Goal: Task Accomplishment & Management: Manage account settings

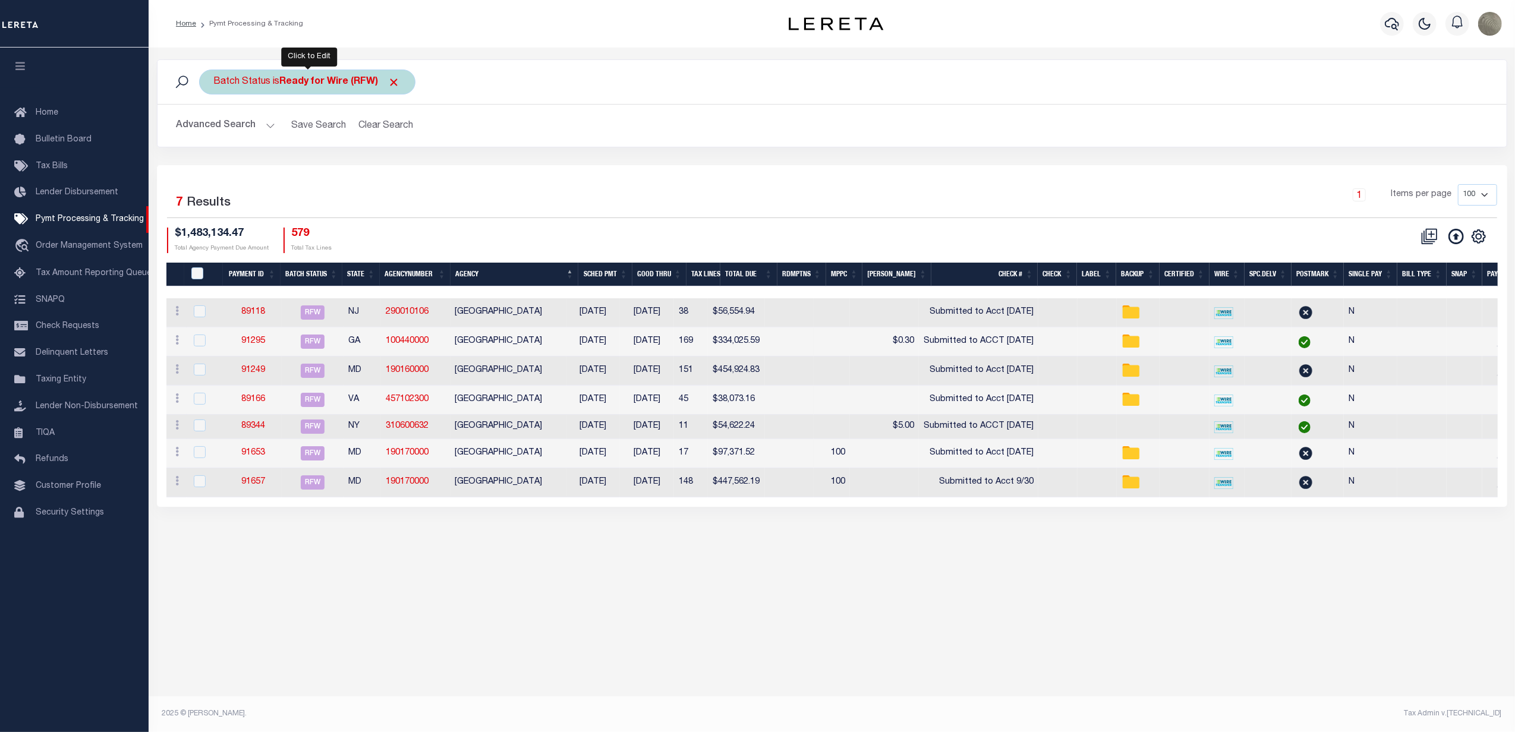
click at [319, 86] on b "Ready for Wire (RFW)" at bounding box center [340, 82] width 121 height 10
click at [282, 141] on select "Awaiting Funds (AWF) Cleared and Complete (CAC) New Check Needed (NCN) Payment …" at bounding box center [302, 140] width 175 height 23
select select "SFP"
click at [215, 130] on select "Awaiting Funds (AWF) Cleared and Complete (CAC) New Check Needed (NCN) Payment …" at bounding box center [302, 140] width 175 height 23
click at [384, 164] on input "Apply" at bounding box center [371, 166] width 35 height 20
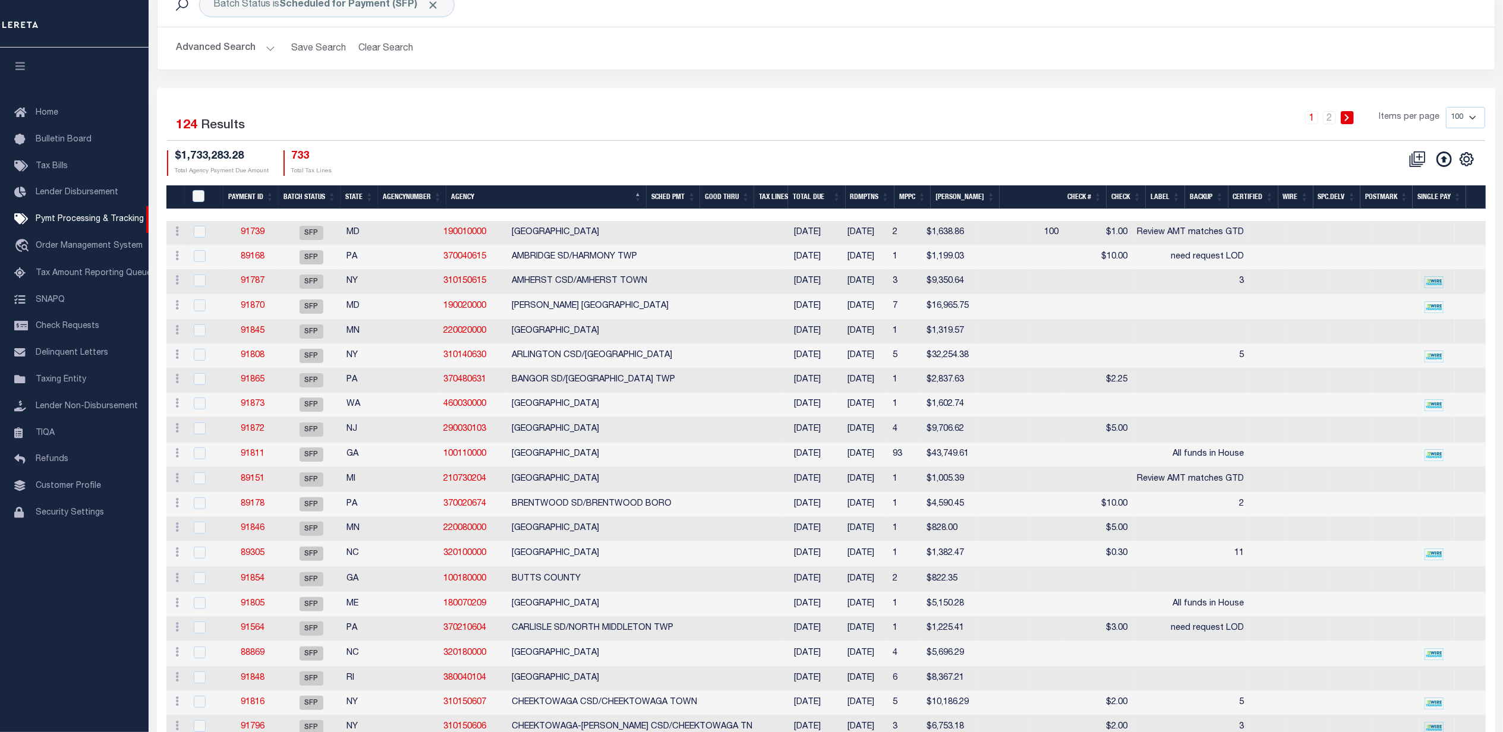
scroll to position [79, 0]
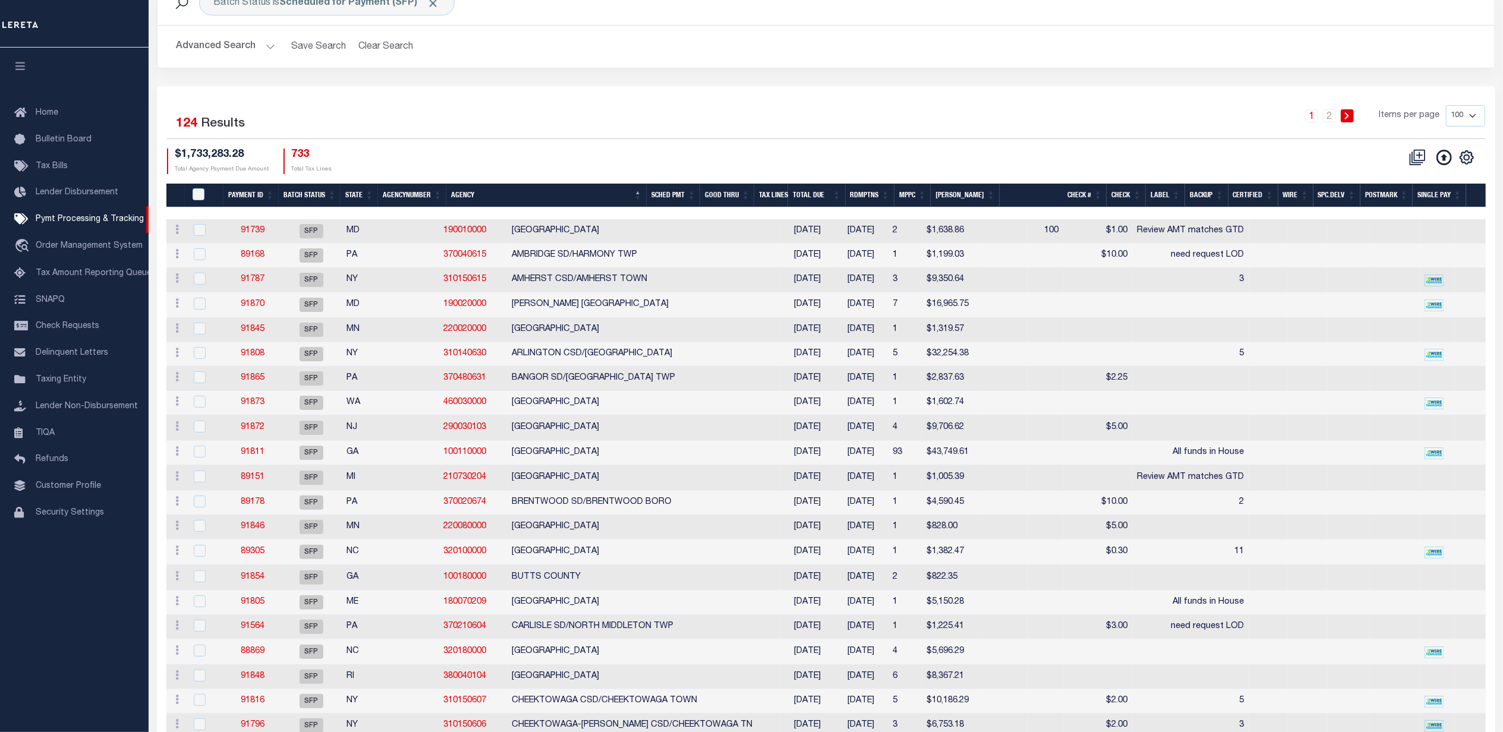
click at [753, 197] on th "Good Thru" at bounding box center [727, 196] width 54 height 24
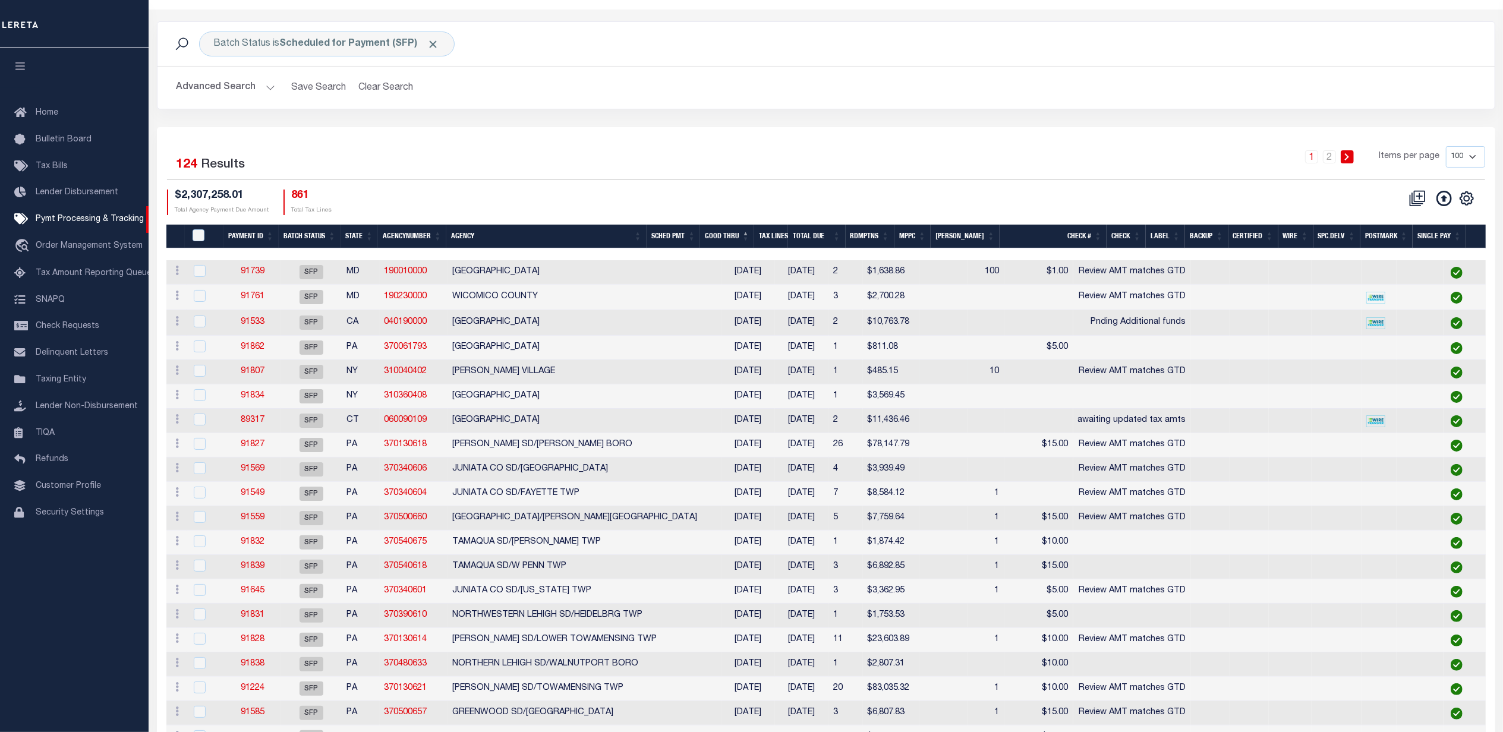
scroll to position [0, 0]
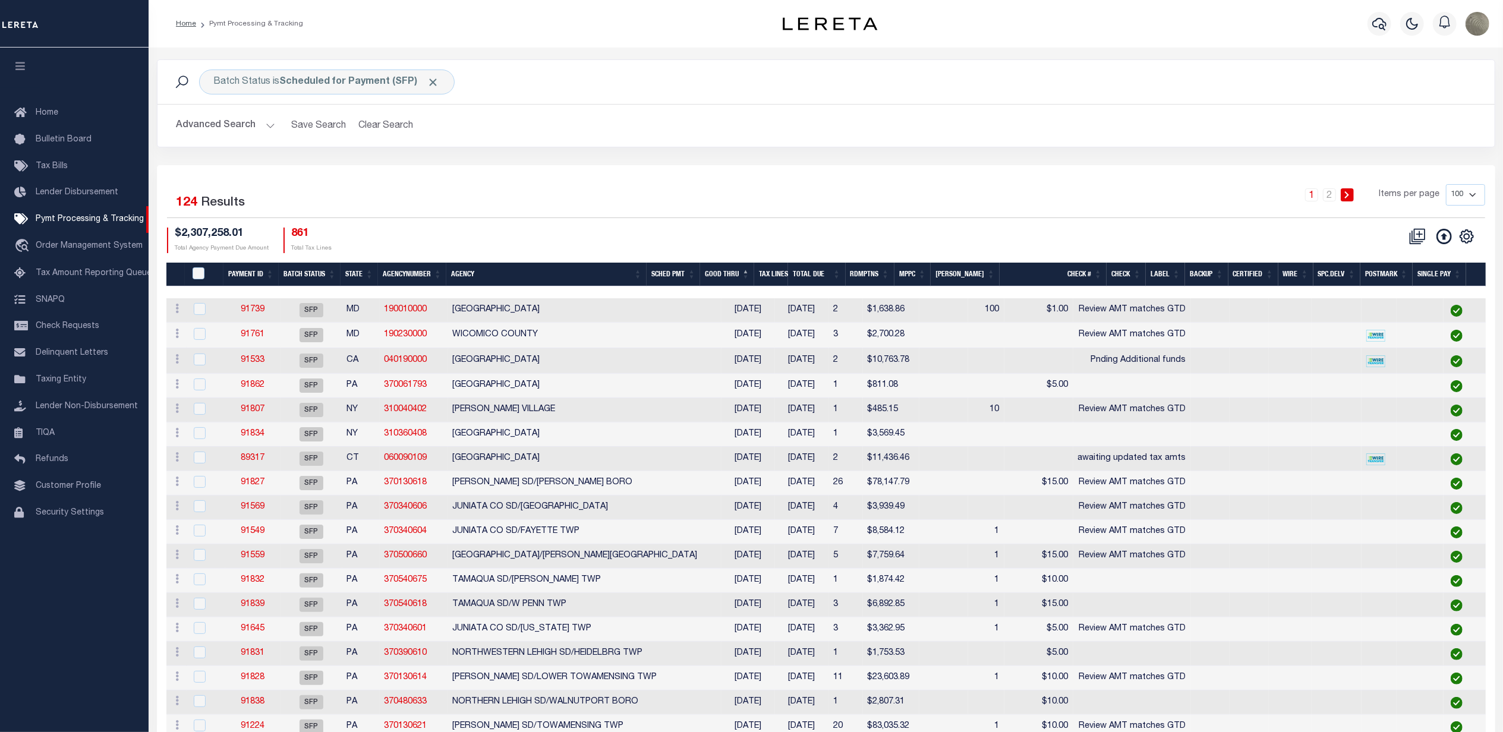
click at [726, 221] on div "Selected 124 Results 1 2 Items per page 100 200 500 1000 $2,307,258.01 Total Ag…" at bounding box center [826, 218] width 1337 height 68
click at [308, 74] on div "Batch Status is Scheduled for Payment (SFP)" at bounding box center [327, 82] width 256 height 25
select select "SFP"
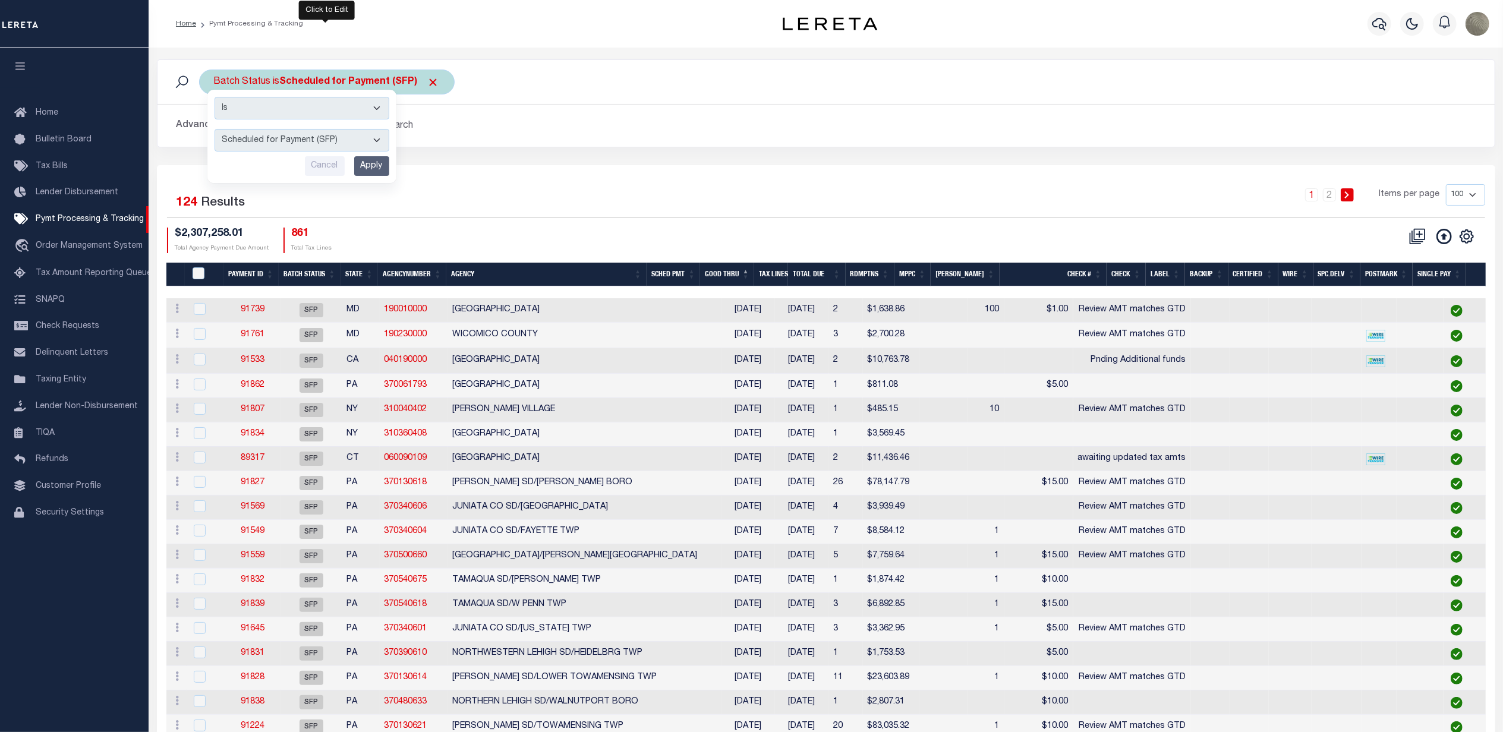
click at [265, 139] on select "Awaiting Funds (AWF) Cleared and Complete (CAC) New Check Needed (NCN) Payment …" at bounding box center [302, 140] width 175 height 23
drag, startPoint x: 452, startPoint y: 153, endPoint x: 413, endPoint y: 136, distance: 43.4
click at [452, 153] on div "Batch Status is Scheduled for Payment (SFP) Is Contains Awaiting Funds (AWF) Cl…" at bounding box center [826, 112] width 1356 height 106
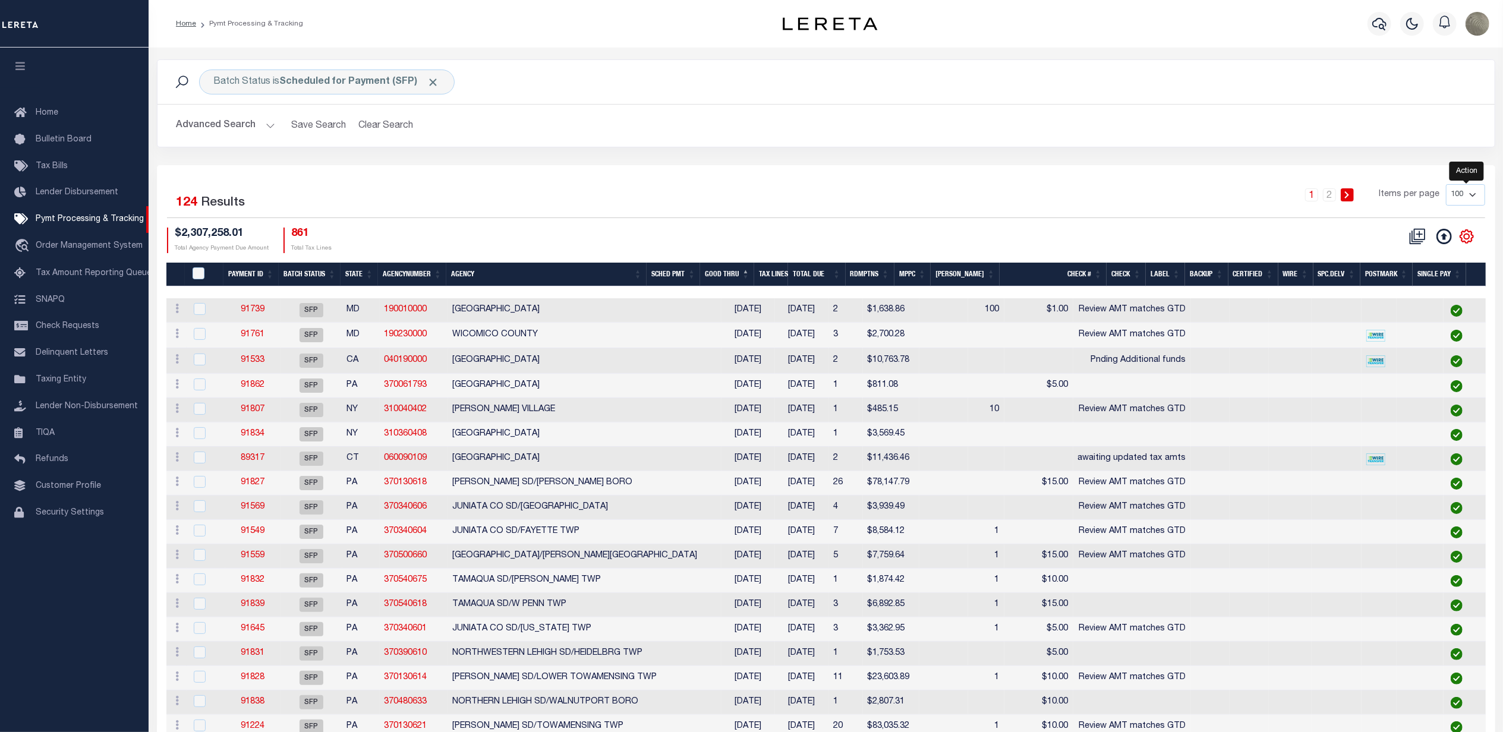
click at [1463, 238] on icon "" at bounding box center [1466, 236] width 15 height 15
click at [1387, 321] on link "Show Filter" at bounding box center [1418, 325] width 116 height 23
select select
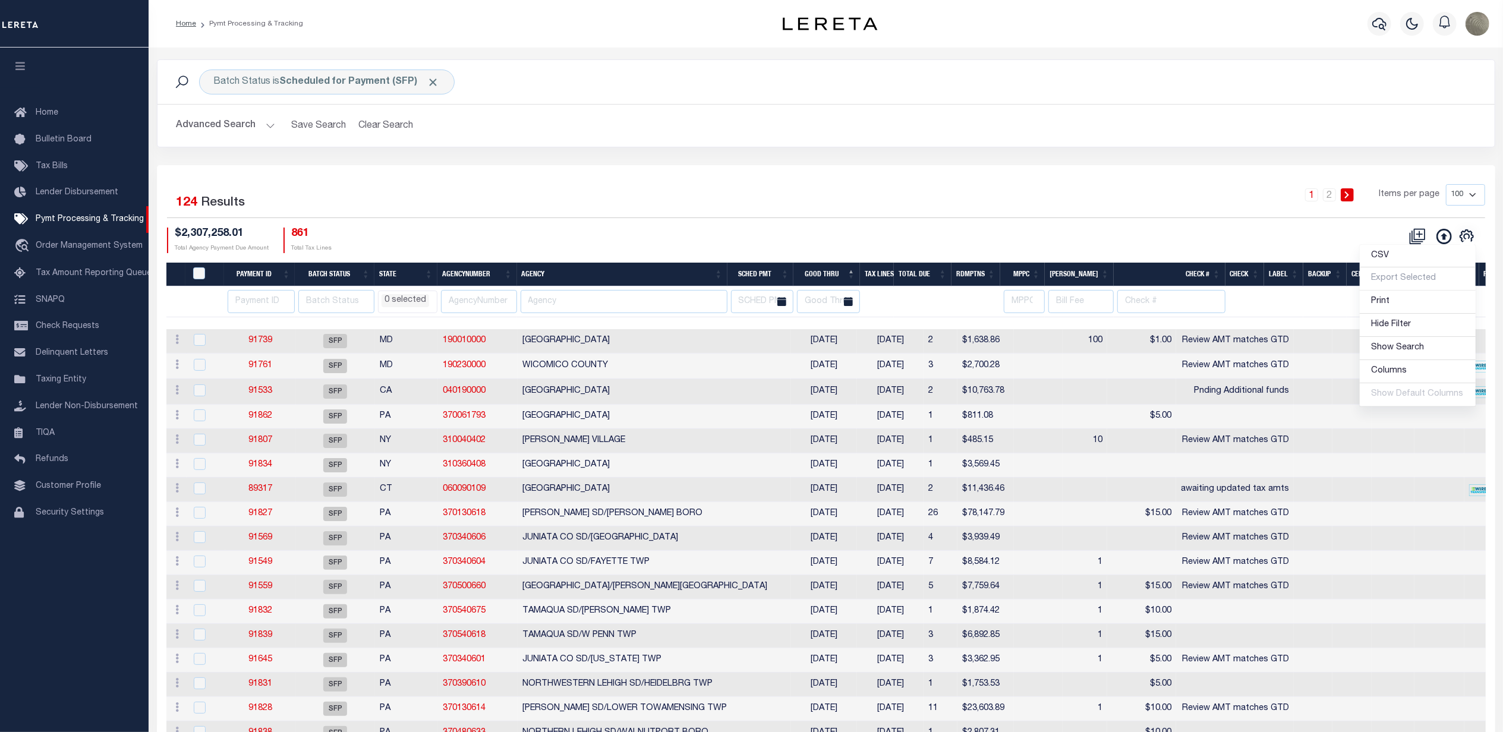
click at [1035, 207] on div "1 2 Items per page 100 200 500 1000" at bounding box center [993, 199] width 984 height 31
click at [768, 296] on input "text" at bounding box center [762, 301] width 63 height 23
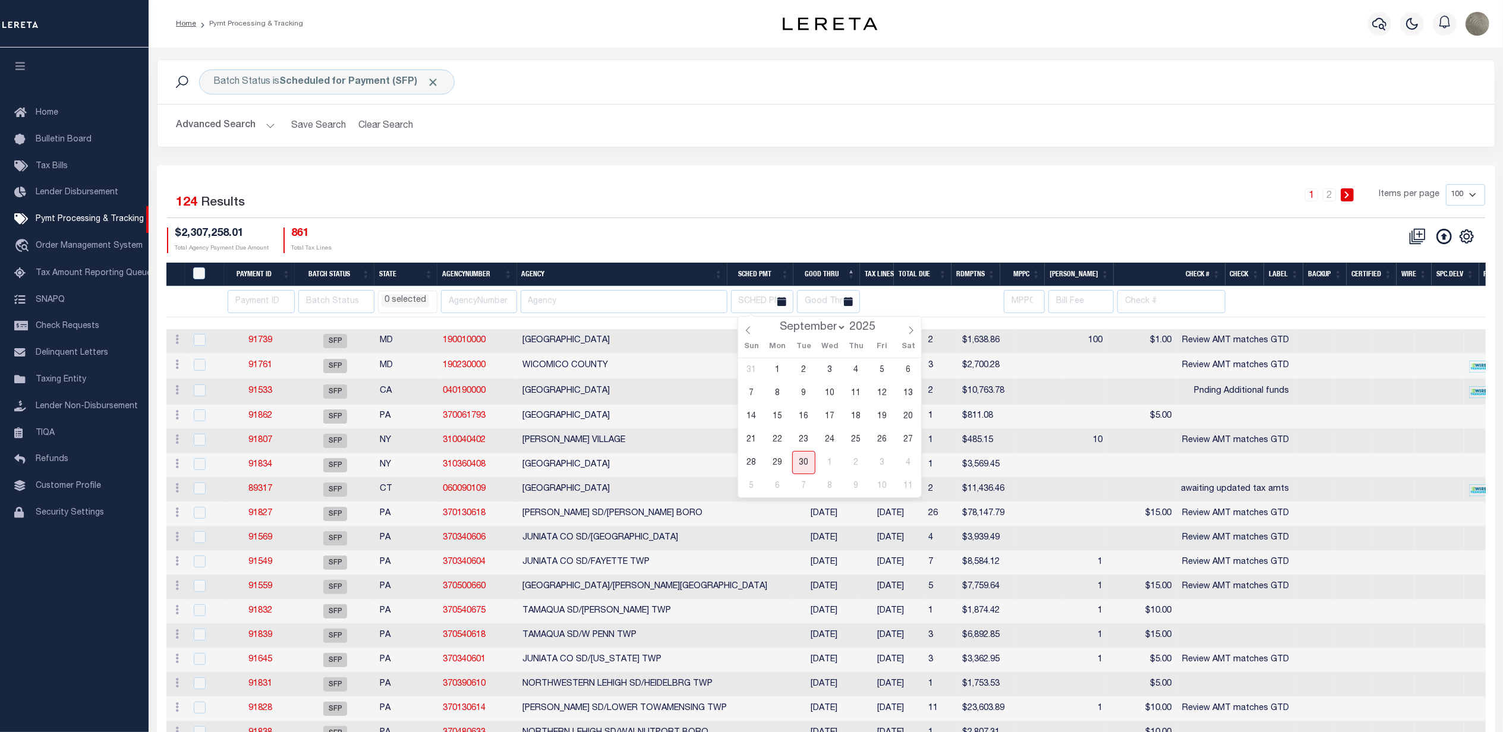
click at [790, 461] on div "31 1 2 3 4 5 6 7 8 9 10 11 12 13 14 15 16 17 18 19 20 21 22 23 24 25 26 27 28 2…" at bounding box center [829, 427] width 183 height 139
click at [781, 459] on span "29" at bounding box center [777, 462] width 23 height 23
type input "09-29-2025"
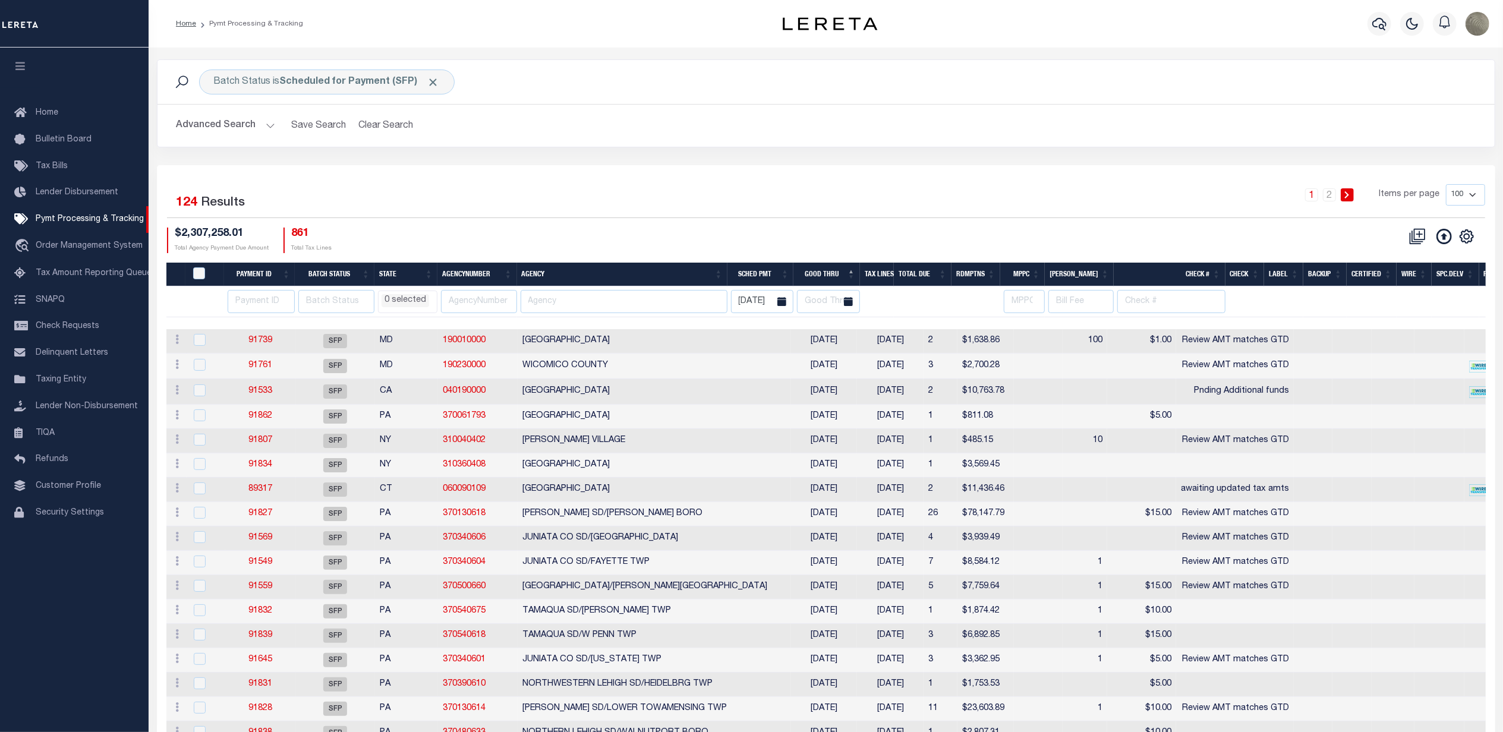
click at [562, 193] on div "1 2 Items per page 100 200 500 1000" at bounding box center [993, 199] width 984 height 31
select select
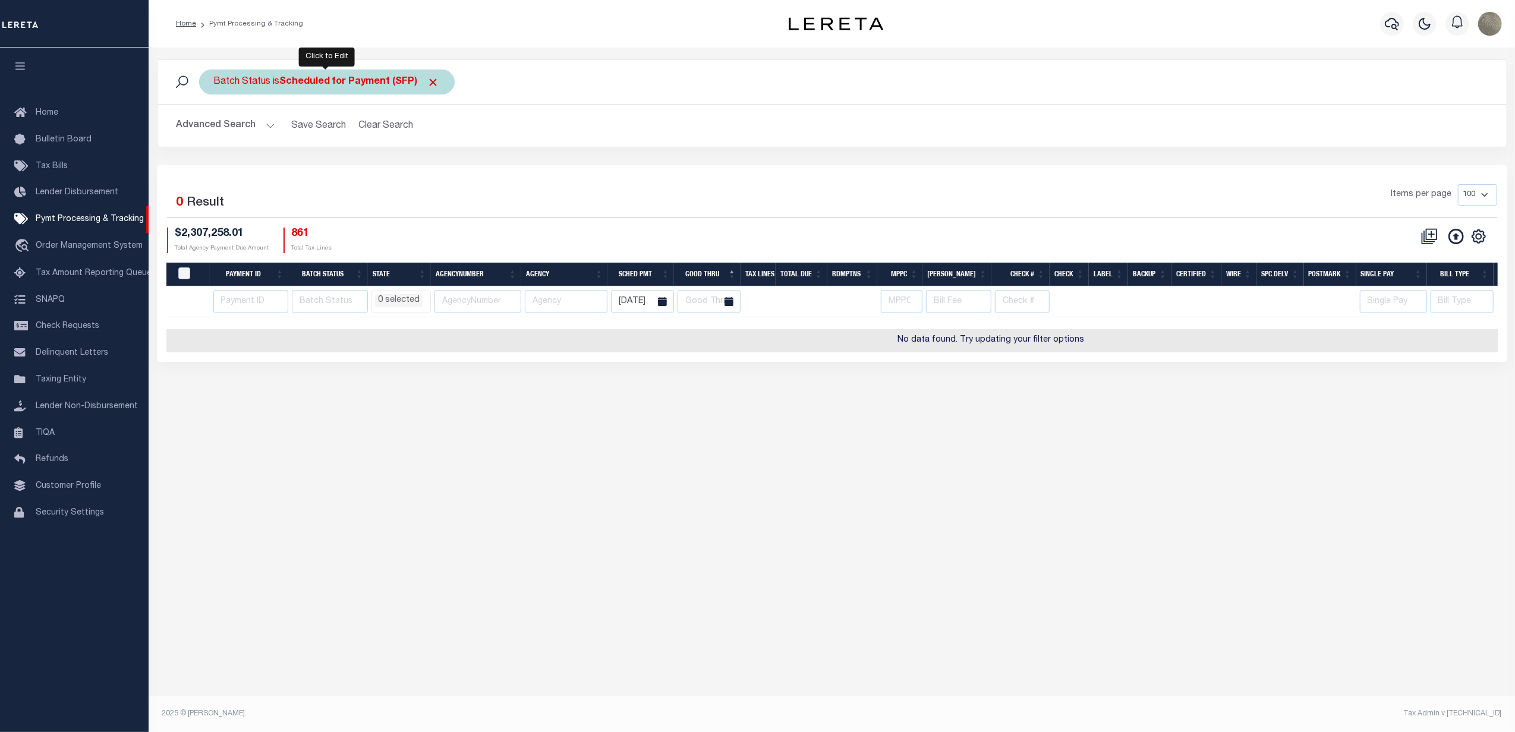
click at [301, 73] on div "Batch Status is Scheduled for Payment (SFP) Is Contains Awaiting Funds (AWF) Cl…" at bounding box center [327, 82] width 256 height 25
click at [288, 144] on select "Awaiting Funds (AWF) Cleared and Complete (CAC) New Check Needed (NCN) Payment …" at bounding box center [302, 140] width 175 height 23
select select "SNT"
click at [215, 130] on select "Awaiting Funds (AWF) Cleared and Complete (CAC) New Check Needed (NCN) Payment …" at bounding box center [302, 140] width 175 height 23
click at [380, 174] on input "Apply" at bounding box center [371, 166] width 35 height 20
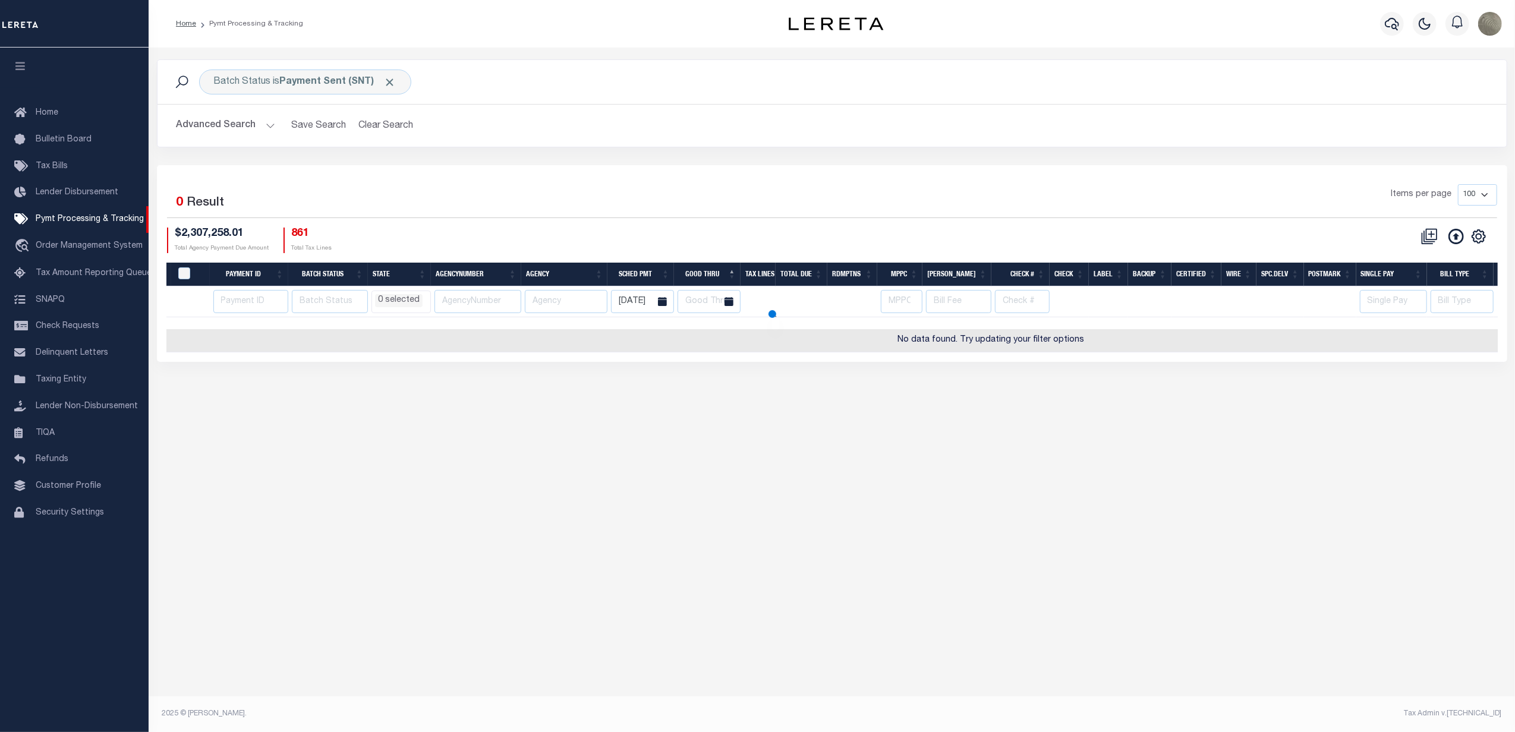
select select
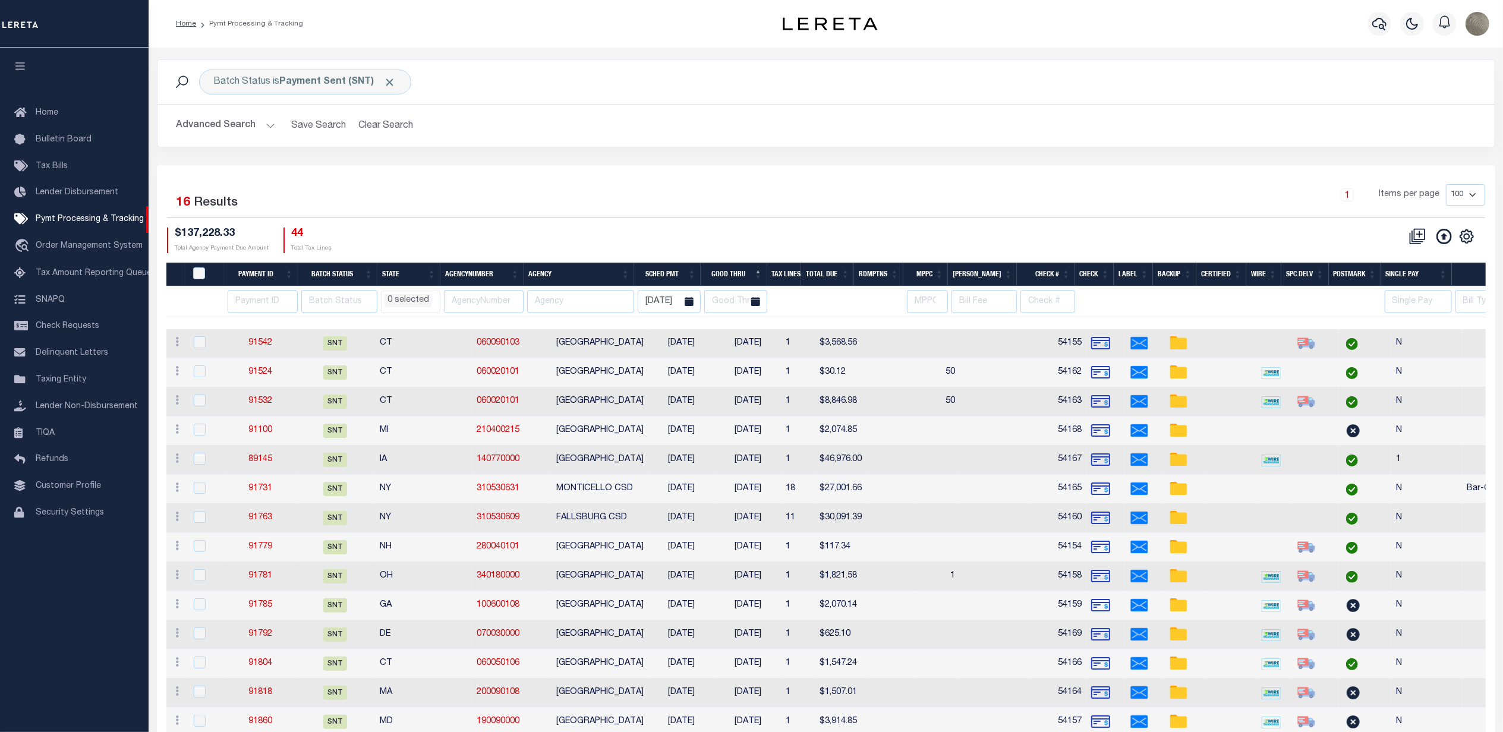
click at [564, 278] on th "Agency" at bounding box center [579, 275] width 111 height 24
select select
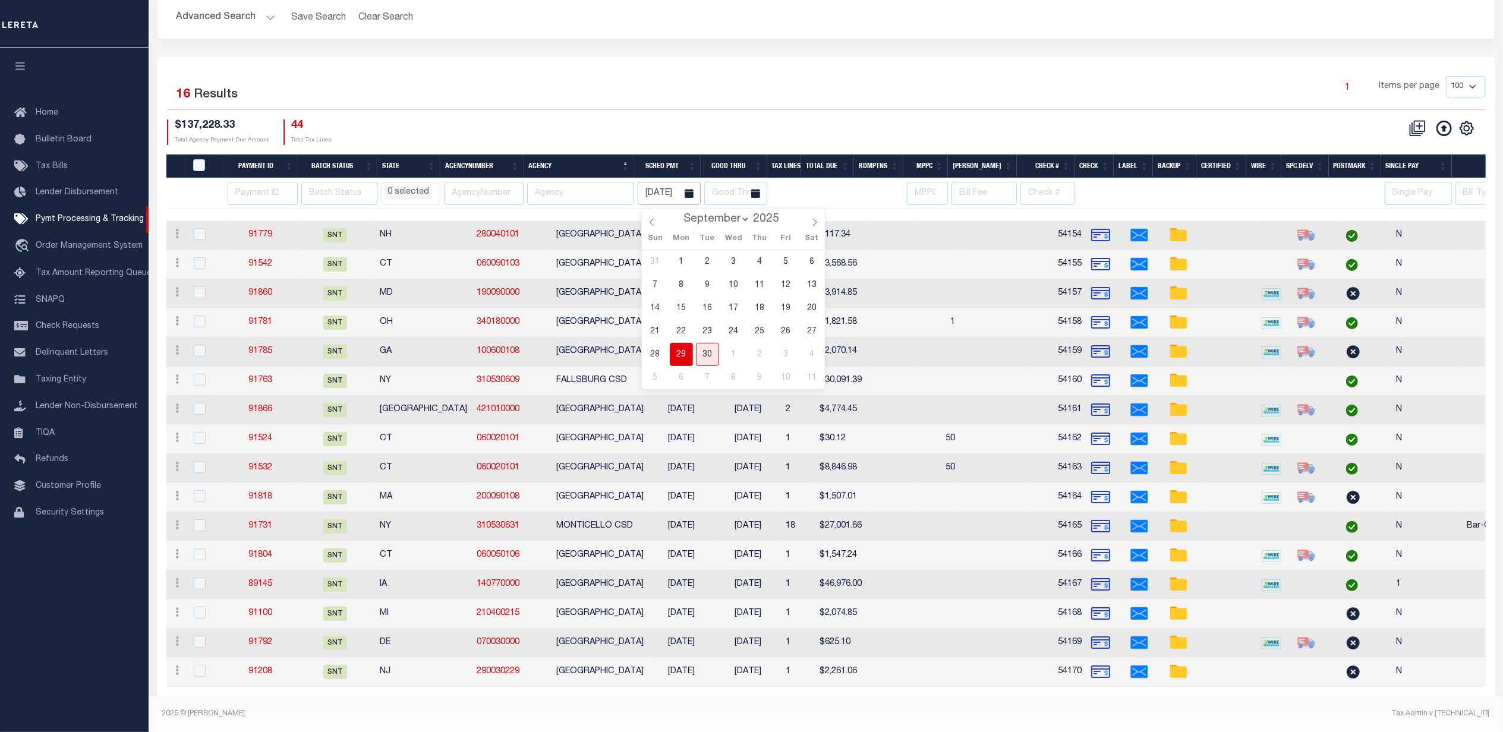
click at [671, 182] on input "09-29-2025" at bounding box center [669, 193] width 63 height 23
click at [785, 322] on span "26" at bounding box center [786, 331] width 23 height 23
type input "09-26-2025"
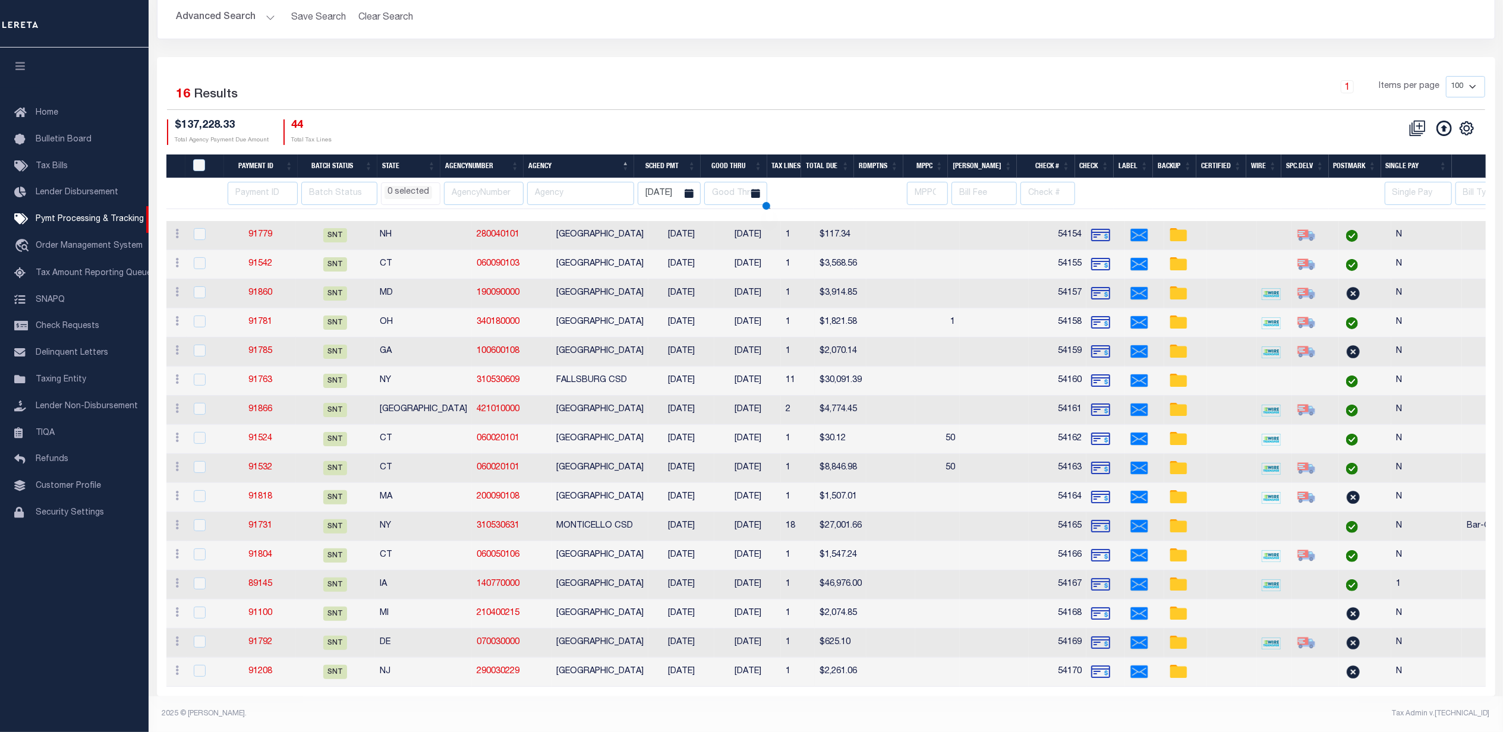
select select
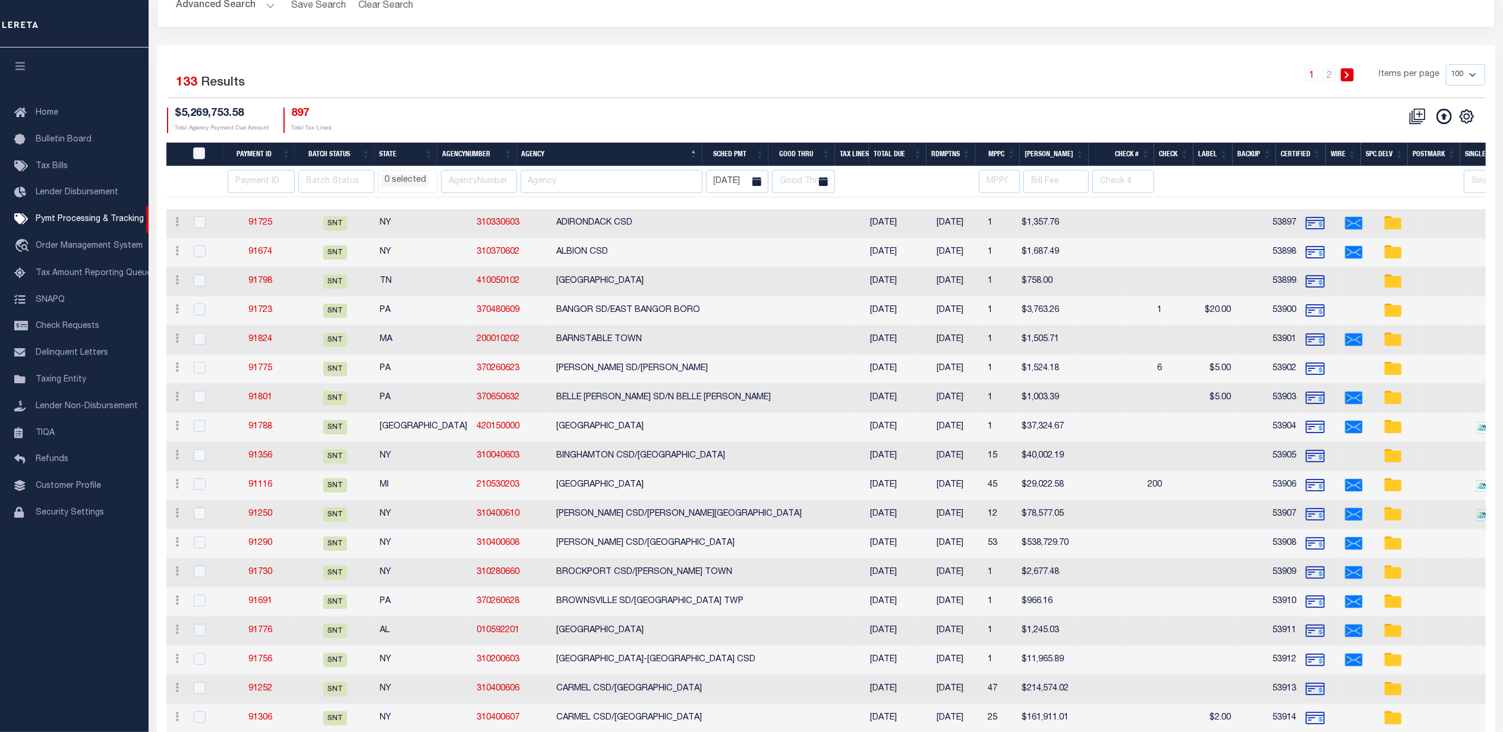
click at [649, 86] on div "1 2 Items per page 100 200 500 1000" at bounding box center [993, 79] width 984 height 31
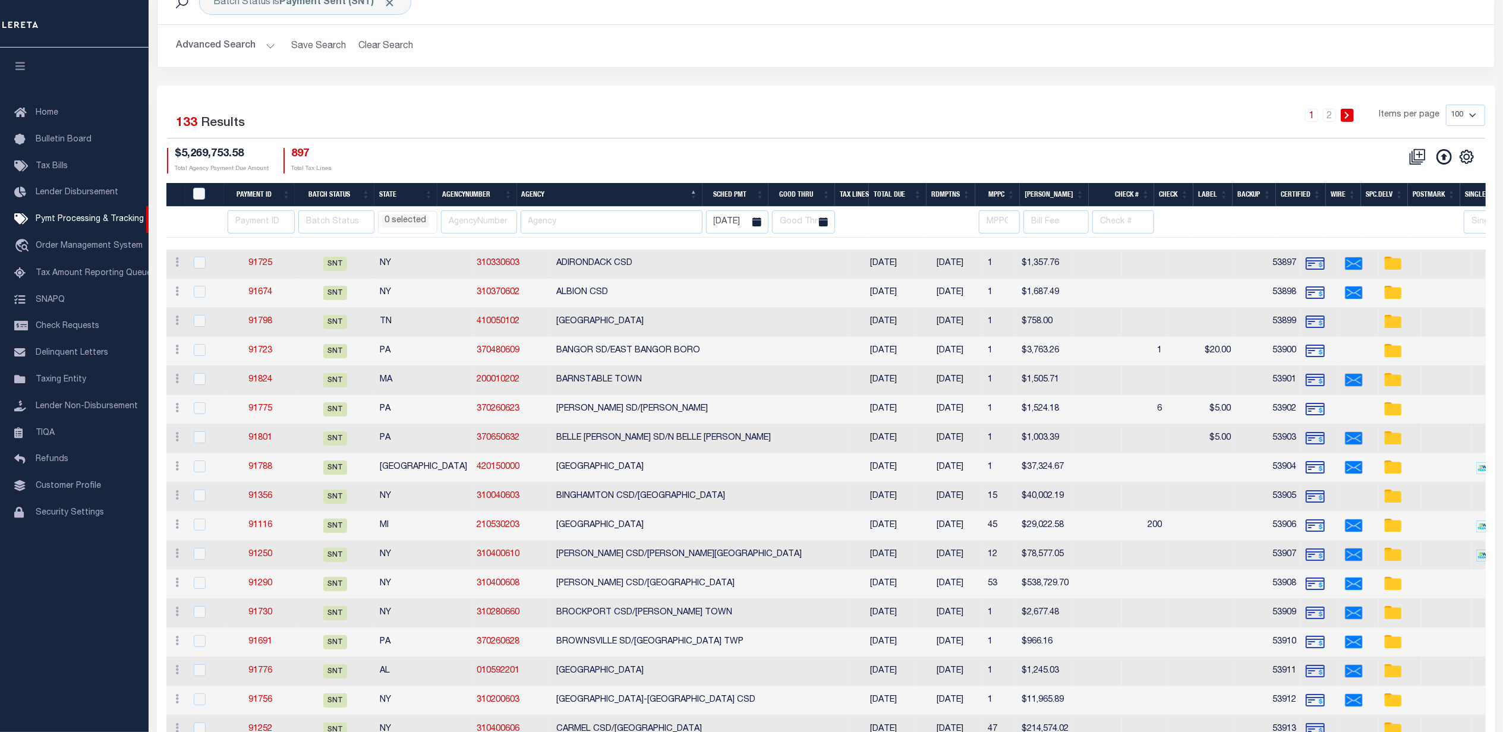
scroll to position [41, 0]
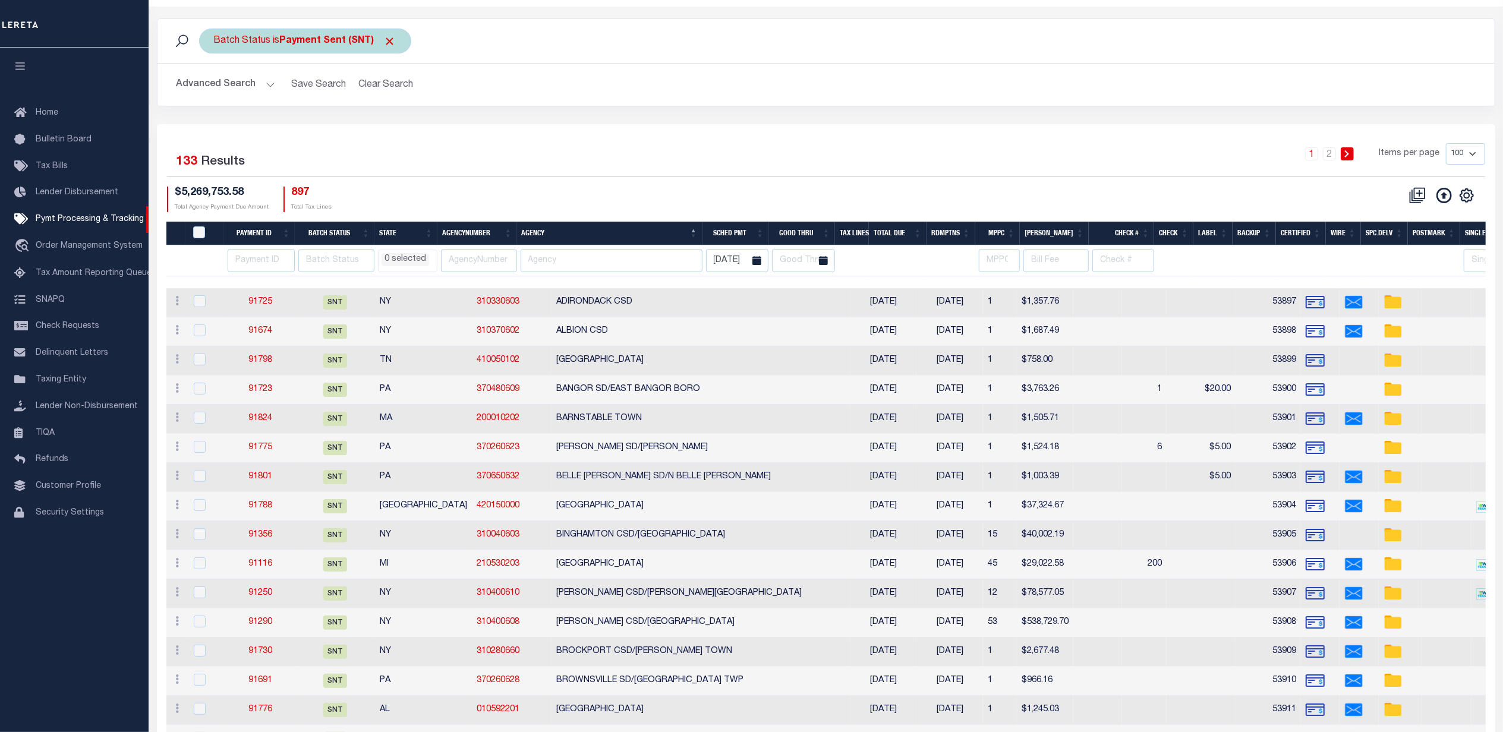
click at [334, 46] on div "Batch Status is Payment Sent (SNT)" at bounding box center [305, 41] width 212 height 25
click at [285, 102] on select "Awaiting Funds (AWF) Cleared and Complete (CAC) New Check Needed (NCN) Payment …" at bounding box center [302, 99] width 175 height 23
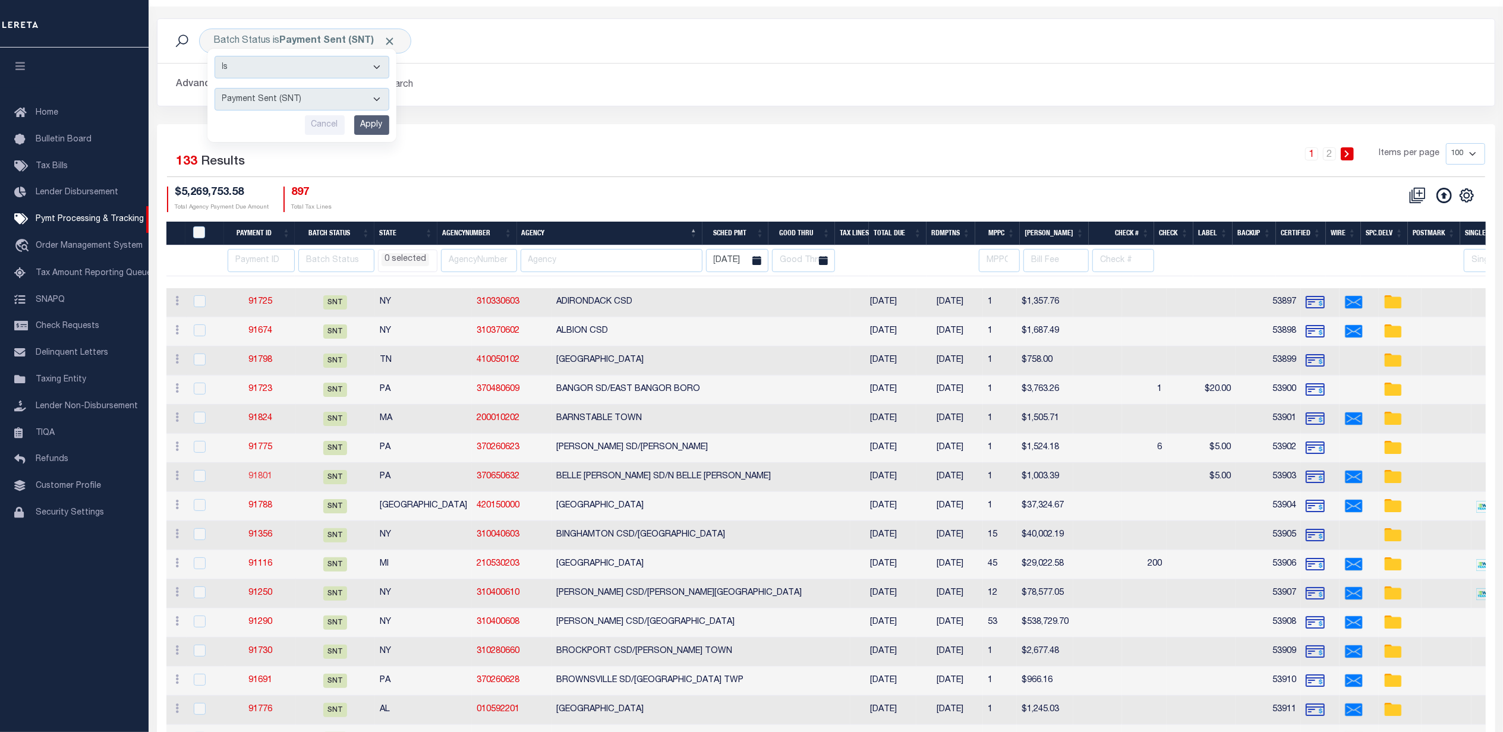
select select "SFP"
click at [215, 89] on select "Awaiting Funds (AWF) Cleared and Complete (CAC) New Check Needed (NCN) Payment …" at bounding box center [302, 99] width 175 height 23
click at [274, 94] on select "Awaiting Funds (AWF) Cleared and Complete (CAC) New Check Needed (NCN) Payment …" at bounding box center [302, 99] width 175 height 23
click at [560, 103] on div "Advanced Search Save Search Clear Search PayeeSearchTable_dynamictable_____Defa…" at bounding box center [826, 85] width 1337 height 42
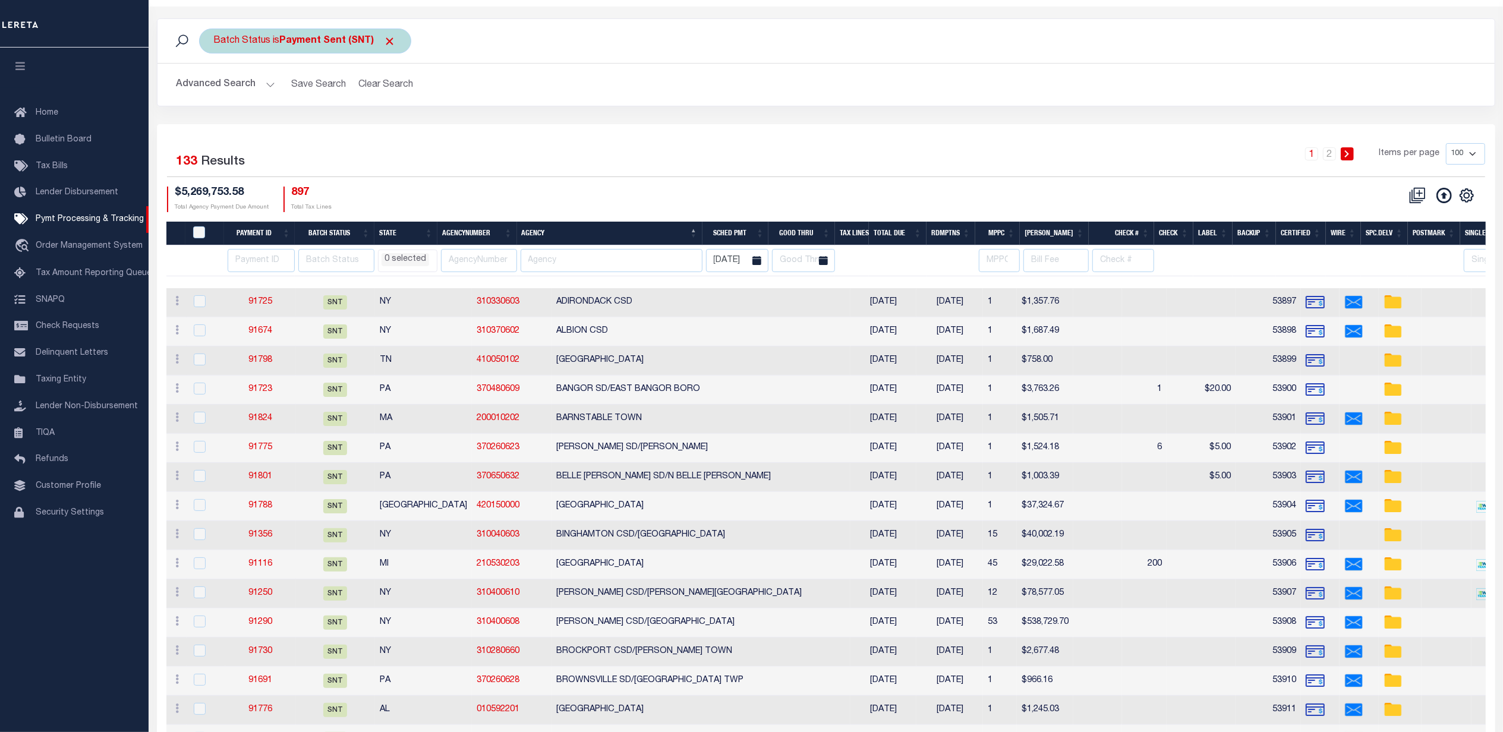
click at [326, 48] on div "Batch Status is Payment Sent (SNT) Is Contains Awaiting Funds (AWF) Cleared and…" at bounding box center [305, 41] width 212 height 25
click at [283, 96] on select "Awaiting Funds (AWF) Cleared and Complete (CAC) New Check Needed (NCN) Payment …" at bounding box center [302, 99] width 175 height 23
select select "SFP"
click at [215, 89] on select "Awaiting Funds (AWF) Cleared and Complete (CAC) New Check Needed (NCN) Payment …" at bounding box center [302, 99] width 175 height 23
click at [371, 127] on input "Apply" at bounding box center [371, 125] width 35 height 20
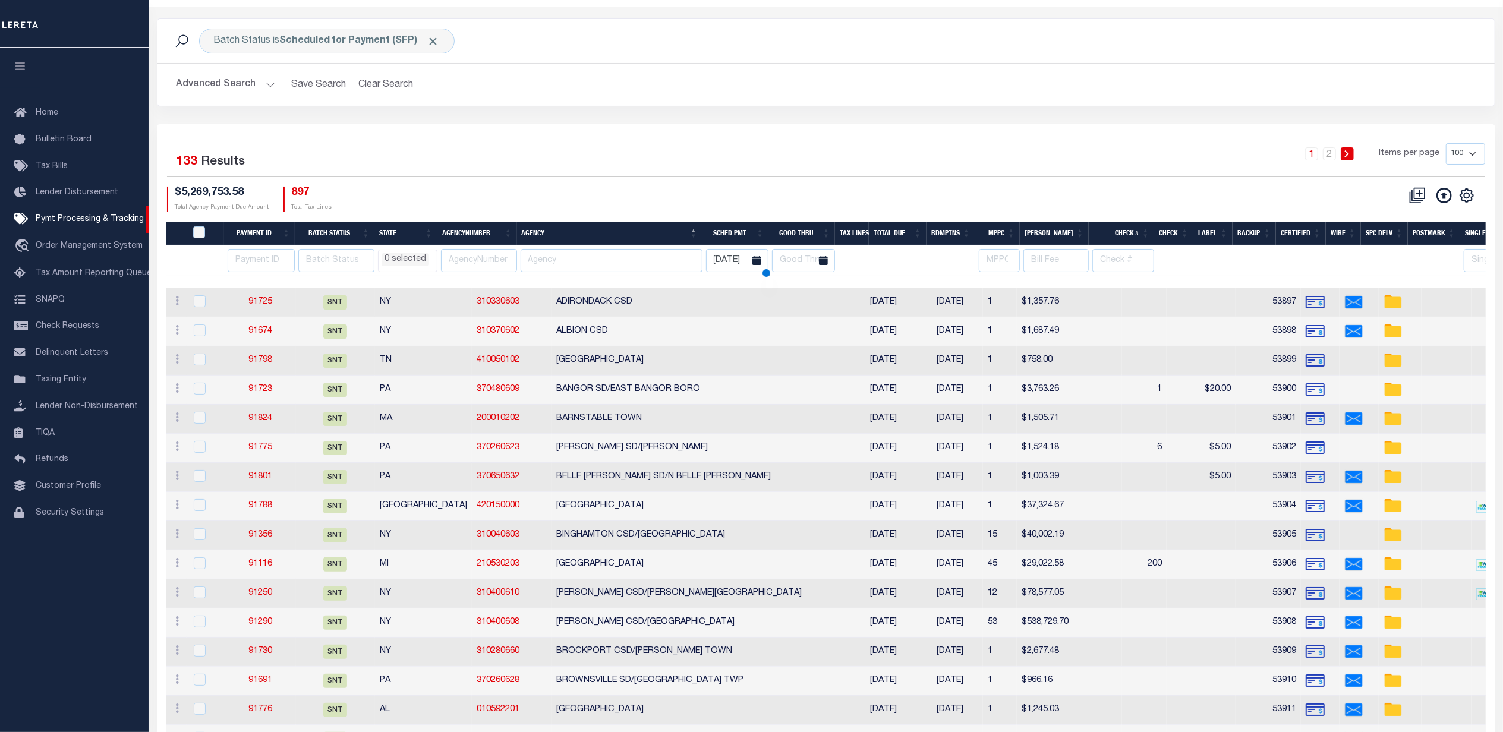
click at [518, 96] on h2 "Advanced Search Save Search Clear Search PayeeSearchTable_dynamictable_____Defa…" at bounding box center [826, 84] width 1318 height 23
select select
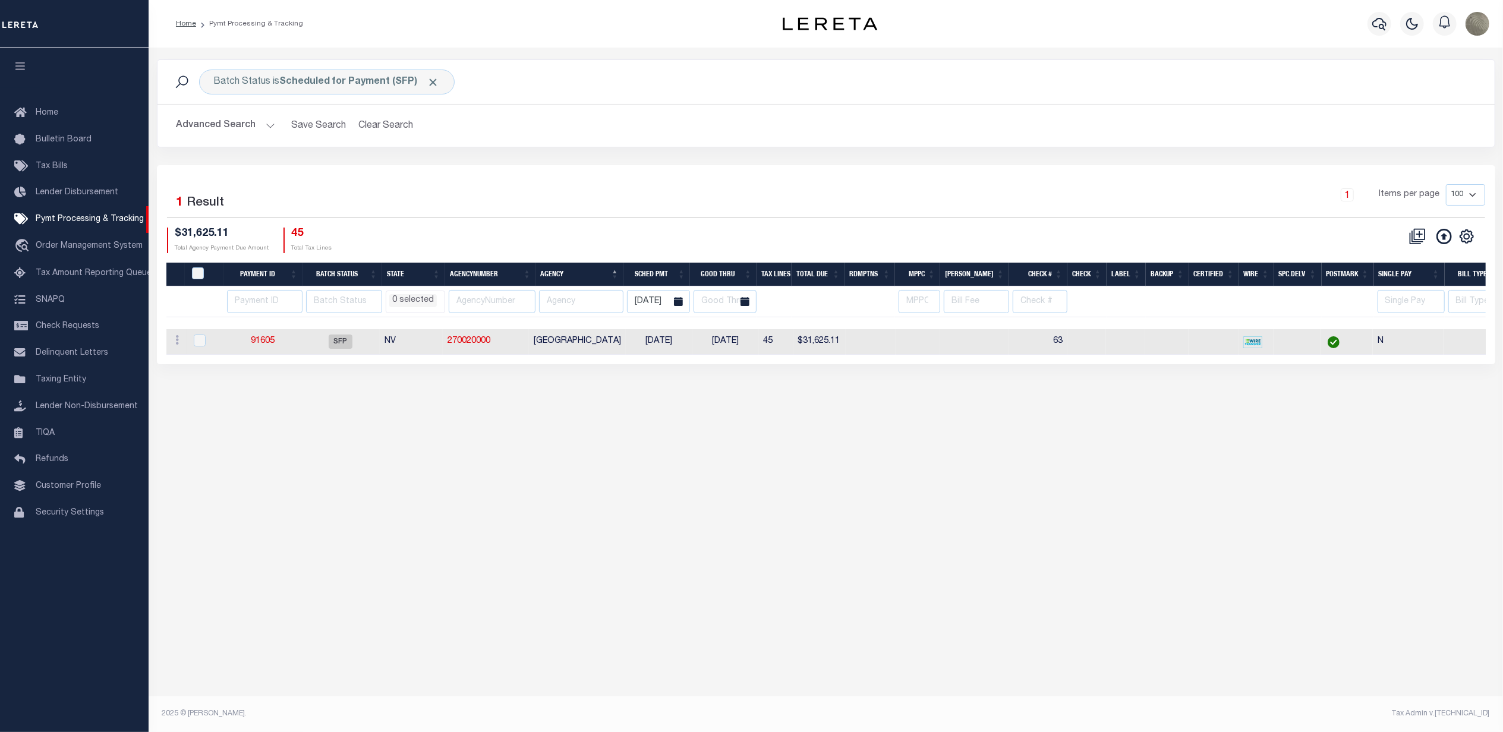
scroll to position [0, 0]
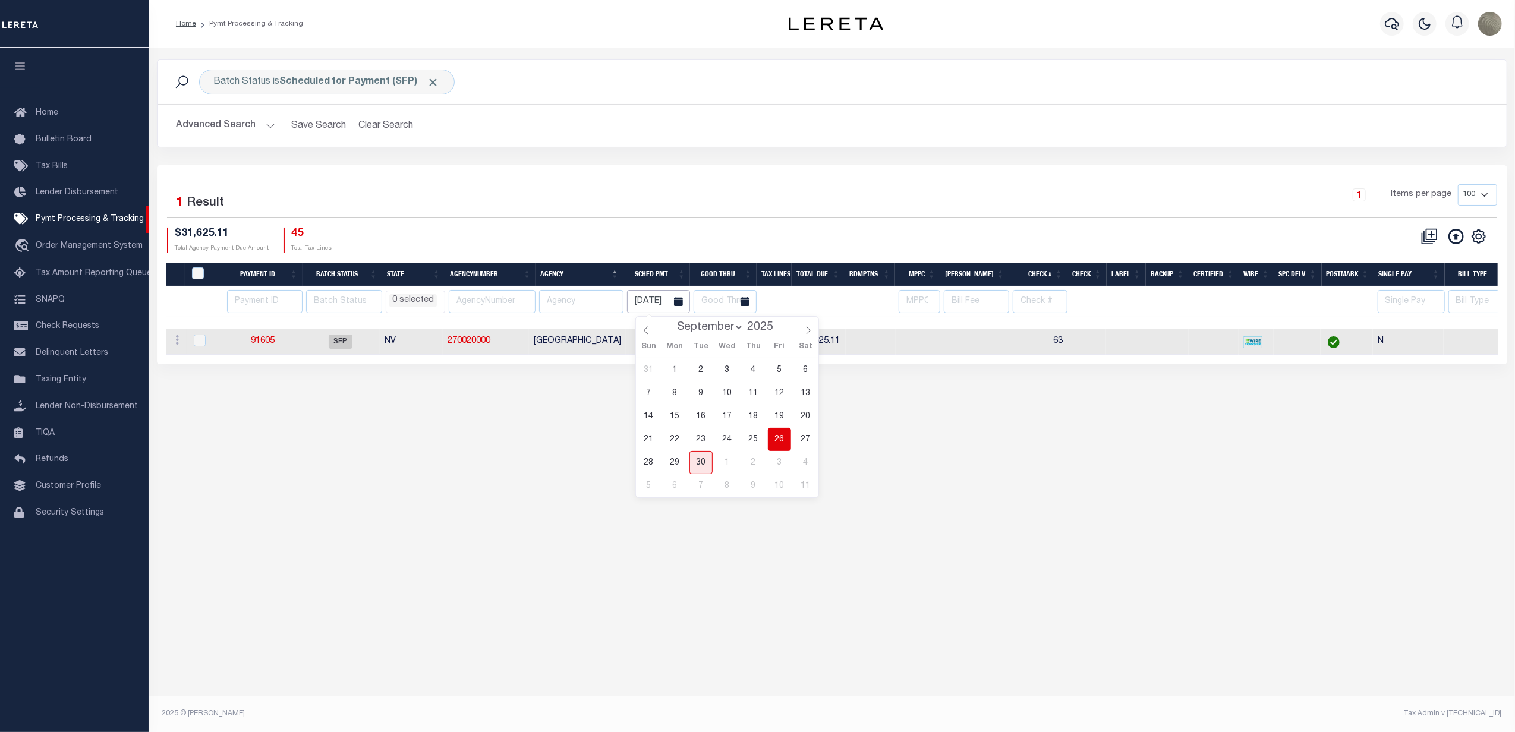
click at [661, 300] on input "09-26-2025" at bounding box center [658, 301] width 63 height 23
click at [398, 122] on button "Clear Search" at bounding box center [386, 125] width 65 height 23
select select "8"
select select
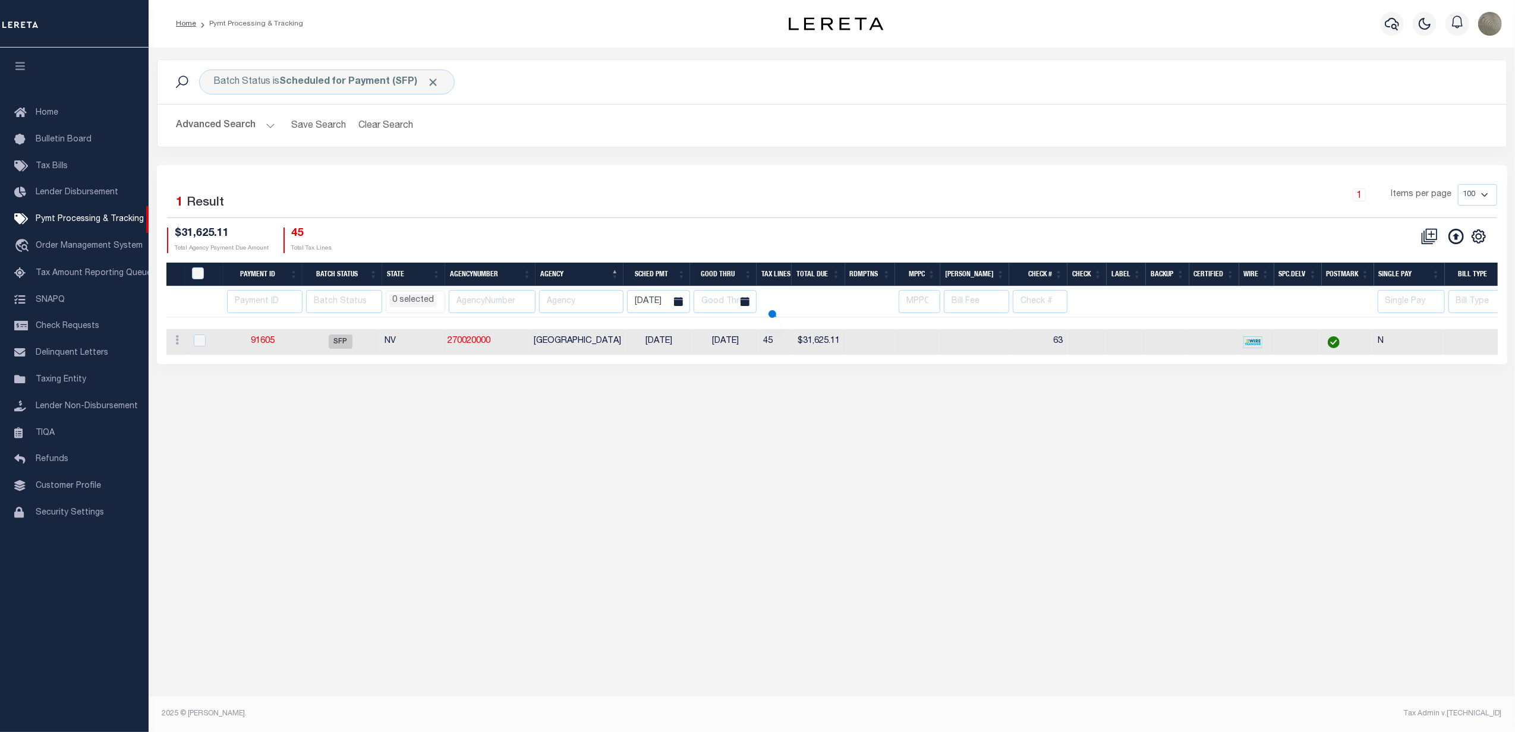
select select
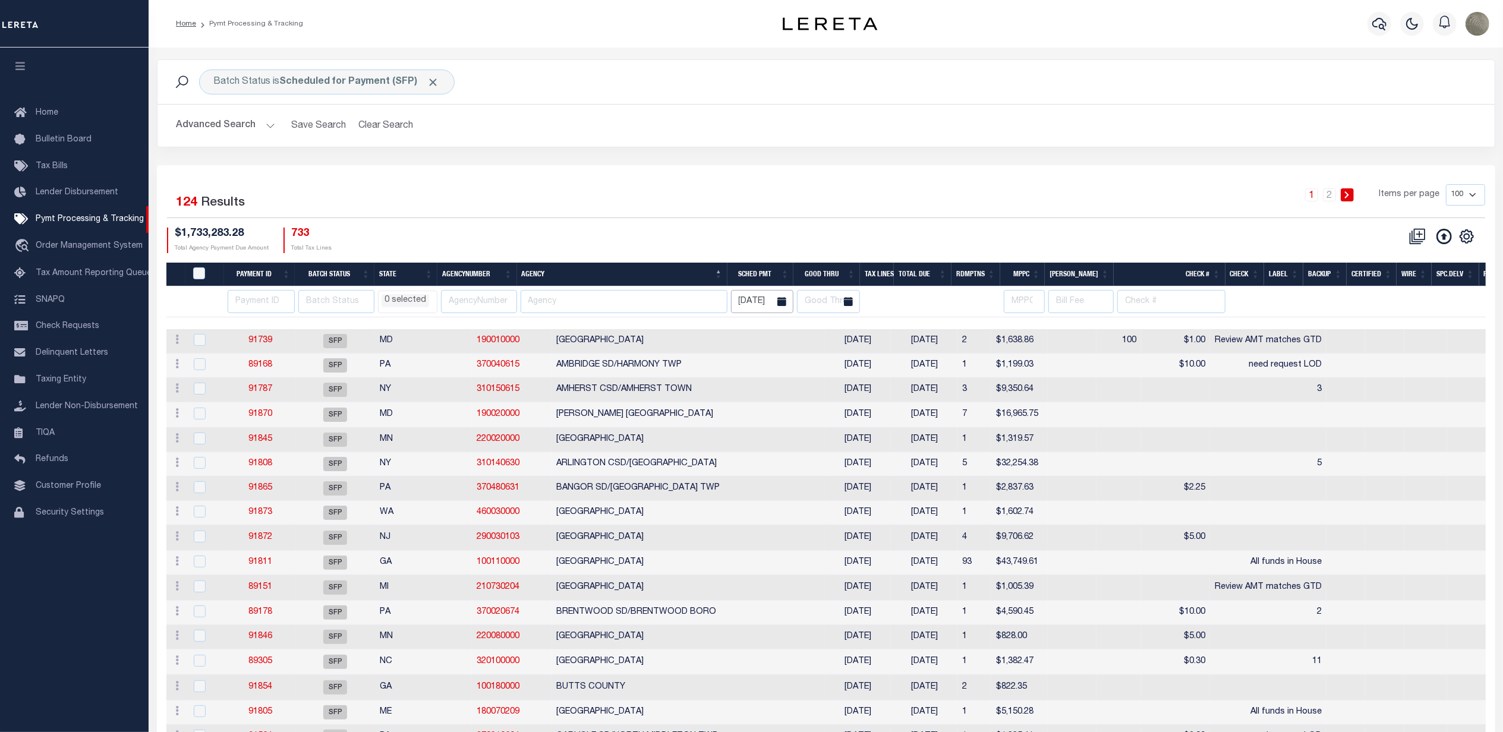
click at [753, 302] on input "09-26-2025" at bounding box center [762, 301] width 63 height 23
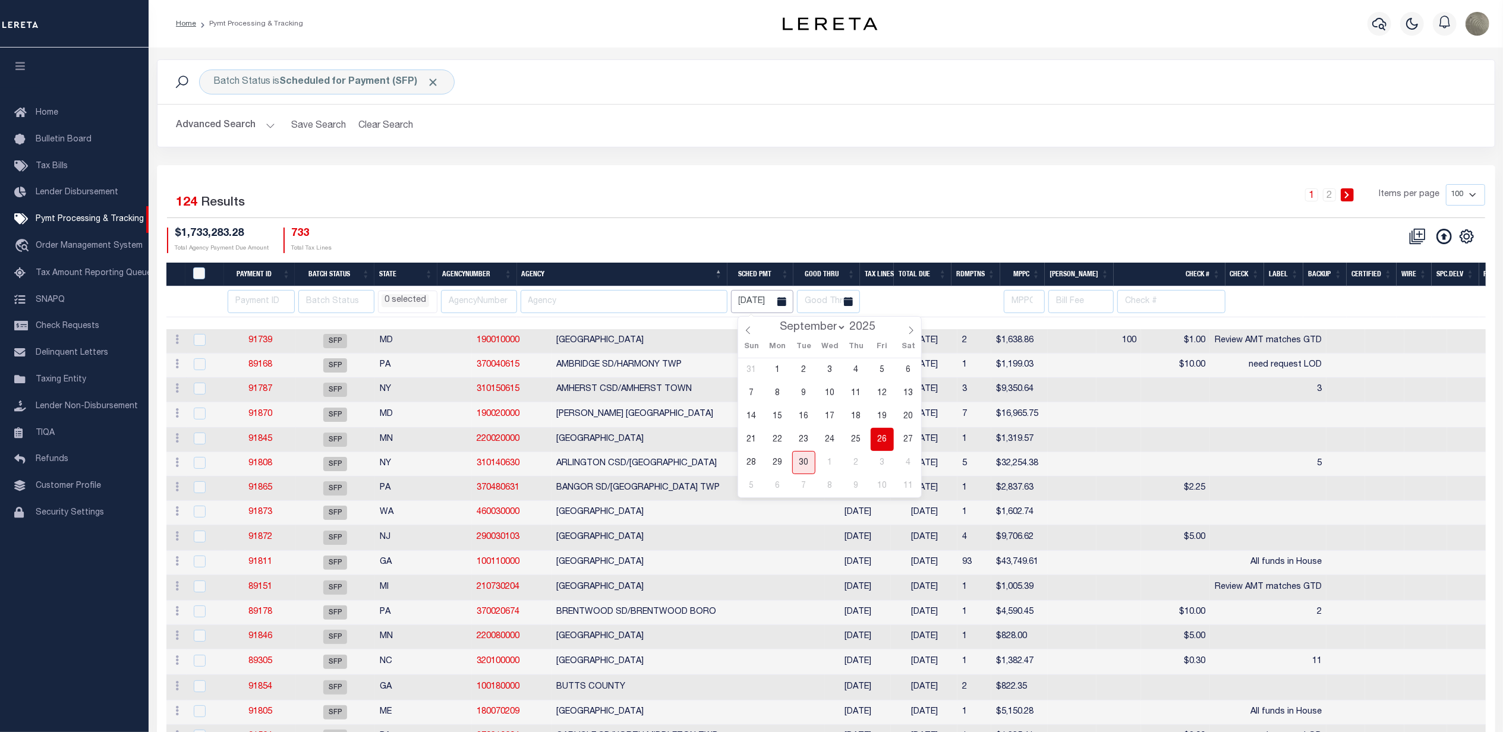
click at [753, 302] on input "09-26-2025" at bounding box center [762, 301] width 63 height 23
click at [806, 228] on div "$1,733,283.28 Total Agency Payment Due Amount 733 Total Tax Lines" at bounding box center [496, 241] width 659 height 26
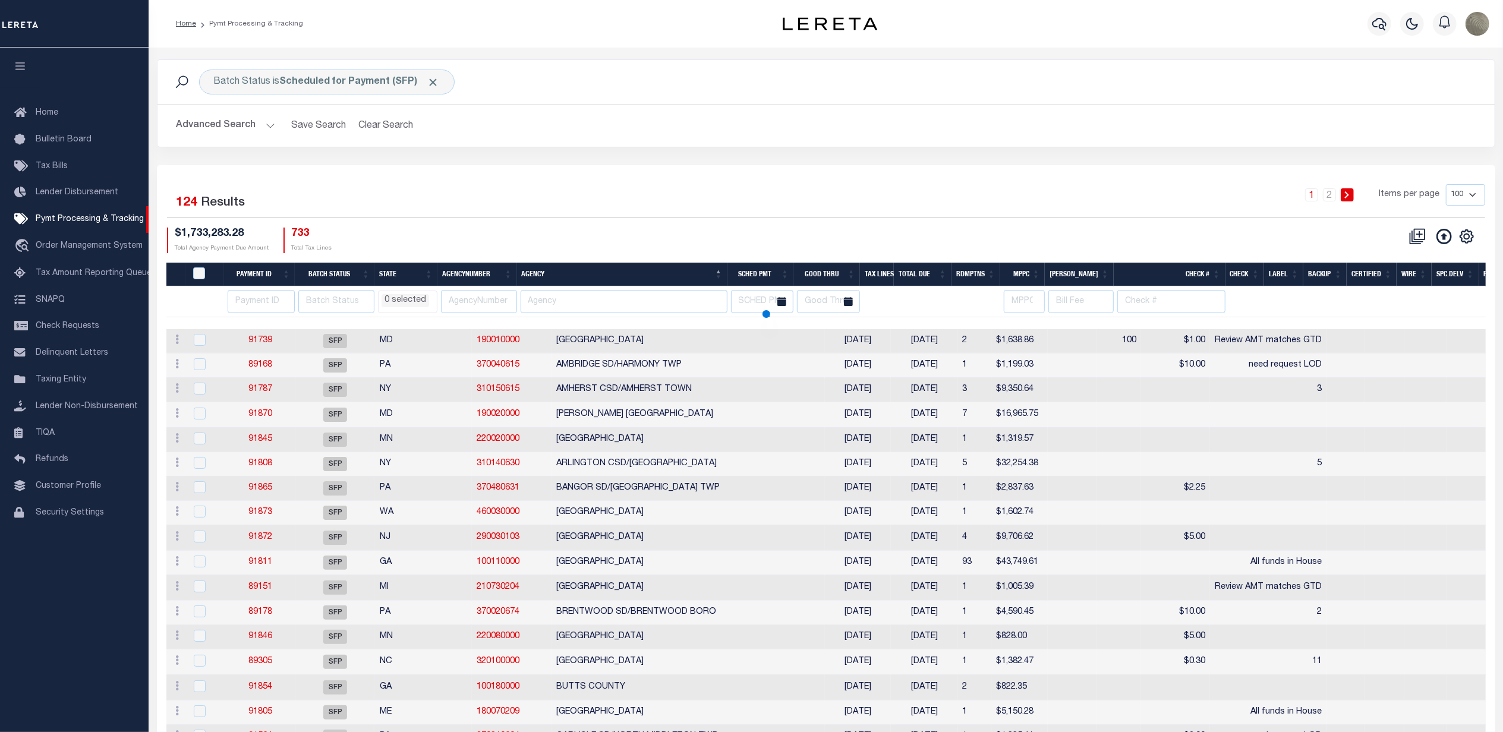
select select
click at [728, 191] on div "1 2 Items per page 100 200 500 1000" at bounding box center [993, 199] width 984 height 31
drag, startPoint x: 743, startPoint y: 176, endPoint x: 735, endPoint y: 176, distance: 7.7
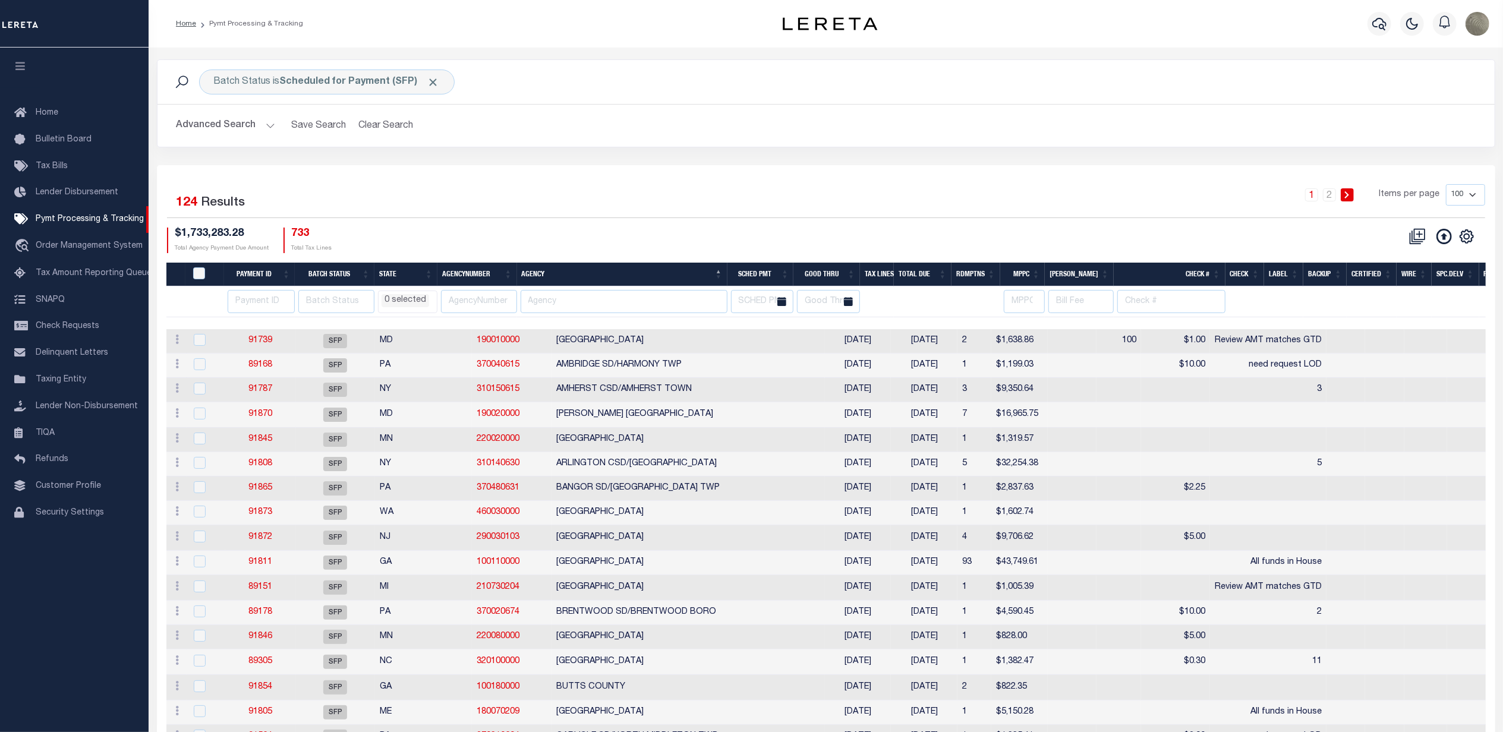
click at [924, 207] on div "1 2 Items per page 100 200 500 1000" at bounding box center [993, 199] width 984 height 31
click at [685, 213] on div "1 2 Items per page 100 200 500 1000" at bounding box center [993, 199] width 984 height 31
click at [763, 218] on div "1 2 Items per page 100 200 500 1000" at bounding box center [993, 200] width 1002 height 33
click at [616, 209] on div "1 2 Items per page 100 200 500 1000" at bounding box center [993, 199] width 984 height 31
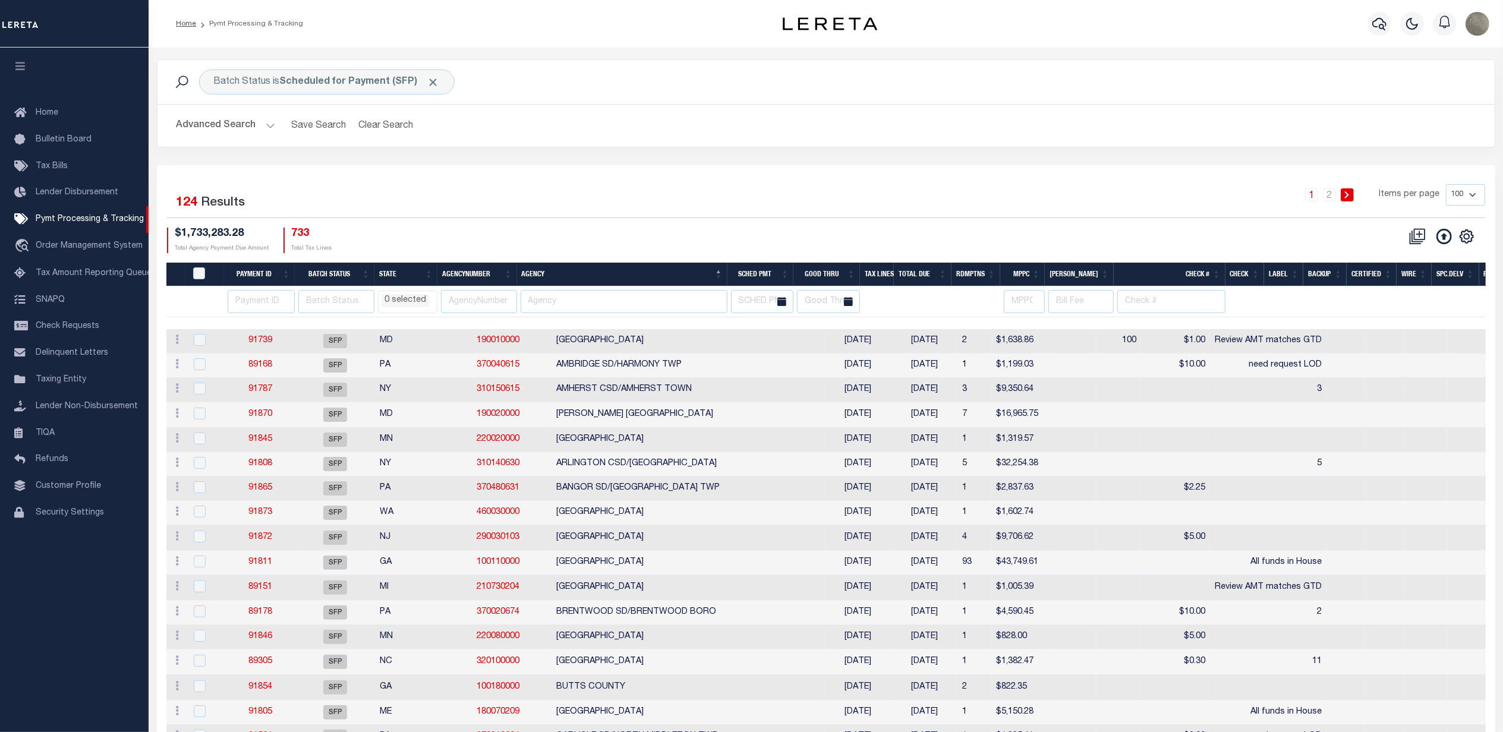
click at [1016, 160] on div "Batch Status is Scheduled for Payment (SFP) Search Advanced Search Save Search …" at bounding box center [826, 112] width 1356 height 106
click at [433, 196] on div "Selected 124 Results" at bounding box center [325, 200] width 316 height 33
click at [1376, 29] on icon "button" at bounding box center [1380, 24] width 14 height 14
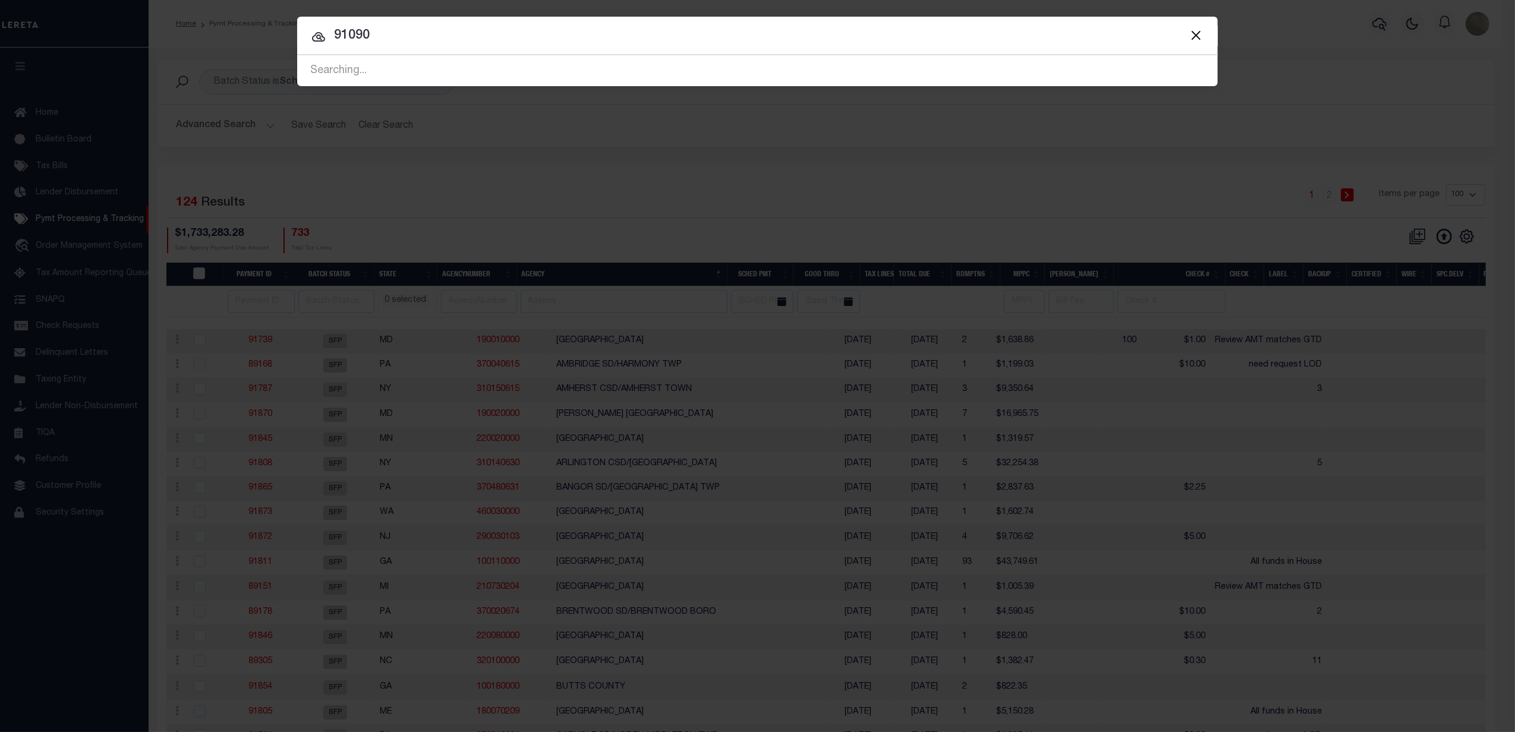
type input "91090"
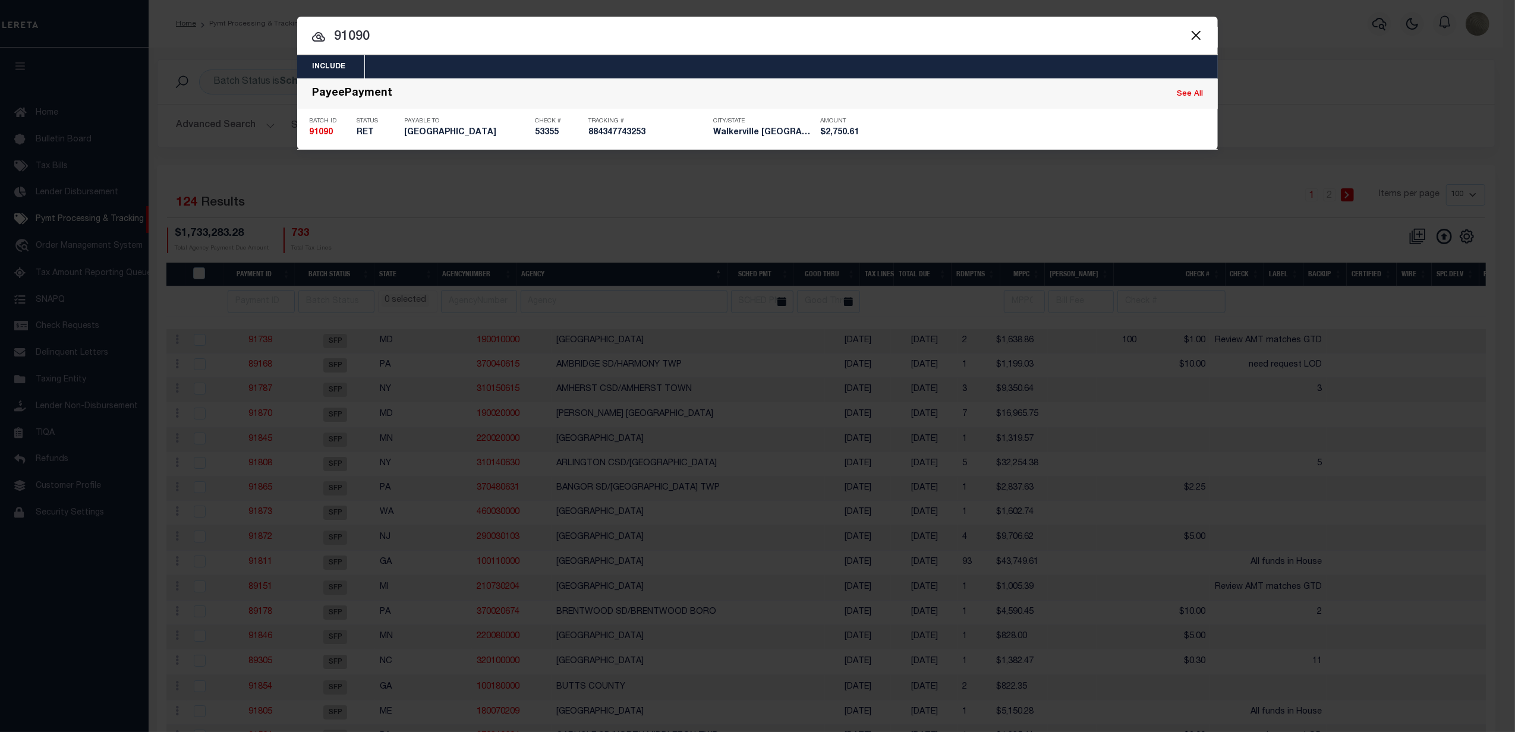
click at [469, 144] on div "Payable To Colfax Township" at bounding box center [466, 129] width 125 height 34
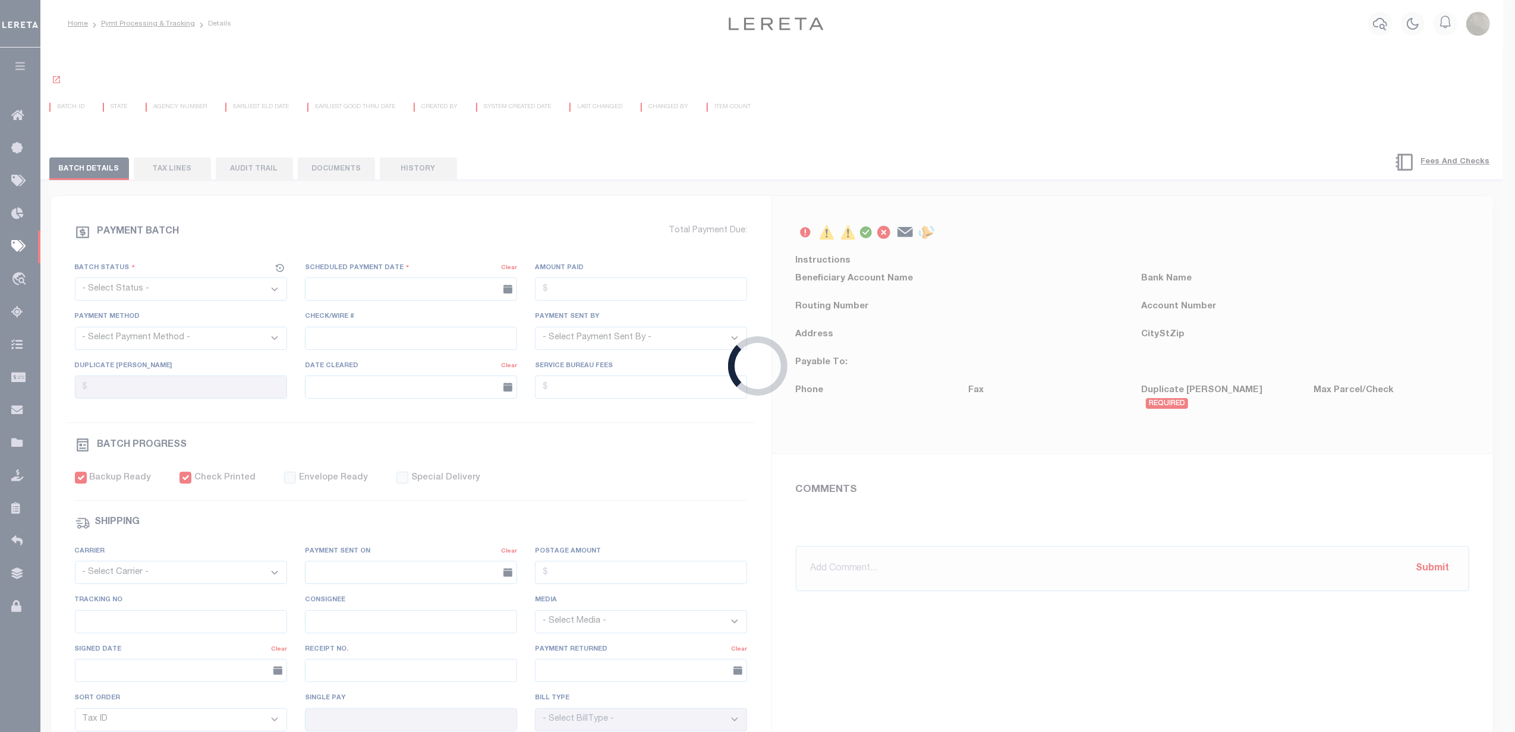
select select "RET"
type input "09/13/2025"
type input "$2,750.61"
select select "CHK"
type input "53355"
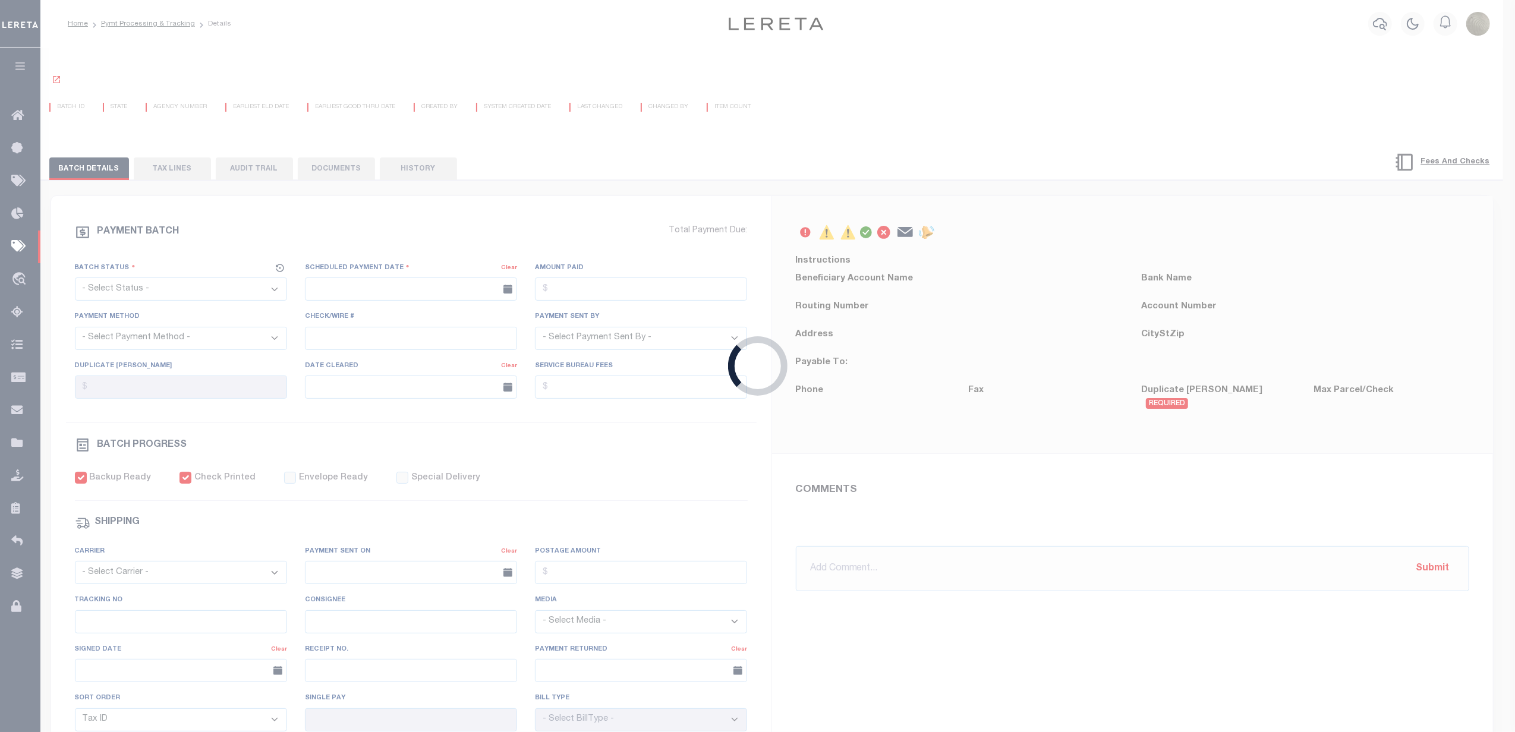
select select "Villatoro-Benitez, Andres"
checkbox input "true"
select select "FDX"
type input "09/13/2025"
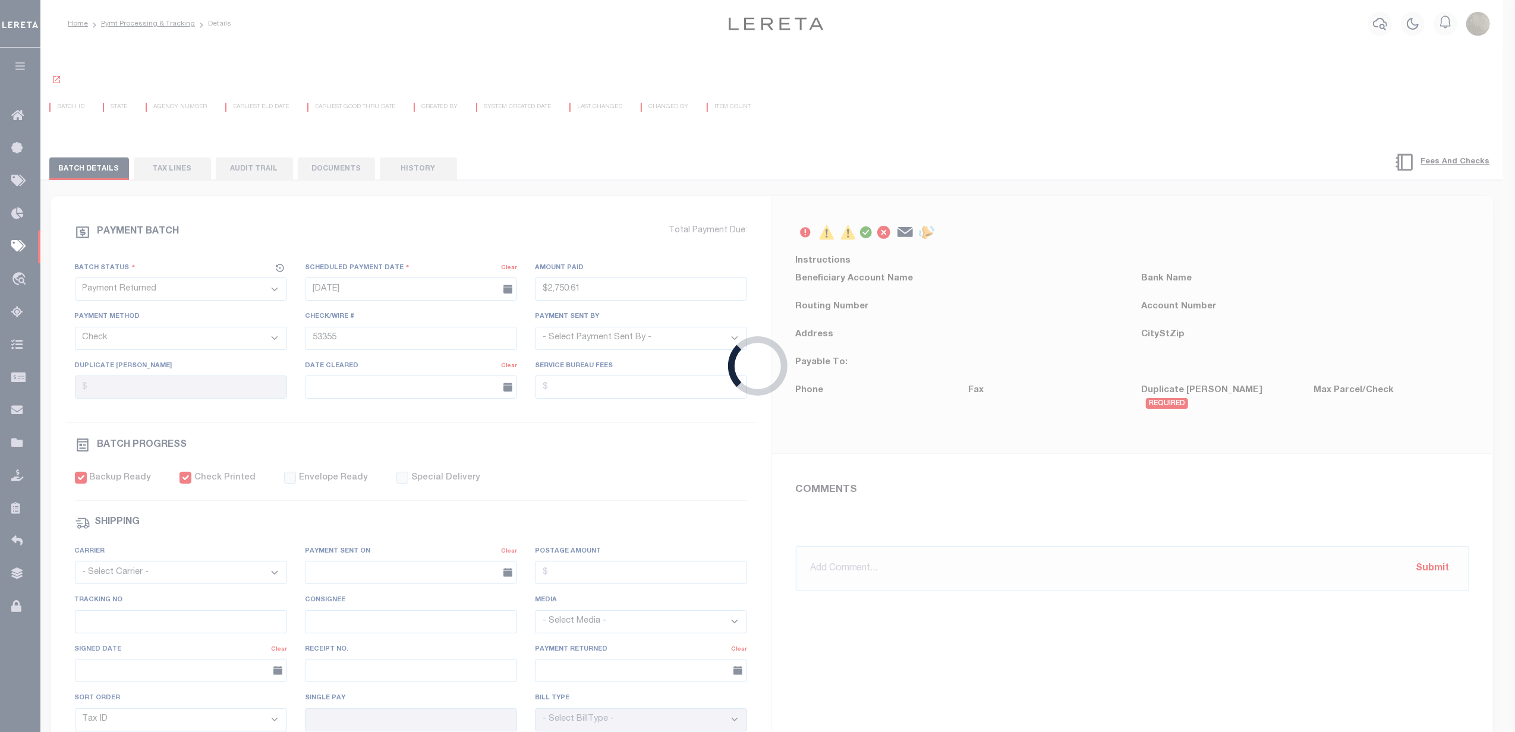
type input "884347743253"
type input "N"
radio input "true"
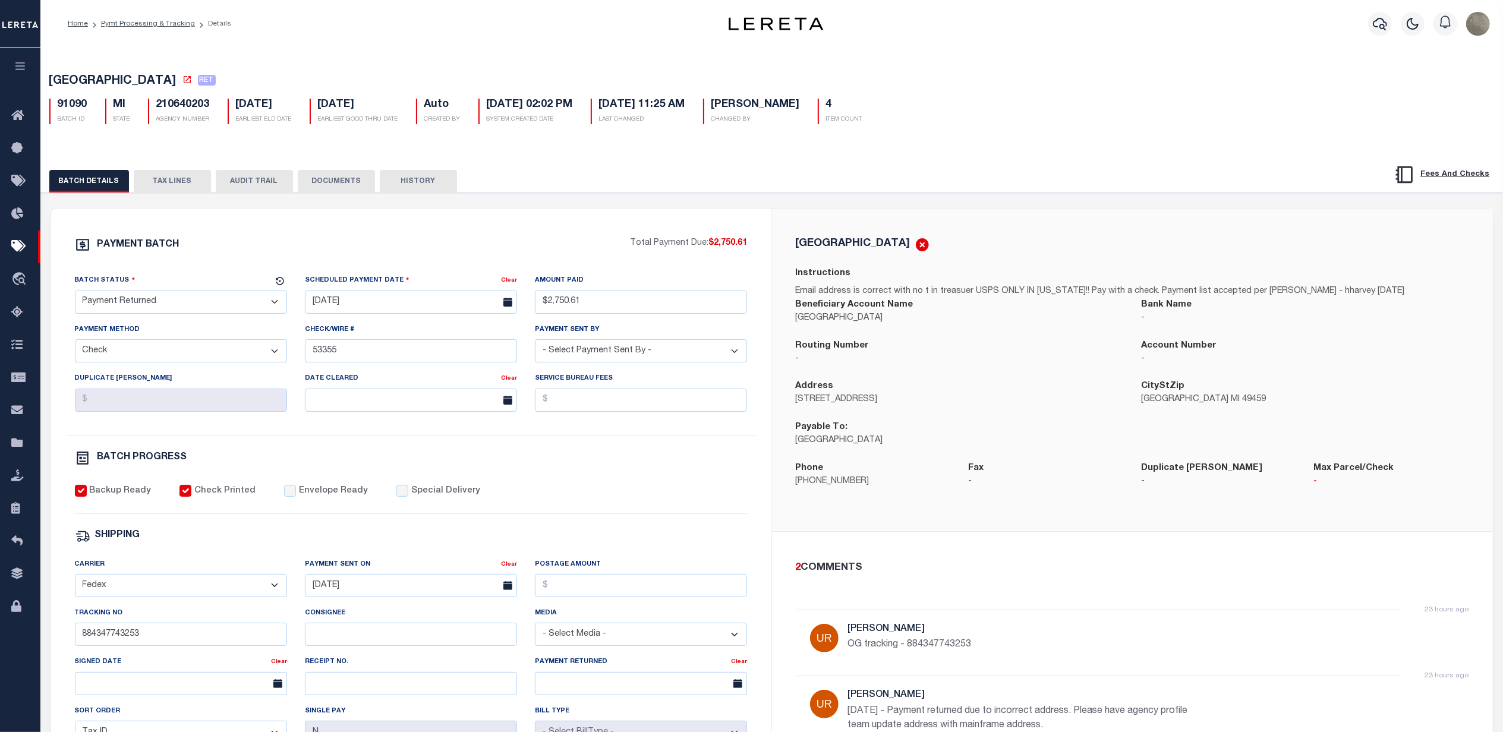
click at [817, 487] on p "231-923-8259" at bounding box center [873, 482] width 155 height 13
copy div "231-923-8259"
click at [747, 182] on div "BATCH DETAILS TAX LINES AUDIT TRAIL DOCUMENTS HISTORY" at bounding box center [696, 181] width 1294 height 22
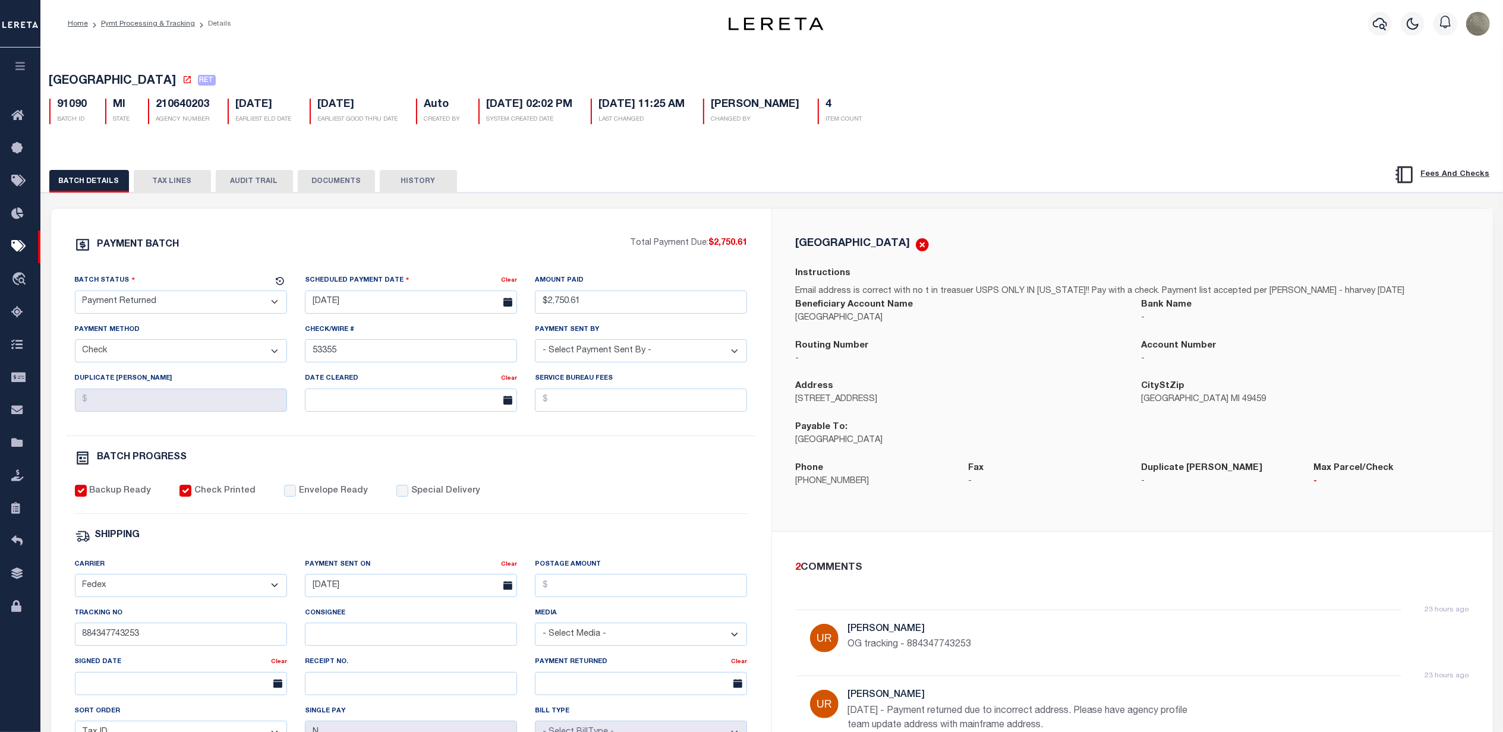
click at [908, 212] on div "COLFAX TOWNSHIP Instructions Email address is correct with no t in treasuer USP…" at bounding box center [1132, 370] width 721 height 323
click at [168, 180] on button "TAX LINES" at bounding box center [172, 181] width 77 height 23
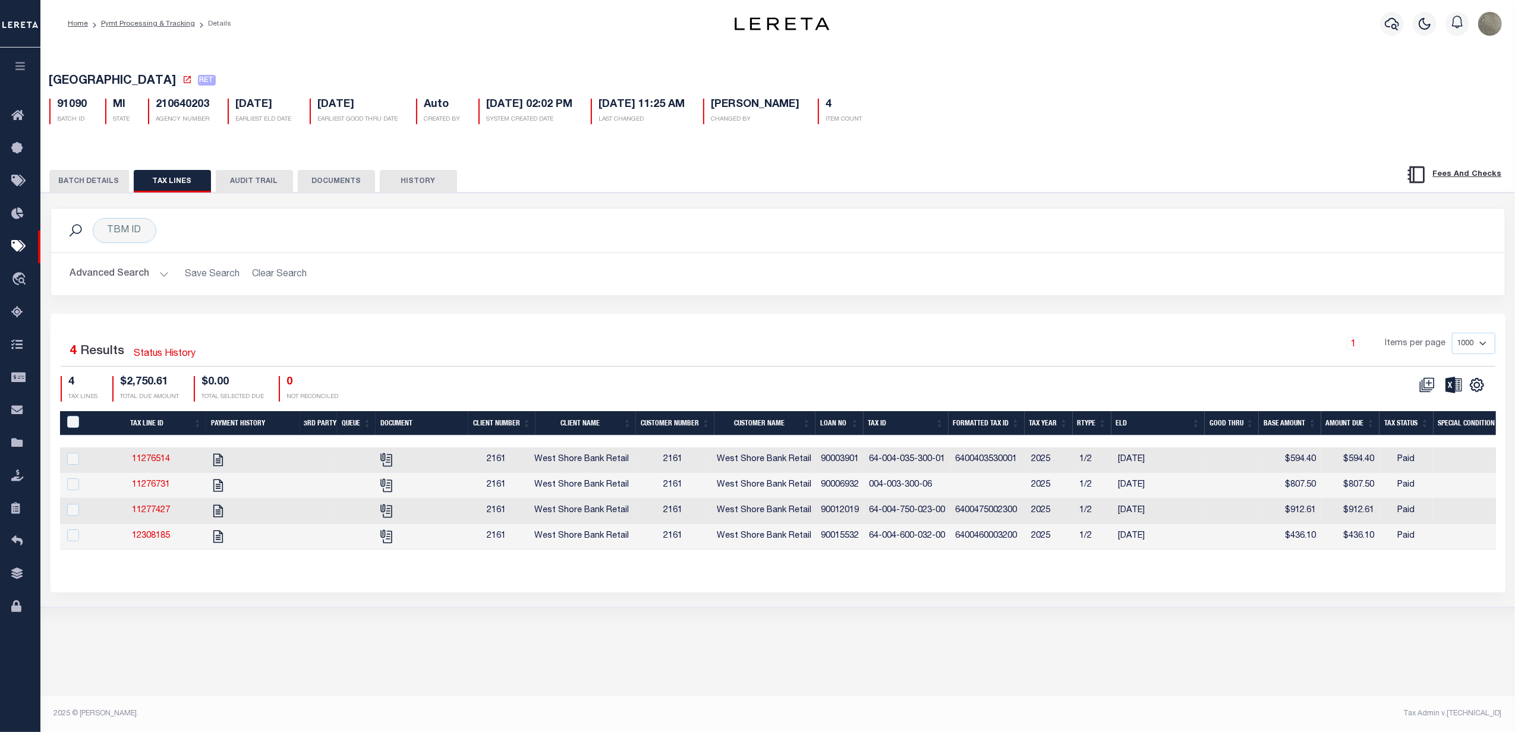
select select
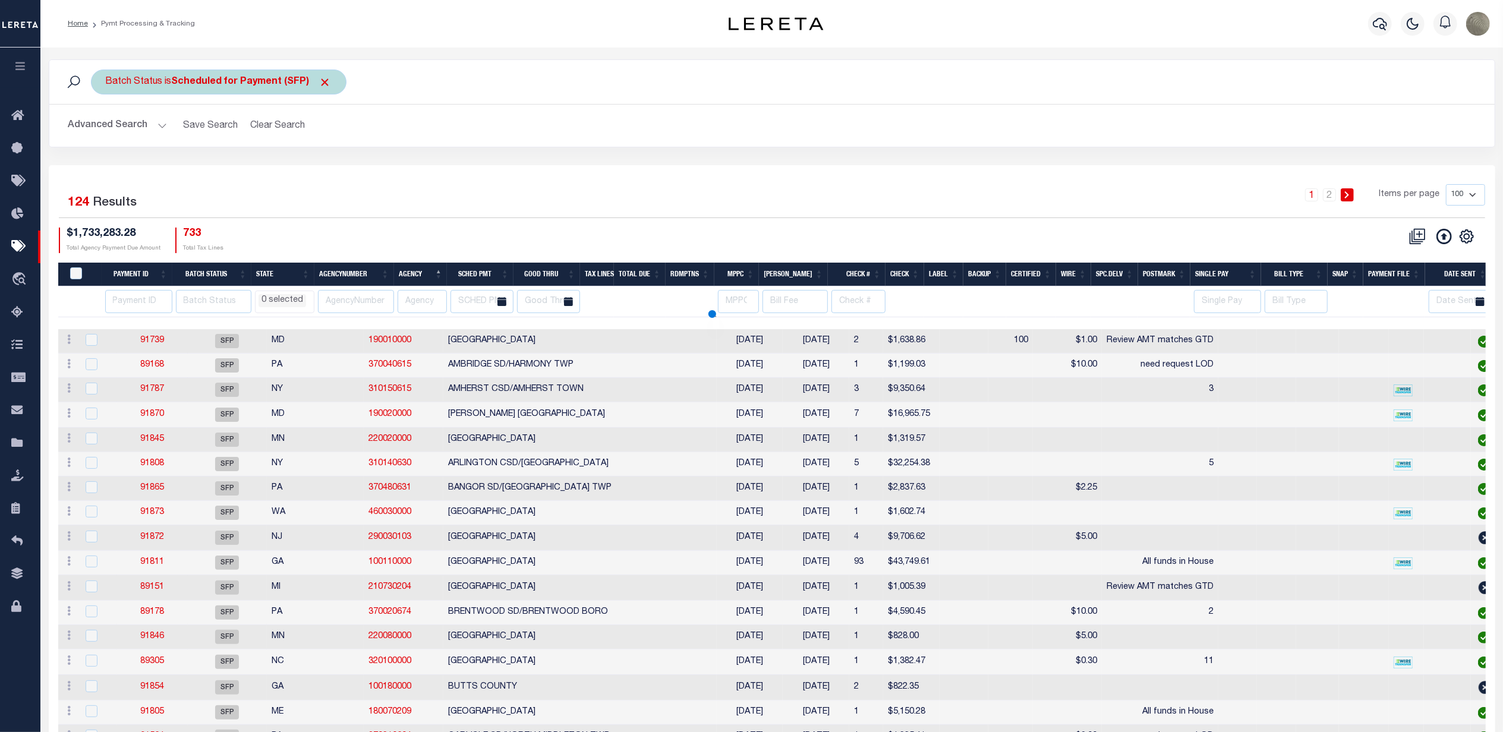
select select
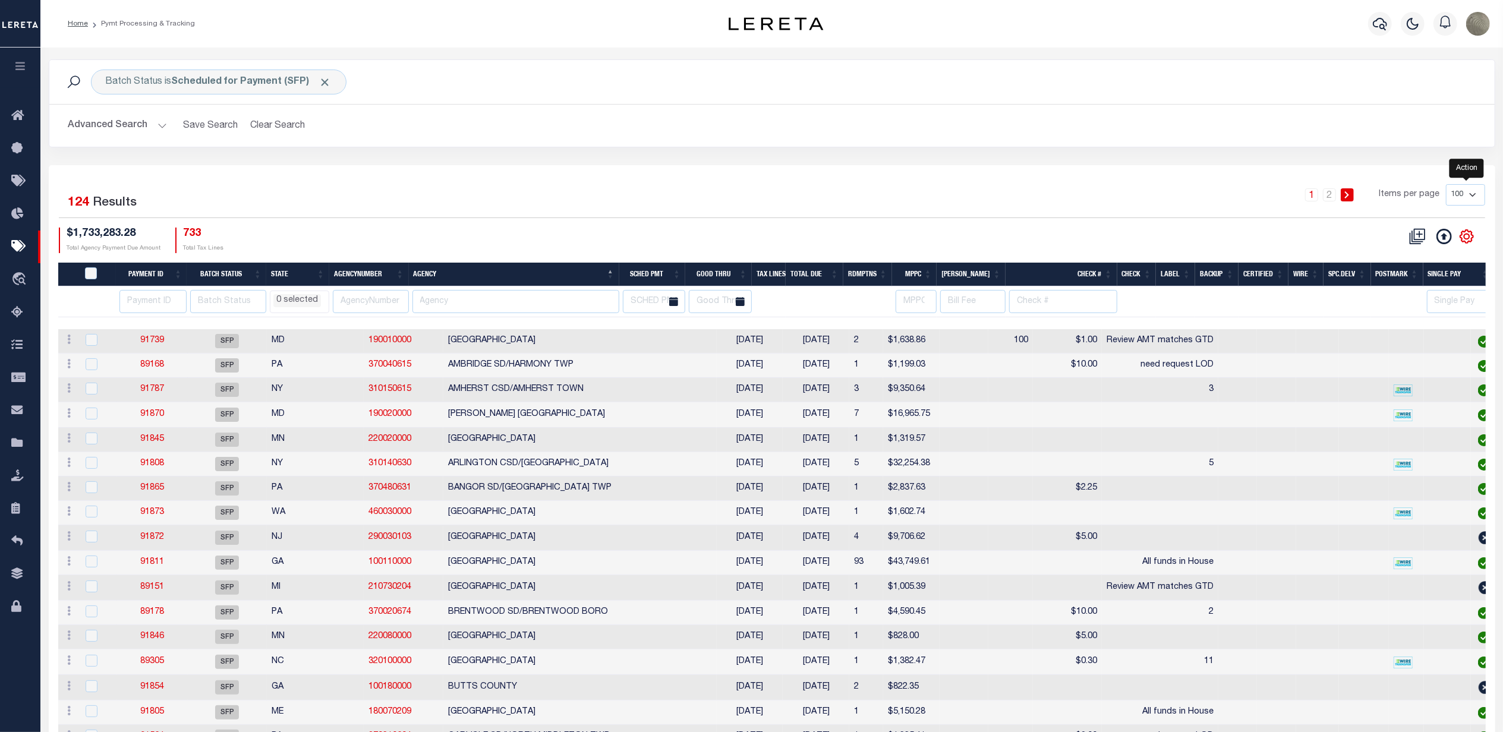
click at [1471, 241] on icon "" at bounding box center [1467, 236] width 13 height 13
click at [804, 215] on div "1 2 Items per page 100 200 500 1000" at bounding box center [953, 199] width 1066 height 31
click at [138, 300] on input "number" at bounding box center [152, 301] width 67 height 23
select select
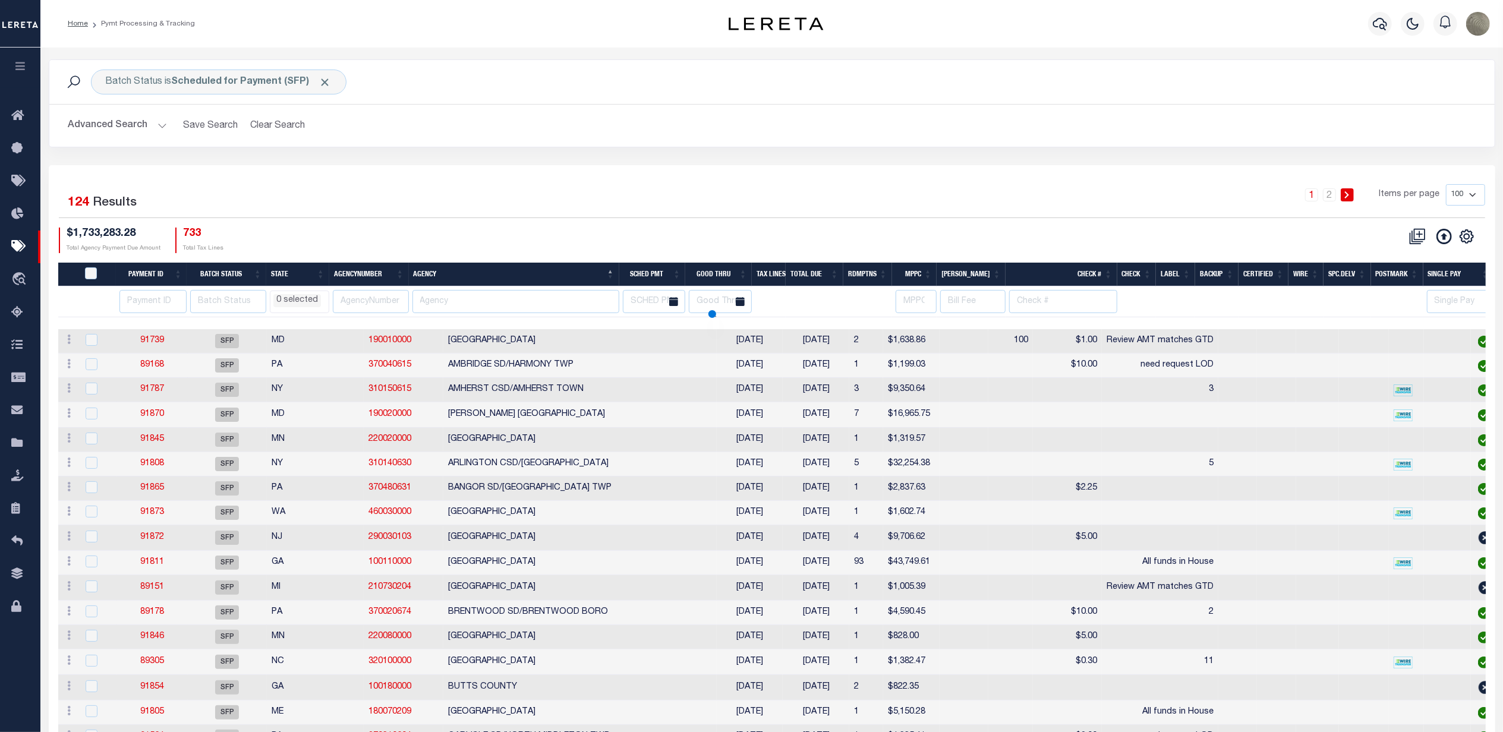
select select
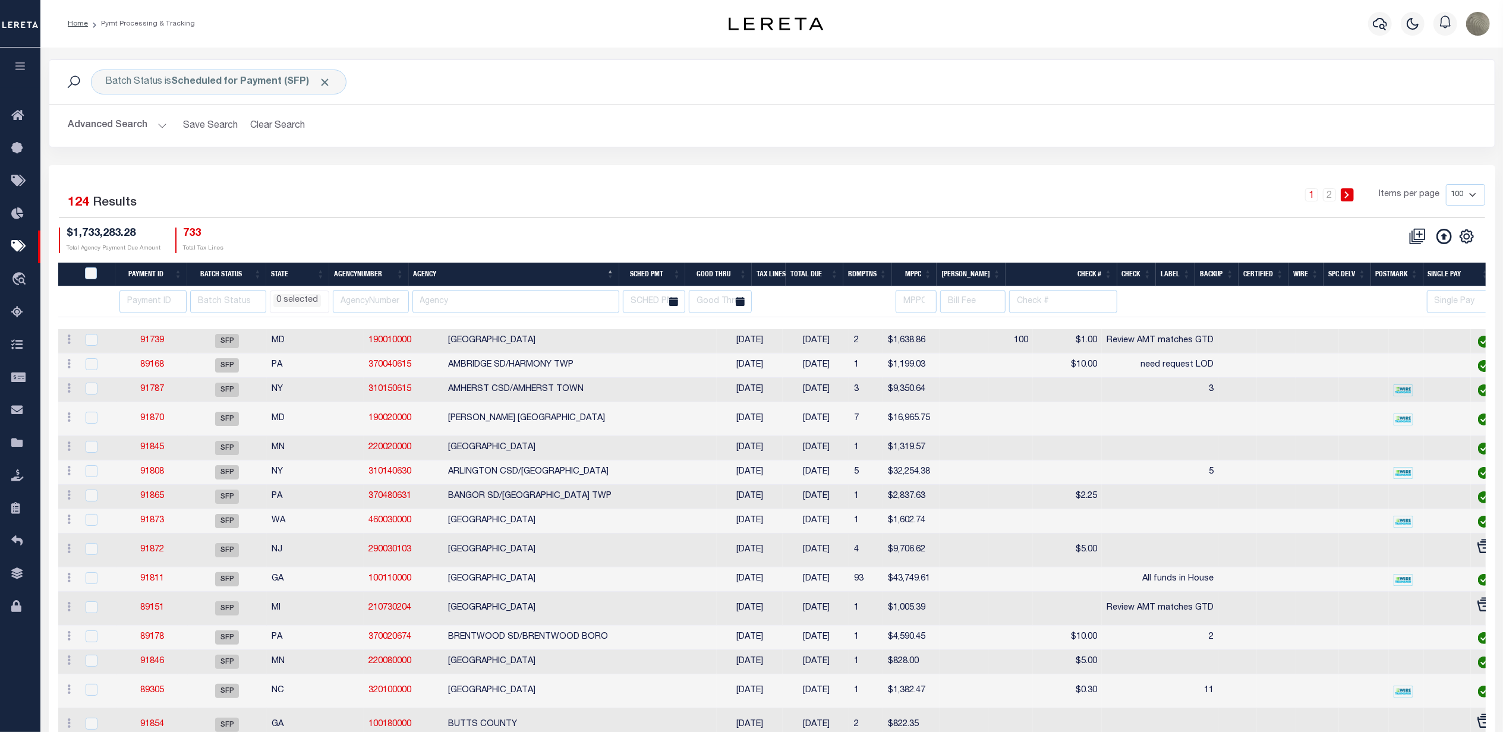
click at [546, 198] on div "1 2 Items per page 100 200 500 1000" at bounding box center [953, 199] width 1066 height 31
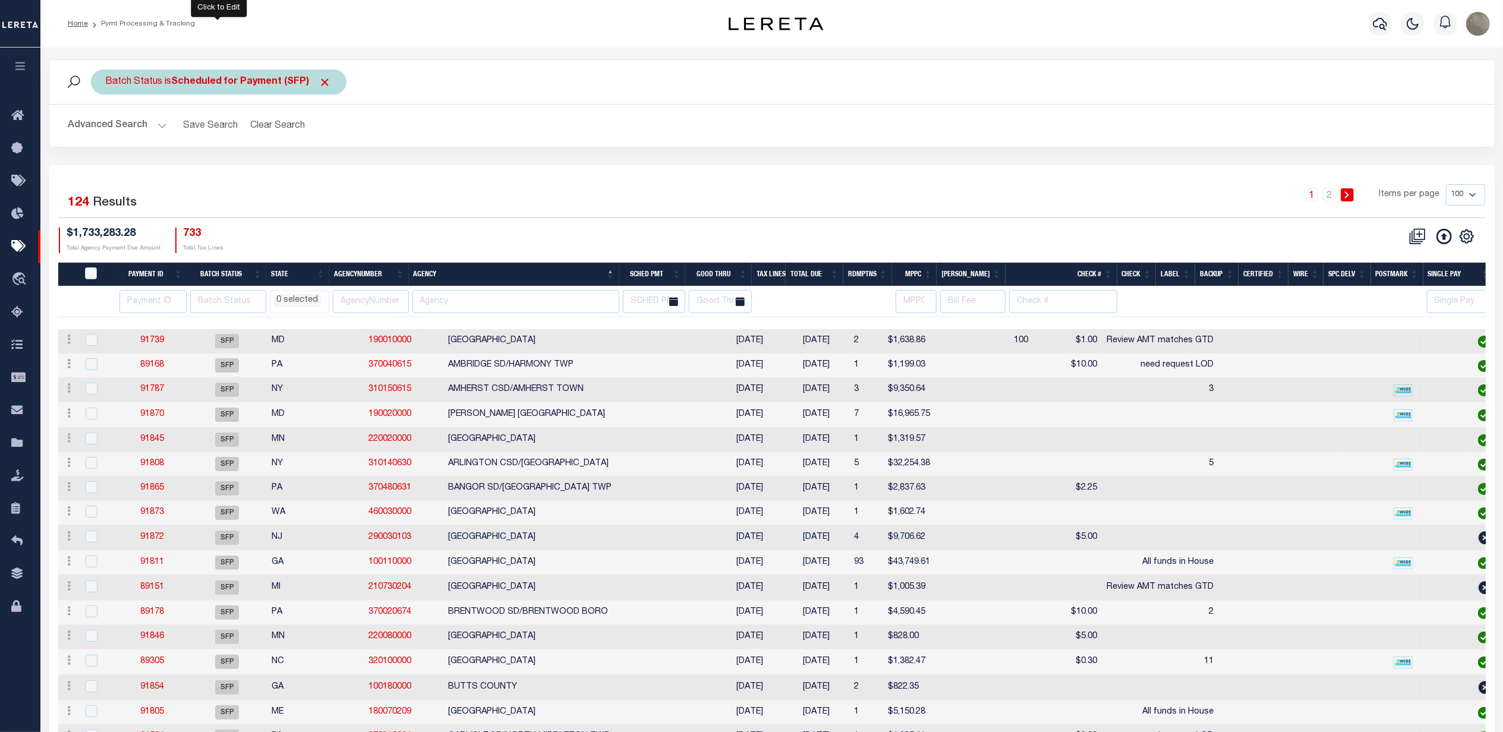
click at [184, 75] on div "Batch Status is Scheduled for Payment (SFP)" at bounding box center [219, 82] width 256 height 25
select select "SFP"
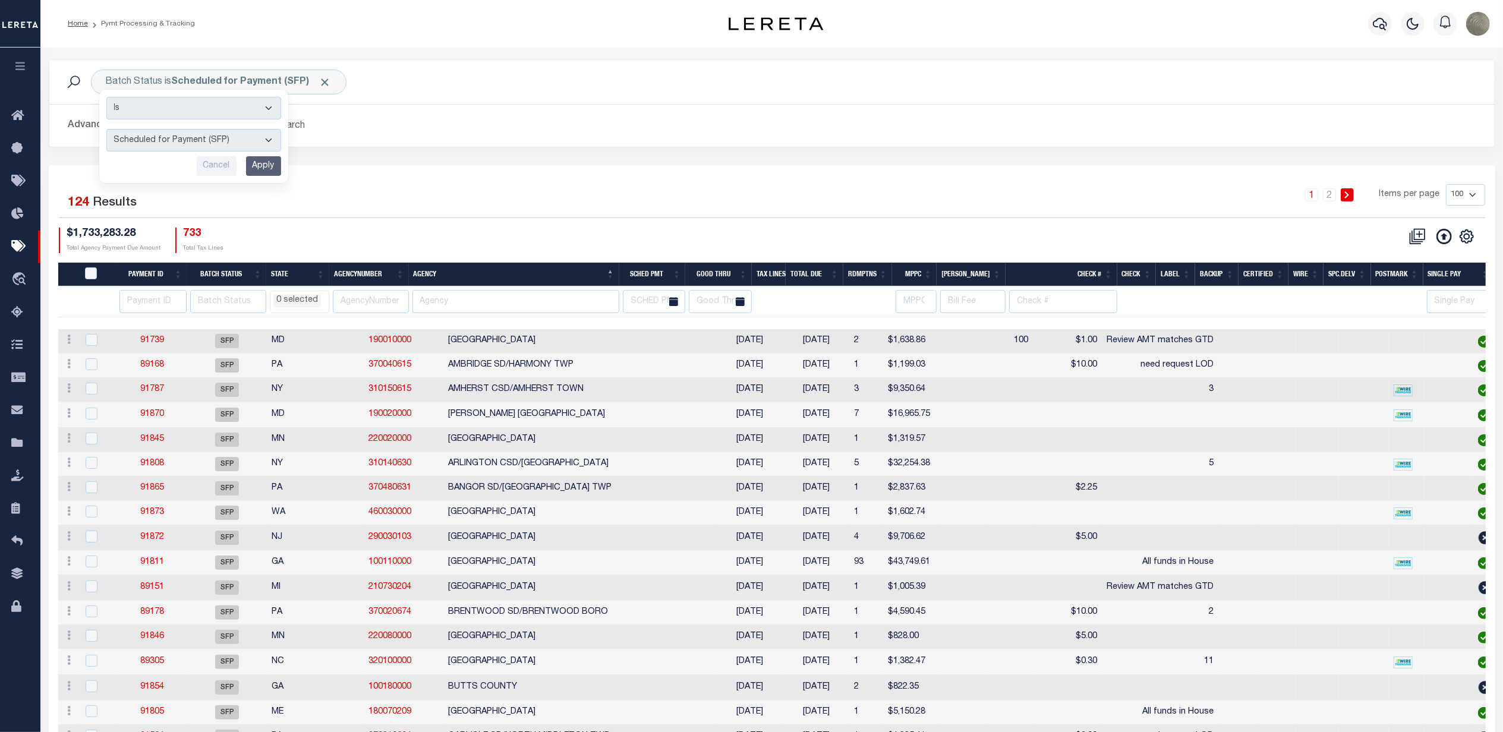
click at [458, 202] on div "1 2 Items per page 100 200 500 1000" at bounding box center [953, 199] width 1066 height 31
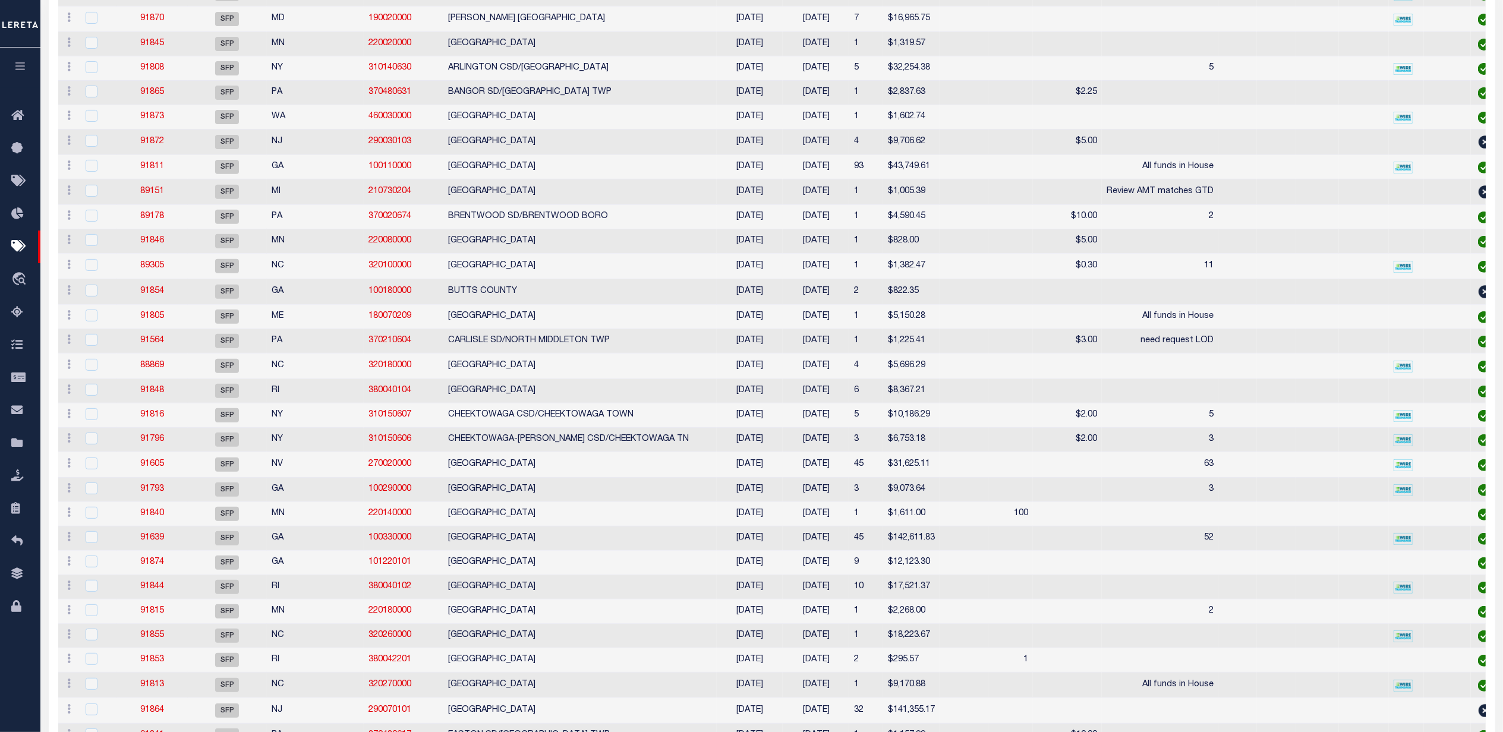
select select
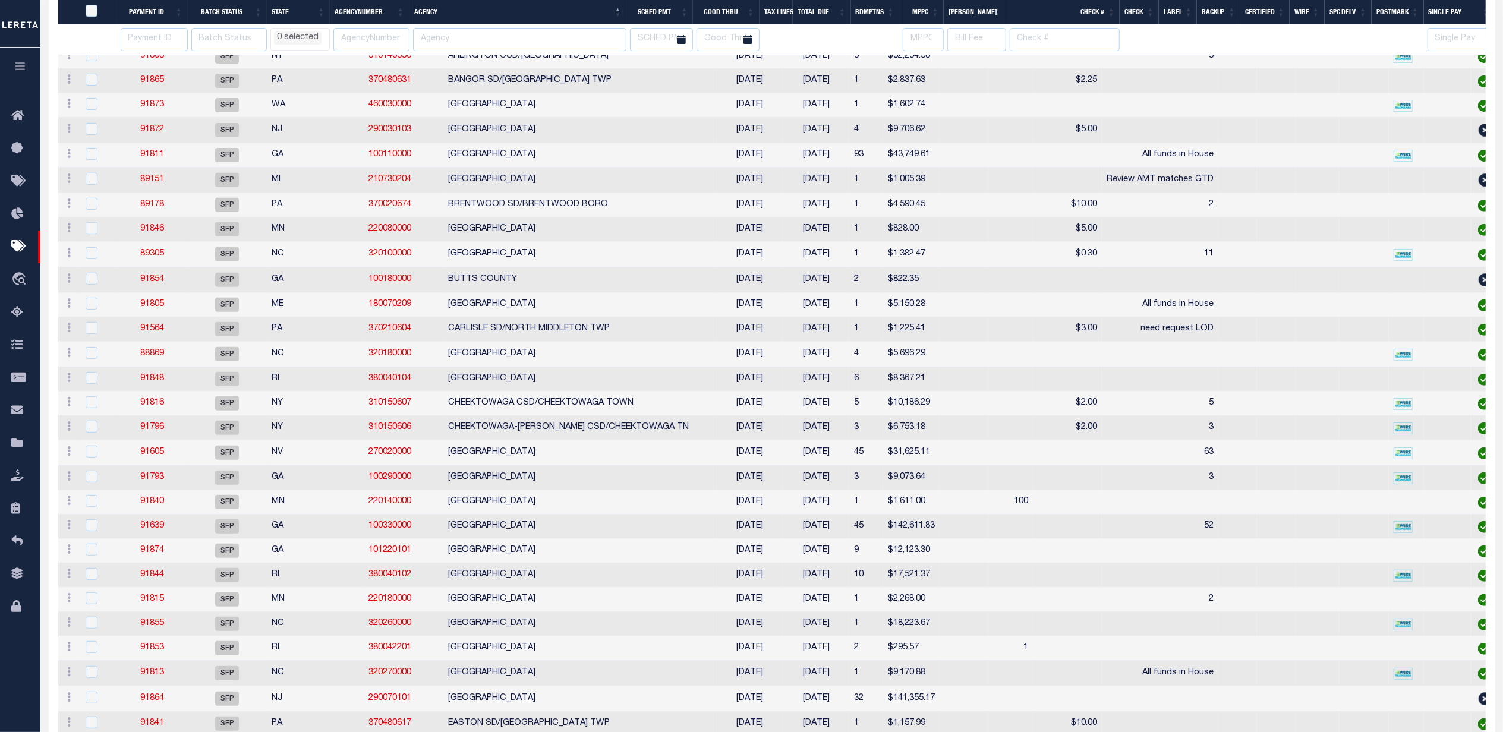
scroll to position [92, 0]
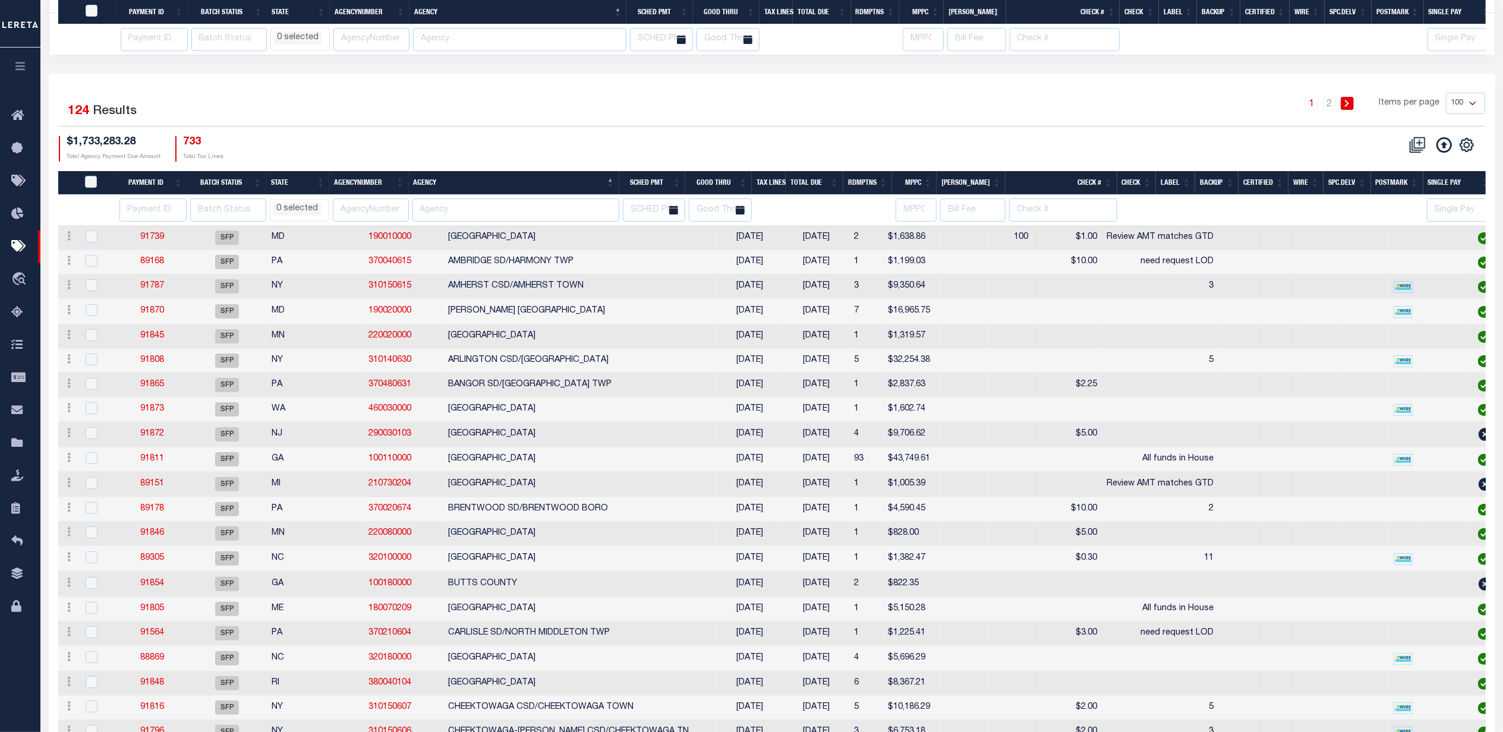
select select
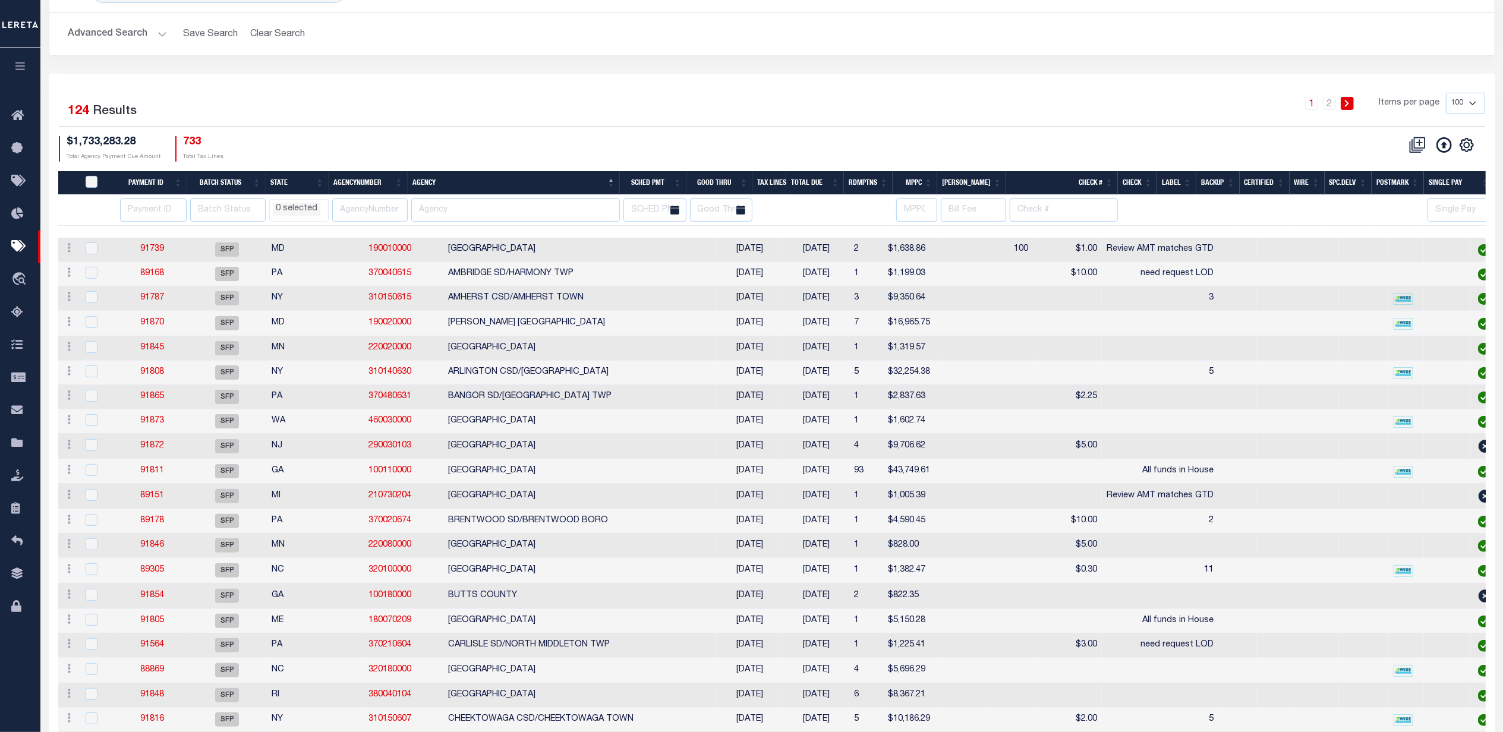
scroll to position [0, 0]
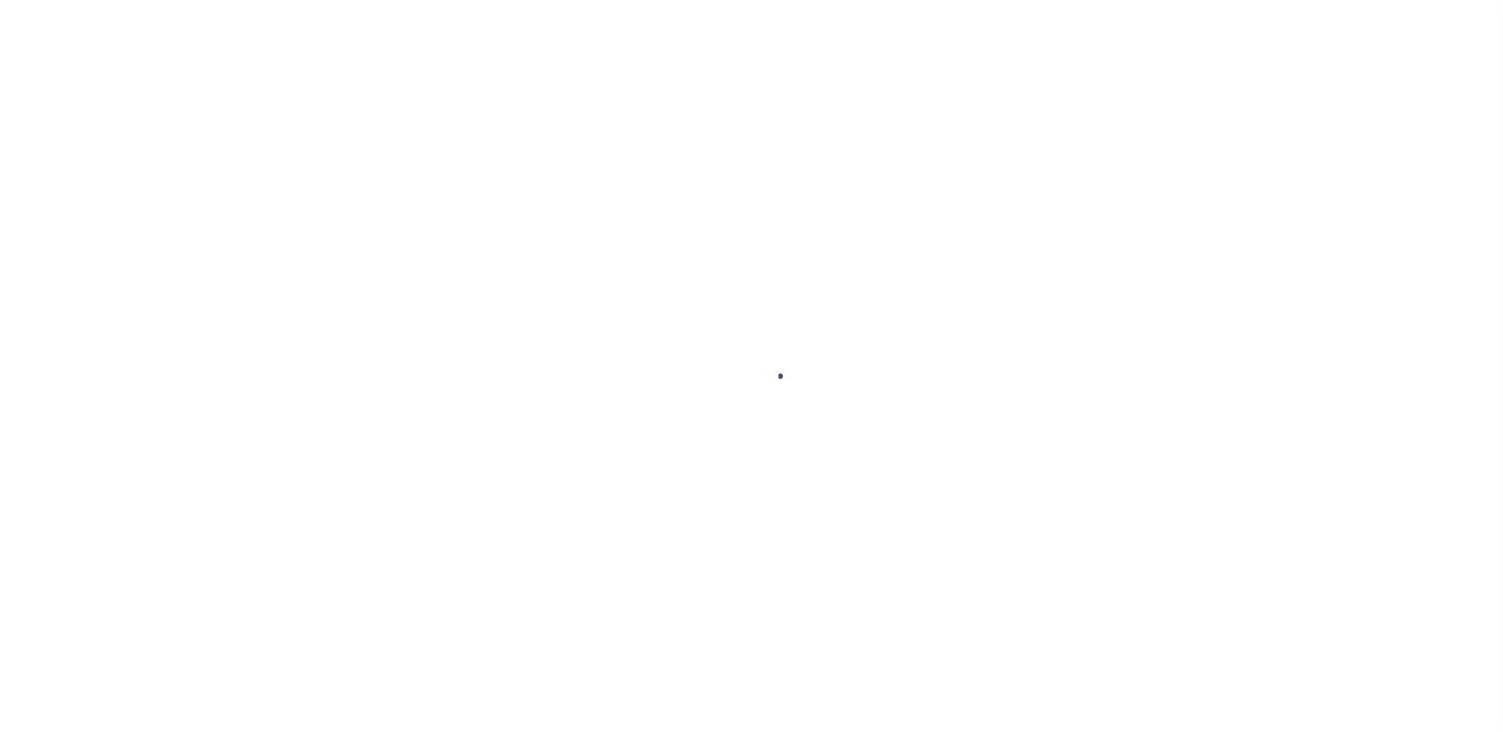
select select "SNT"
select select "CHK"
select select "[PERSON_NAME]"
select select "USS"
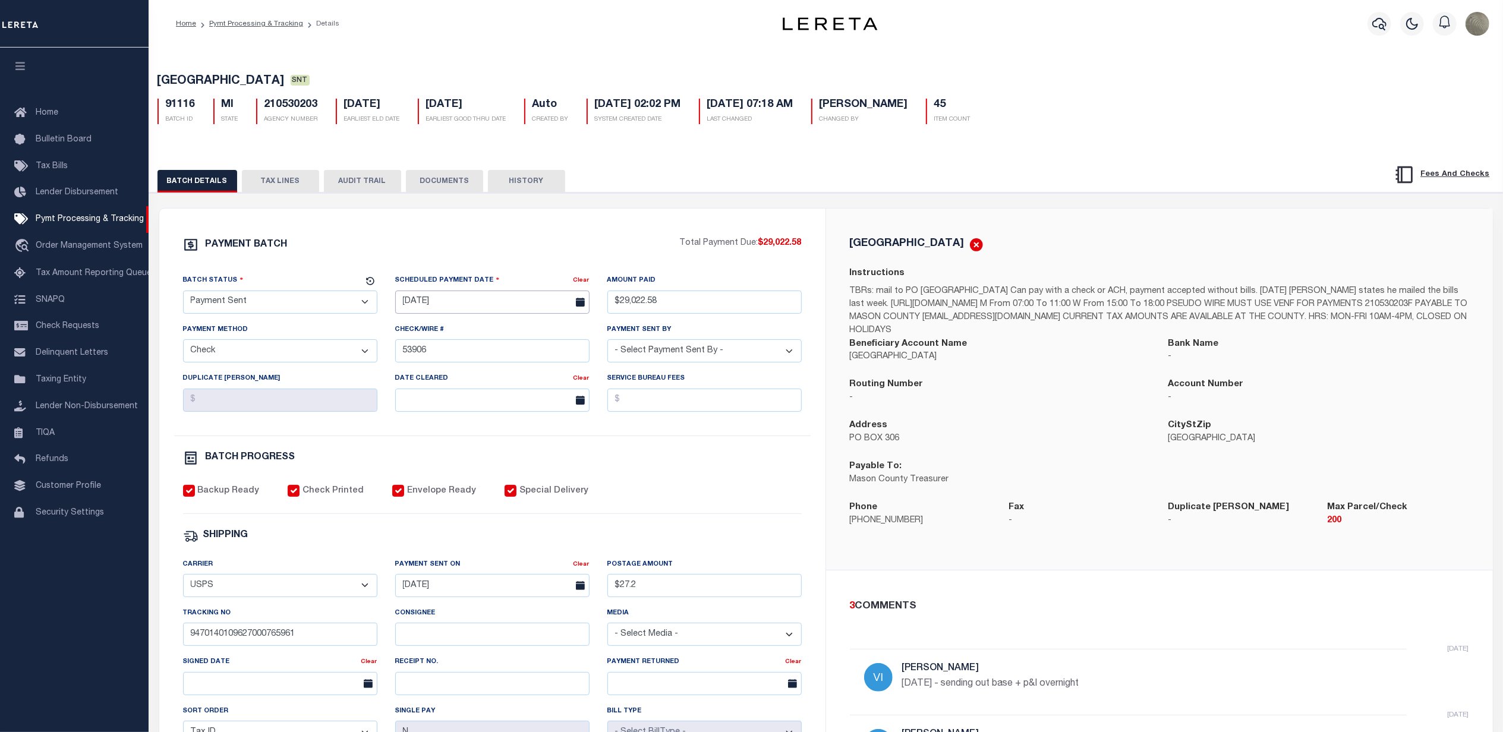
click at [430, 309] on body "Home Pymt Processing & Tracking Details" at bounding box center [751, 499] width 1503 height 998
click at [446, 461] on div "31 1 2 3 4 5 6 7 8 9 10 11 12 13 14 15 16 17 18 19 20 21 22 23 24 25 26 27 28 2…" at bounding box center [486, 430] width 183 height 139
click at [436, 465] on span "29" at bounding box center [434, 465] width 23 height 23
type input "[DATE]"
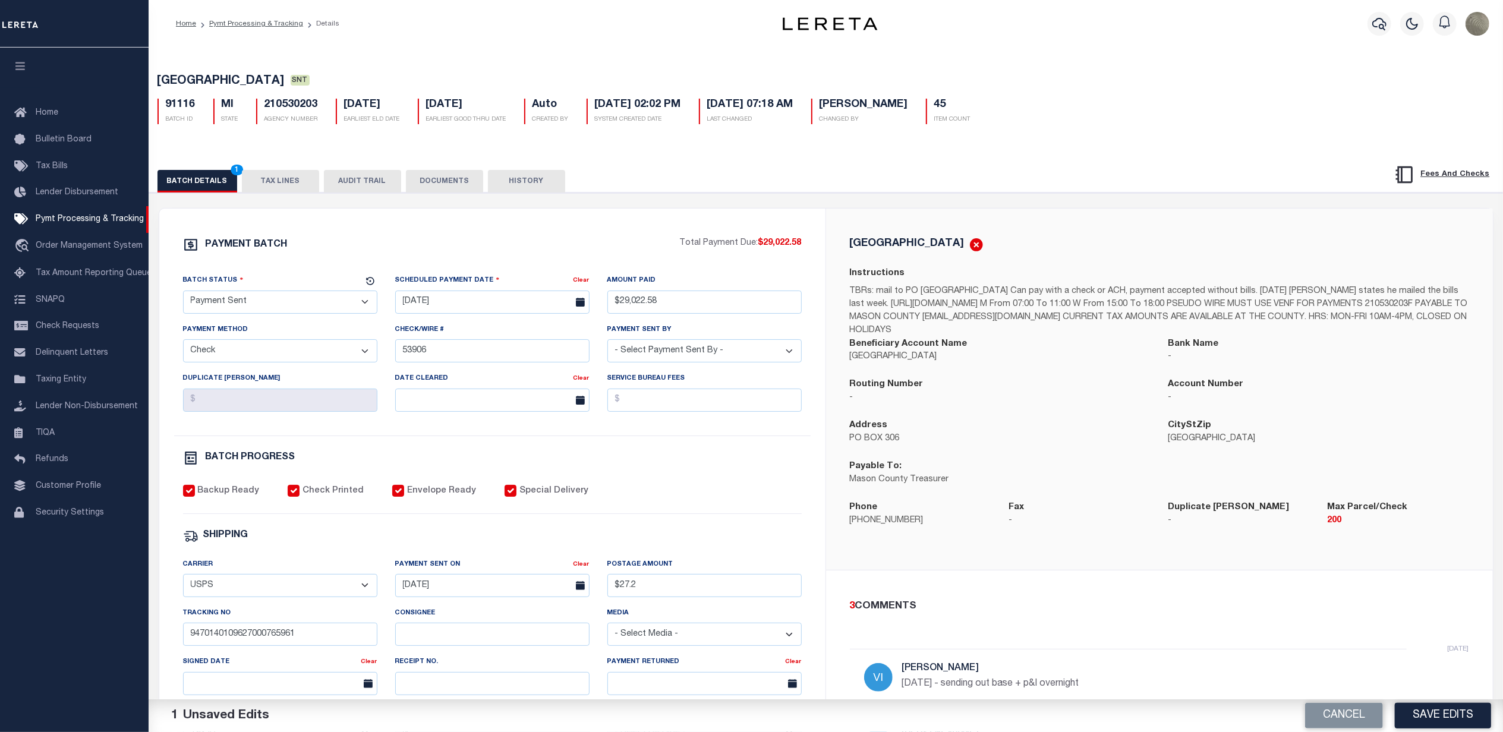
click at [564, 200] on div "PAYMENT BATCH Total Payment Due: $29,022.58 Batch Status" at bounding box center [826, 577] width 1366 height 769
click at [1450, 712] on button "Save Edits" at bounding box center [1443, 716] width 96 height 26
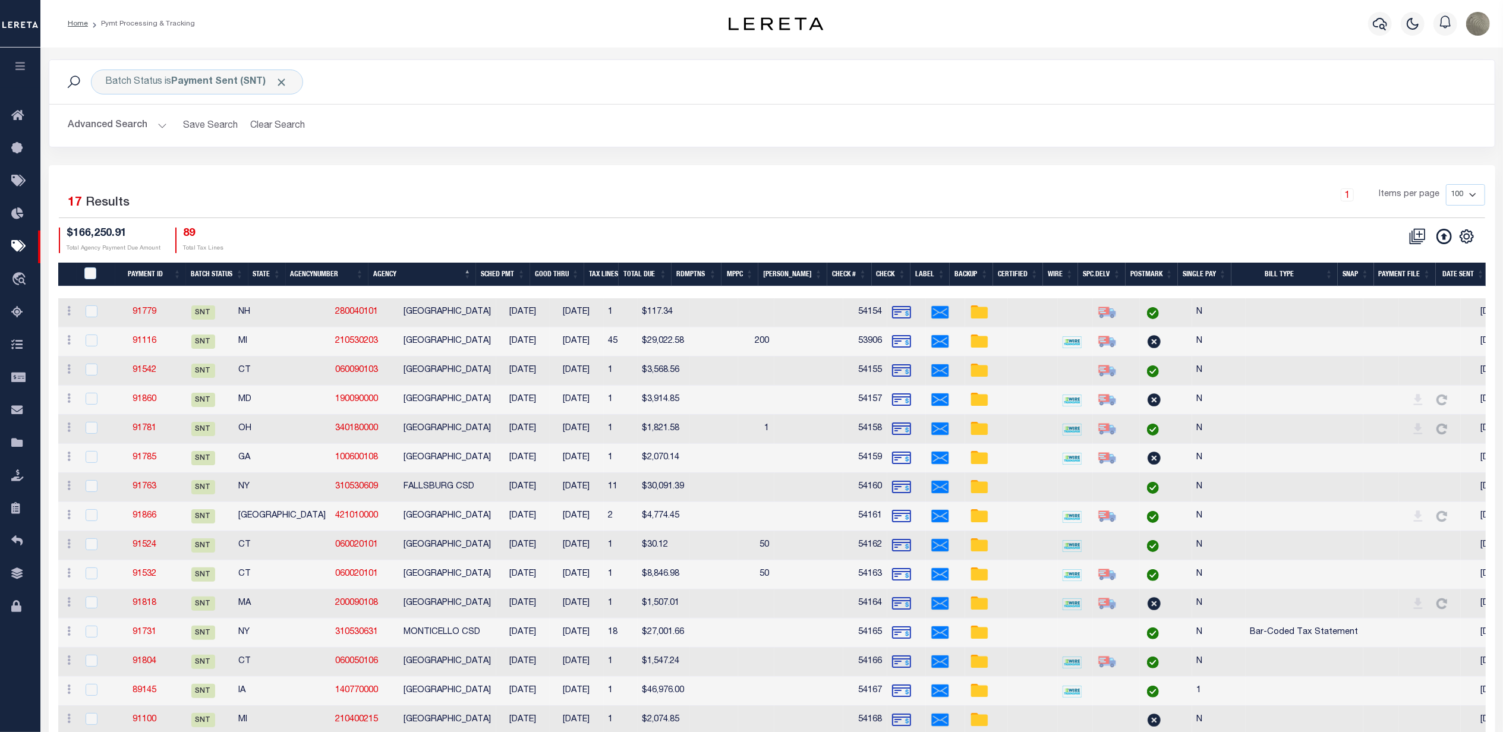
type input "$29,022.58"
type input "$27.2"
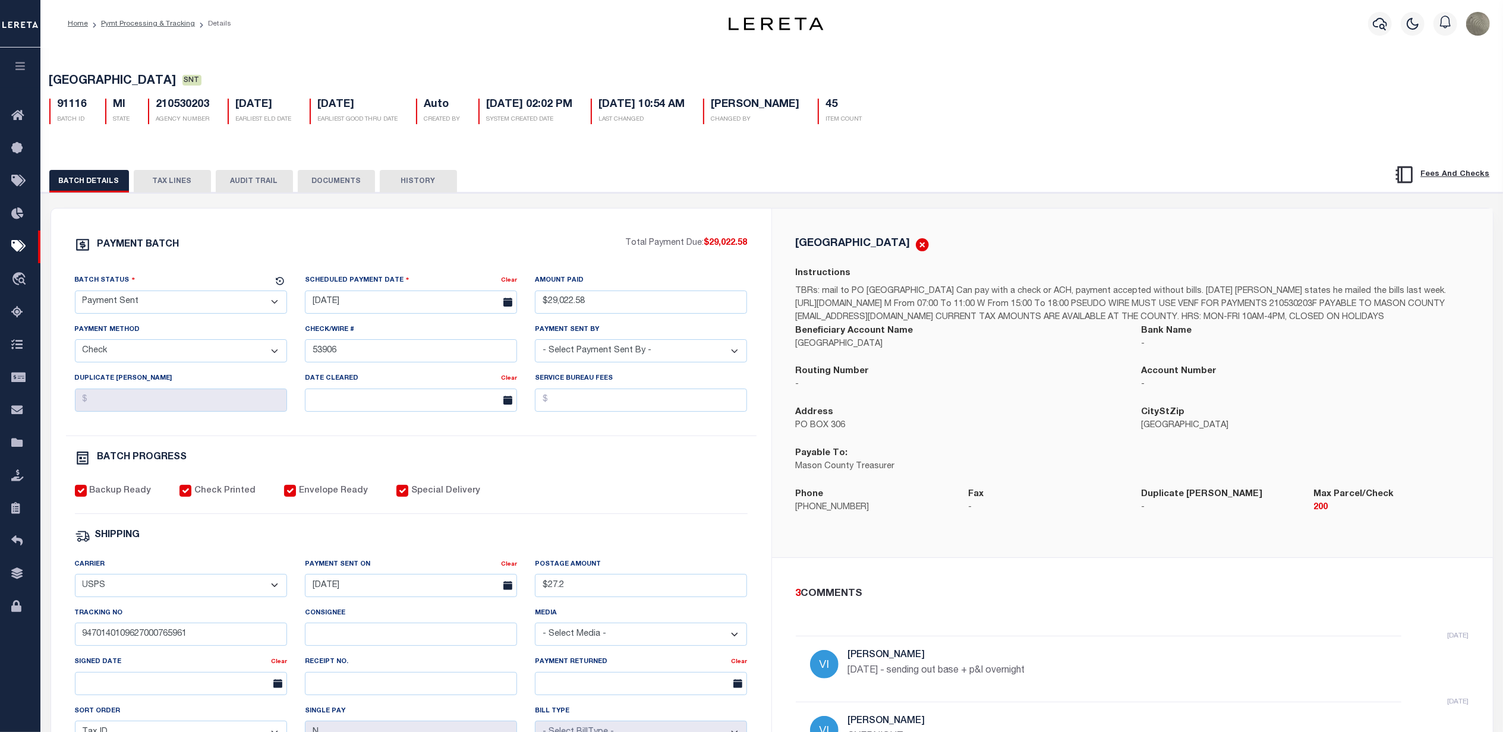
click at [183, 111] on h5 "210530203" at bounding box center [182, 105] width 53 height 13
click at [182, 109] on h5 "210530203" at bounding box center [182, 105] width 53 height 13
copy h5 "210530203"
click at [10, 439] on link "Taxing Entity" at bounding box center [20, 443] width 40 height 33
click at [319, 226] on div "PAYMENT BATCH Total Payment Due: $29,022.58 Batch Status" at bounding box center [411, 556] width 720 height 695
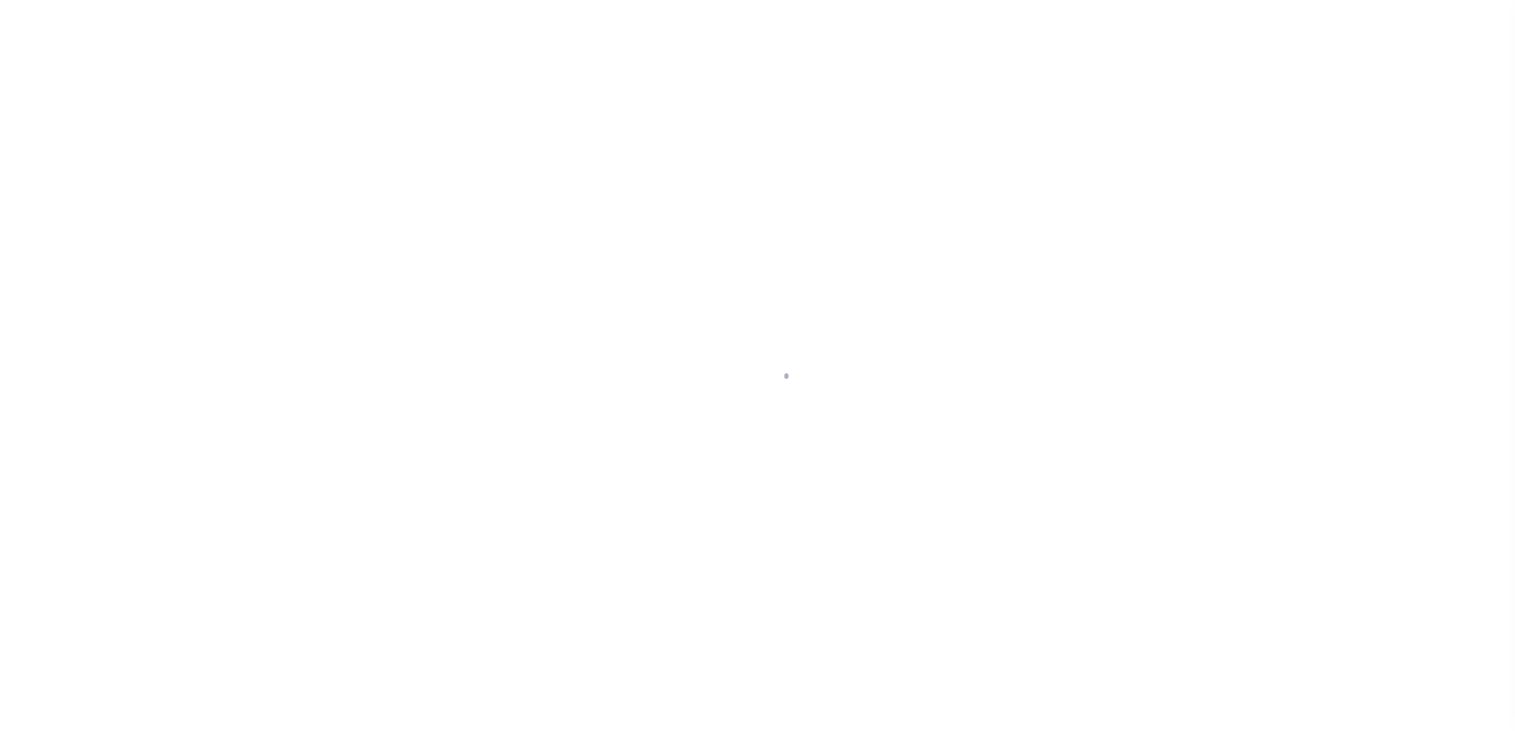
select select
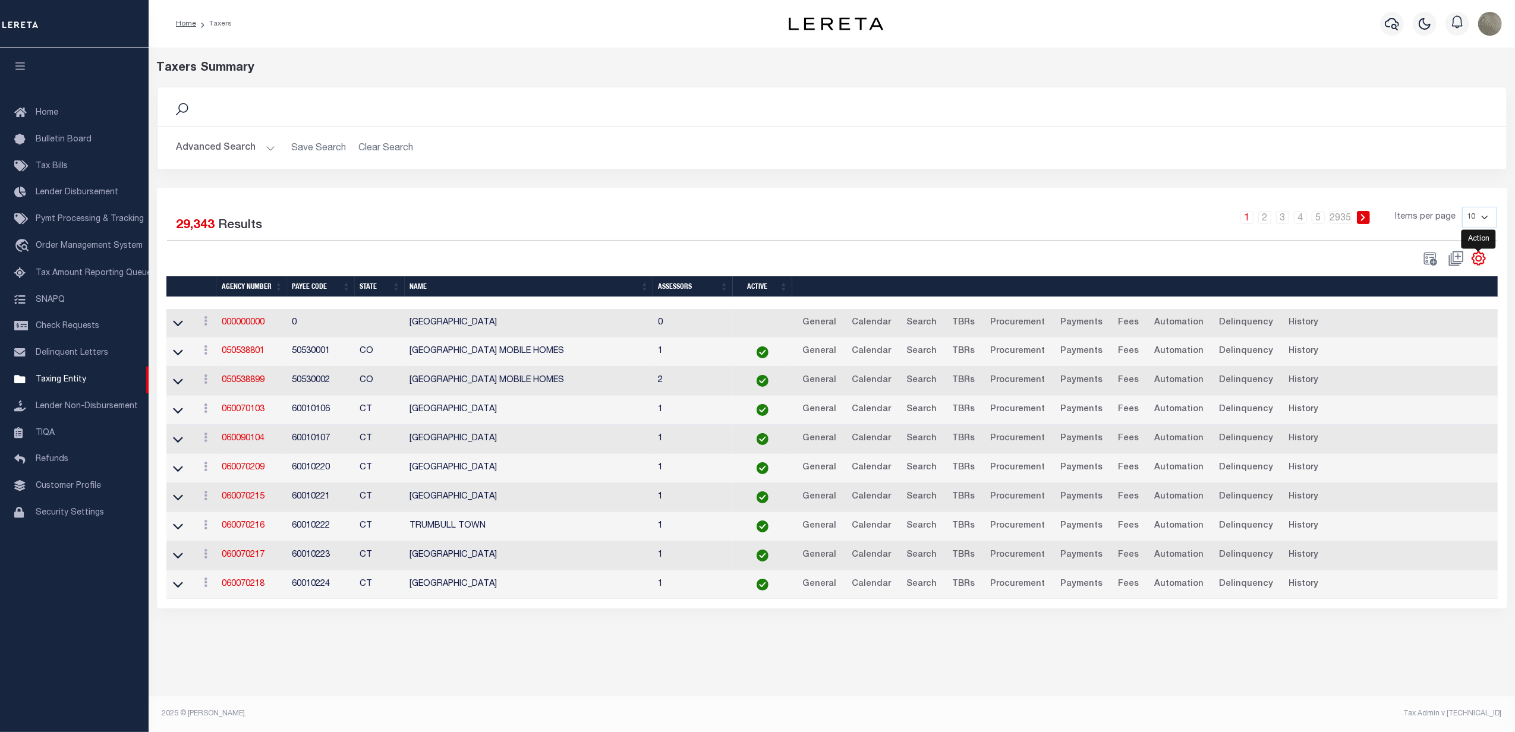
click at [1477, 260] on icon "" at bounding box center [1478, 258] width 15 height 15
click at [1419, 343] on link "Show Filter" at bounding box center [1430, 347] width 116 height 23
select select
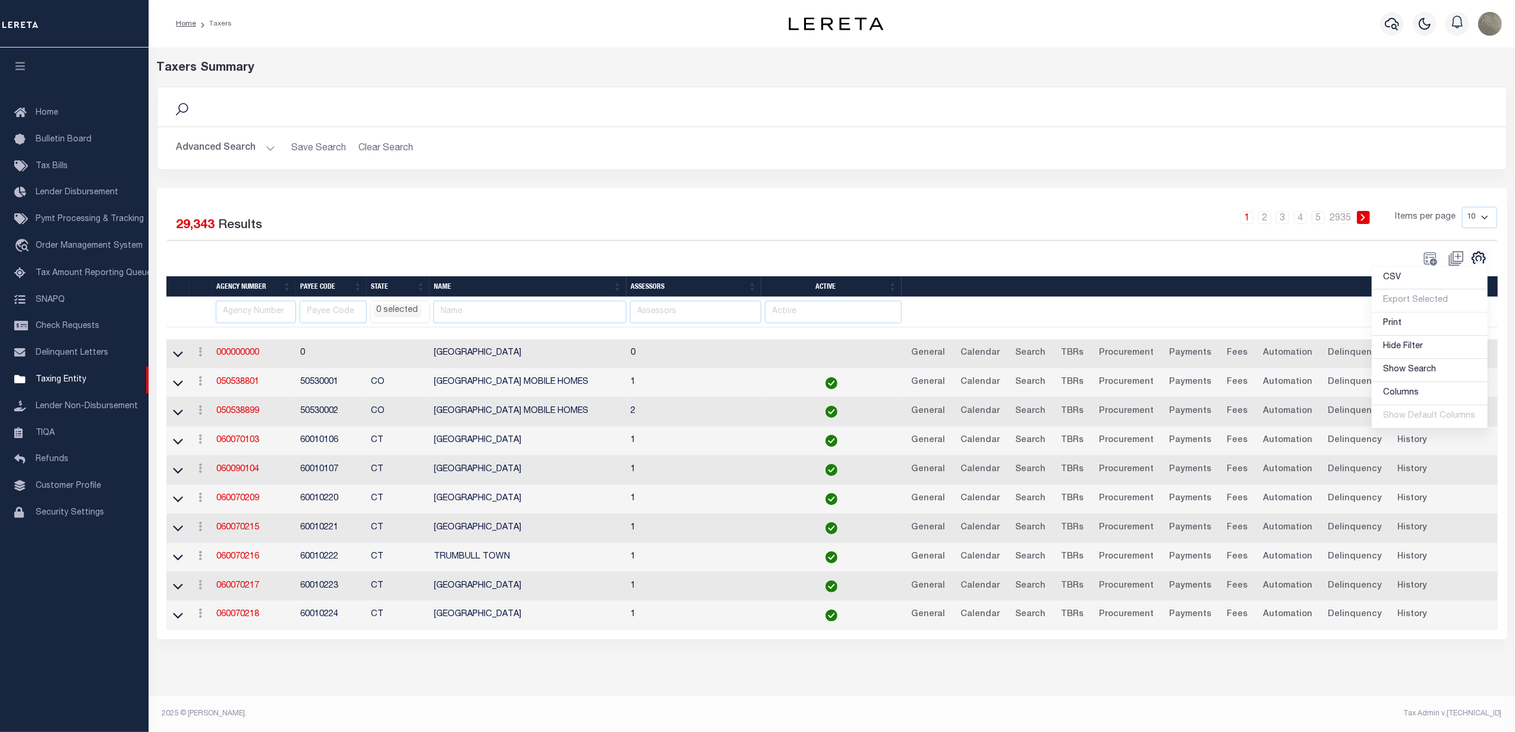
click at [577, 225] on div "1 2 3 4 5 … 2935 Items per page 10 25 50 100" at bounding box center [1000, 222] width 993 height 31
click at [244, 311] on input "text" at bounding box center [256, 312] width 80 height 23
paste input "210530203"
type input "210530203"
click at [408, 244] on div "Selected 29,343 Results 1 2 3 4 5 … 2935 Items per page 10 25 50 100" at bounding box center [832, 237] width 1349 height 60
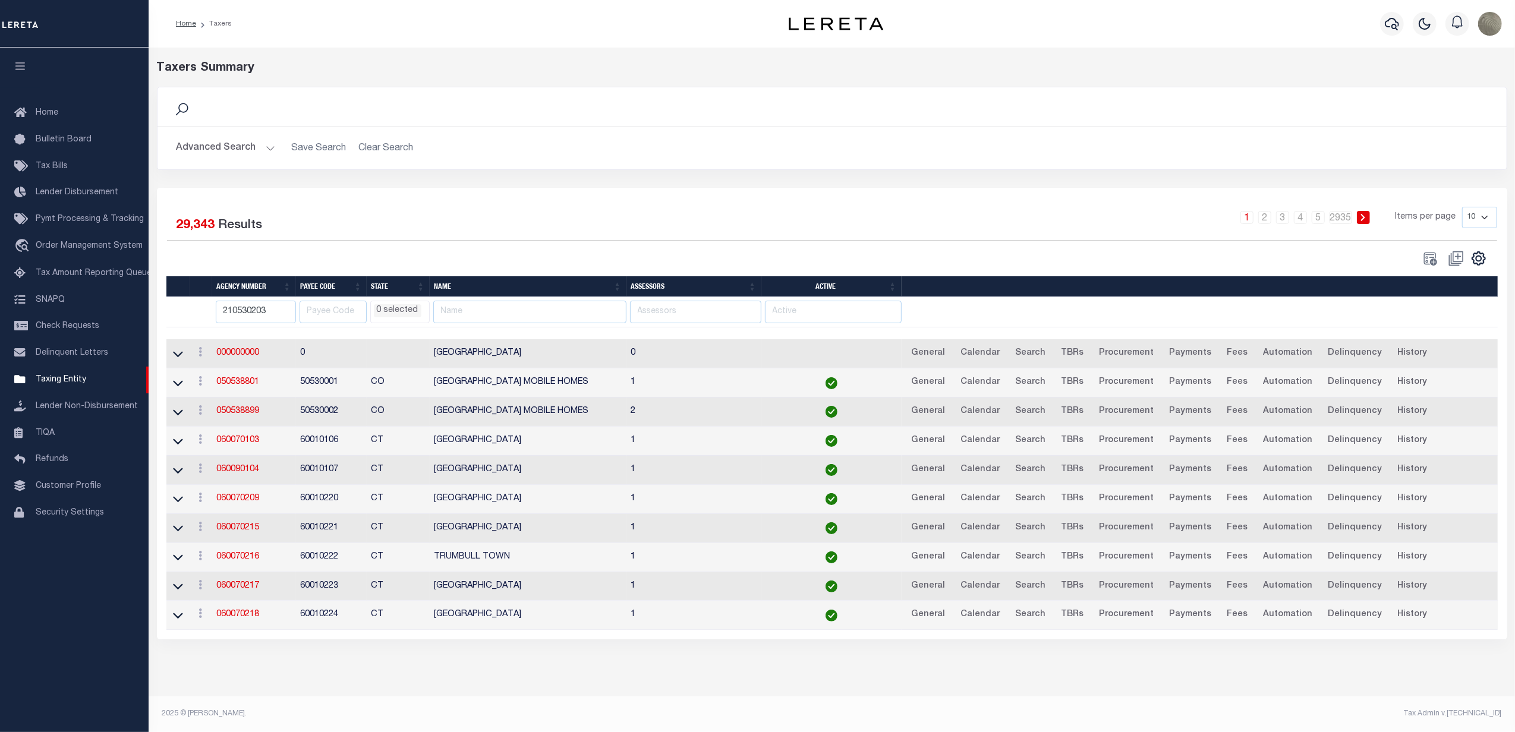
select select
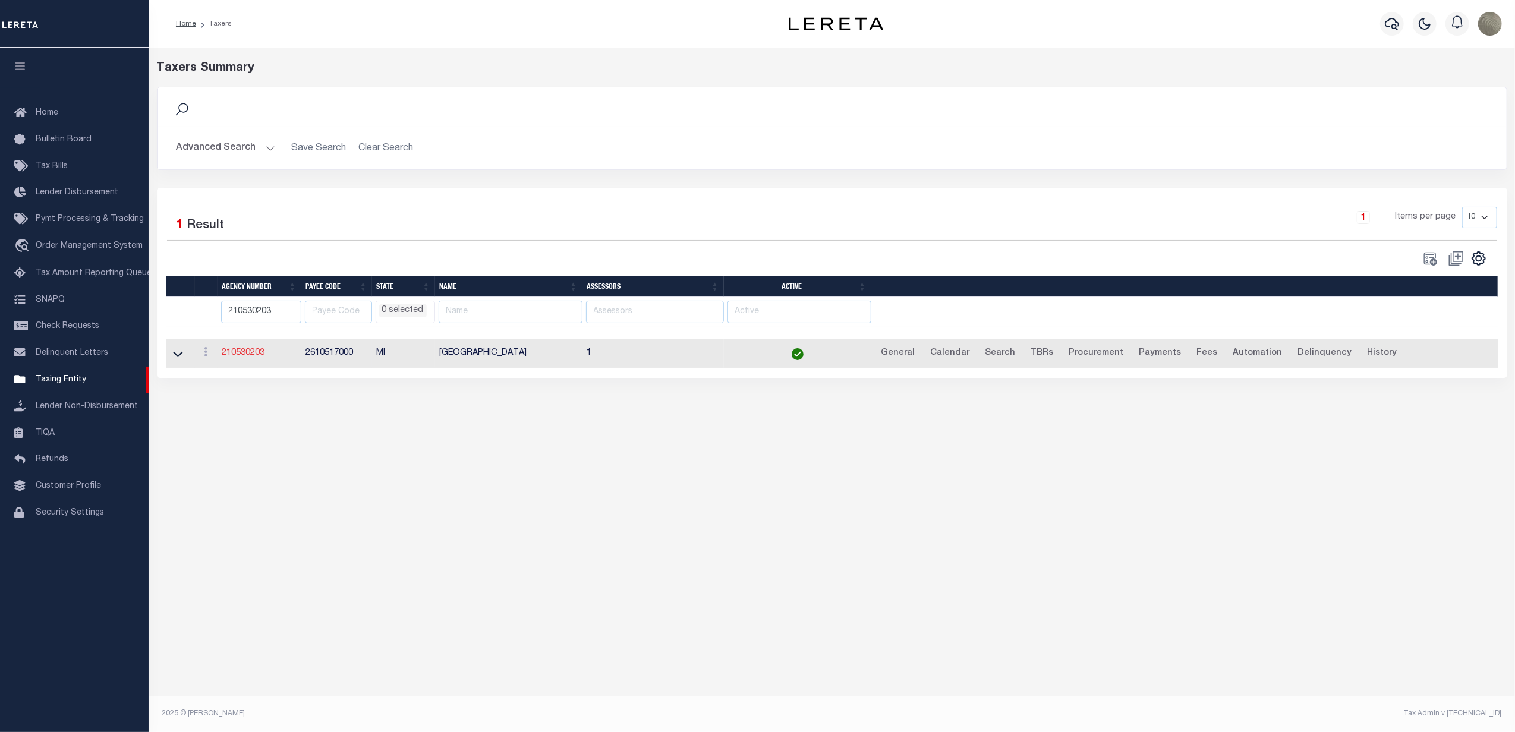
click at [229, 357] on link "210530203" at bounding box center [243, 353] width 43 height 8
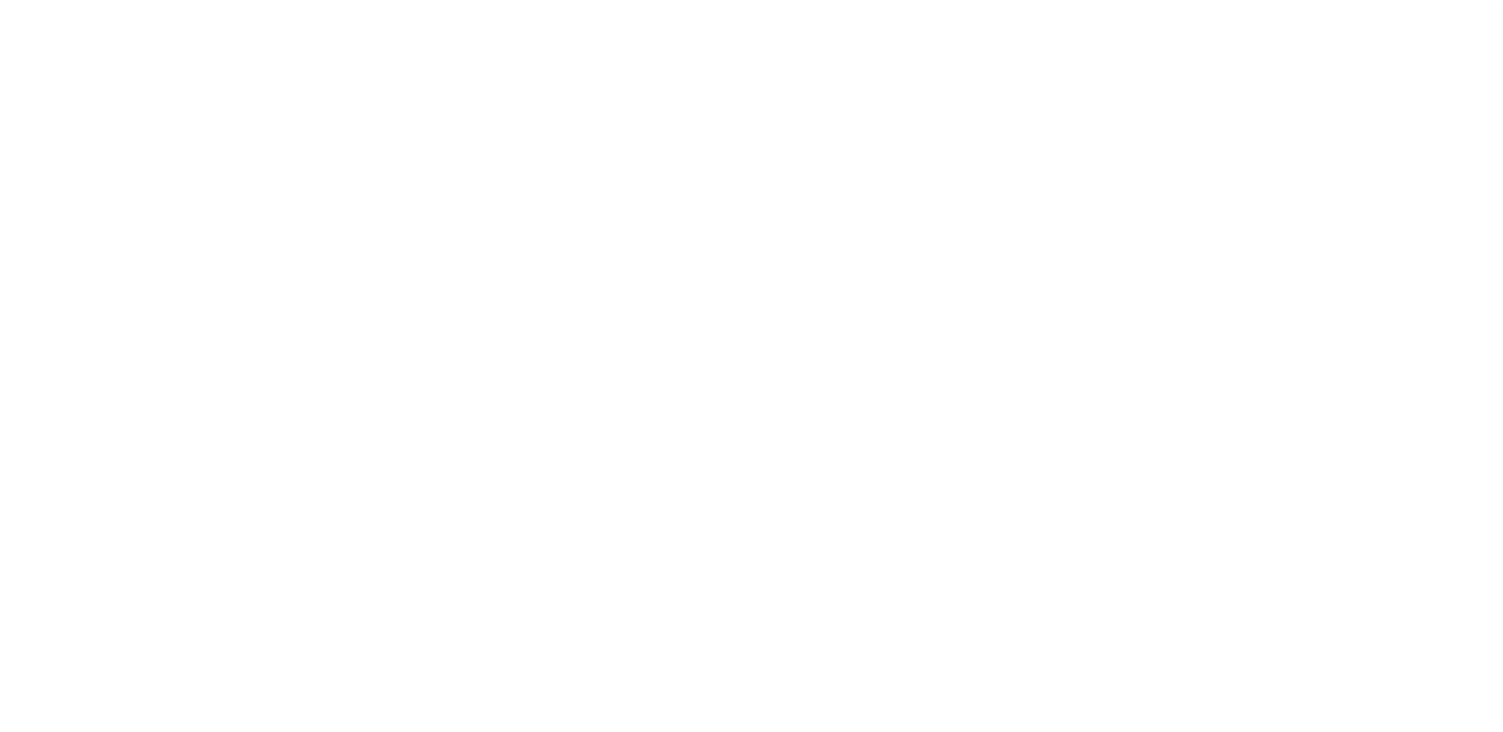
select select
checkbox input "false"
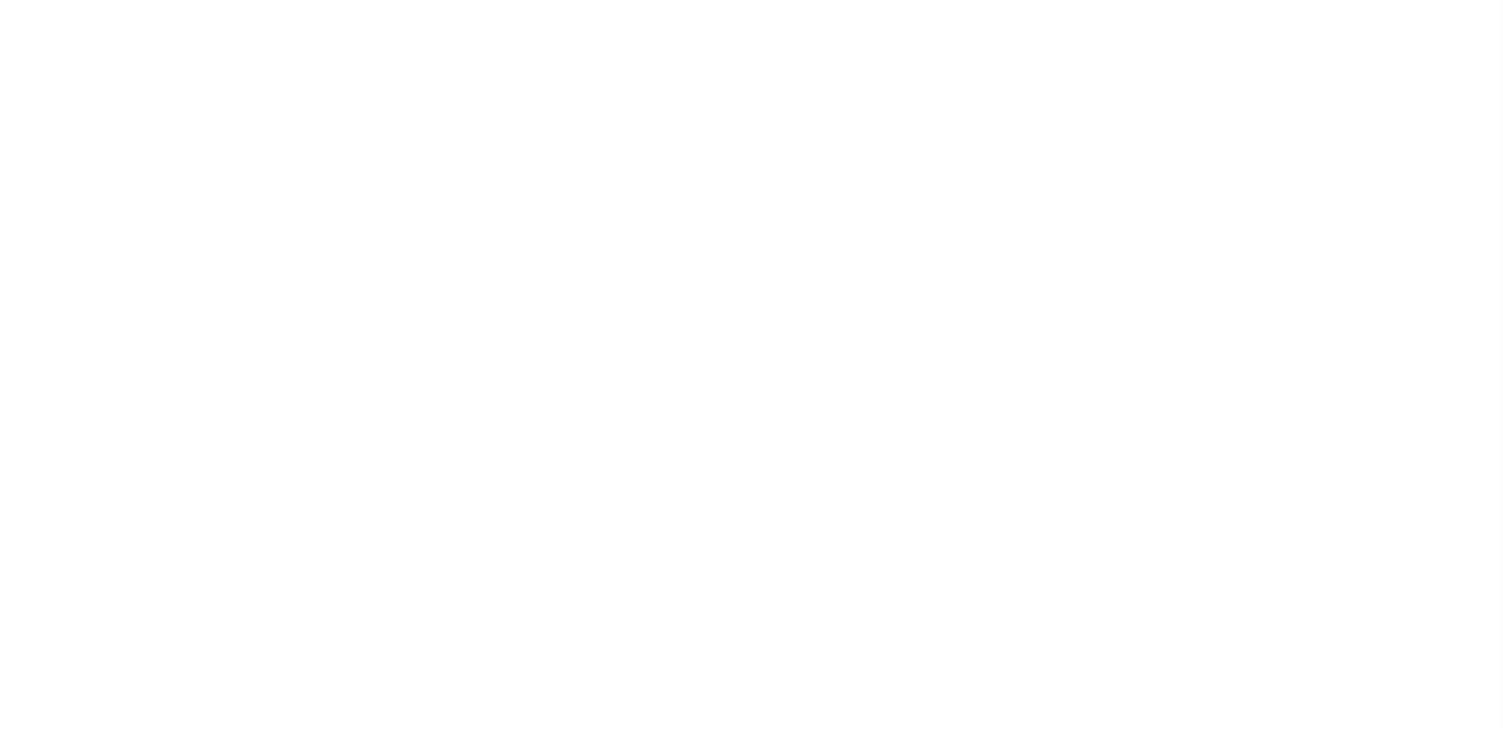
checkbox input "false"
type input "2610517000"
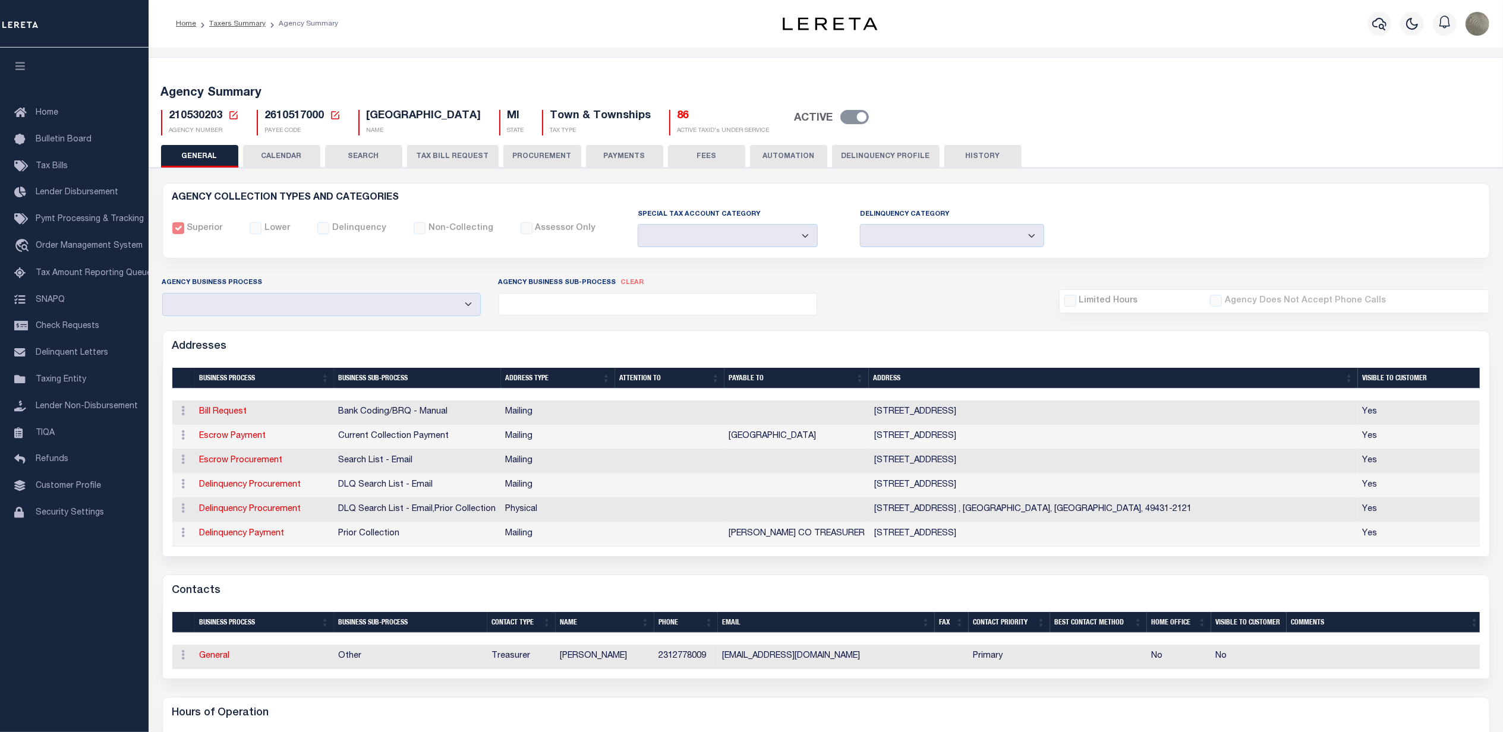
drag, startPoint x: 726, startPoint y: 669, endPoint x: 909, endPoint y: 668, distance: 183.1
click at [909, 668] on td "BRANCHTWPTREASURER.49458@GMAIL.COM" at bounding box center [826, 657] width 217 height 24
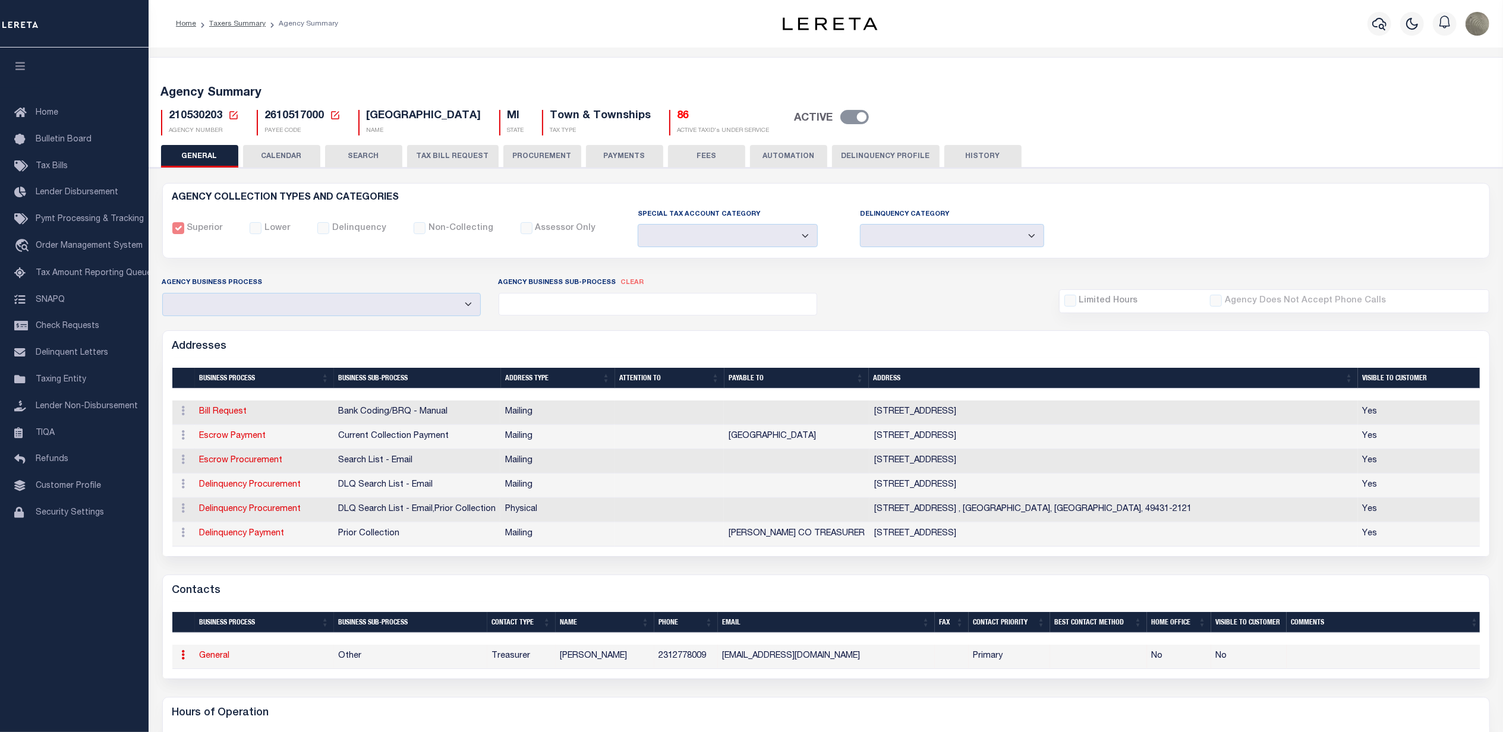
click at [909, 668] on td "BRANCHTWPTREASURER.49458@GMAIL.COM" at bounding box center [826, 657] width 217 height 24
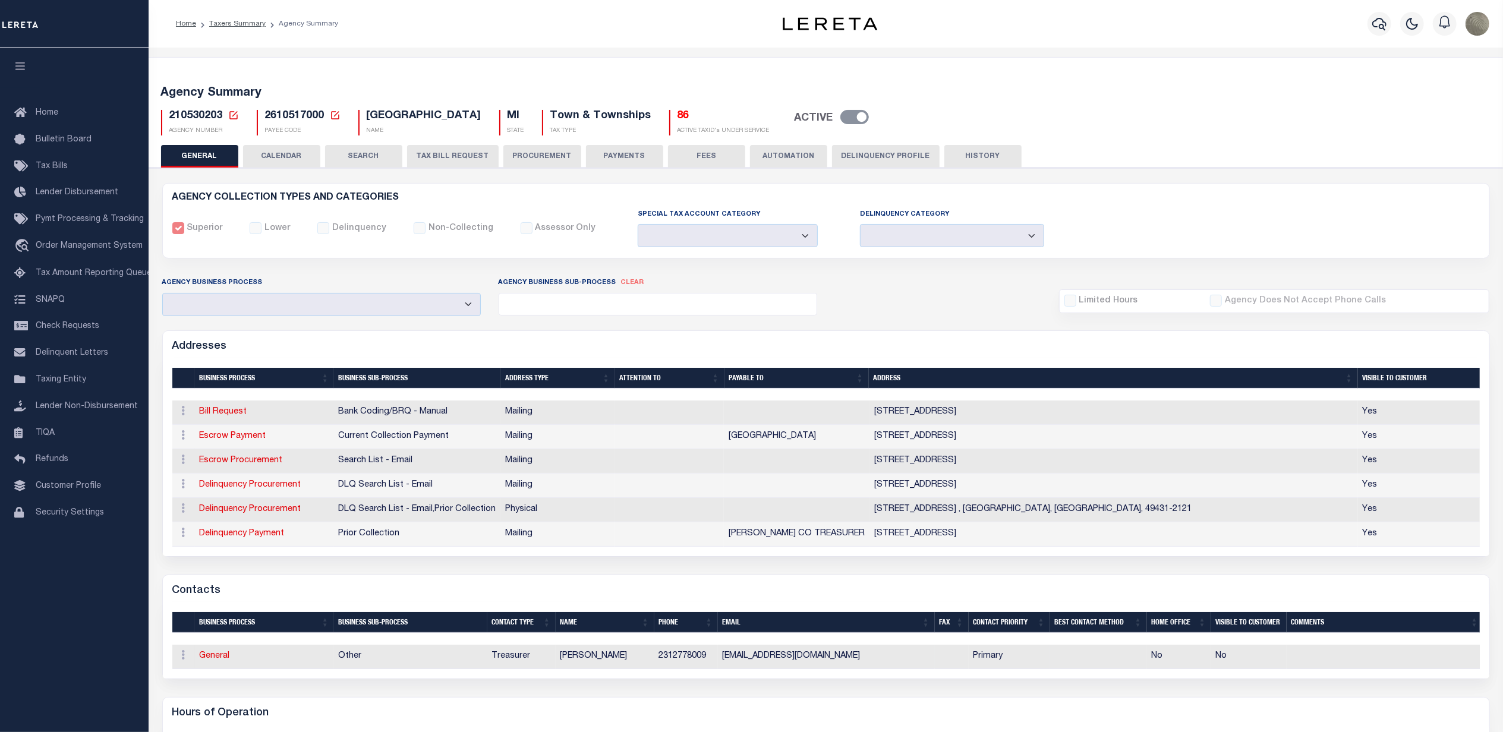
drag, startPoint x: 912, startPoint y: 666, endPoint x: 725, endPoint y: 671, distance: 186.7
click at [725, 669] on td "BRANCHTWPTREASURER.49458@GMAIL.COM" at bounding box center [826, 657] width 217 height 24
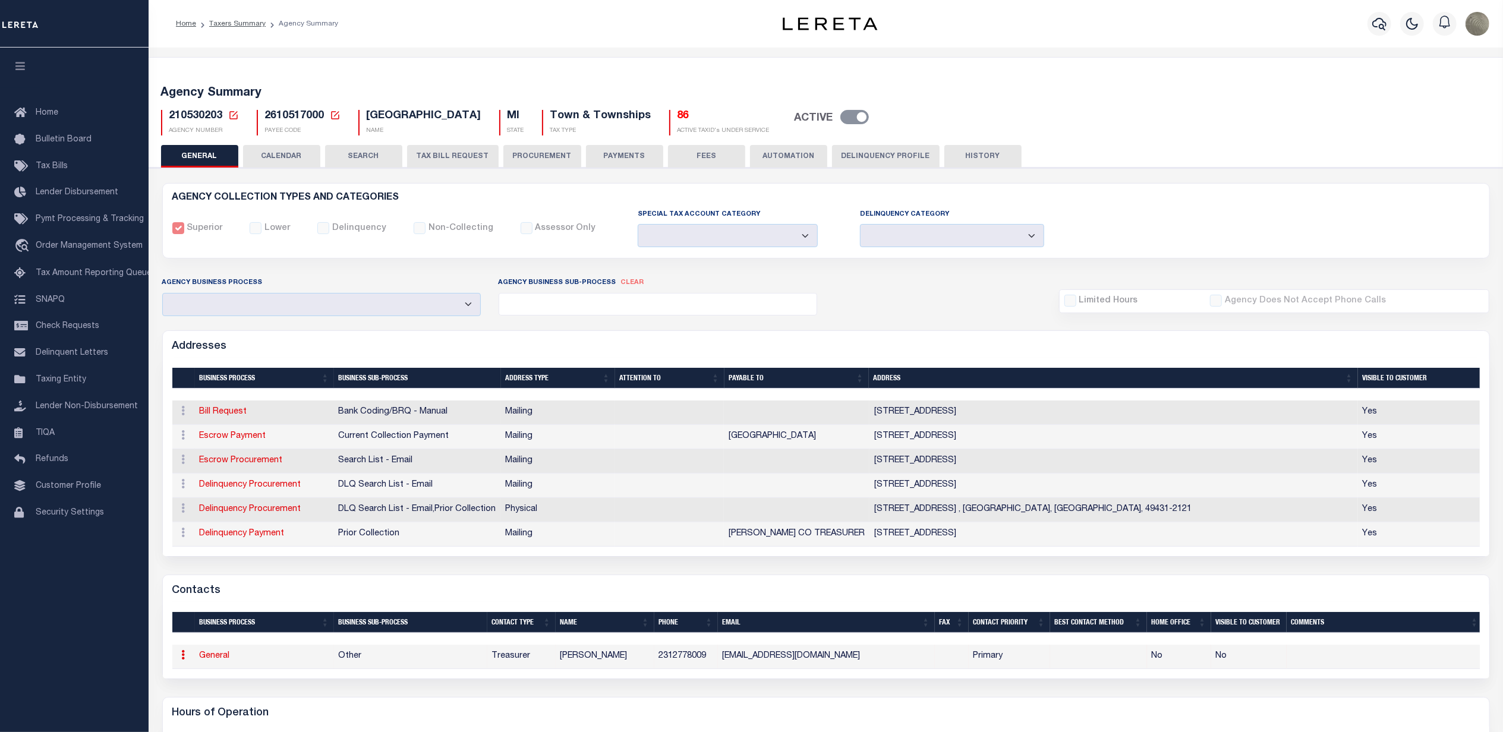
copy td "BRANCHTWPTREASURER.49458@GMAIL.COM"
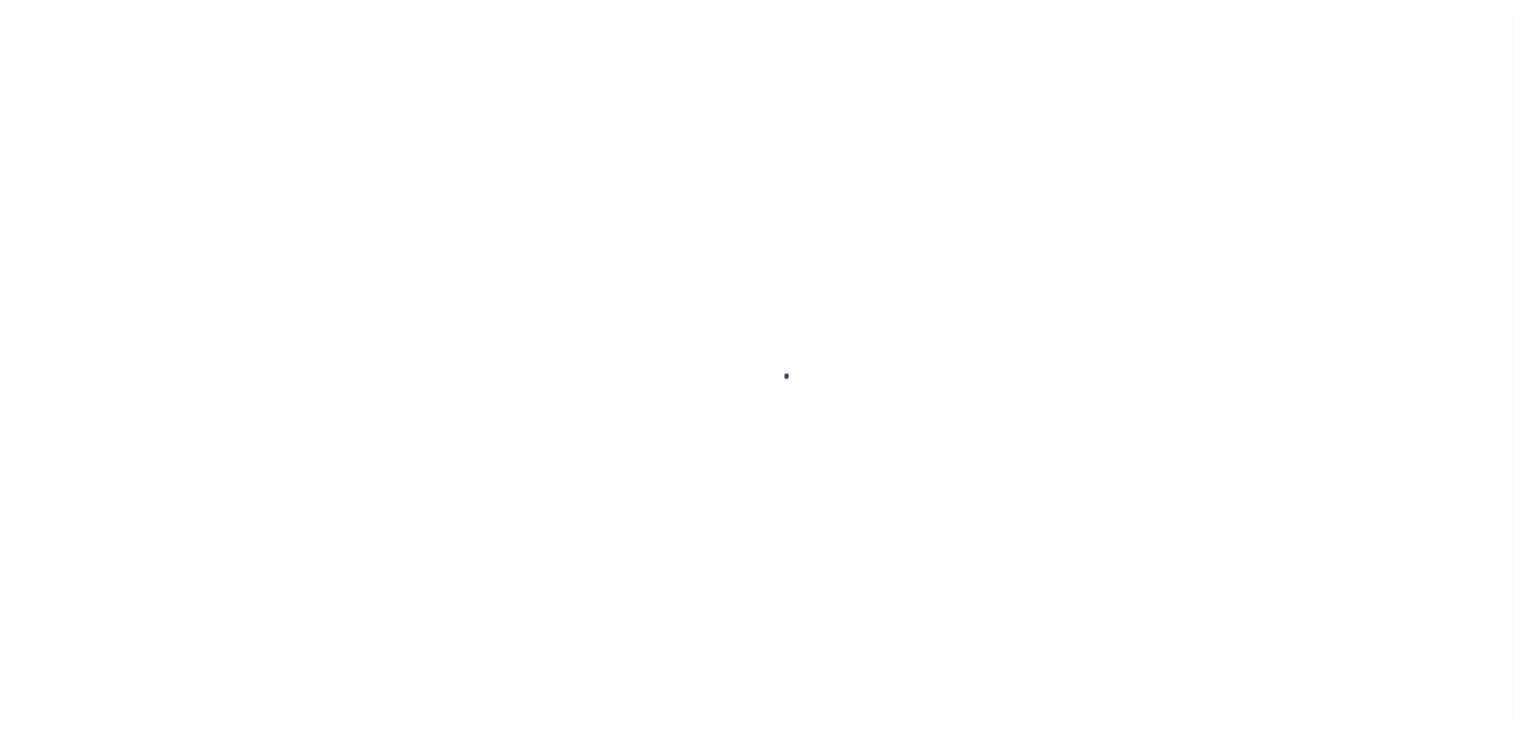
select select "RET"
select select "CHK"
select select "[PERSON_NAME]"
select select "FDX"
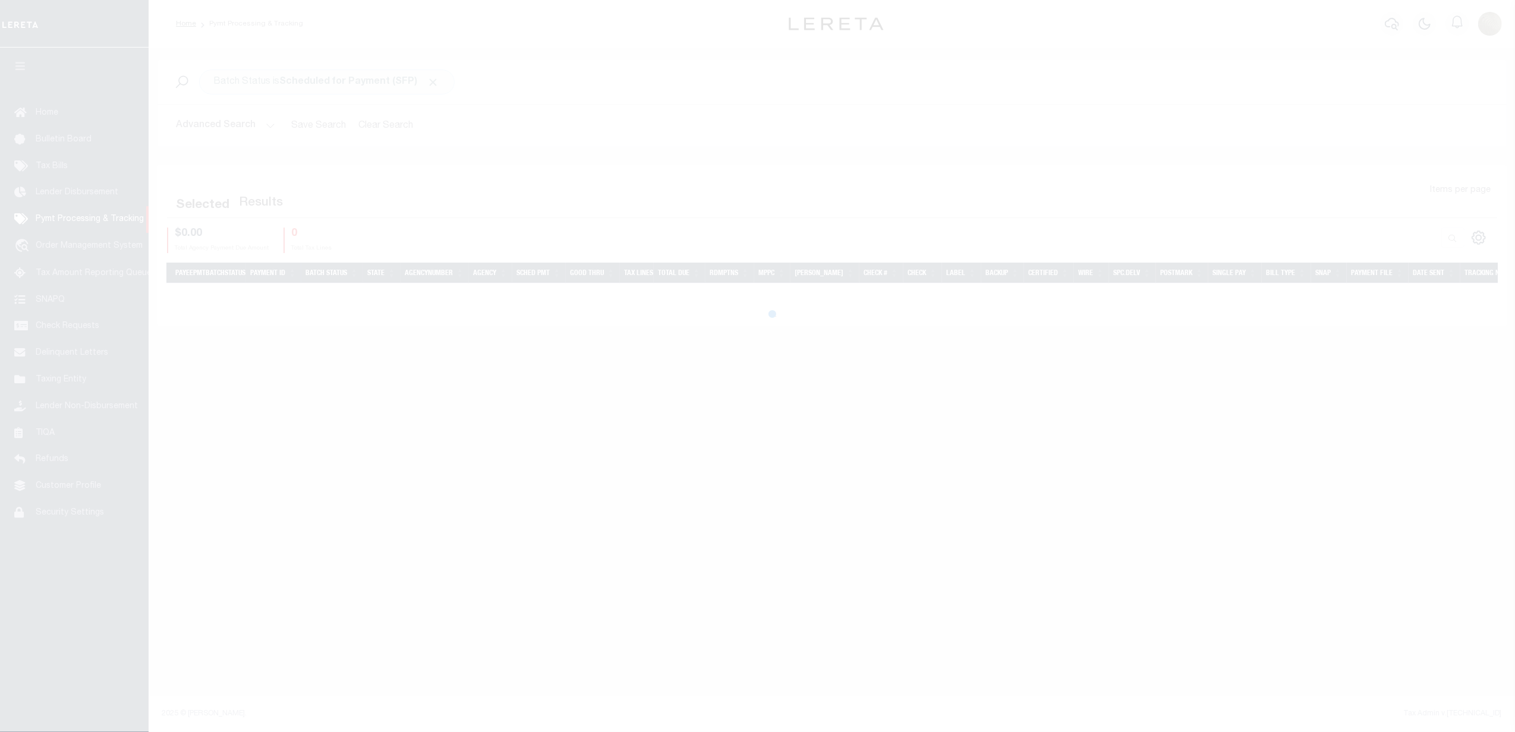
select select
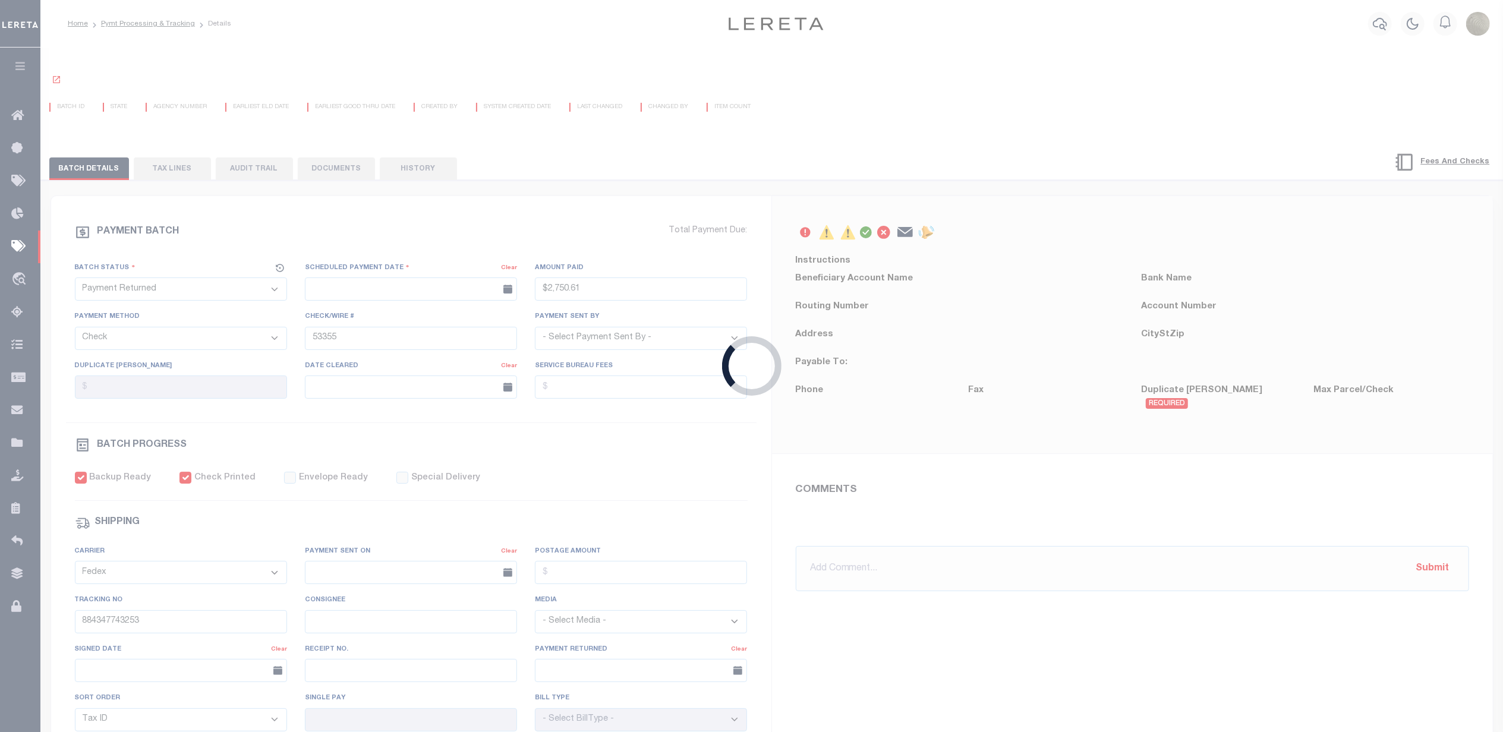
type input "09/13/2025"
type input "$2,750.61"
type input "09/13/2025"
type input "N"
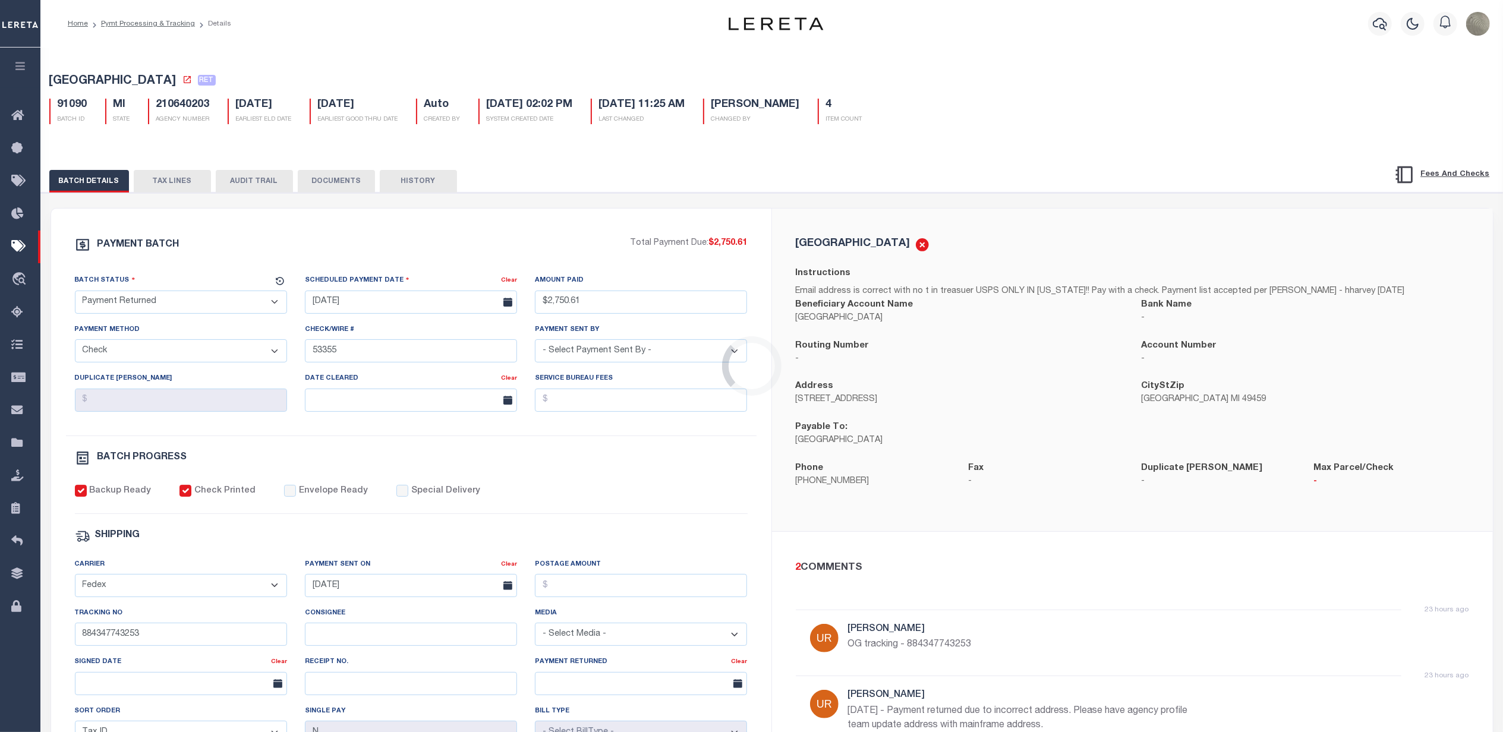
select select
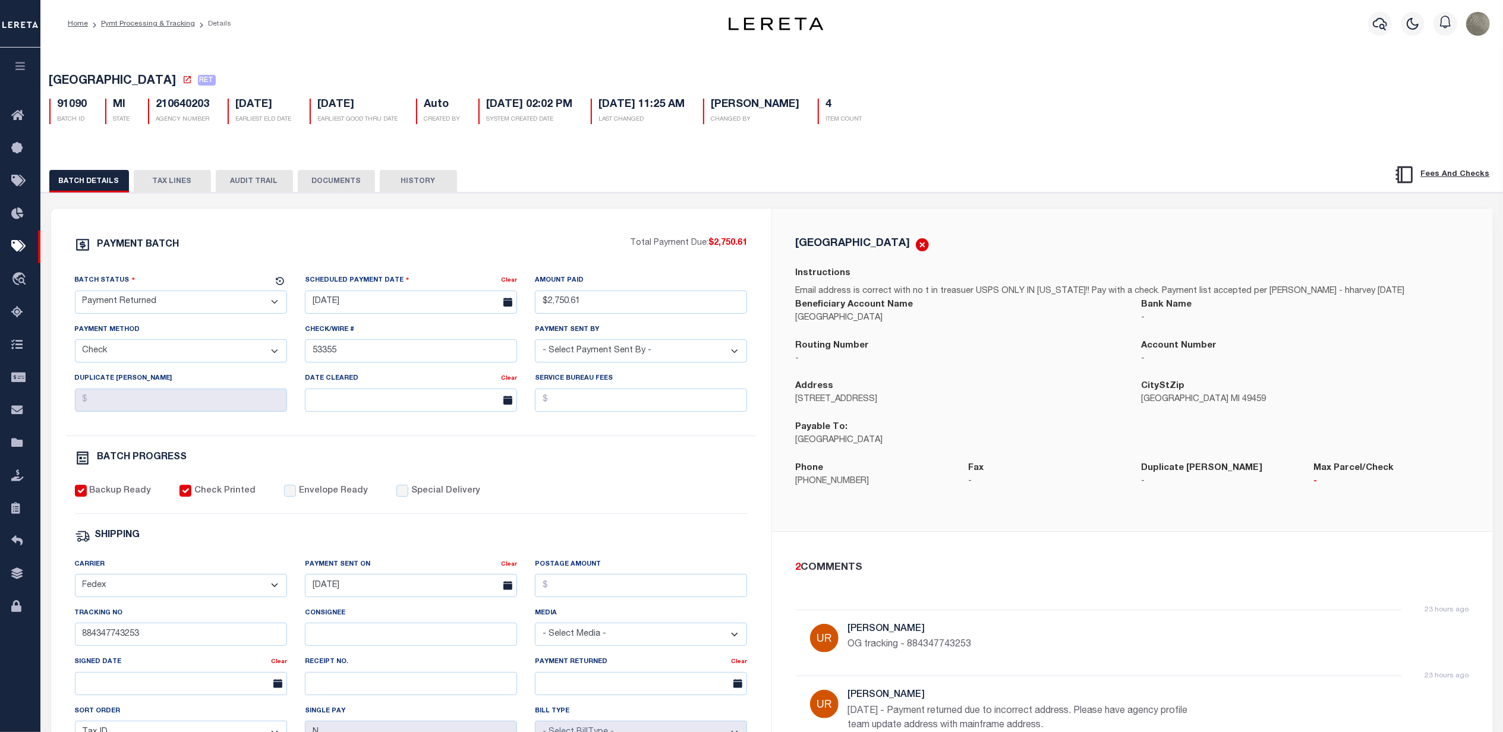
select select
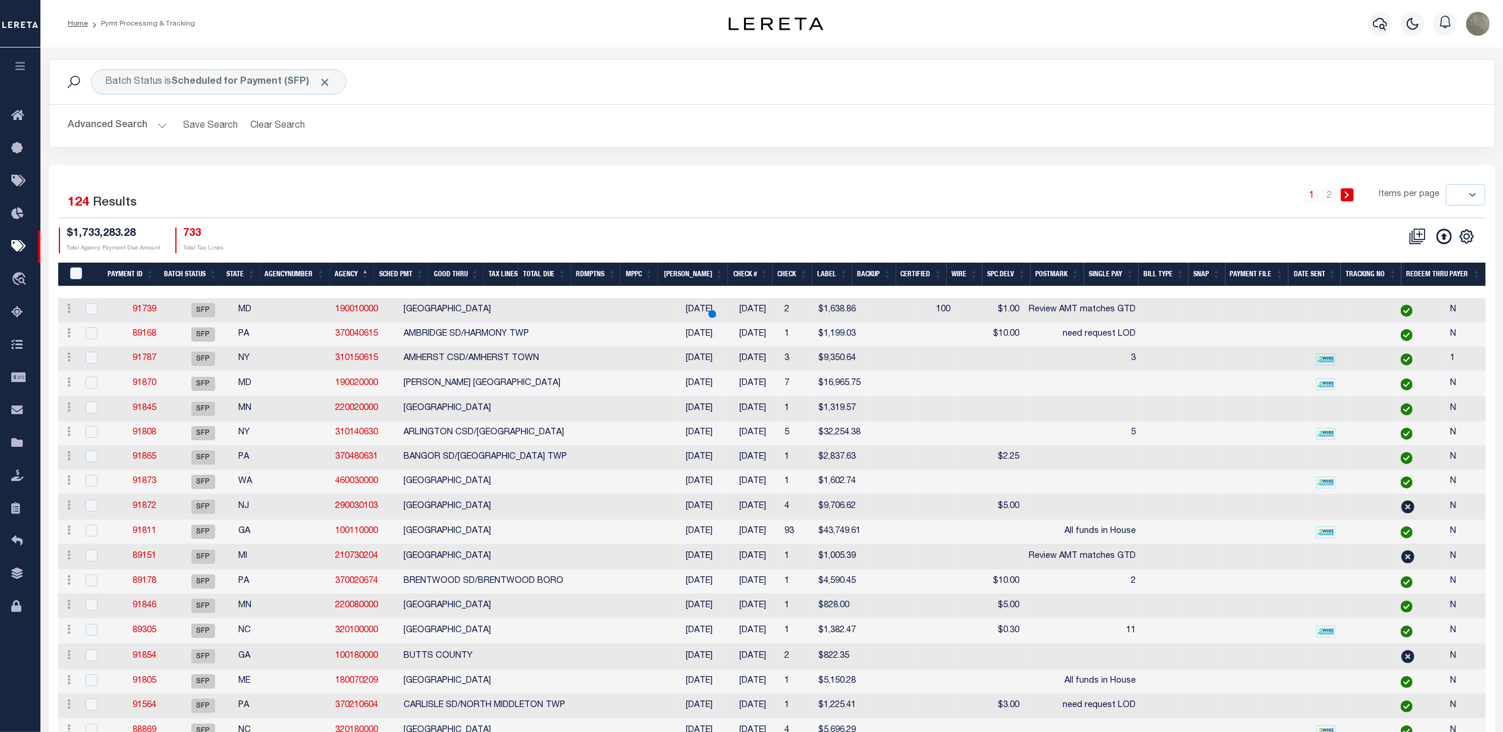
select select
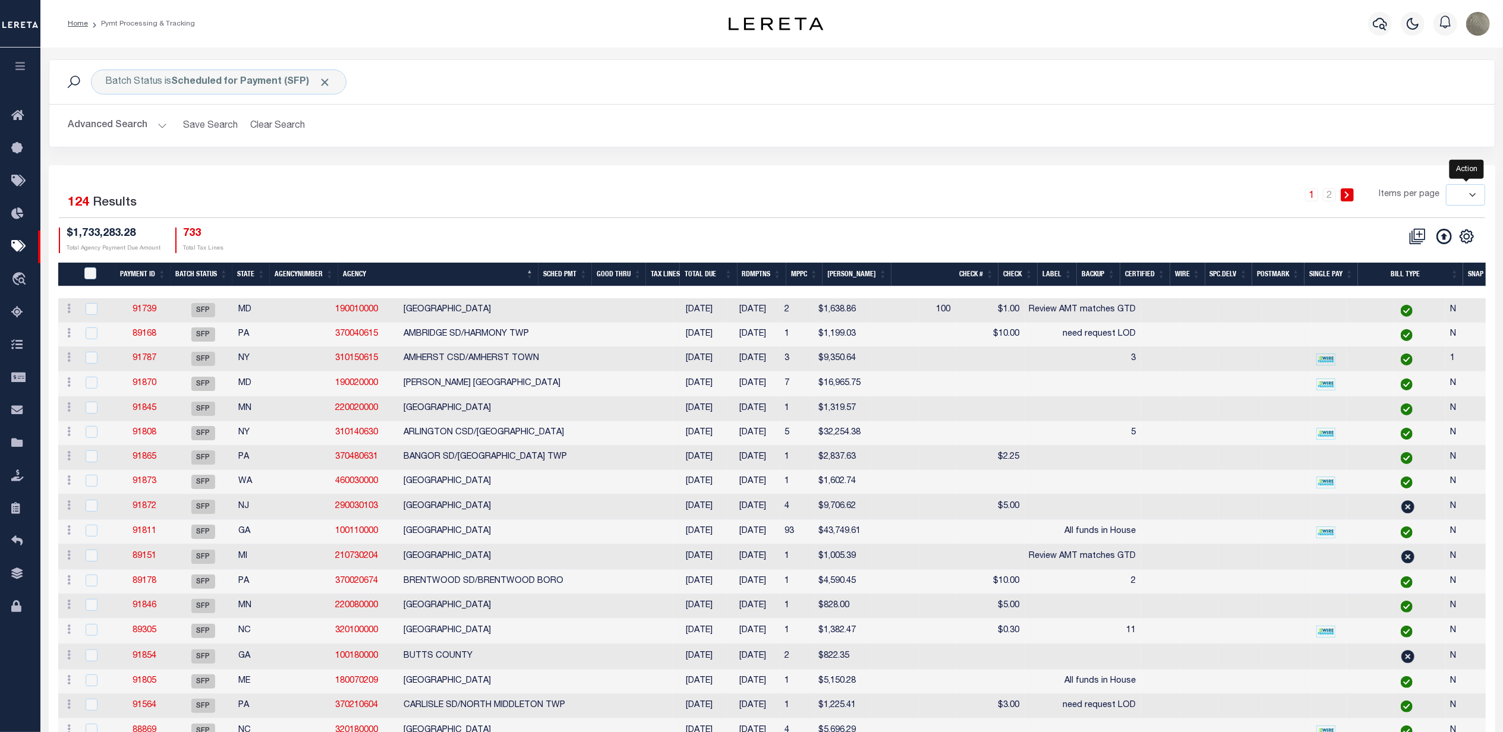
drag, startPoint x: 1466, startPoint y: 235, endPoint x: 1463, endPoint y: 243, distance: 8.1
click at [1466, 235] on icon "" at bounding box center [1466, 236] width 5 height 5
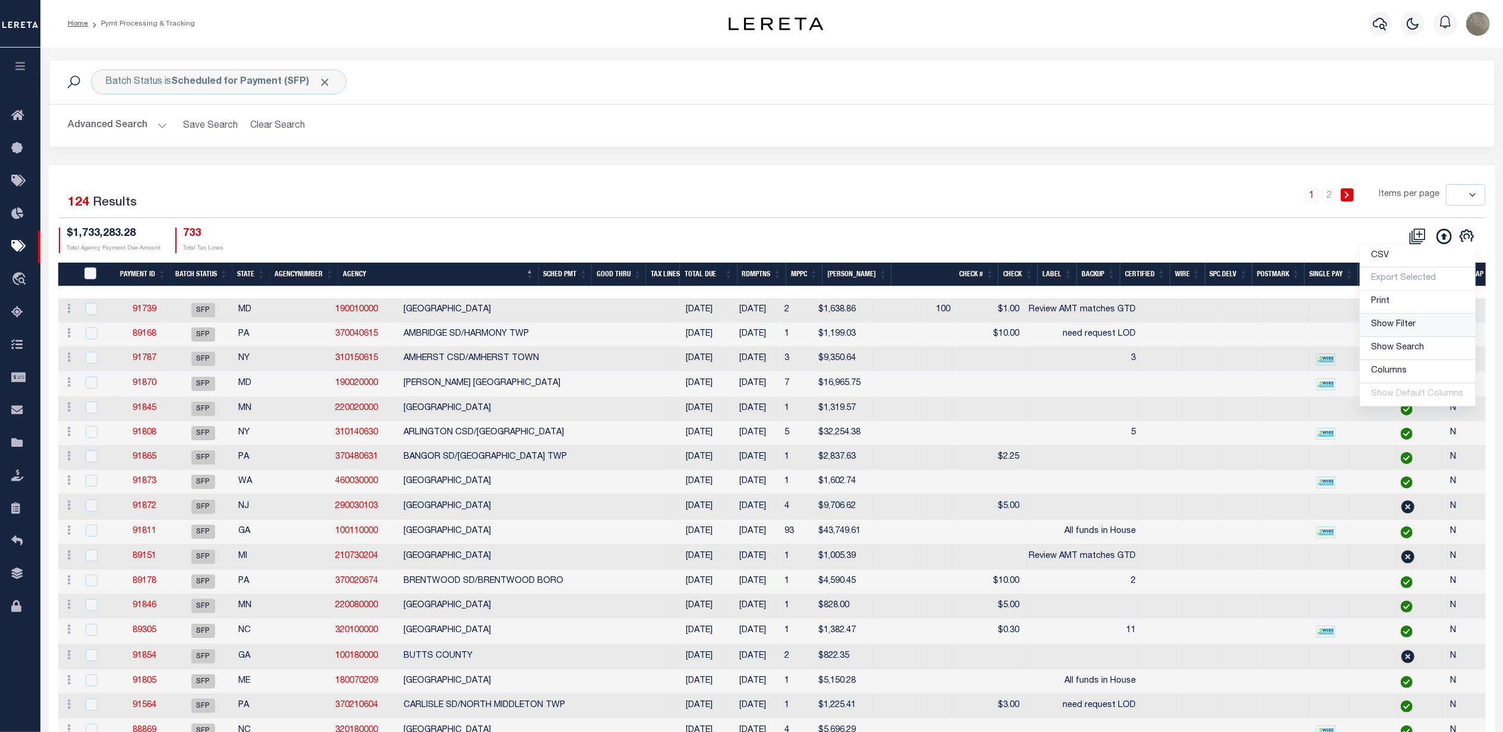
click at [1403, 323] on span "Show Filter" at bounding box center [1394, 324] width 45 height 8
select select
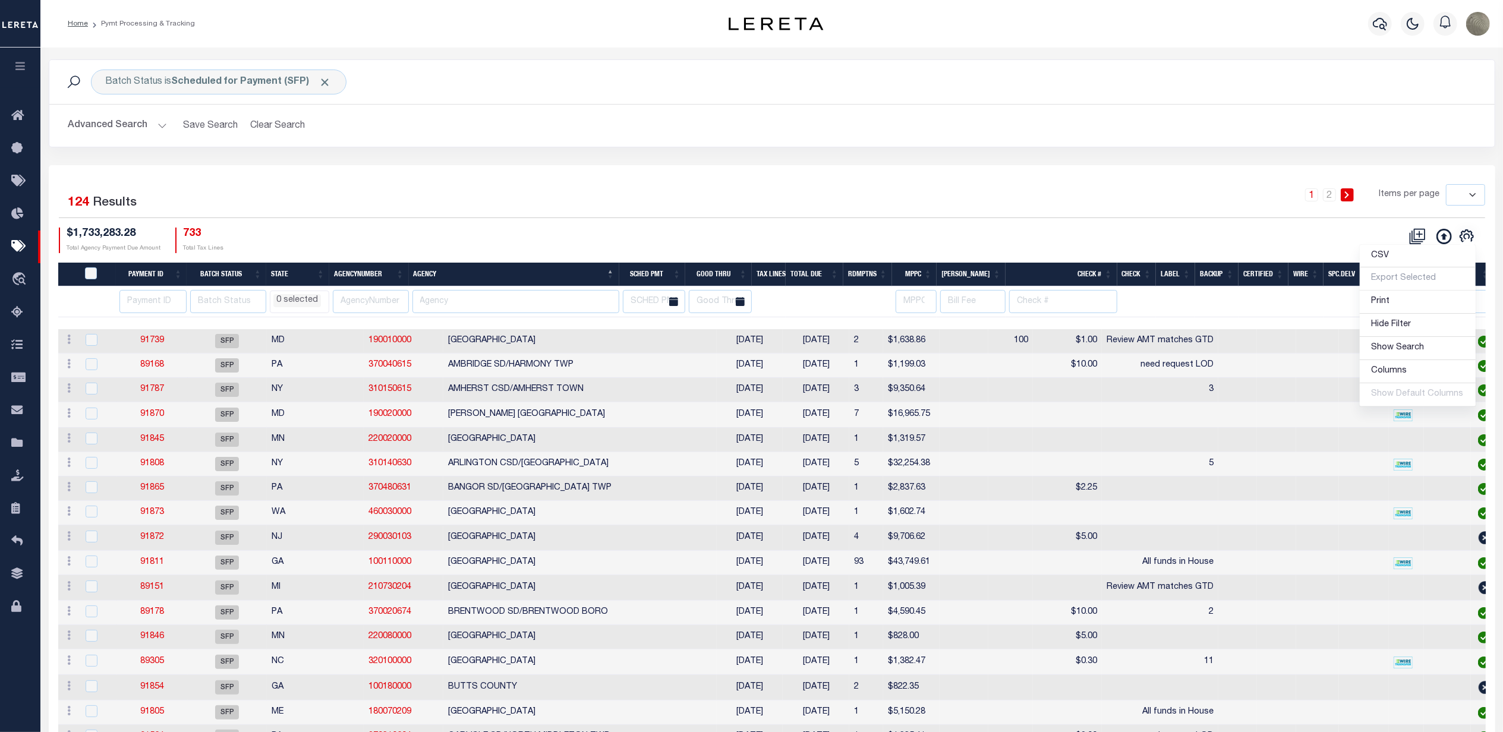
click at [662, 205] on div "1 2 Items per page 100 200 500 1000" at bounding box center [953, 199] width 1066 height 31
drag, startPoint x: 450, startPoint y: 311, endPoint x: 440, endPoint y: 307, distance: 11.2
click at [450, 310] on input "text" at bounding box center [516, 301] width 207 height 23
type input "colfeax"
select select
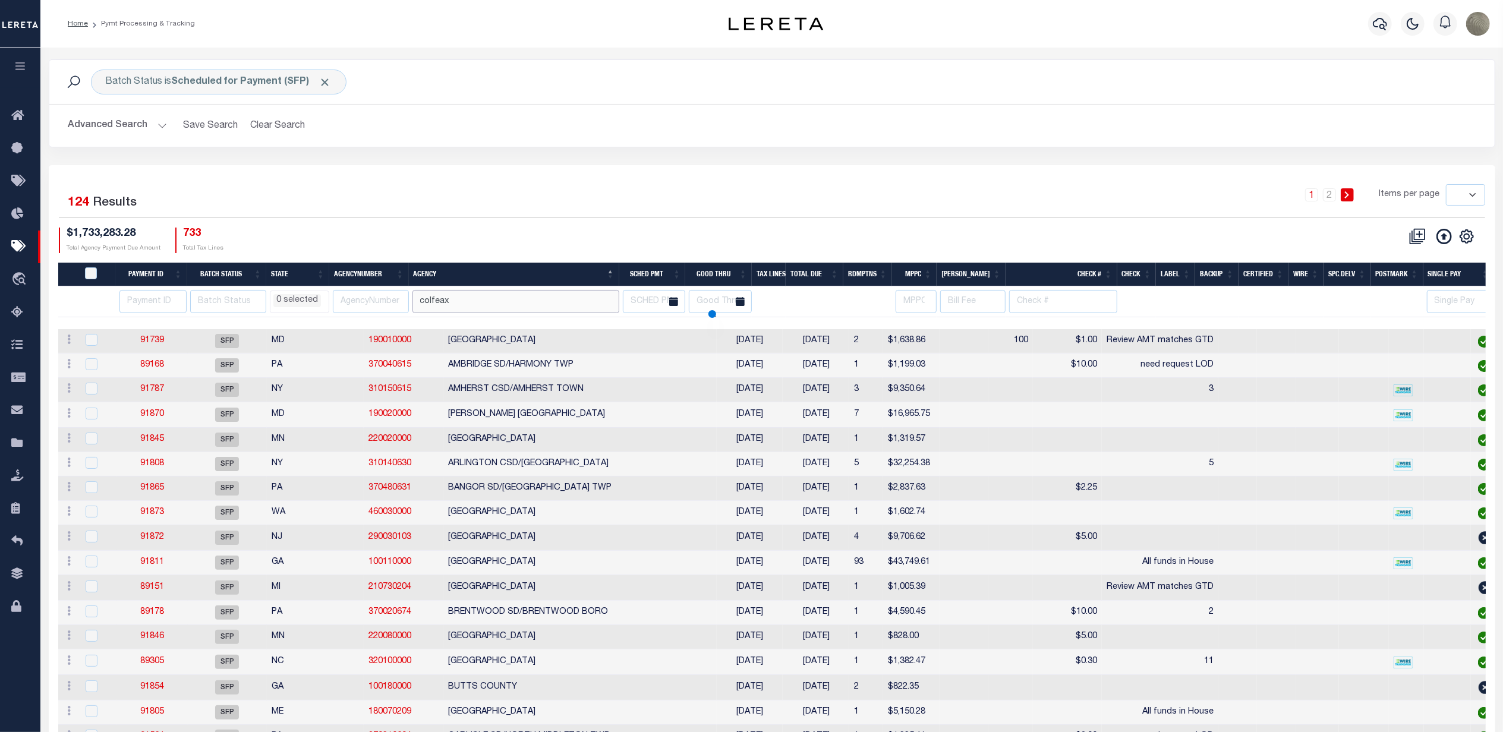
select select
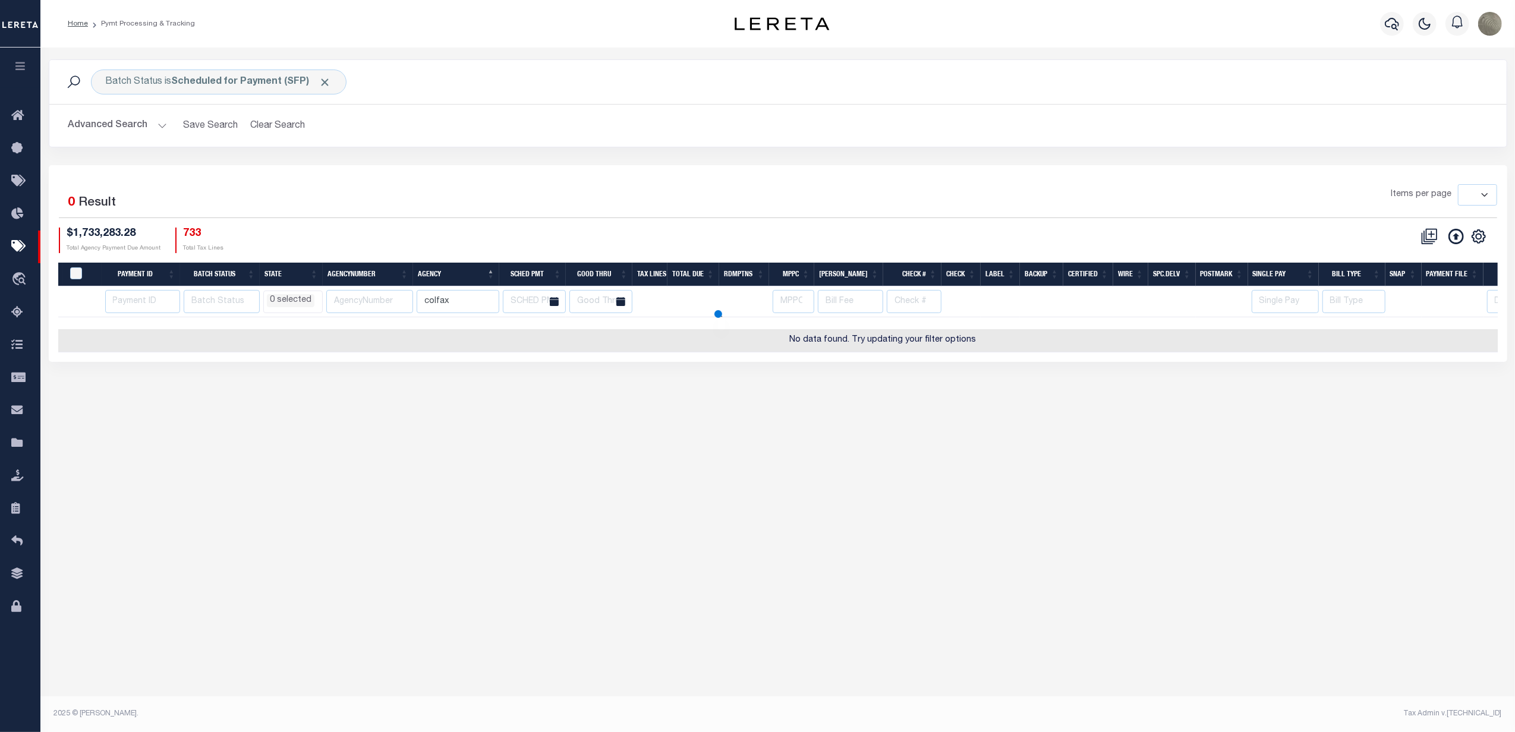
type input "colfax"
select select
click at [756, 212] on div "Items per page 100 200 500 1000" at bounding box center [960, 199] width 1075 height 31
click at [459, 305] on input "colfax" at bounding box center [458, 301] width 83 height 23
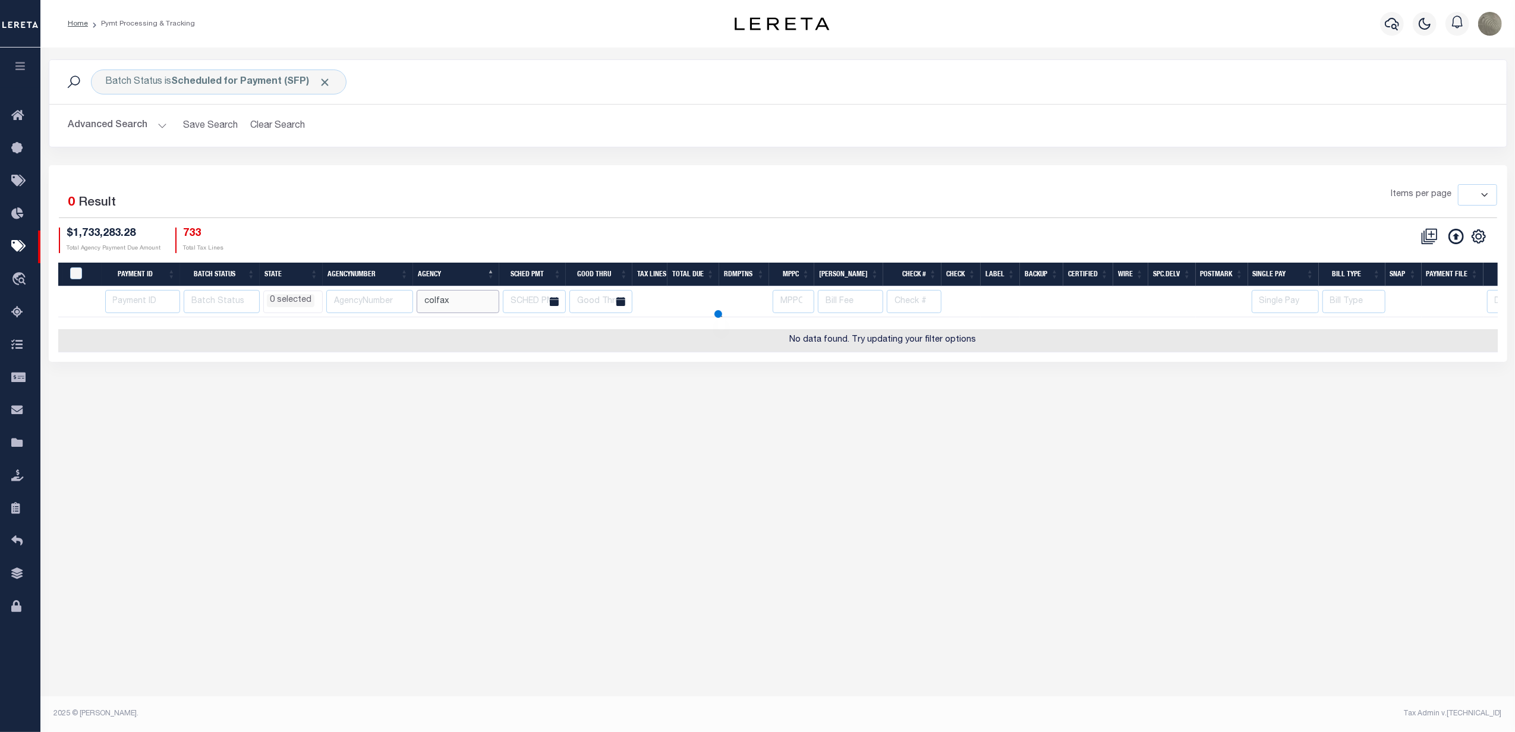
select select
type input "colfax"
select select
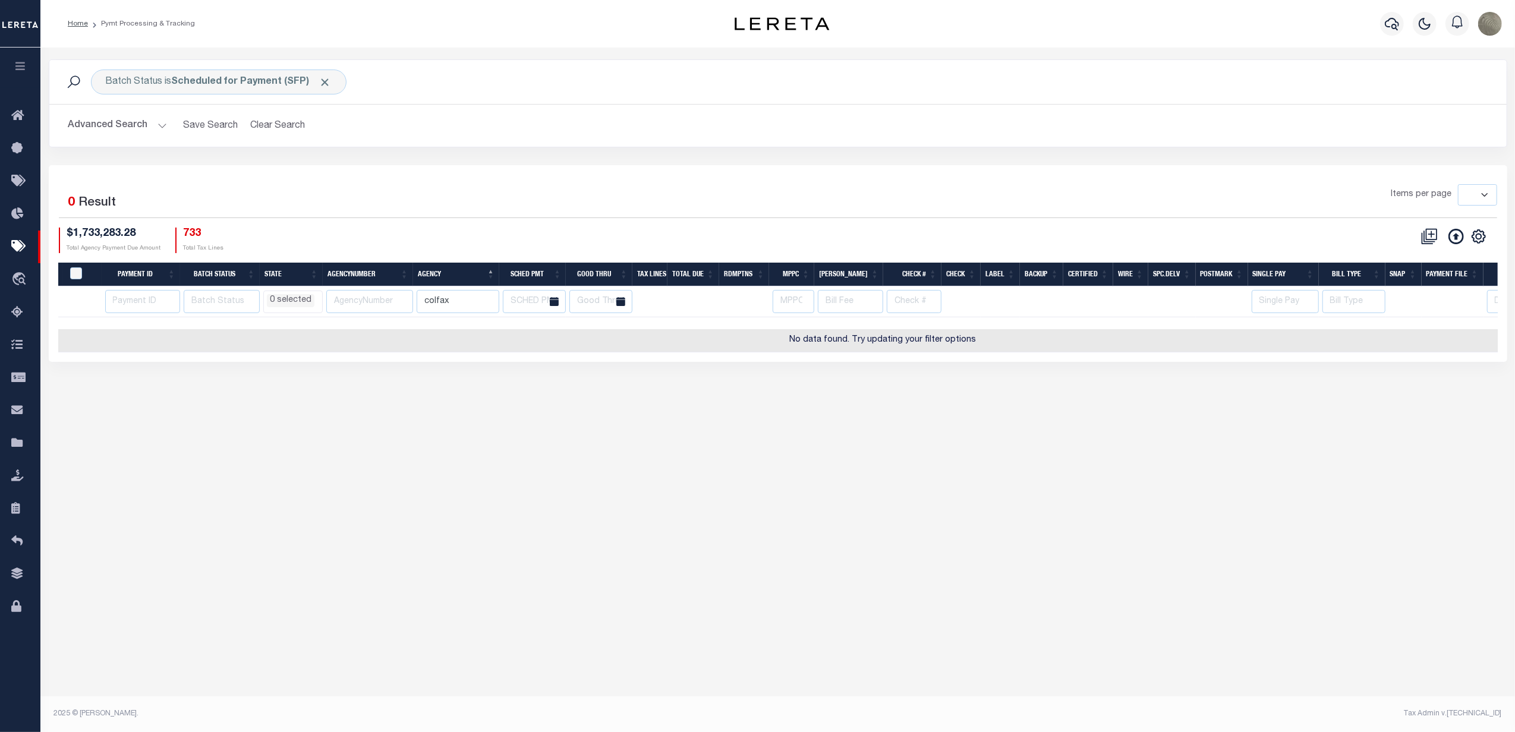
click at [680, 195] on div "Items per page 100 200 500 1000" at bounding box center [960, 199] width 1075 height 31
select select
click at [452, 304] on input "colfax" at bounding box center [458, 301] width 83 height 23
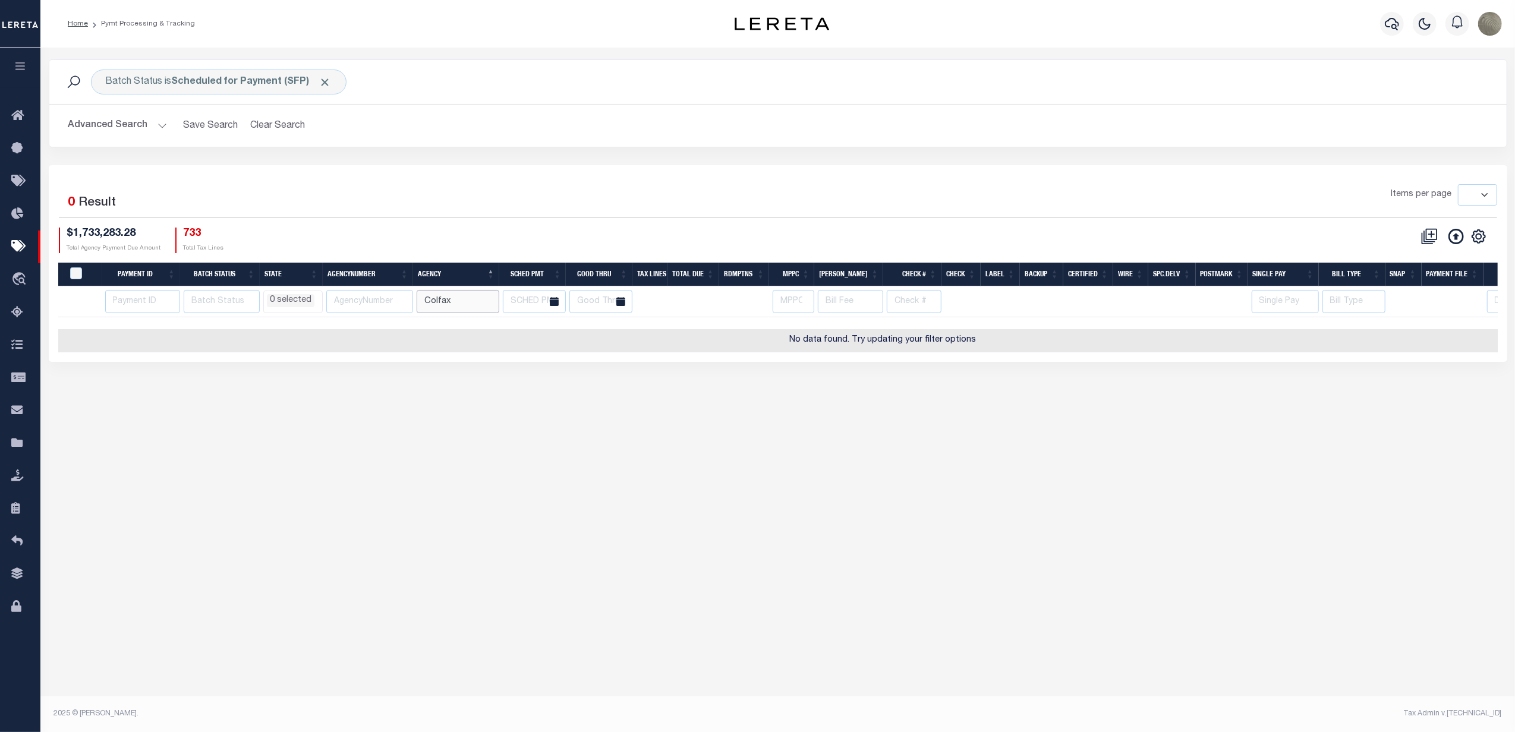
type input "Colfax"
click at [500, 234] on div "$1,733,283.28 Total Agency Payment Due Amount 733 Total Tax Lines" at bounding box center [418, 241] width 719 height 26
select select
drag, startPoint x: 138, startPoint y: 108, endPoint x: 134, endPoint y: 120, distance: 12.4
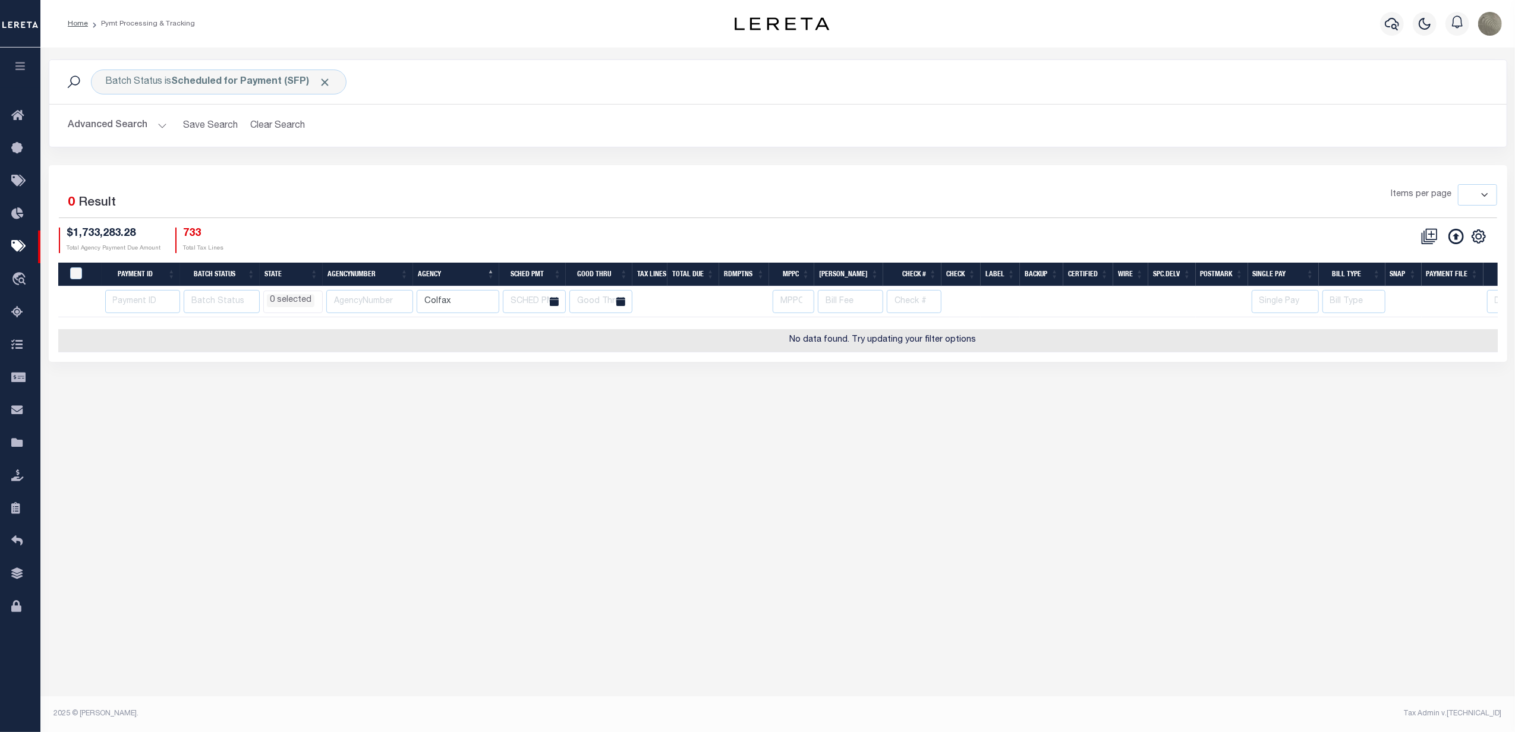
click at [138, 110] on div "Advanced Search Save Search Clear Search Batch ID Equals Equals Is Not Equal To…" at bounding box center [778, 126] width 1458 height 42
click at [134, 120] on button "Advanced Search" at bounding box center [117, 125] width 99 height 23
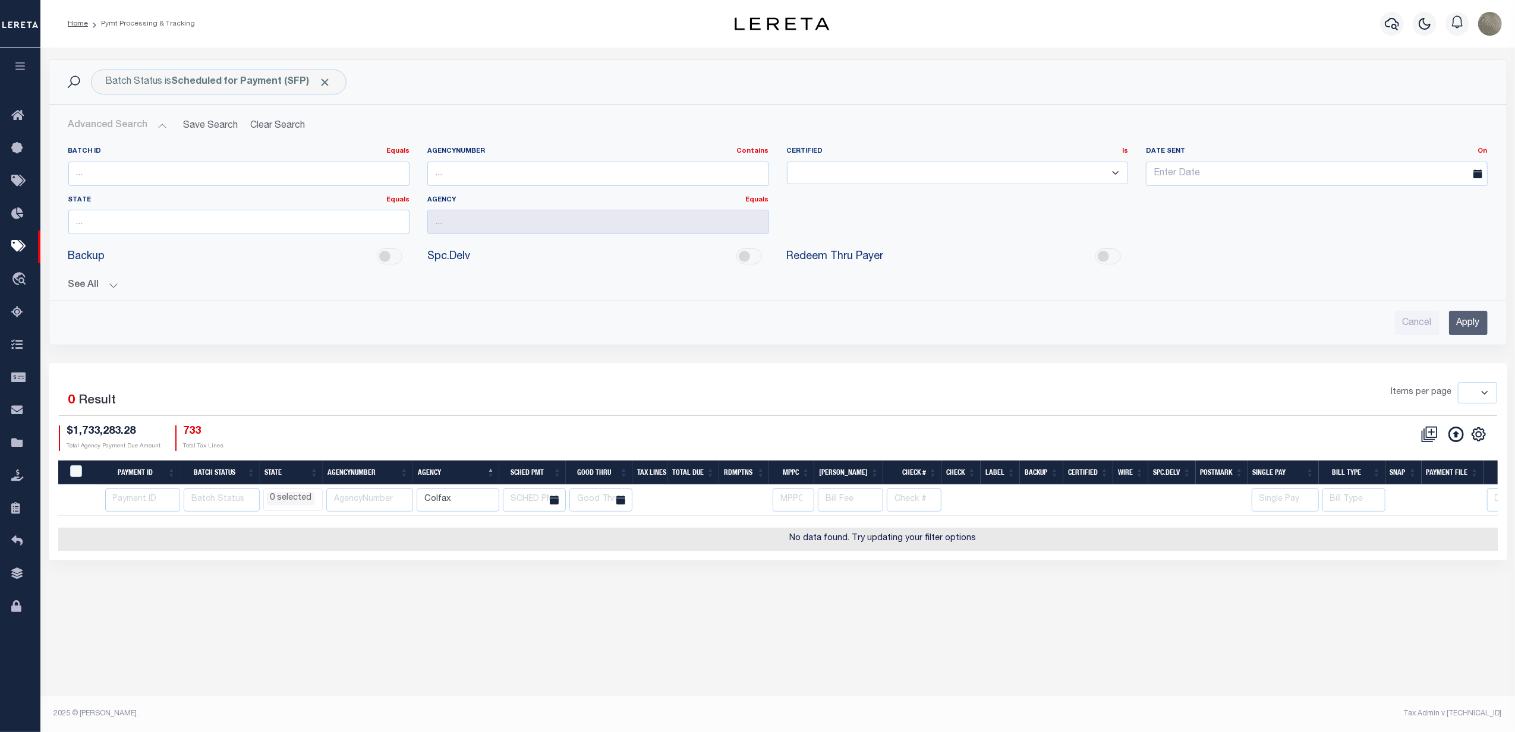
click at [100, 282] on button "See All" at bounding box center [777, 285] width 1419 height 11
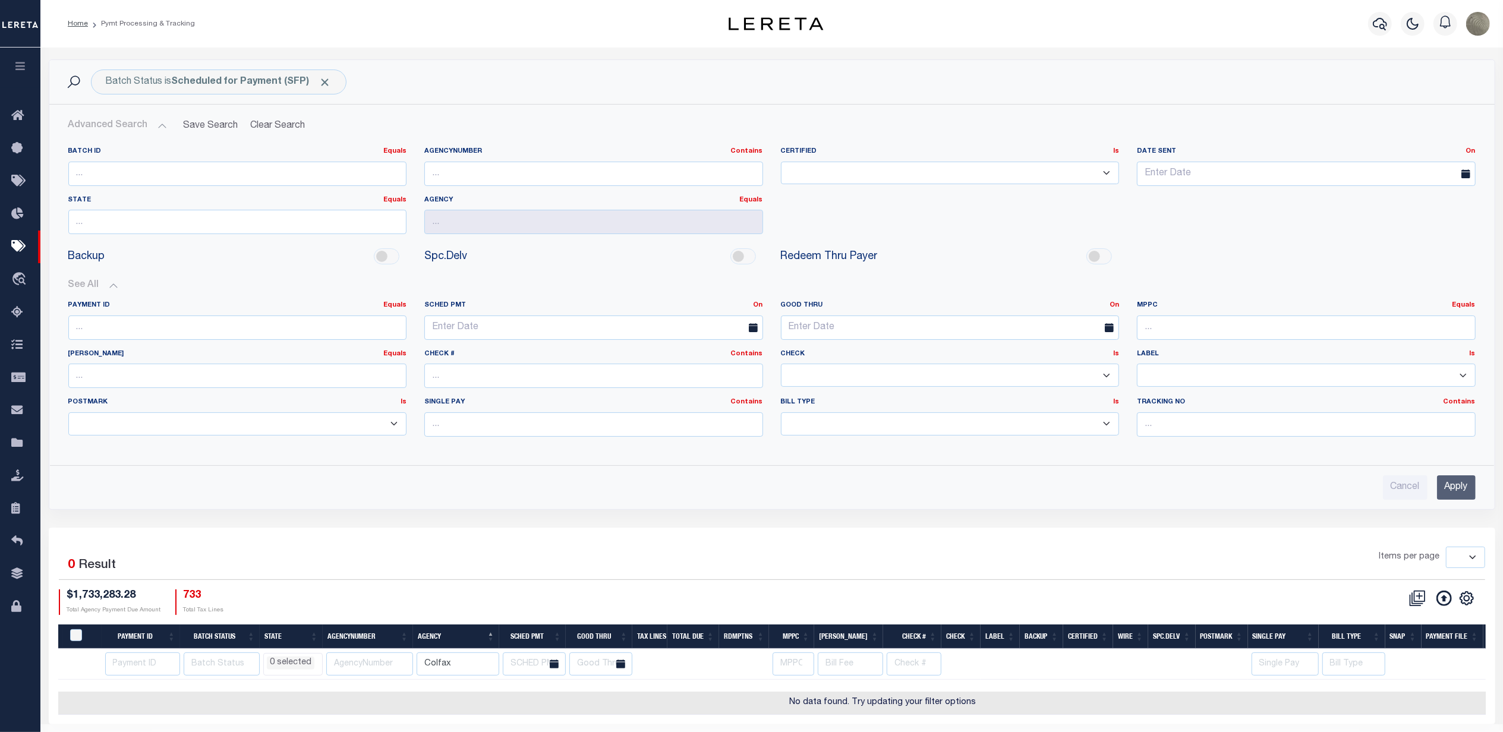
click at [1446, 487] on input "Apply" at bounding box center [1456, 488] width 39 height 24
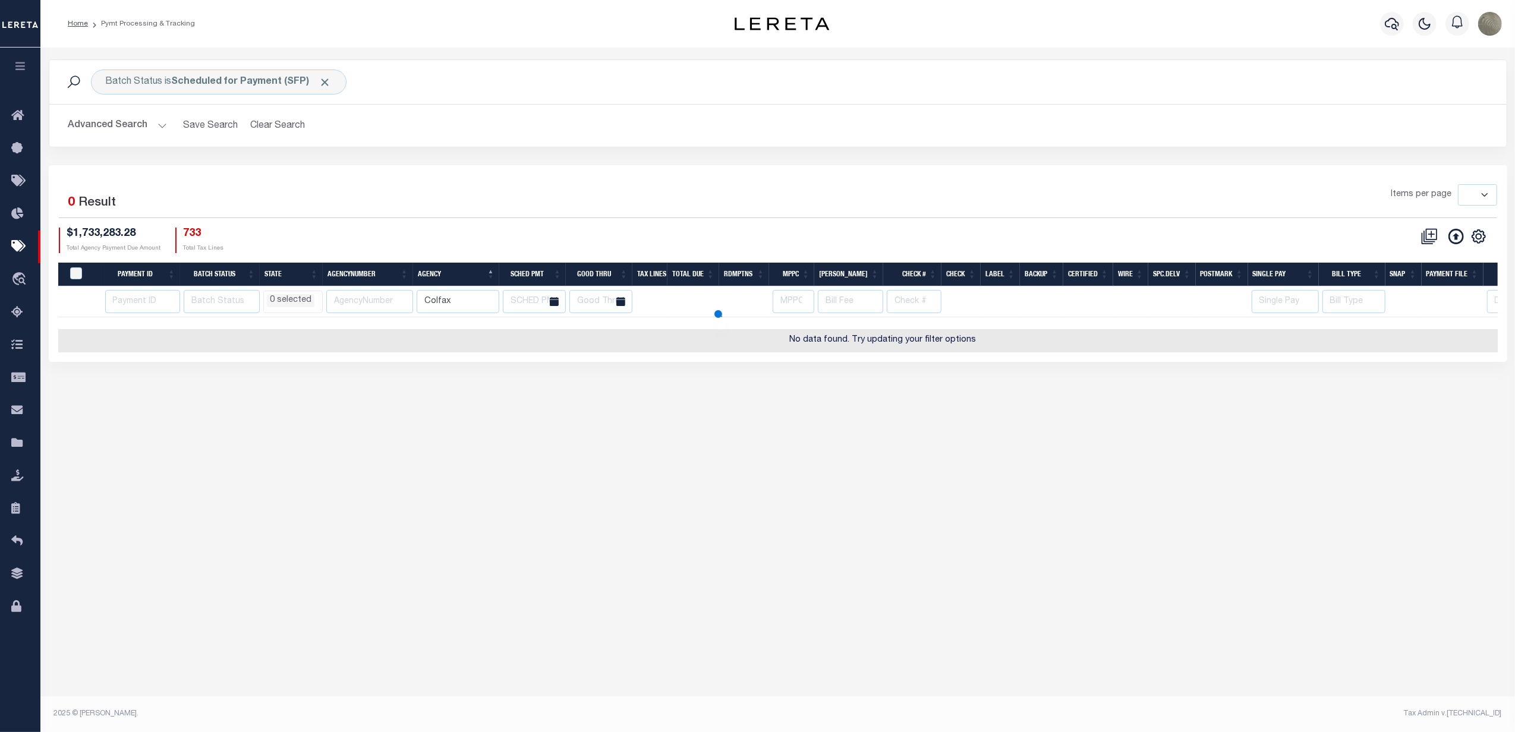
select select
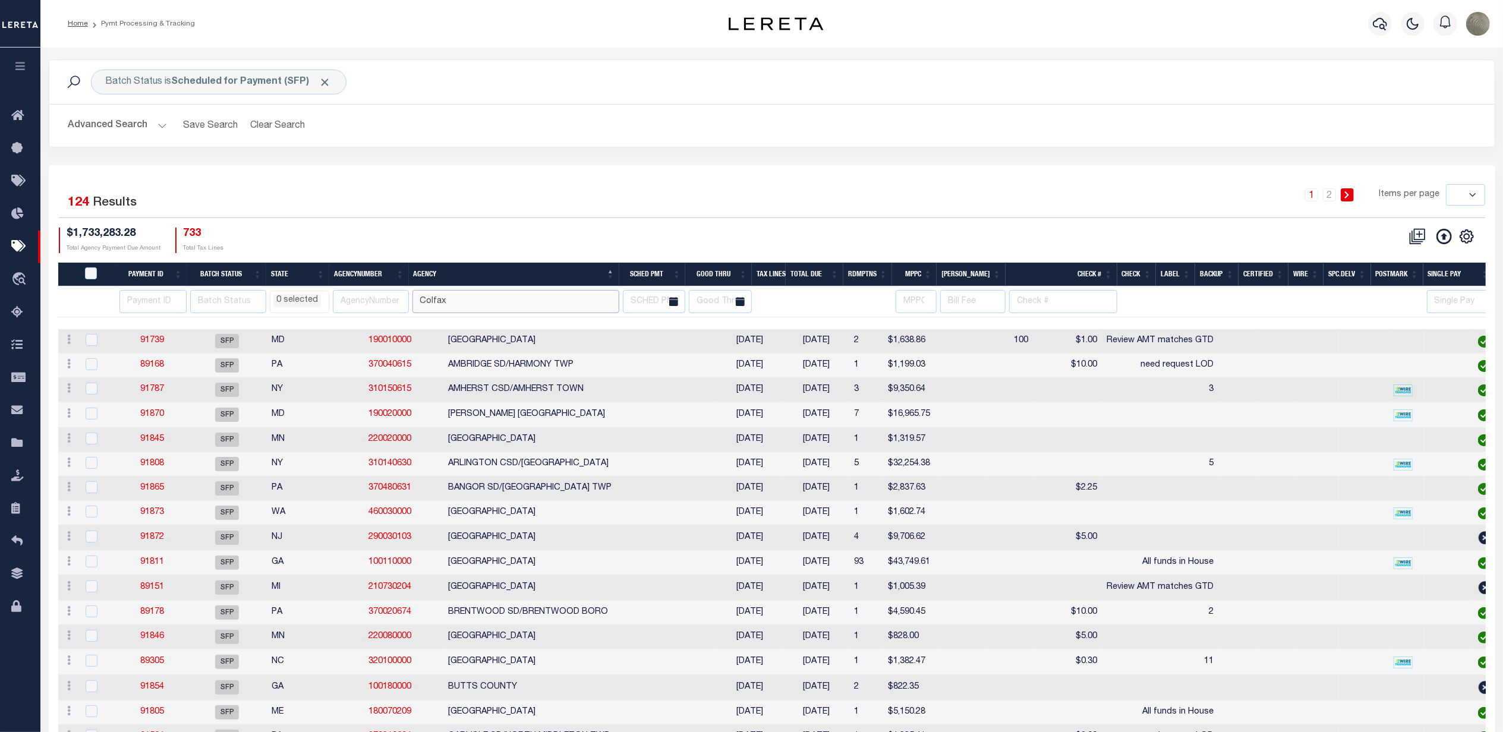
click at [488, 302] on input "Colfax" at bounding box center [516, 301] width 207 height 23
type input "Colfax"
select select
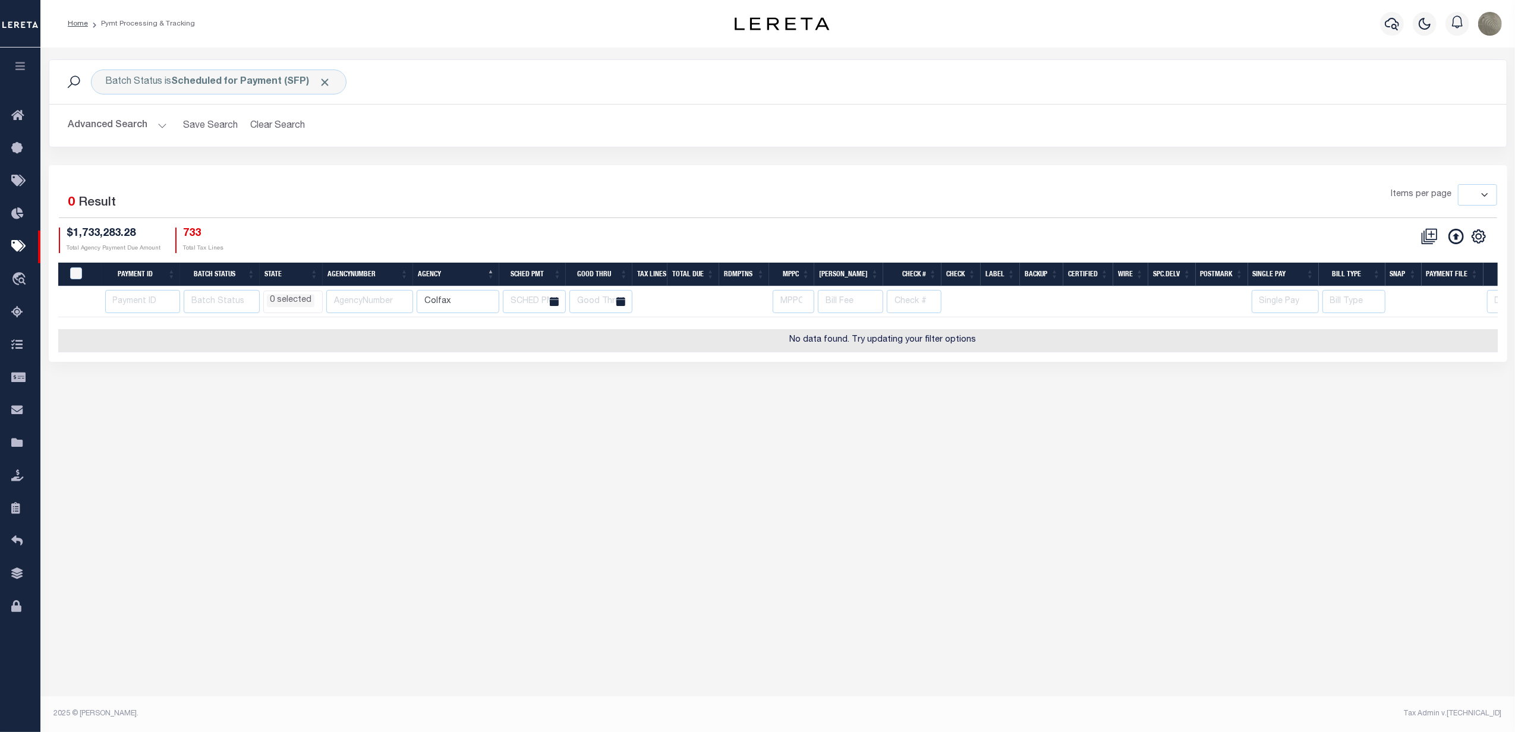
click at [578, 229] on div "$1,733,283.28 Total Agency Payment Due Amount 733 Total Tax Lines" at bounding box center [418, 241] width 719 height 26
select select
click at [326, 84] on span "Click to Remove" at bounding box center [325, 82] width 12 height 12
click at [571, 195] on div "Items per page 100 200 500 1000" at bounding box center [960, 199] width 1075 height 31
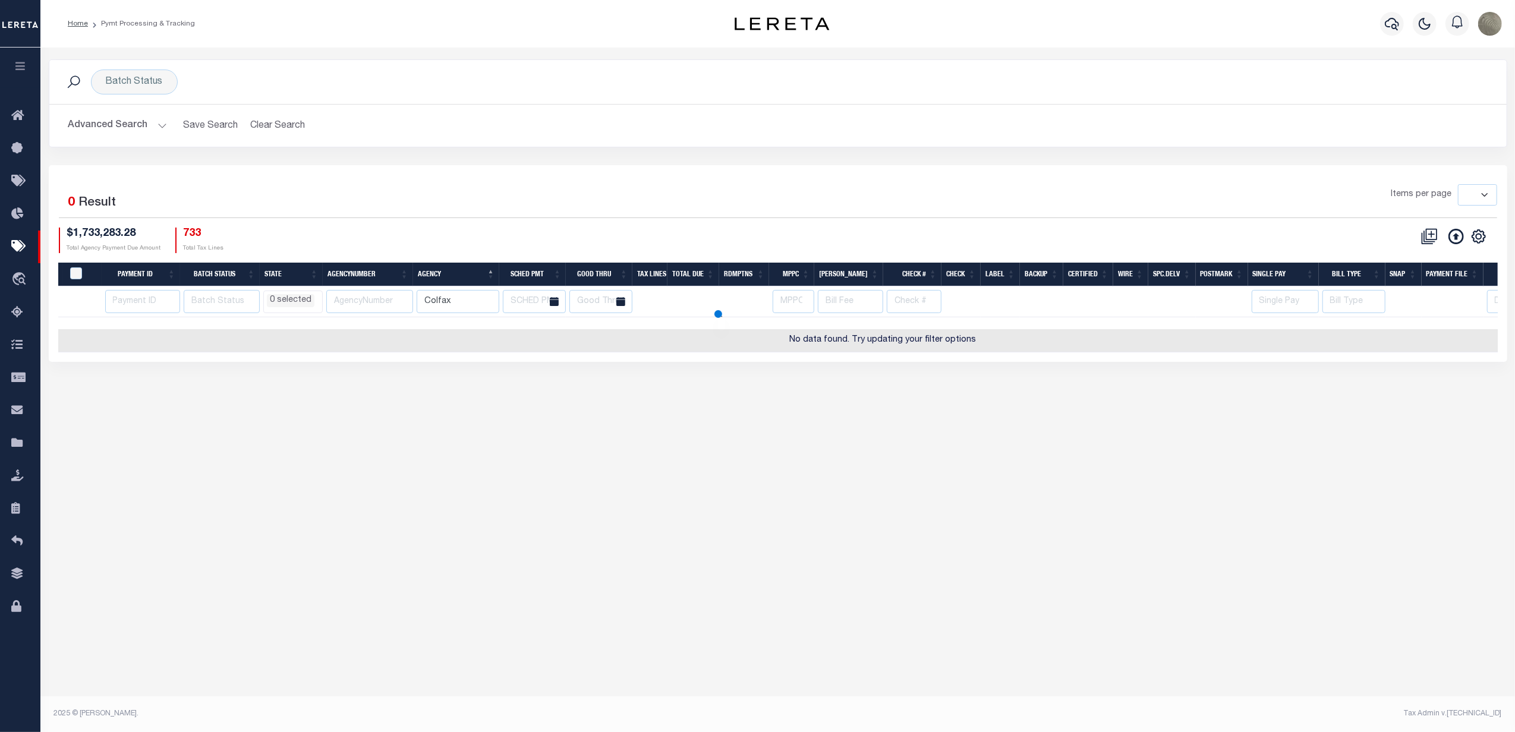
select select
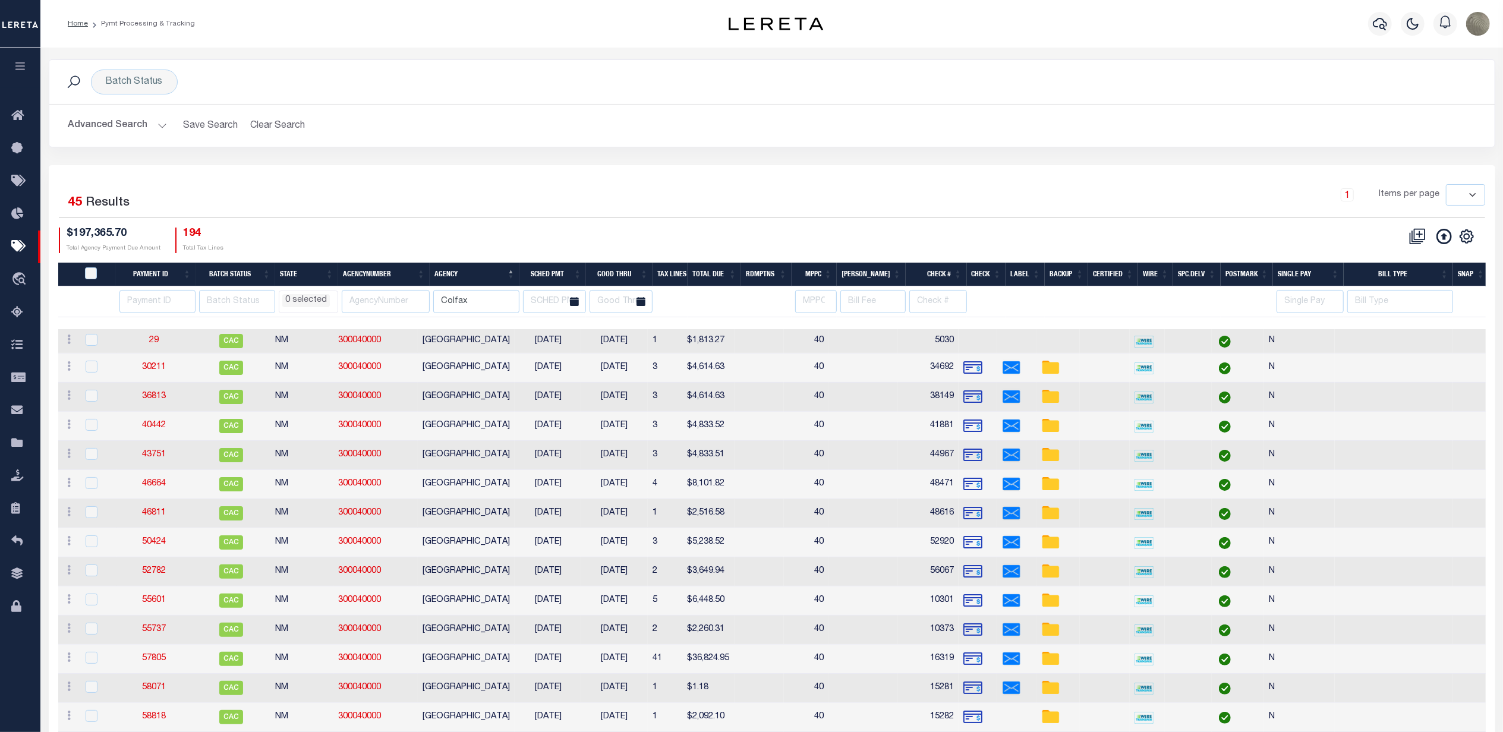
click at [302, 294] on ul "0 selected" at bounding box center [308, 299] width 58 height 16
click at [372, 429] on li "MI" at bounding box center [374, 429] width 21 height 20
select select "MI"
click at [469, 243] on div "$197,365.70 Total Agency Payment Due Amount 194 Total Tax Lines" at bounding box center [415, 241] width 713 height 26
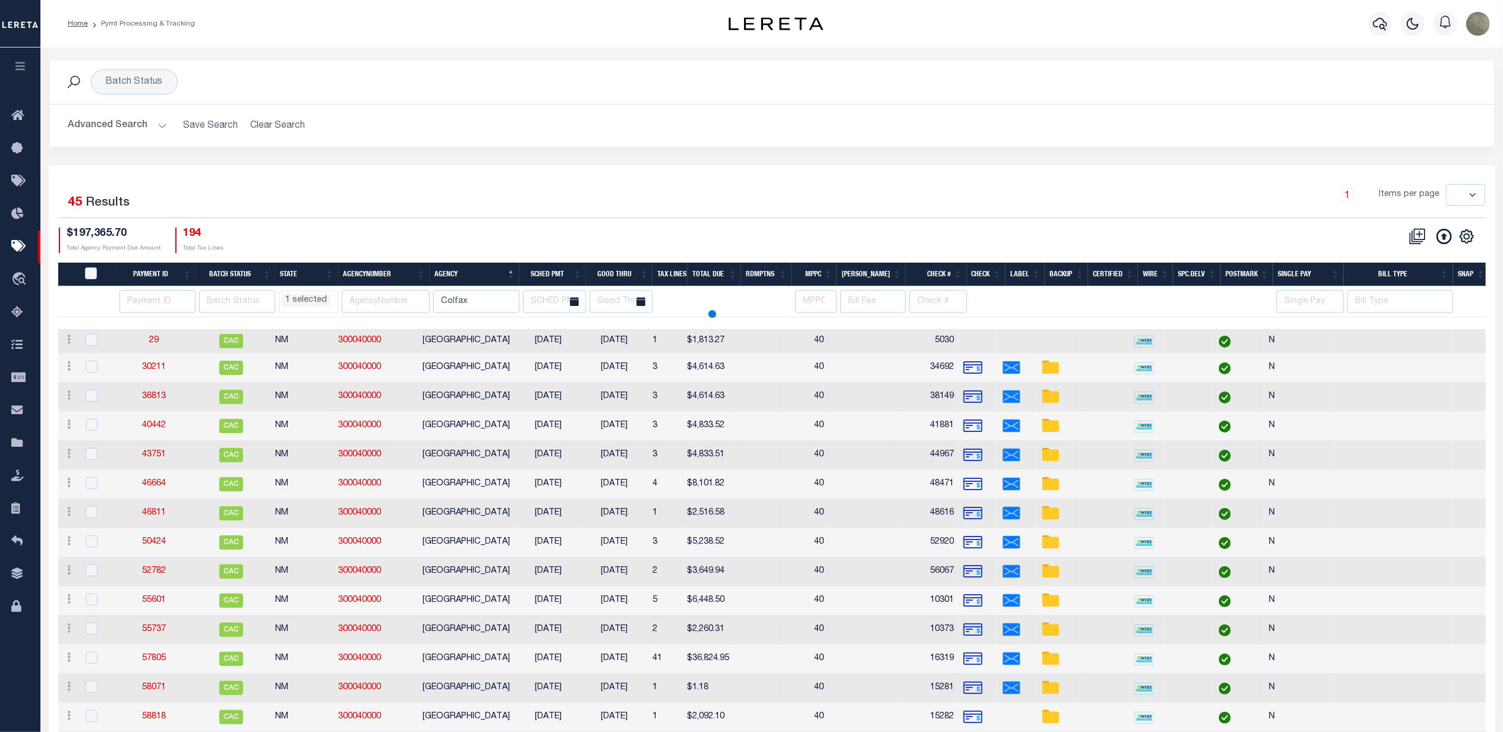
select select "MI"
select select
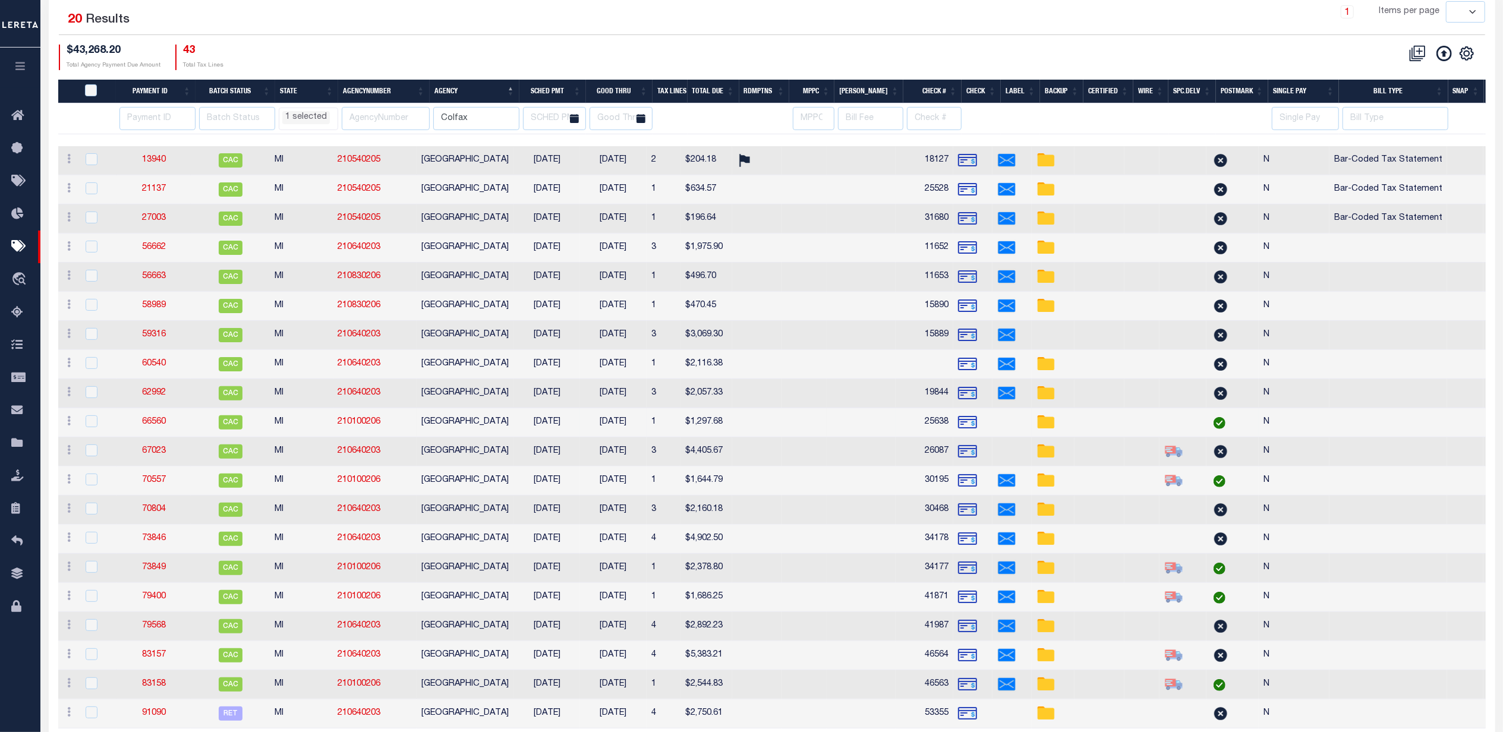
scroll to position [238, 0]
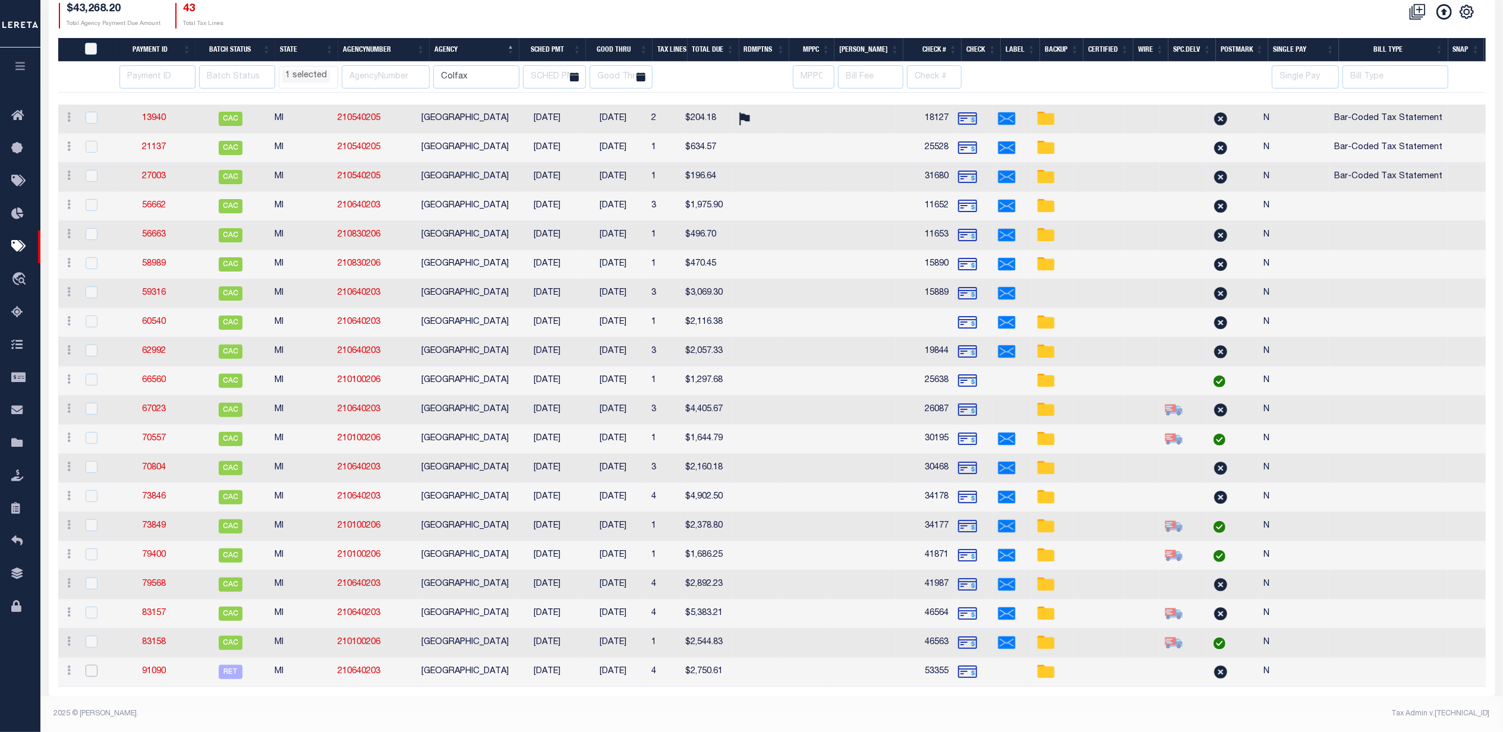
click at [89, 665] on input "checkbox" at bounding box center [92, 671] width 12 height 12
checkbox input "true"
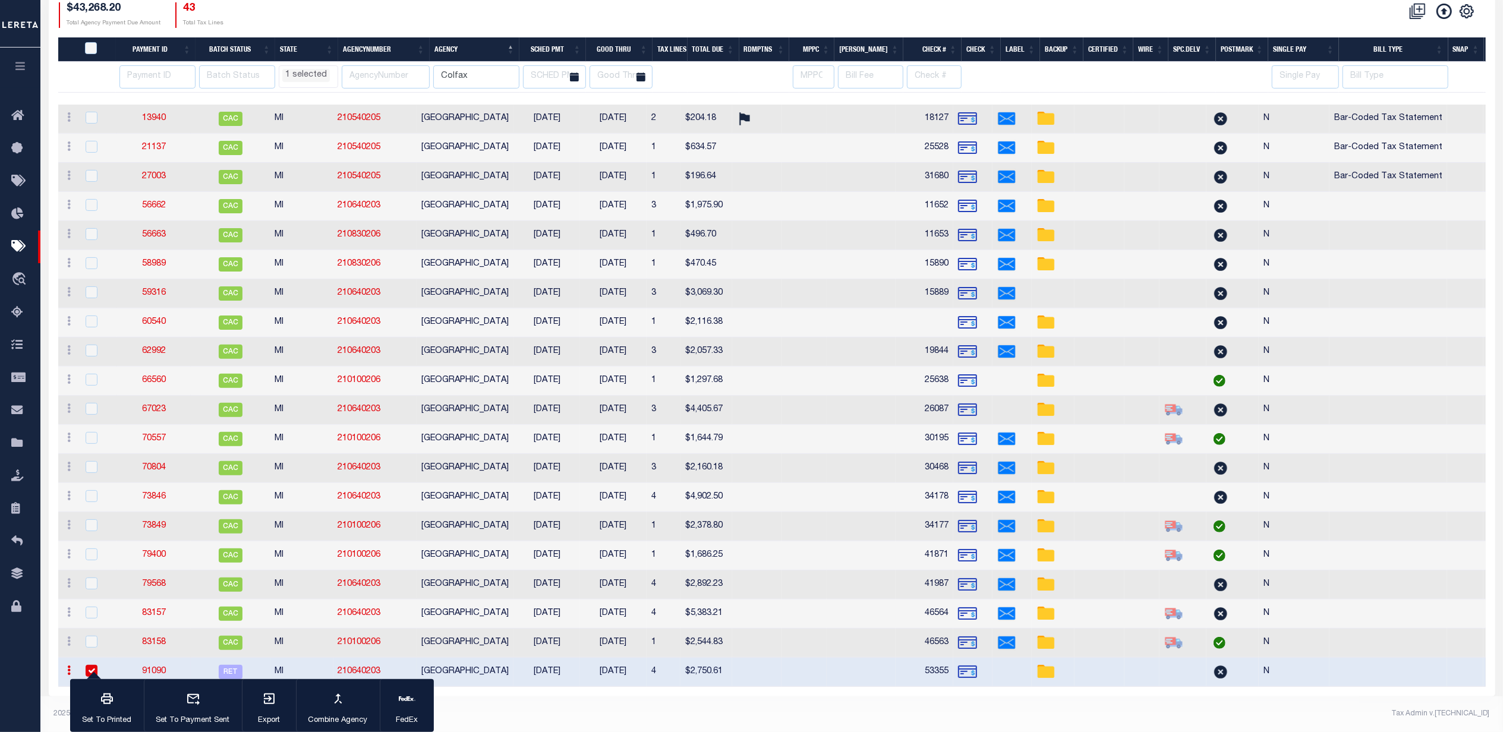
scroll to position [236, 0]
click at [267, 699] on icon "button" at bounding box center [269, 699] width 14 height 14
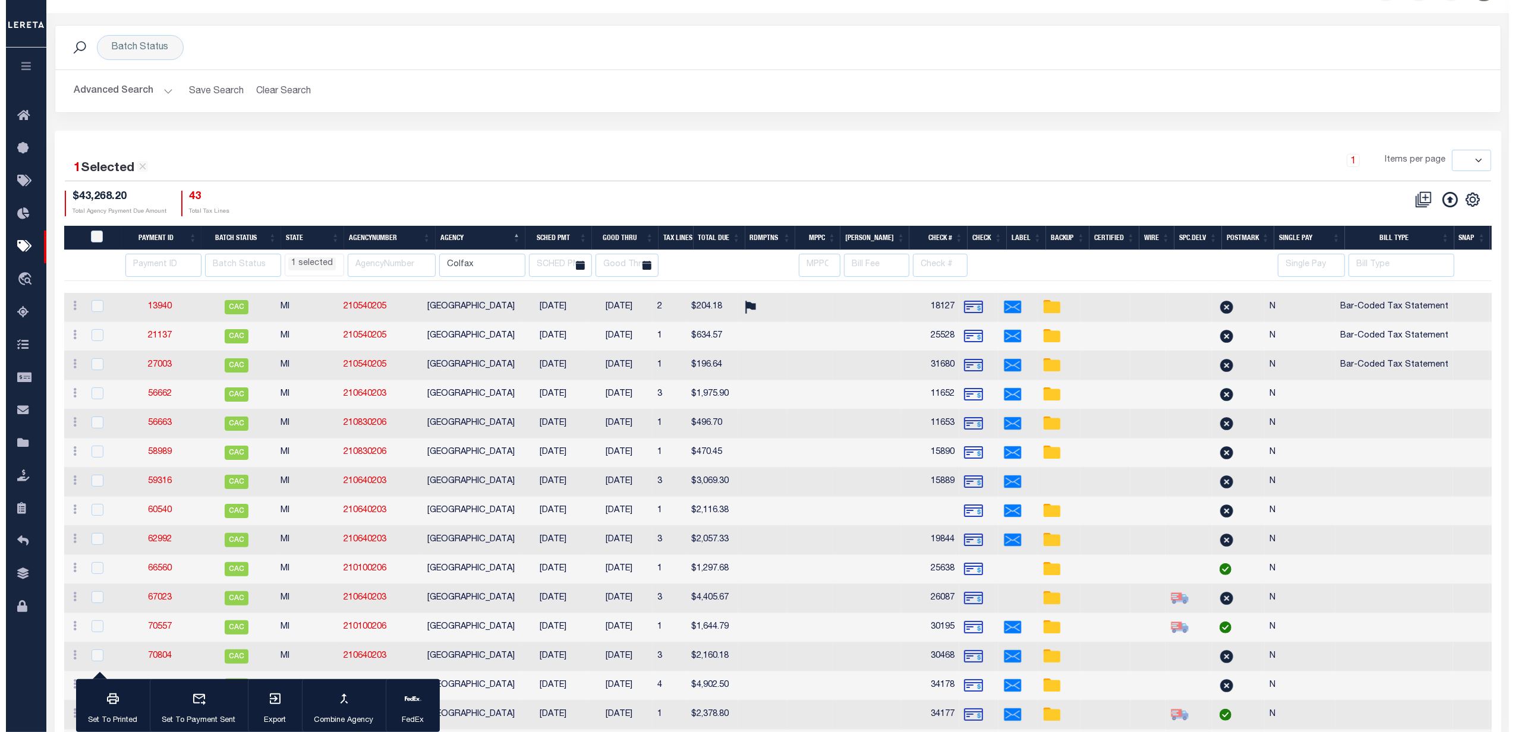
scroll to position [0, 0]
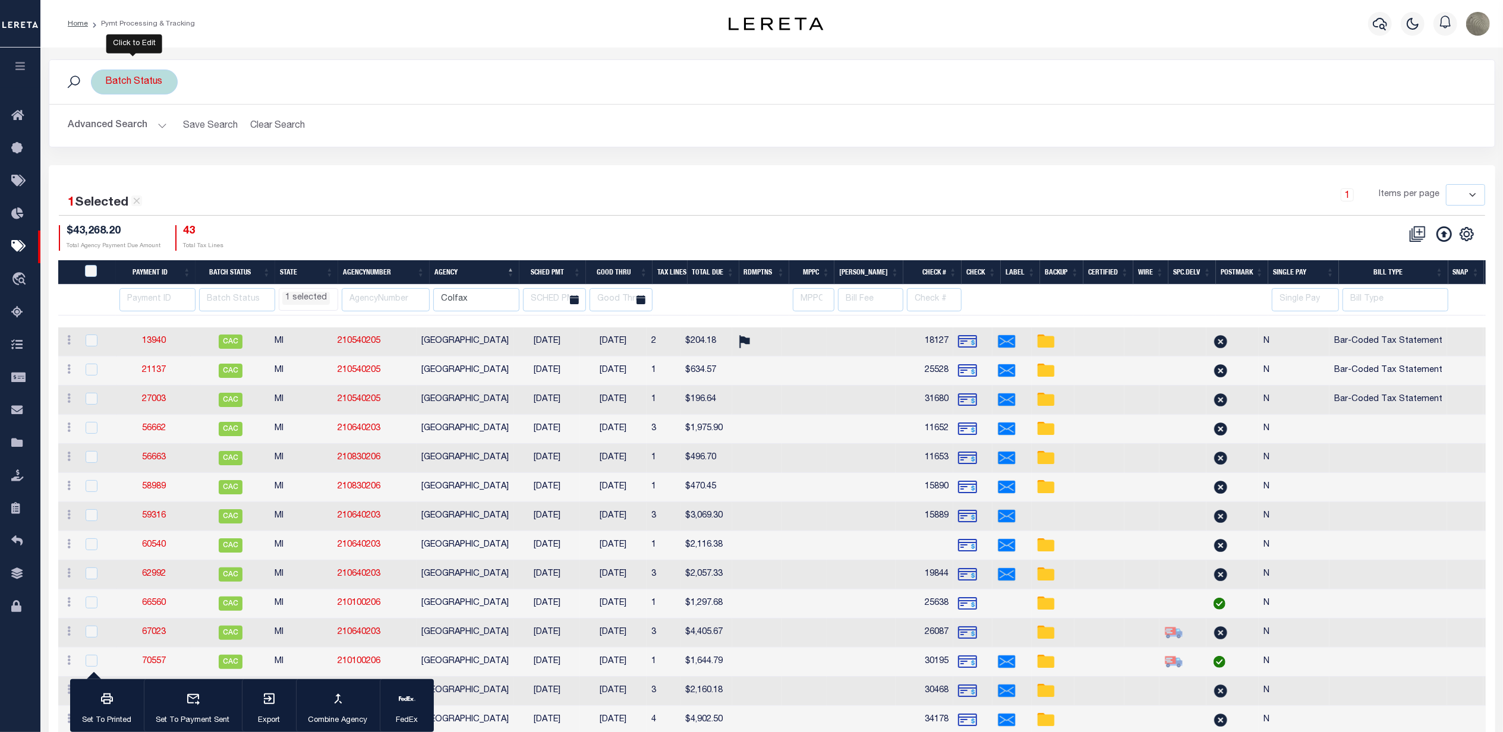
click at [136, 74] on div "Batch Status" at bounding box center [134, 82] width 87 height 25
click at [153, 132] on select "Awaiting Funds (AWF) Cleared and Complete (CAC) New Check Needed (NCN) Payment …" at bounding box center [193, 140] width 175 height 23
click at [383, 146] on div "Advanced Search Save Search Clear Search PayeeSearchTable_dynamictable_____Defa…" at bounding box center [772, 126] width 1446 height 42
click at [457, 304] on input "Colfax" at bounding box center [476, 299] width 86 height 23
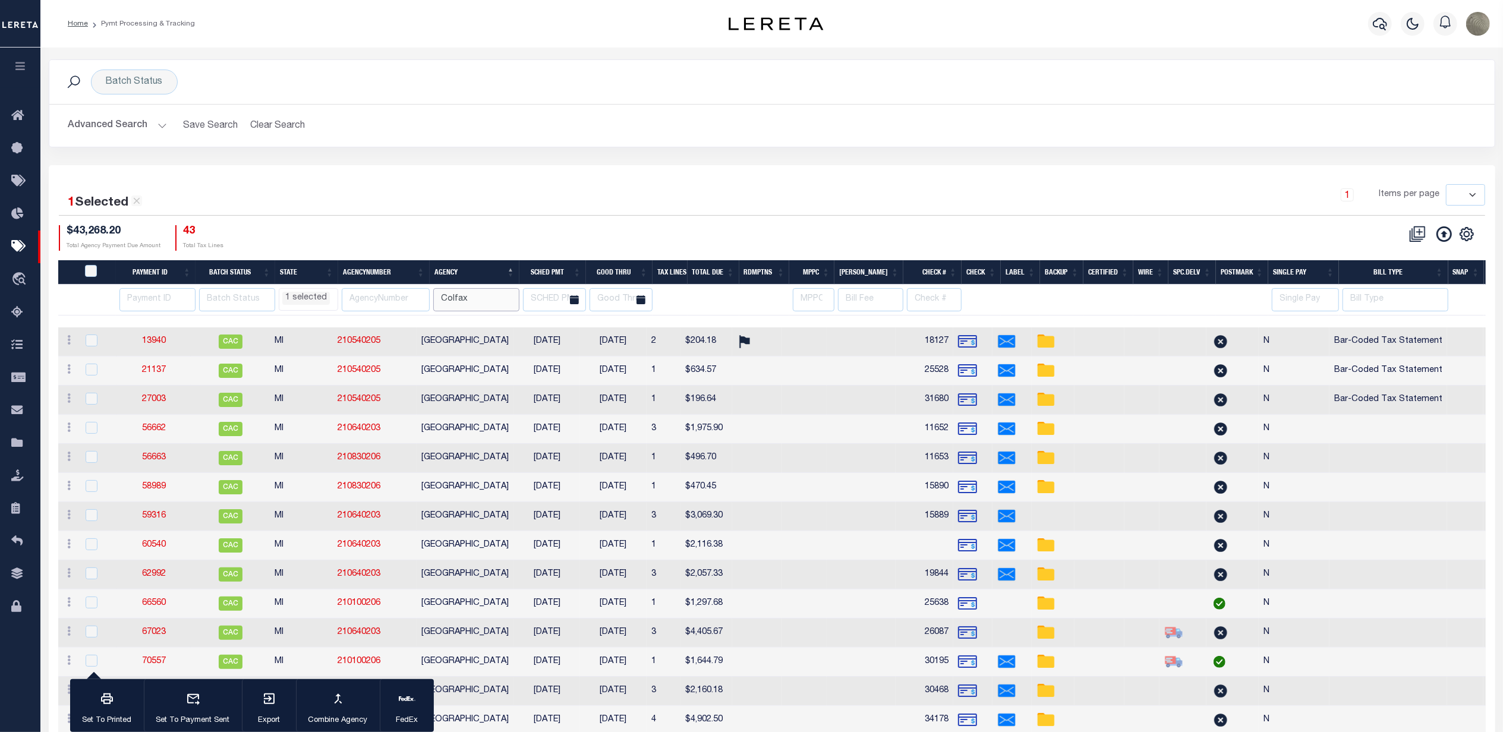
click at [457, 304] on input "Colfax" at bounding box center [476, 299] width 86 height 23
click at [120, 84] on div "Batch Status Is Contains Awaiting Funds (AWF) Cleared and Complete (CAC) New Ch…" at bounding box center [134, 82] width 87 height 25
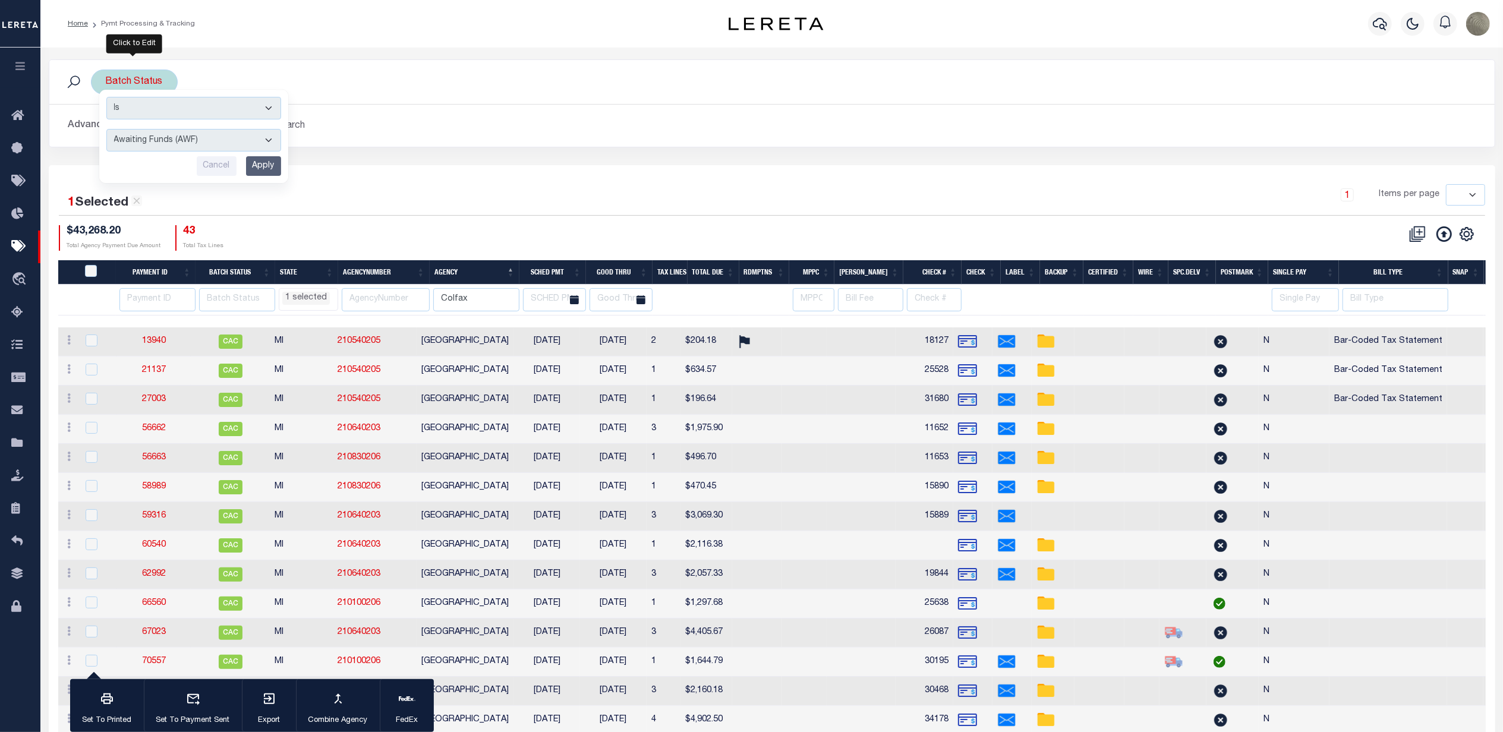
click at [140, 122] on div "Is Contains Awaiting Funds (AWF) Cleared and Complete (CAC) New Check Needed (N…" at bounding box center [193, 136] width 189 height 93
click at [144, 138] on select "Awaiting Funds (AWF) Cleared and Complete (CAC) New Check Needed (NCN) Payment …" at bounding box center [193, 140] width 175 height 23
click at [457, 310] on input "Colfax" at bounding box center [476, 299] width 86 height 23
type input "palmerton"
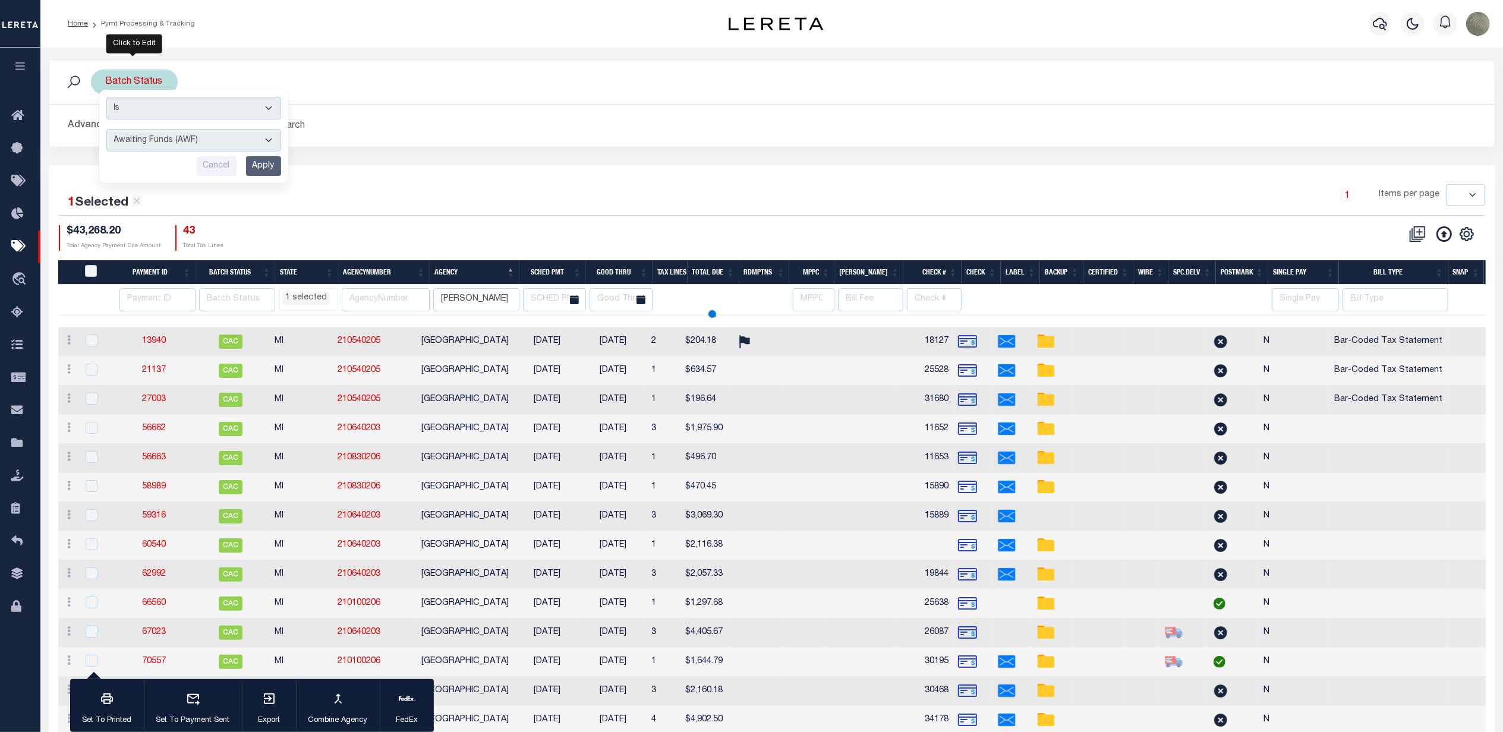
select select "MI"
select select
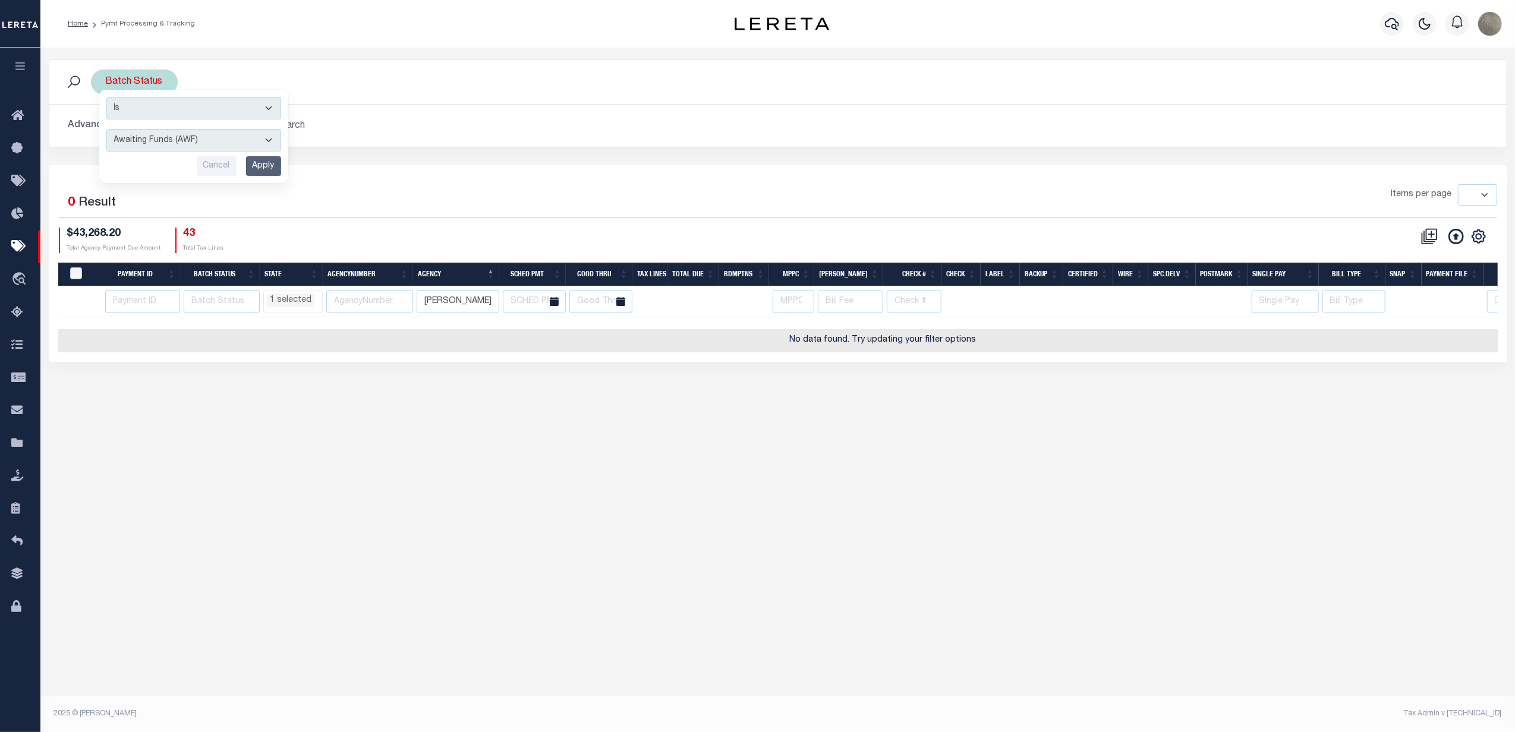
click at [168, 140] on select "Awaiting Funds (AWF) Cleared and Complete (CAC) New Check Needed (NCN) Payment …" at bounding box center [193, 140] width 175 height 23
select select "SFP"
click at [106, 130] on select "Awaiting Funds (AWF) Cleared and Complete (CAC) New Check Needed (NCN) Payment …" at bounding box center [193, 140] width 175 height 23
select select "MI"
select select
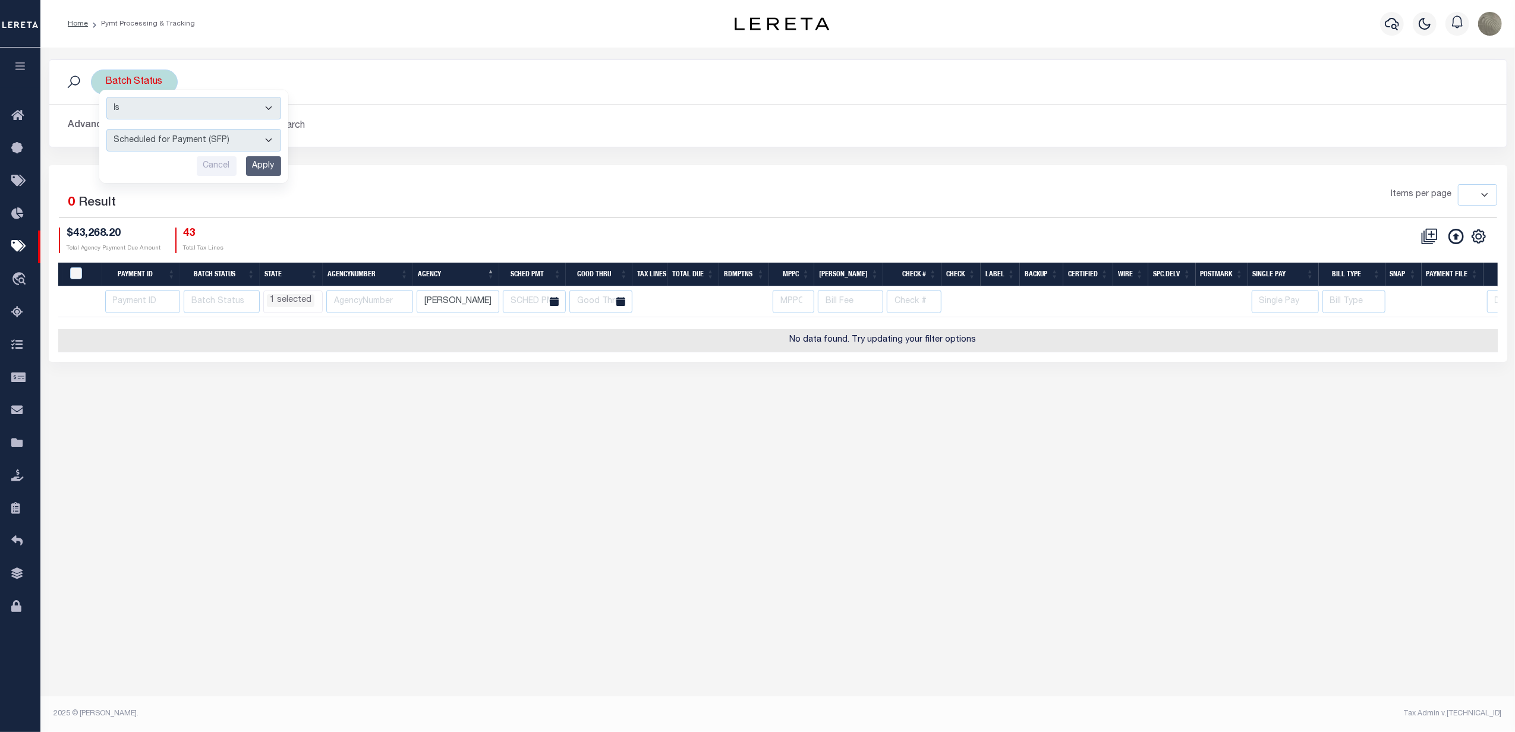
click at [262, 165] on input "Apply" at bounding box center [263, 166] width 35 height 20
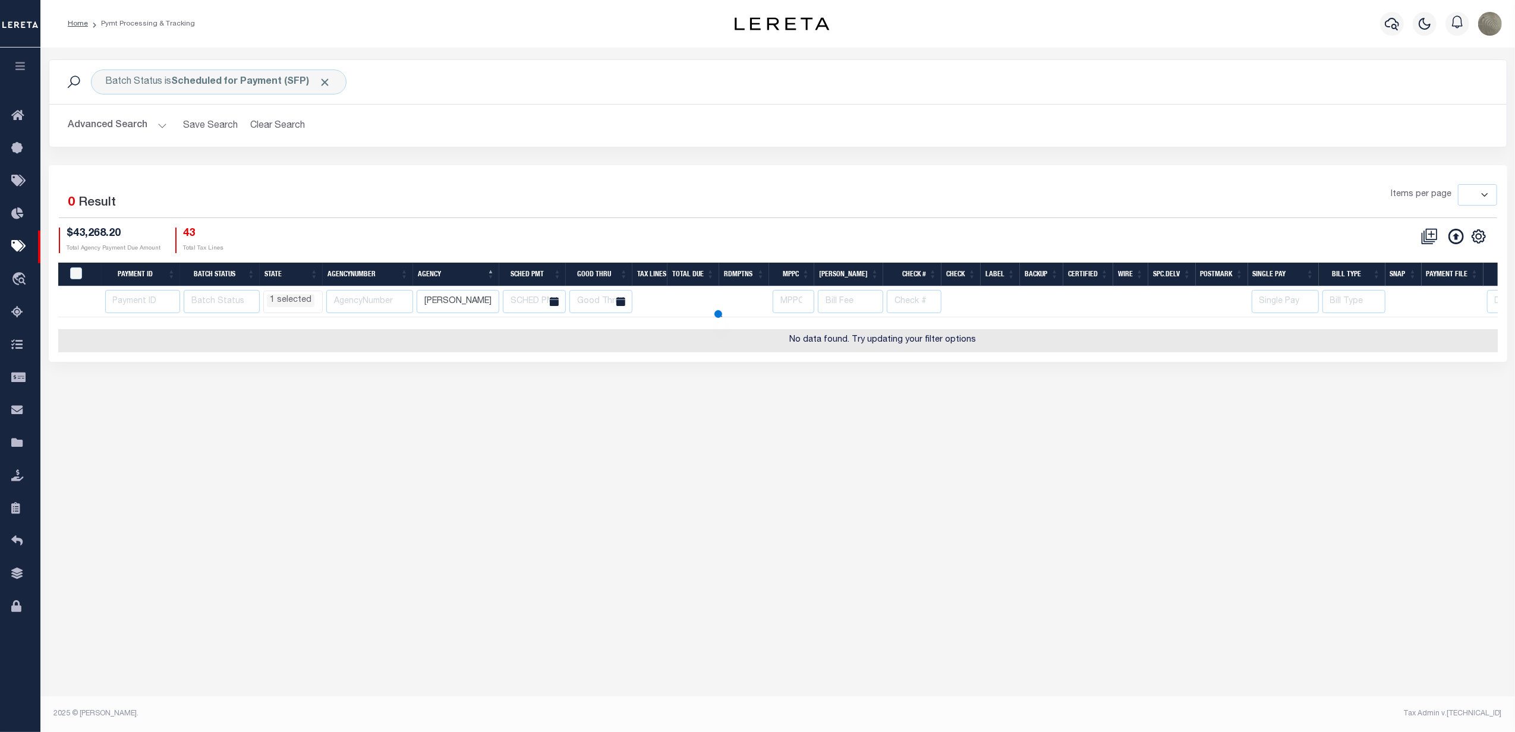
select select "MI"
select select
click at [476, 303] on input "palmerton" at bounding box center [458, 301] width 83 height 23
type input "palmerton"
select select "MI"
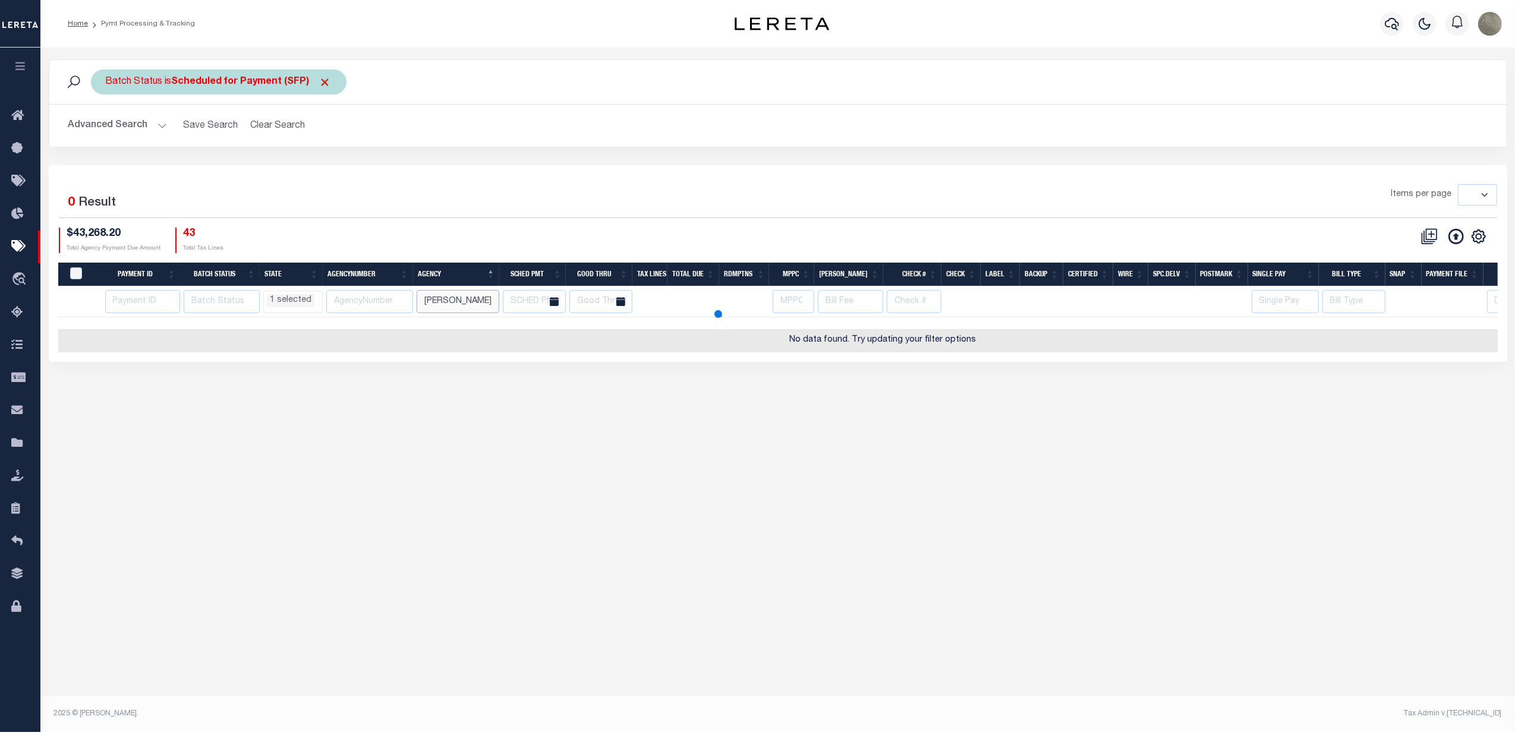
select select
click at [152, 124] on button "Advanced Search" at bounding box center [117, 125] width 99 height 23
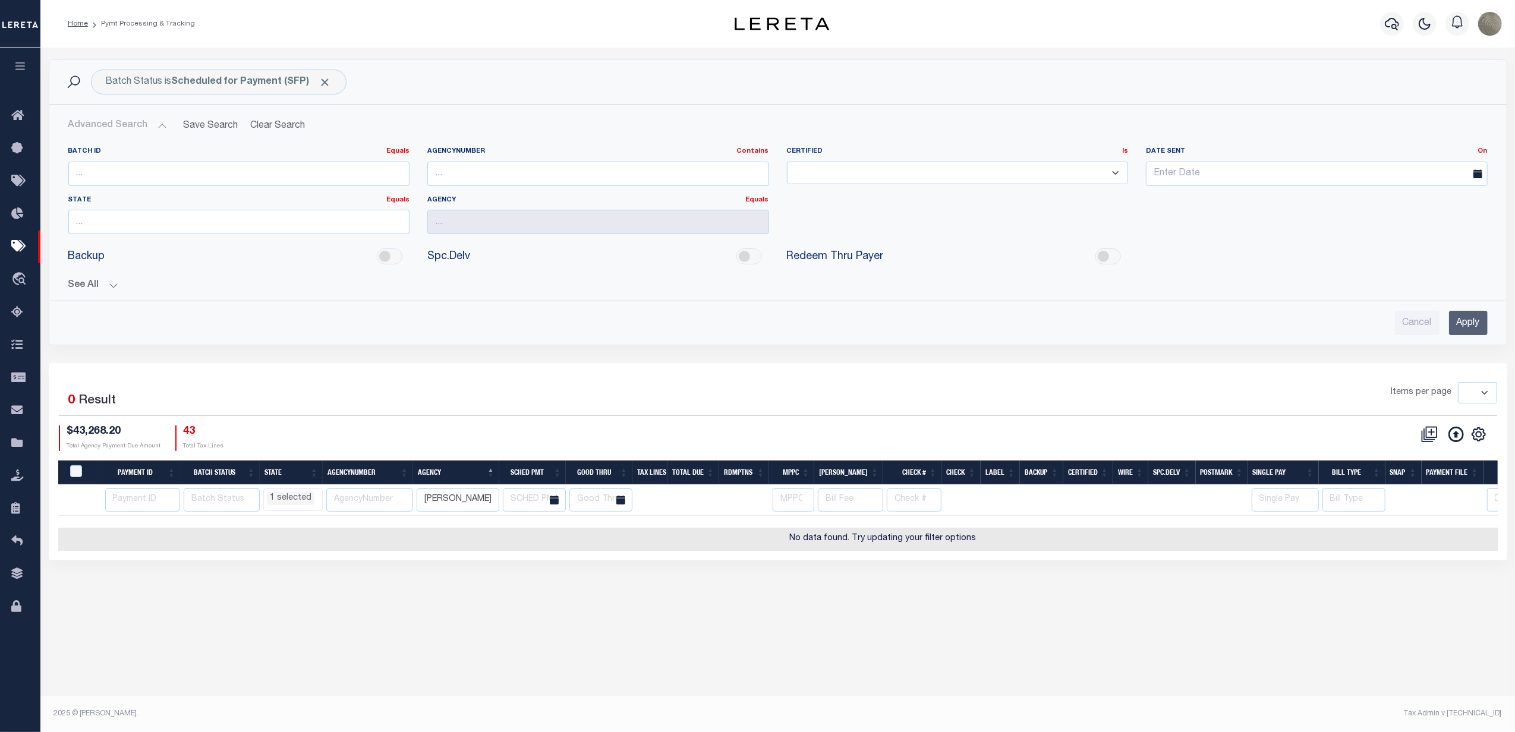
click at [1459, 319] on input "Apply" at bounding box center [1468, 323] width 39 height 24
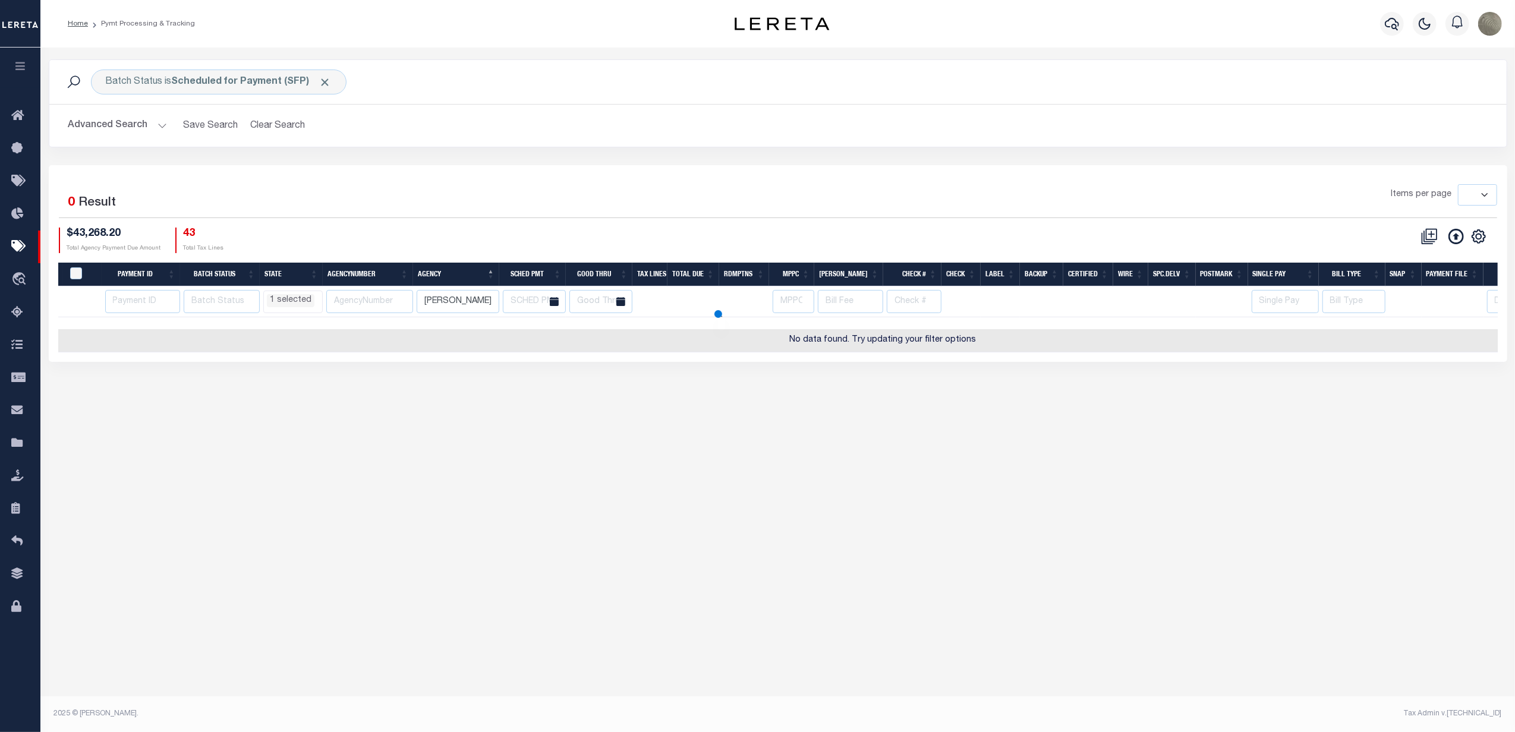
select select "MI"
select select
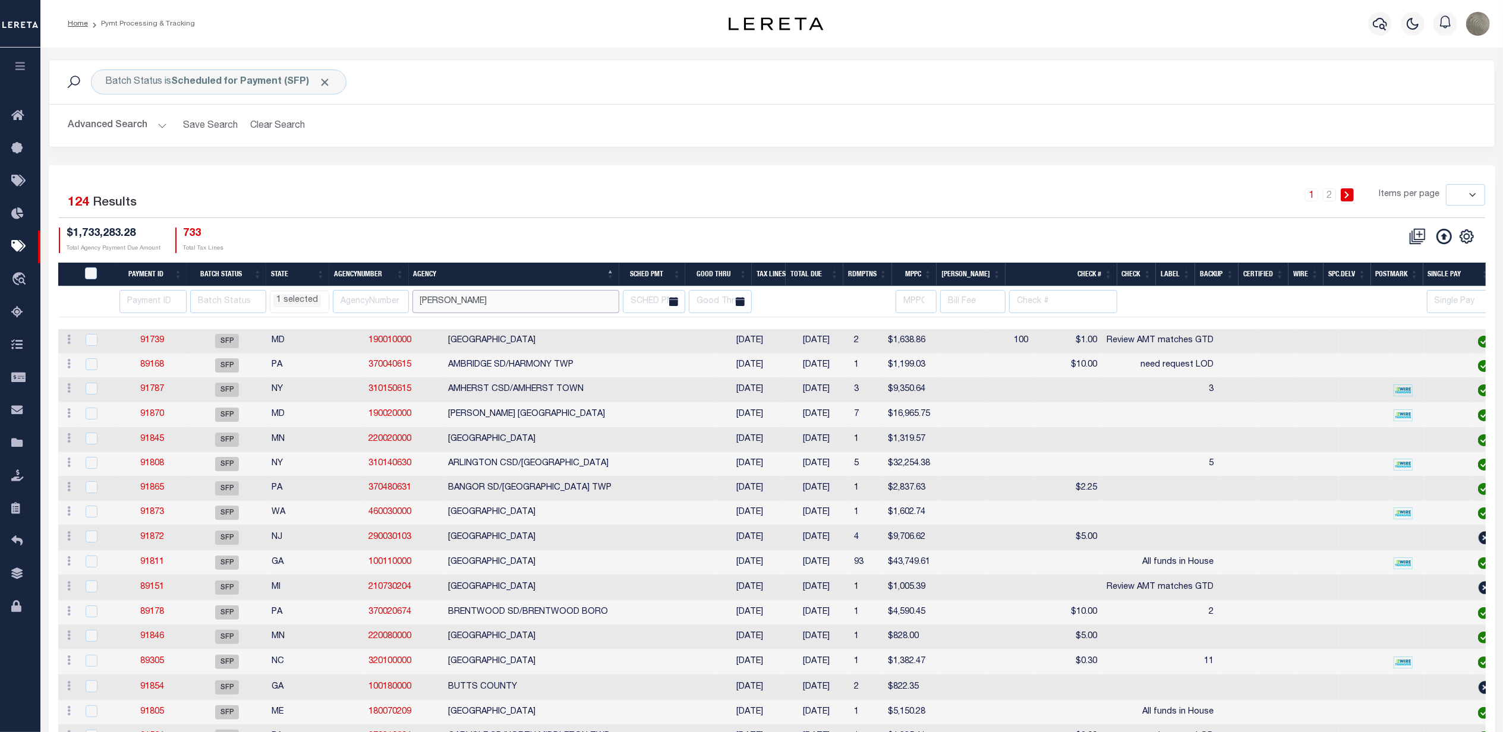
drag, startPoint x: 474, startPoint y: 303, endPoint x: 473, endPoint y: 295, distance: 7.8
click at [474, 303] on input "palmerton" at bounding box center [516, 301] width 207 height 23
type input "palmerton"
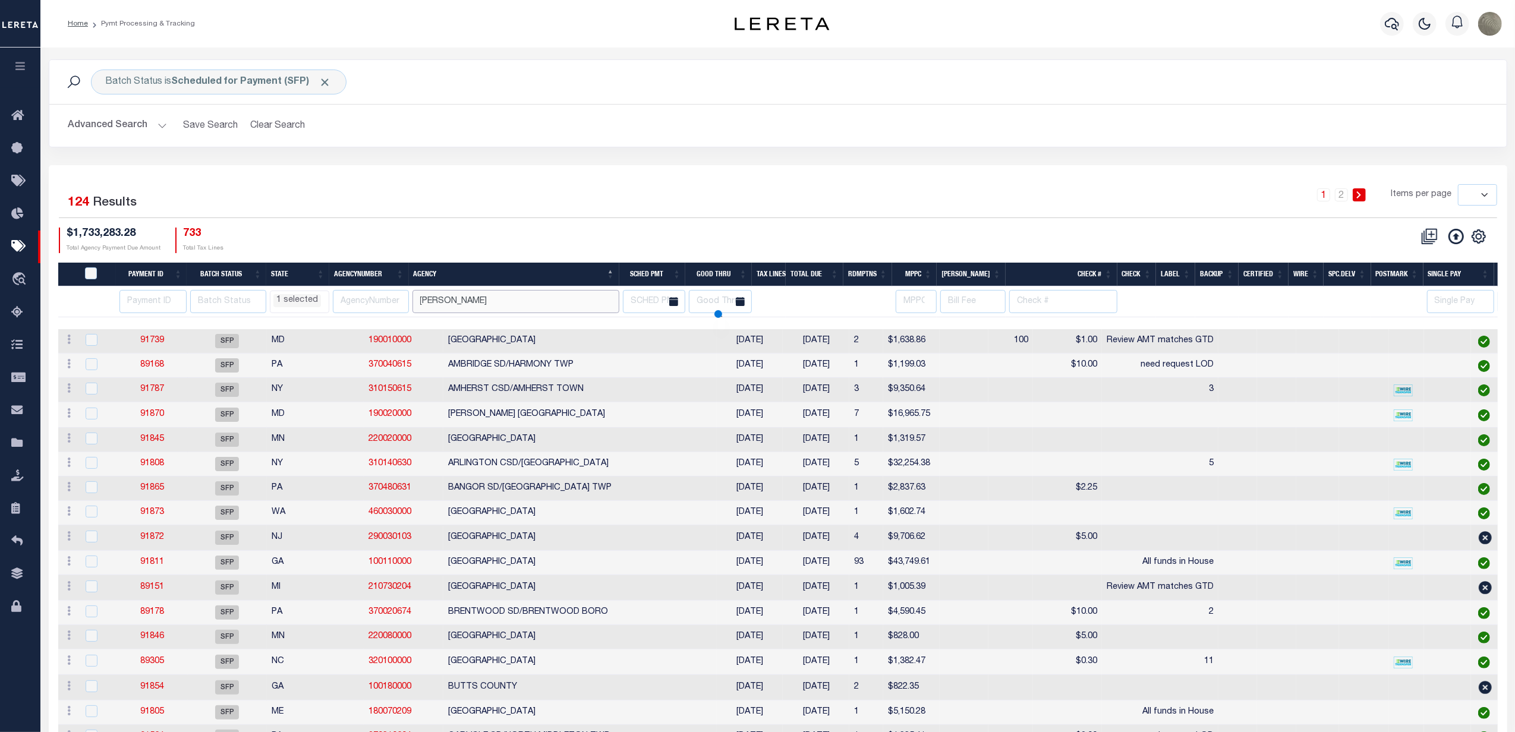
select select "MI"
select select
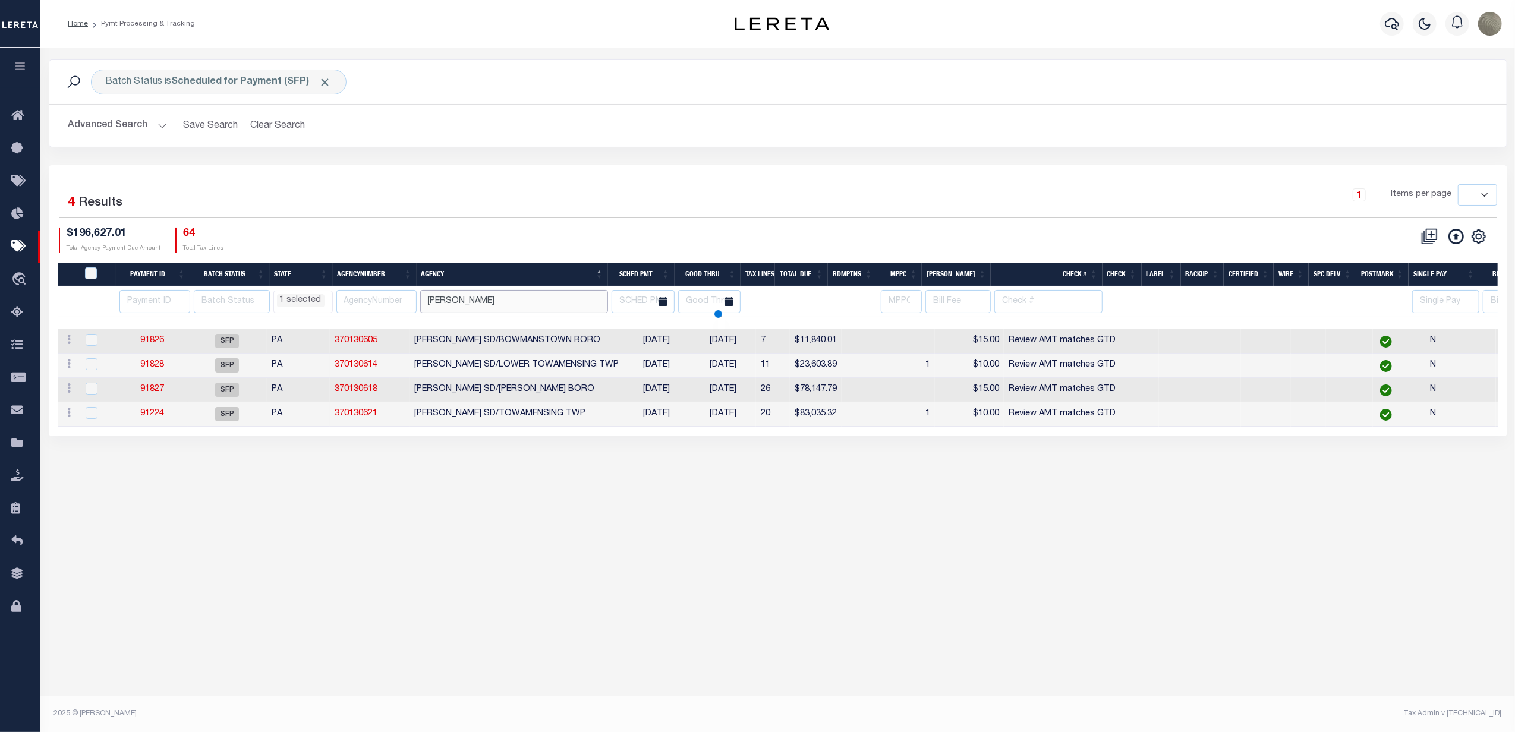
select select "MI"
select select
click at [596, 364] on td "PALMERTON SD/LOWER TOWAMENSING TWP" at bounding box center [517, 366] width 214 height 24
checkbox input "true"
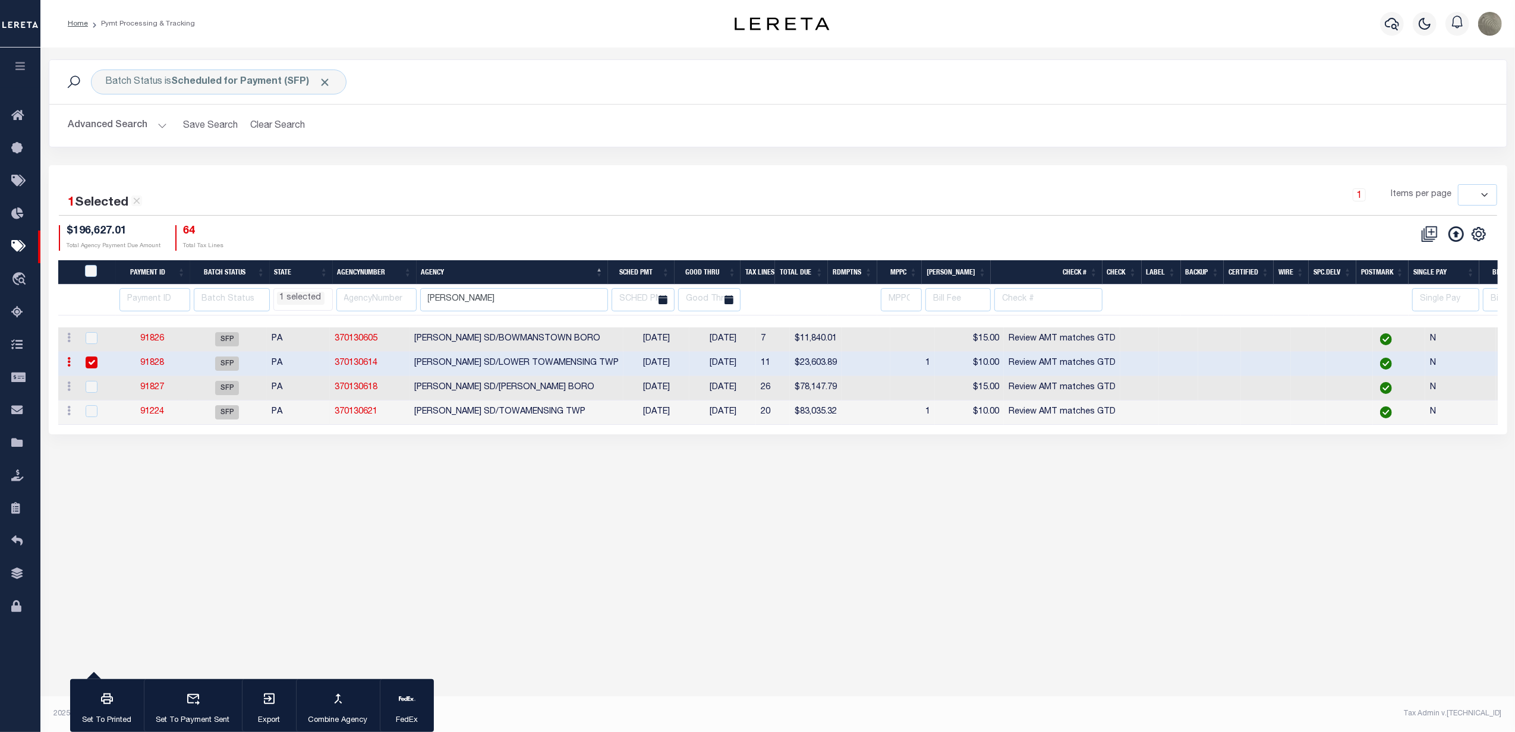
click at [961, 236] on div "CSV Export Selected Print Hide Filter Show Search Columns 0: 1: PayeePmtBatchSt…" at bounding box center [1137, 238] width 719 height 26
click at [756, 181] on div "1 Selected 4 Results 1 Items per page 100 200 500 1000 $196,627.01" at bounding box center [778, 299] width 1459 height 269
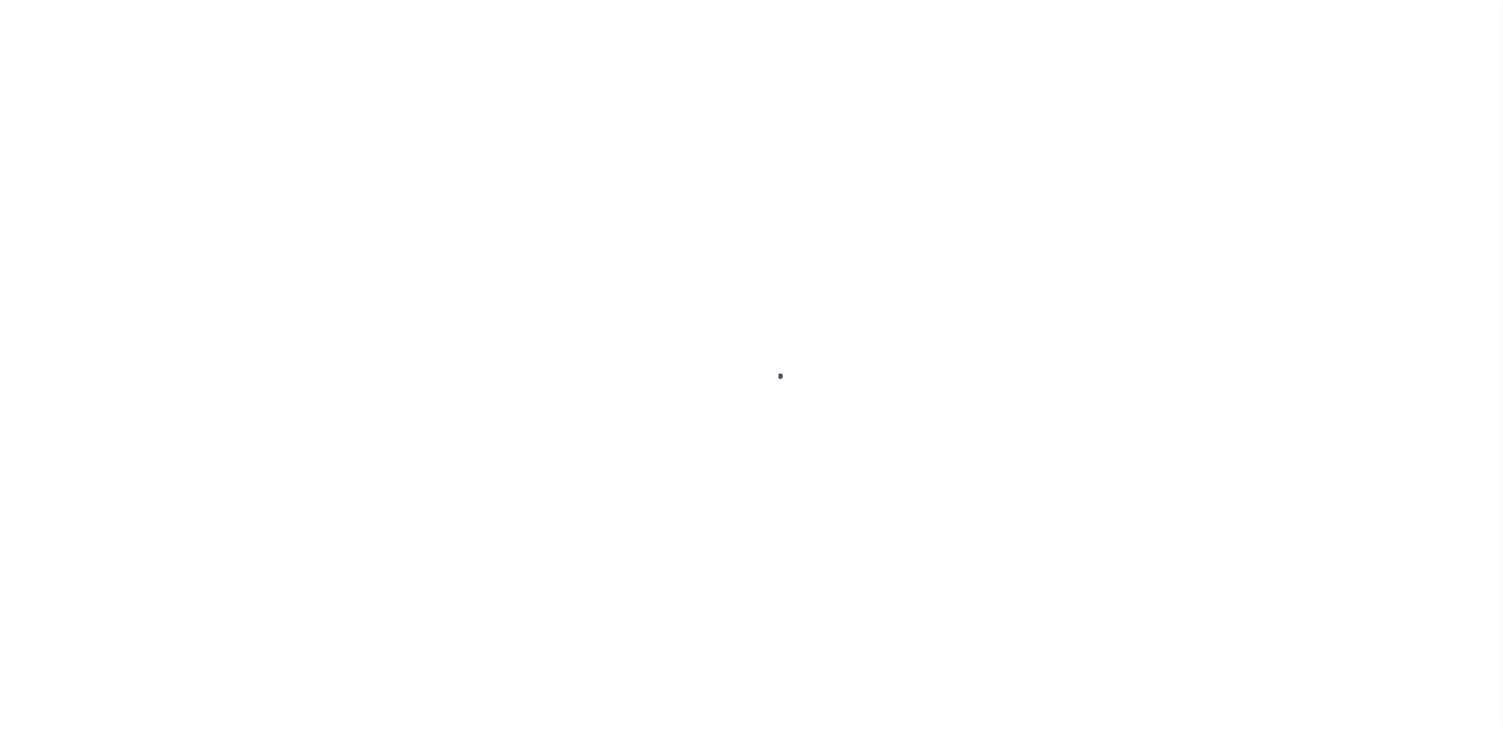
select select "RET"
select select "CHK"
select select "[PERSON_NAME]"
select select "FDX"
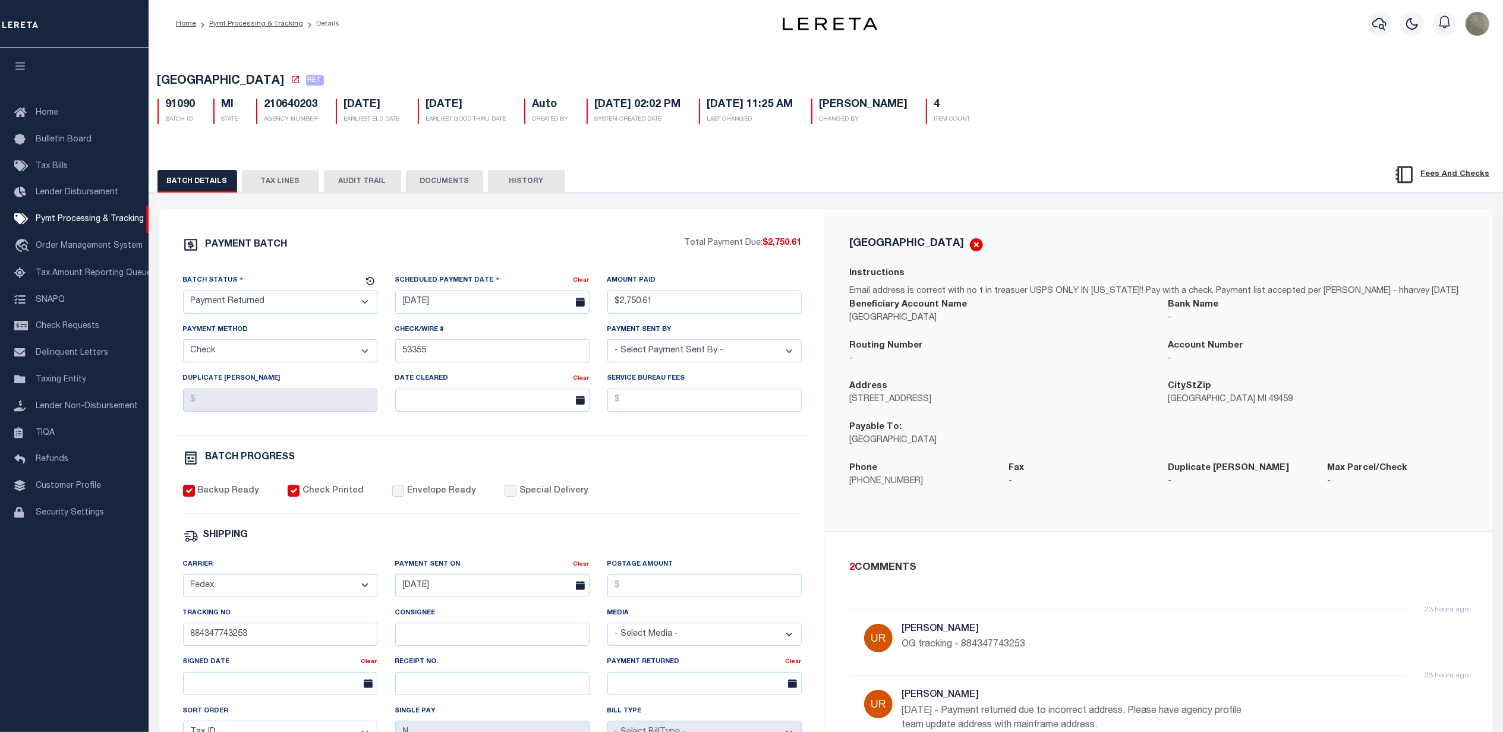
drag, startPoint x: 282, startPoint y: 184, endPoint x: 288, endPoint y: 181, distance: 7.0
click at [282, 184] on button "TAX LINES" at bounding box center [280, 181] width 77 height 23
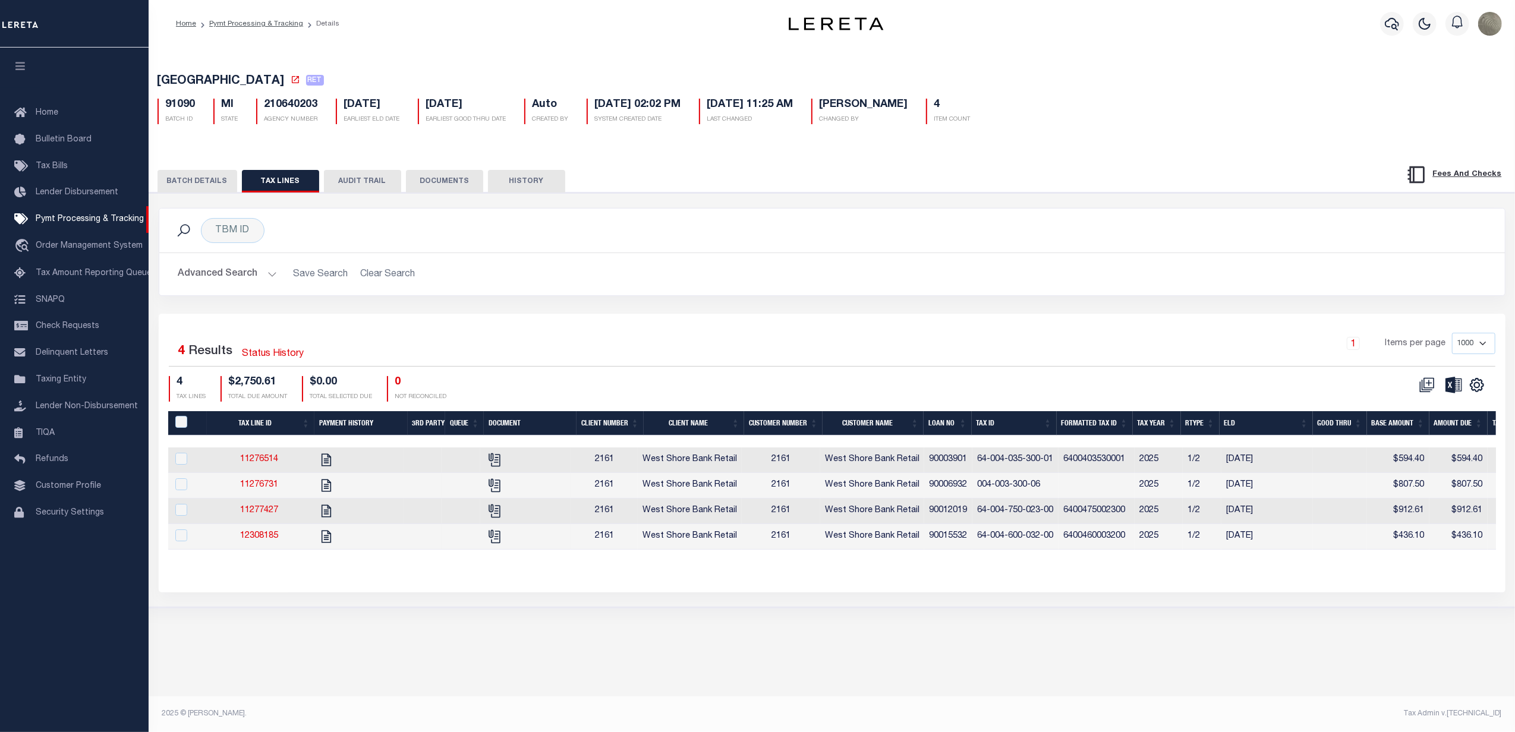
click at [190, 181] on button "BATCH DETAILS" at bounding box center [198, 181] width 80 height 23
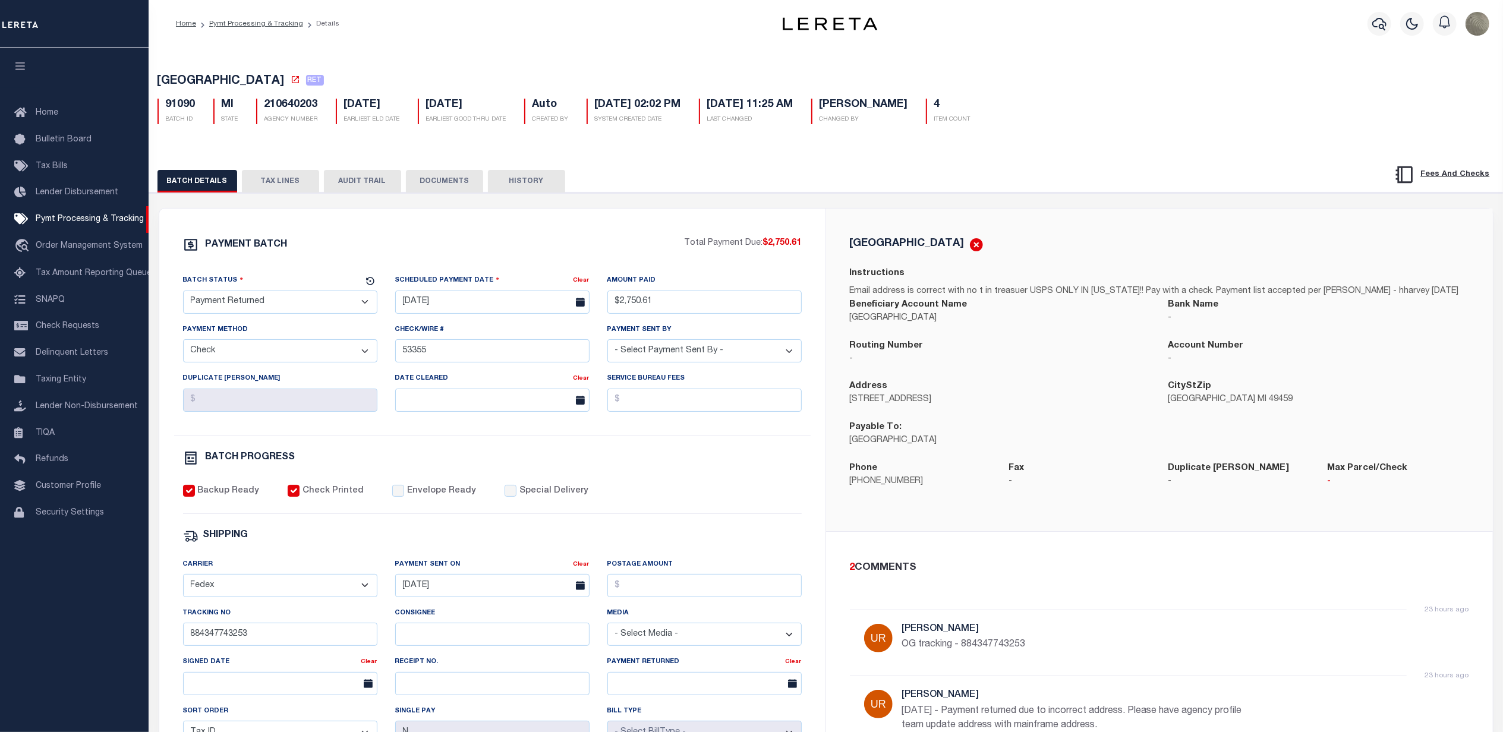
click at [284, 169] on div "BATCH DETAILS TAX LINES AUDIT TRAIL DOCUMENTS HISTORY" at bounding box center [826, 177] width 1384 height 30
click at [277, 172] on button "TAX LINES" at bounding box center [280, 181] width 77 height 23
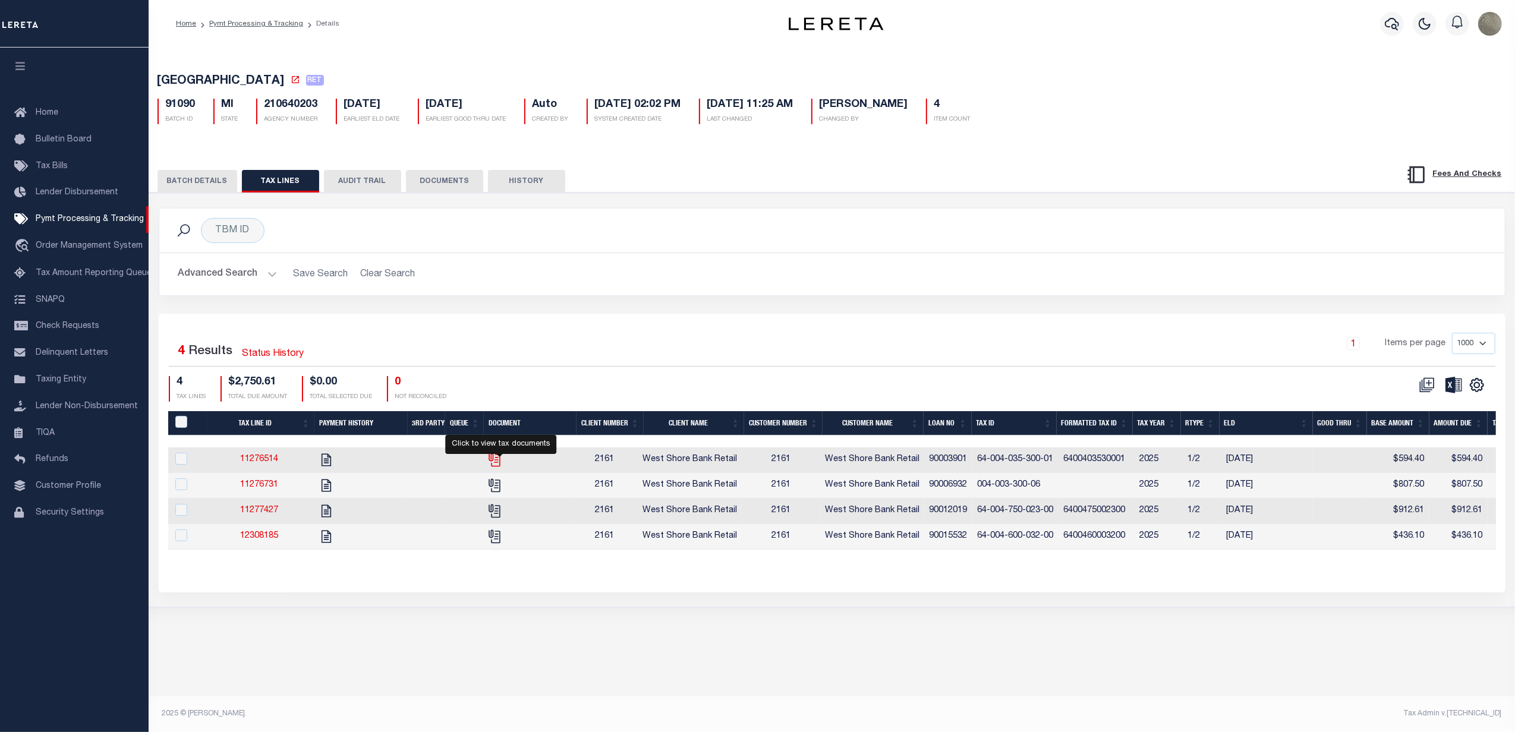
click at [499, 462] on icon "" at bounding box center [494, 458] width 10 height 10
checkbox input "true"
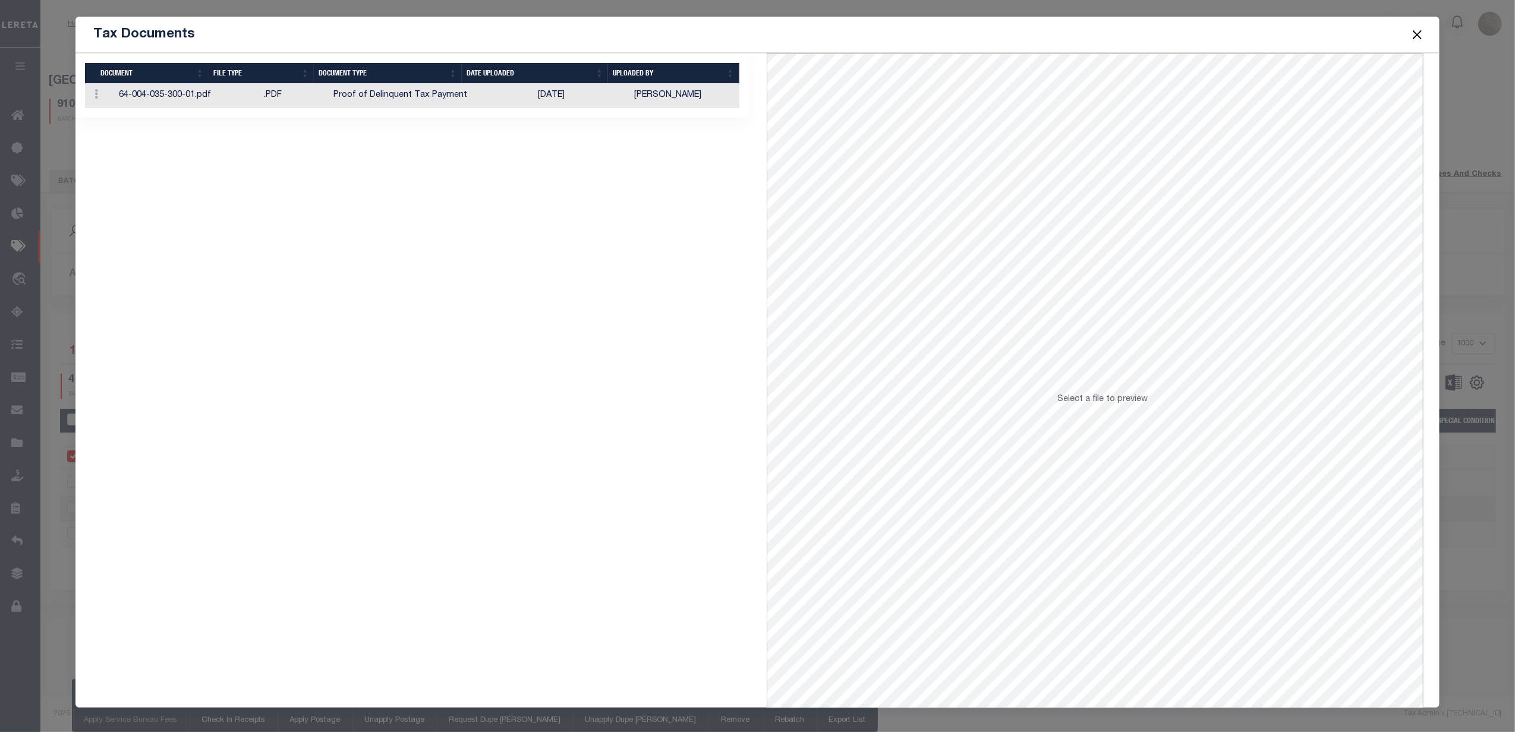
click at [490, 93] on td "Proof of Delinquent Tax Payment" at bounding box center [431, 96] width 204 height 24
click at [1420, 25] on span at bounding box center [1417, 34] width 45 height 33
click at [1420, 27] on button "Close" at bounding box center [1416, 34] width 15 height 15
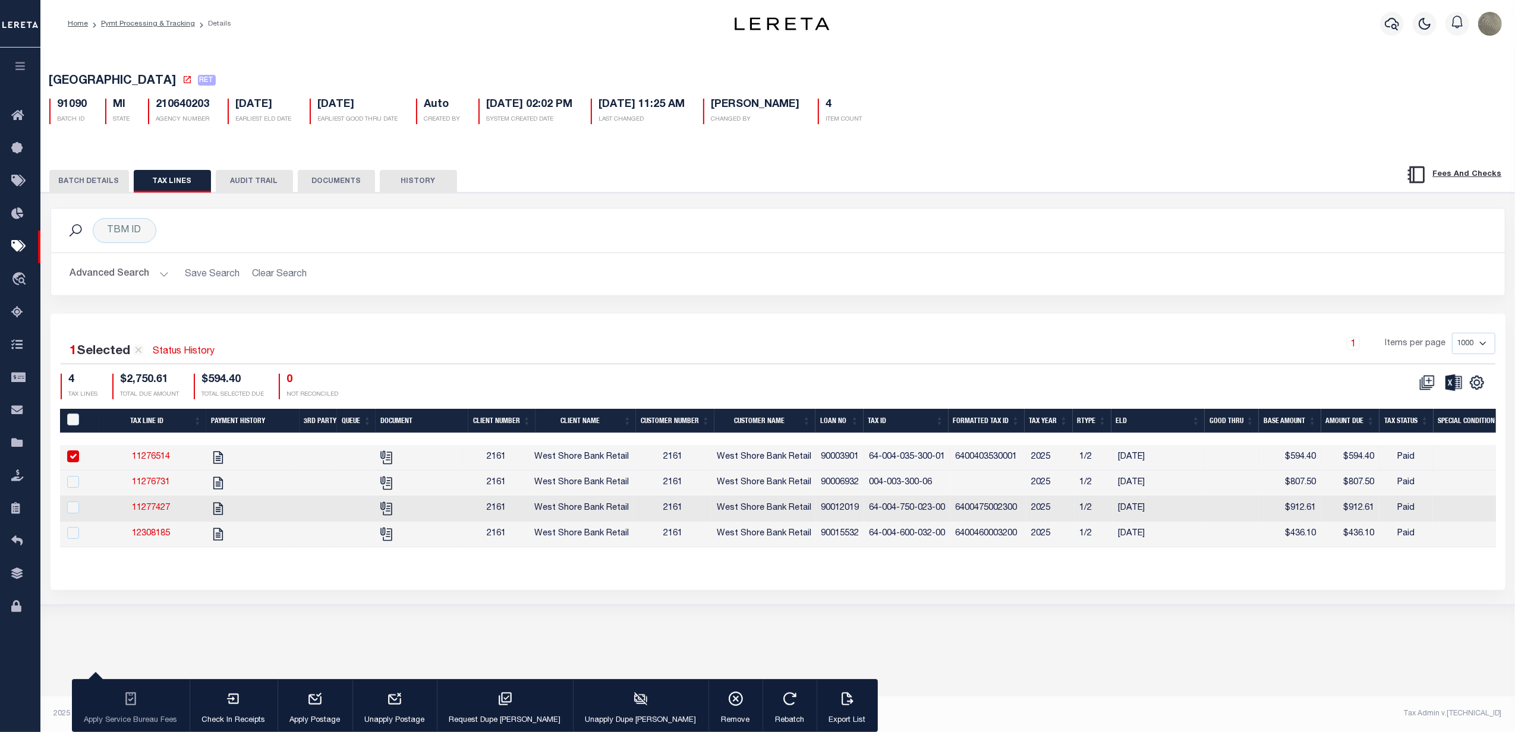
click at [106, 172] on button "BATCH DETAILS" at bounding box center [89, 181] width 80 height 23
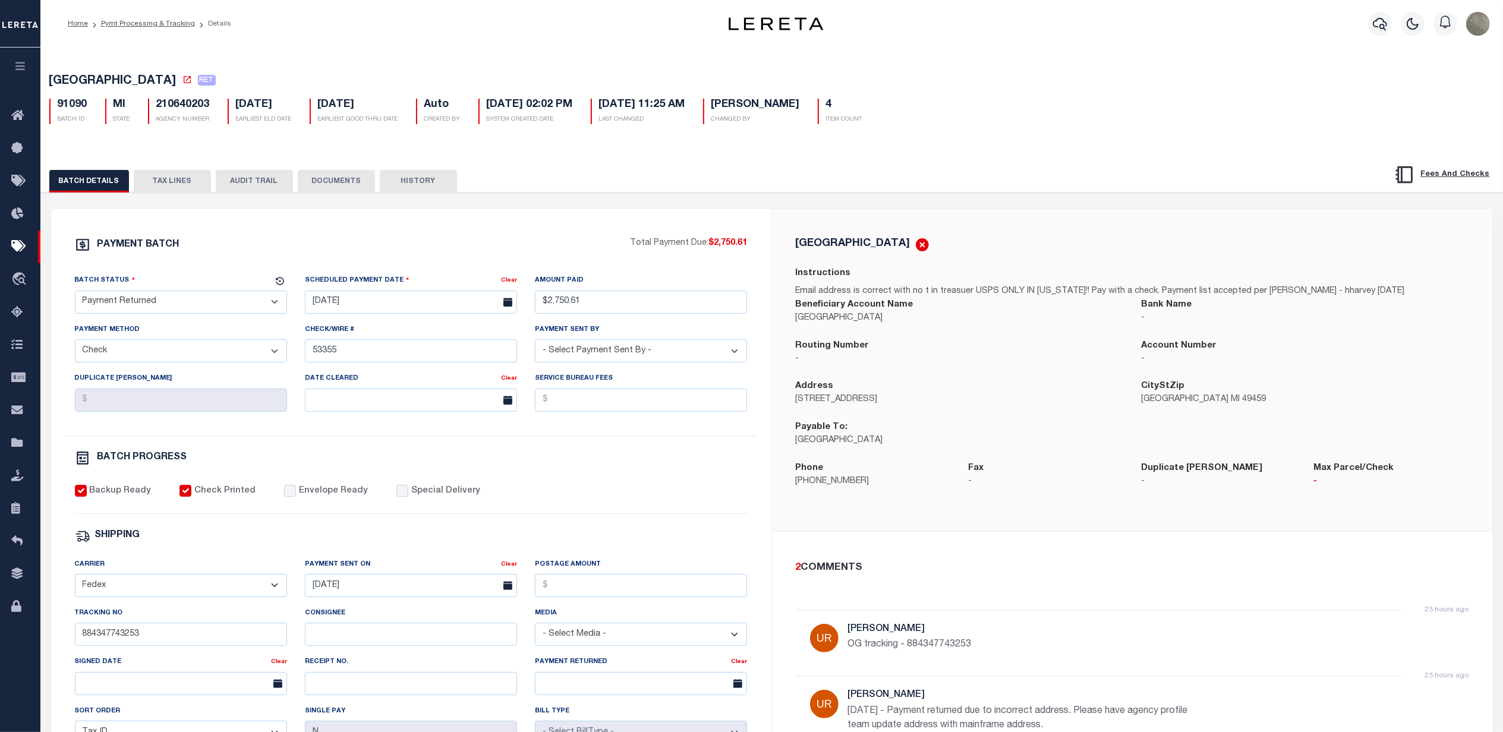
click at [968, 174] on div "BATCH DETAILS TAX LINES AUDIT TRAIL DOCUMENTS HISTORY" at bounding box center [696, 181] width 1294 height 22
click at [176, 185] on button "TAX LINES" at bounding box center [172, 181] width 77 height 23
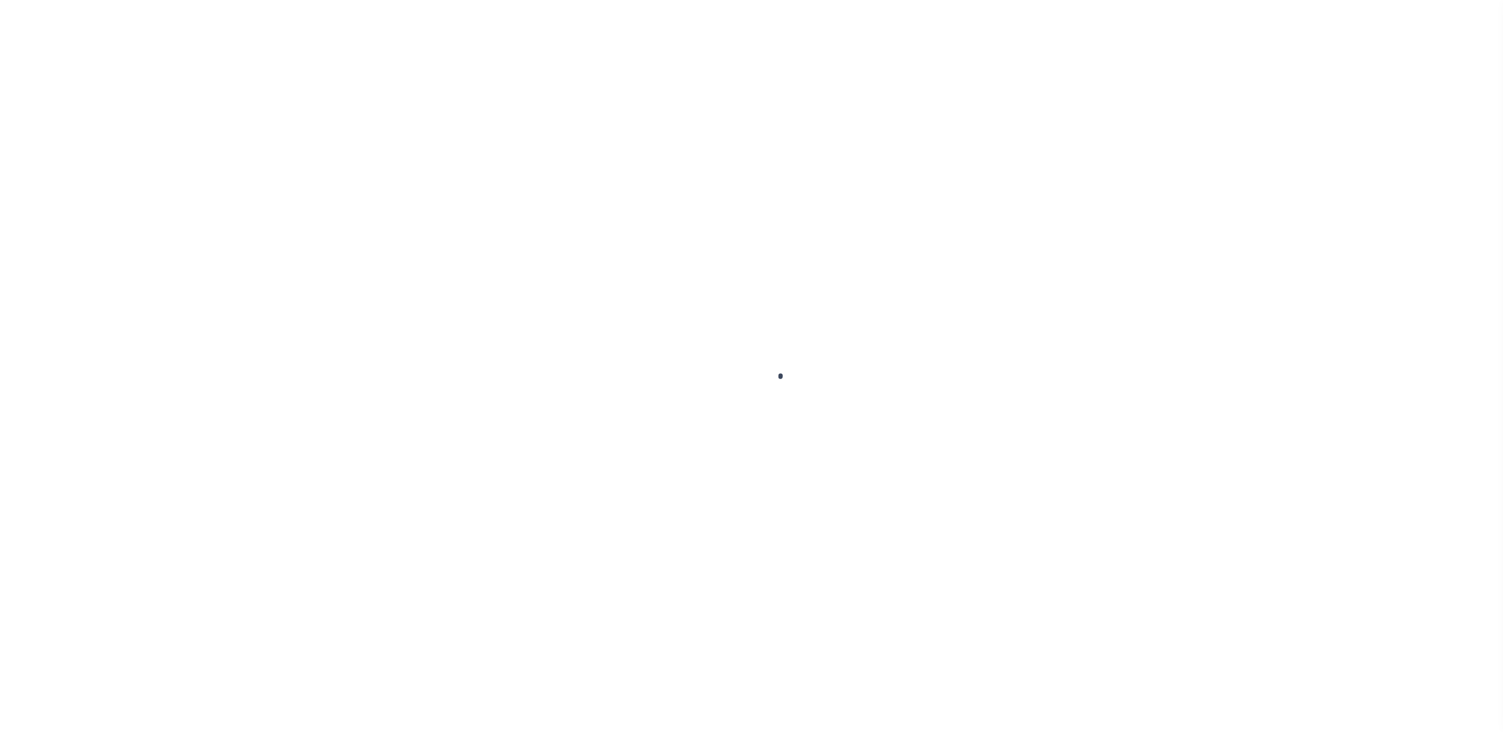
select select "SFP"
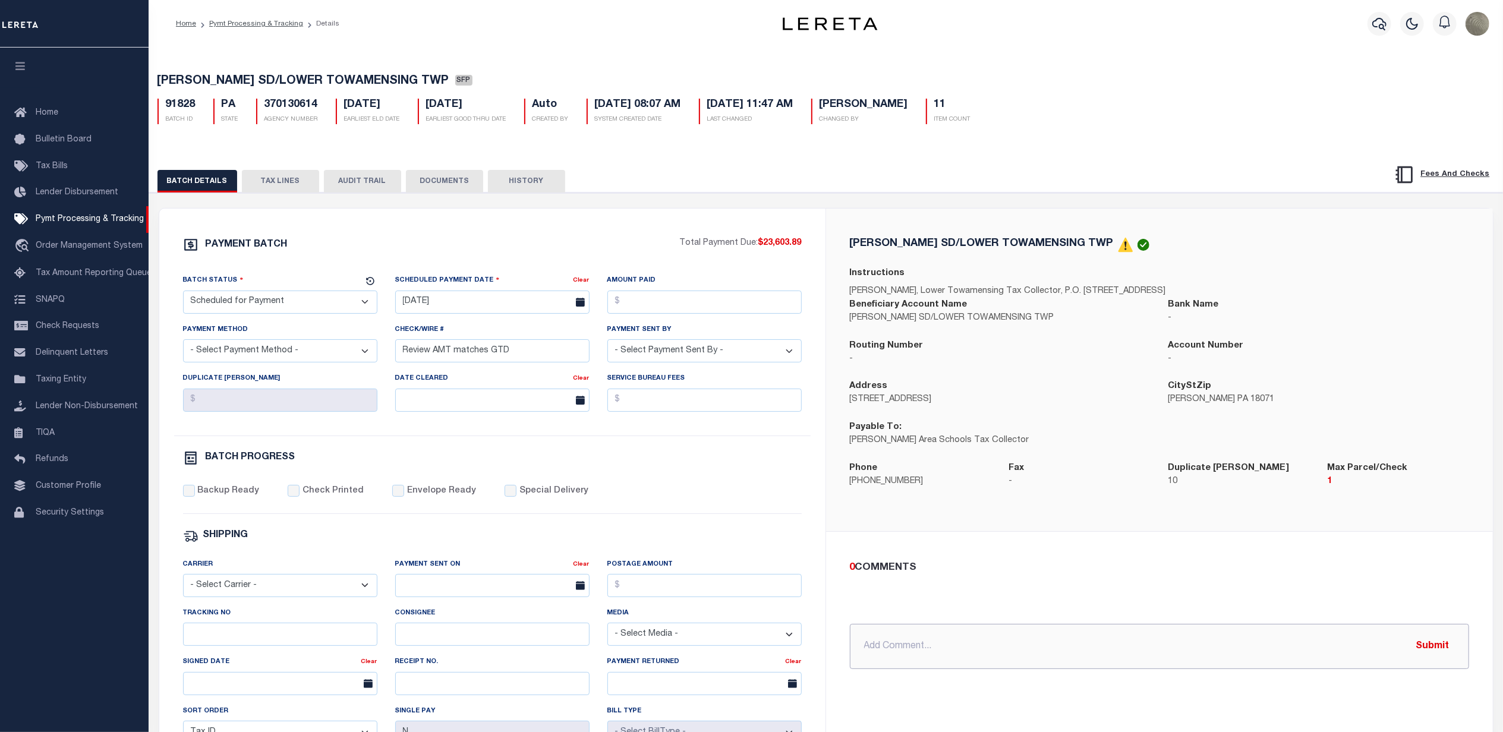
click at [890, 647] on input "text" at bounding box center [1159, 646] width 619 height 45
type input "1cpp"
drag, startPoint x: 288, startPoint y: 300, endPoint x: 283, endPoint y: 310, distance: 10.9
click at [288, 300] on select "- Select Status - Scheduled for Payment Ready For Payment Payment Sent Cleared …" at bounding box center [280, 302] width 194 height 23
select select "RFP"
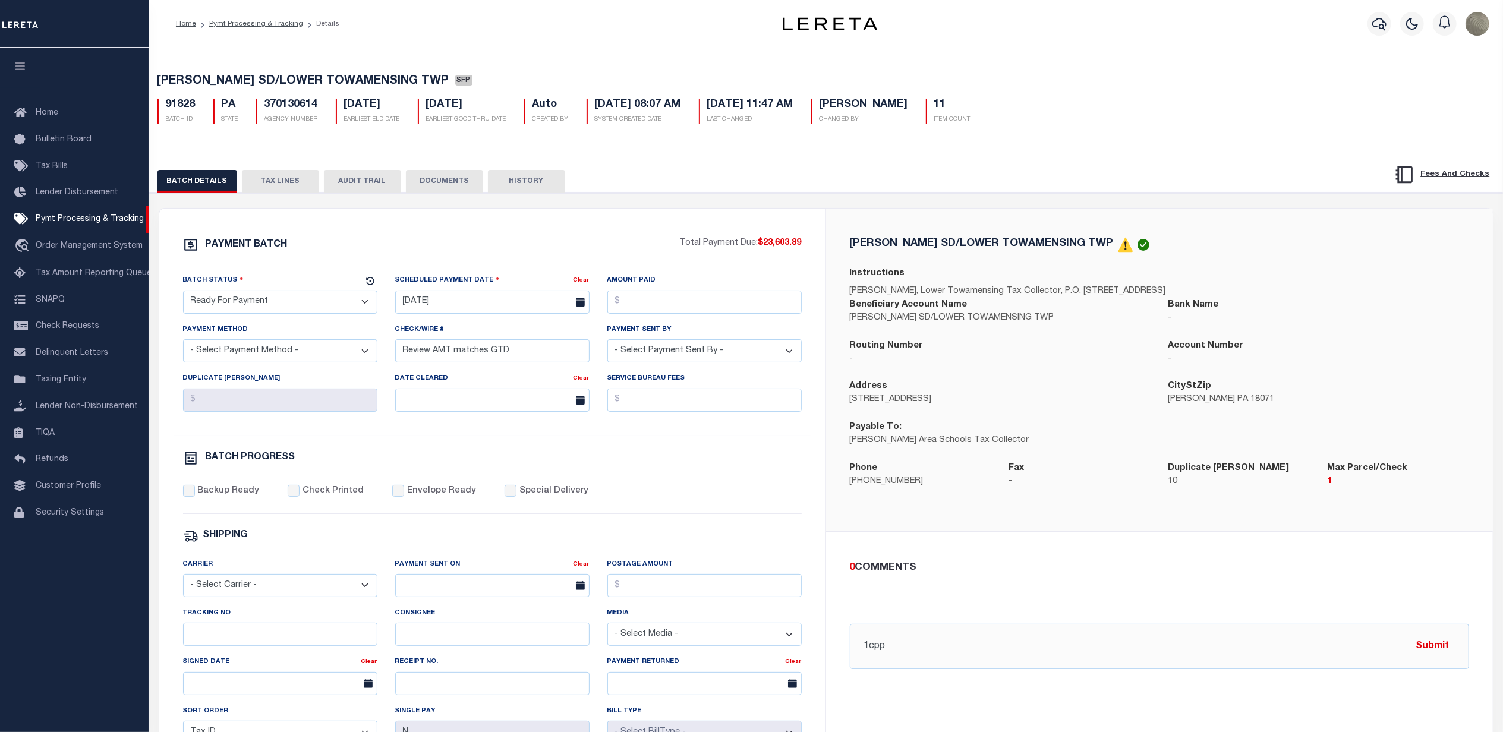
click at [183, 294] on select "- Select Status - Scheduled for Payment Ready For Payment Payment Sent Cleared …" at bounding box center [280, 302] width 194 height 23
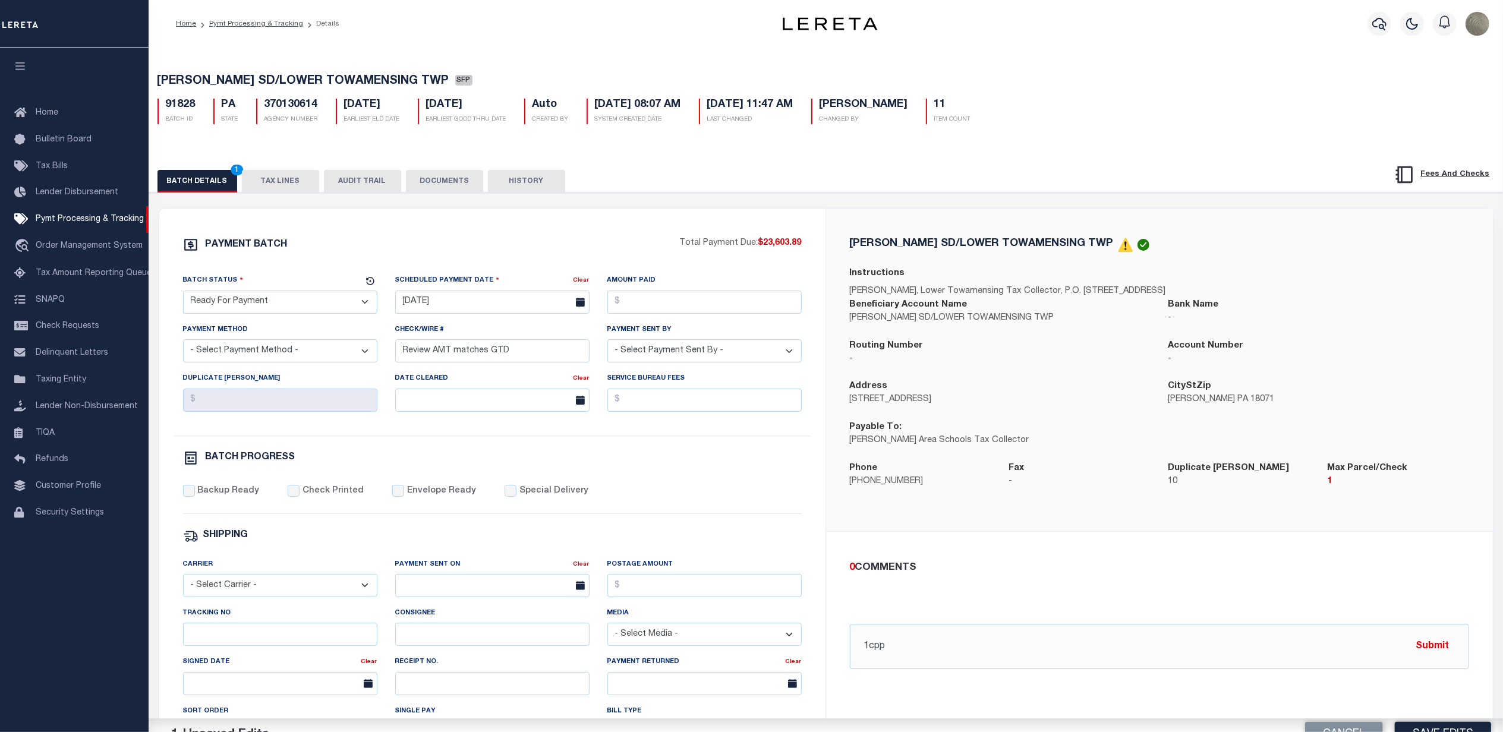
click at [267, 350] on select "- Select Payment Method - ACH Certified Check Check Direct Deposit Wire Transfer" at bounding box center [280, 350] width 194 height 23
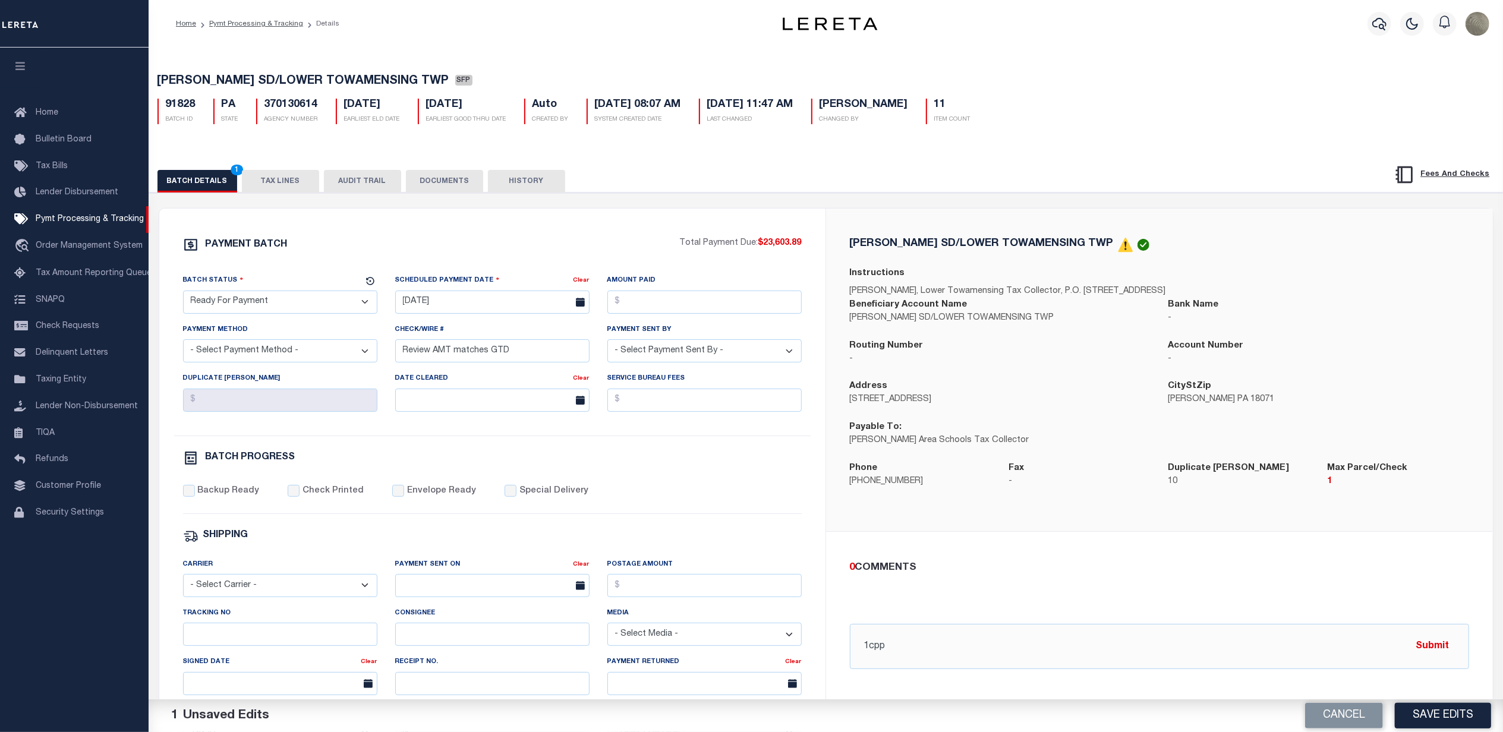
select select "CHK"
click at [183, 344] on select "- Select Payment Method - ACH Certified Check Check Direct Deposit Wire Transfer" at bounding box center [280, 350] width 194 height 23
click at [452, 298] on input "08/20/2025" at bounding box center [492, 302] width 194 height 23
click at [480, 464] on span "1" at bounding box center [486, 465] width 23 height 23
type input "10/01/2025"
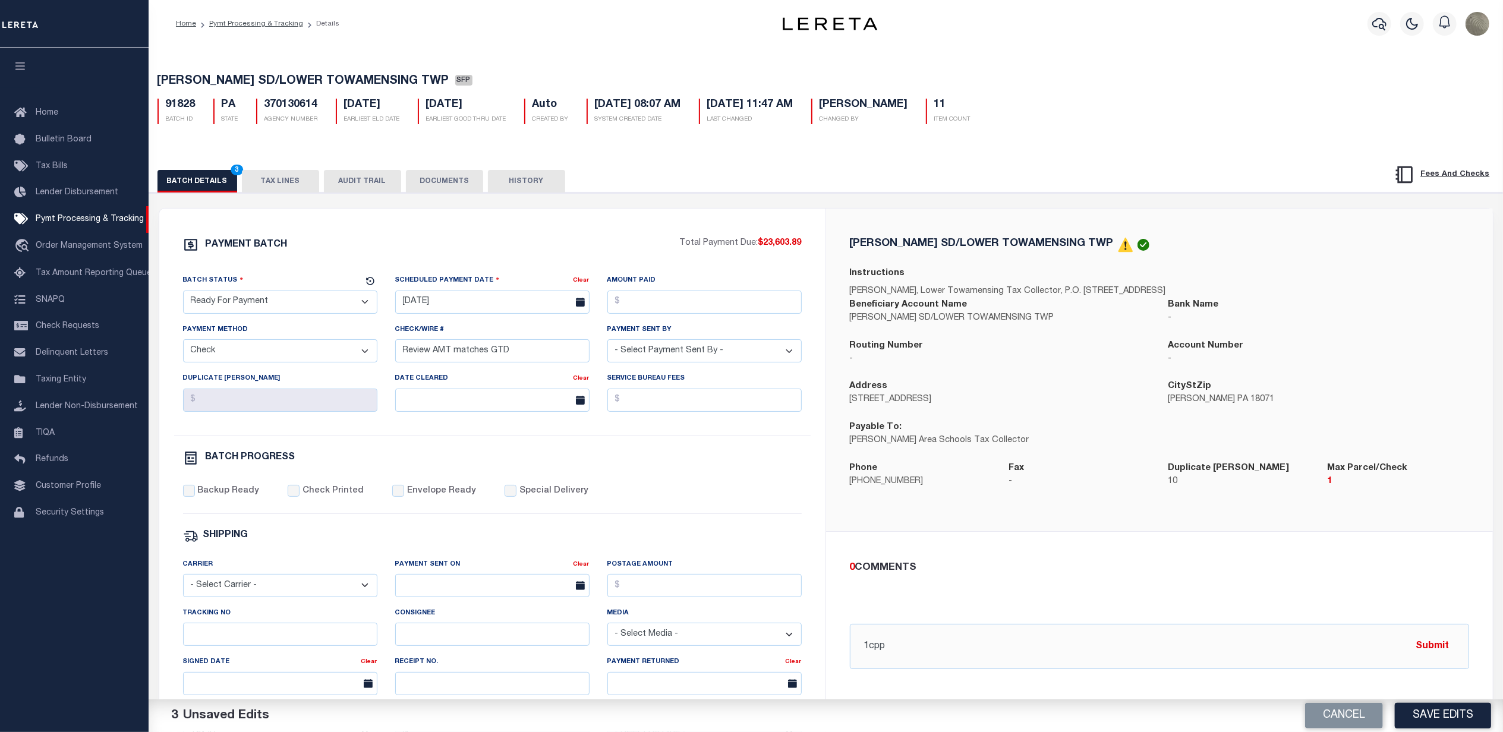
click at [659, 289] on div "Amount Paid" at bounding box center [705, 293] width 194 height 39
click at [659, 297] on input "Amount Paid" at bounding box center [705, 302] width 194 height 23
type input "$23,603.89"
click at [442, 355] on input "Review AMT matches GTD" at bounding box center [492, 350] width 194 height 23
click at [500, 358] on input "Review AMT matches GTD" at bounding box center [492, 350] width 194 height 23
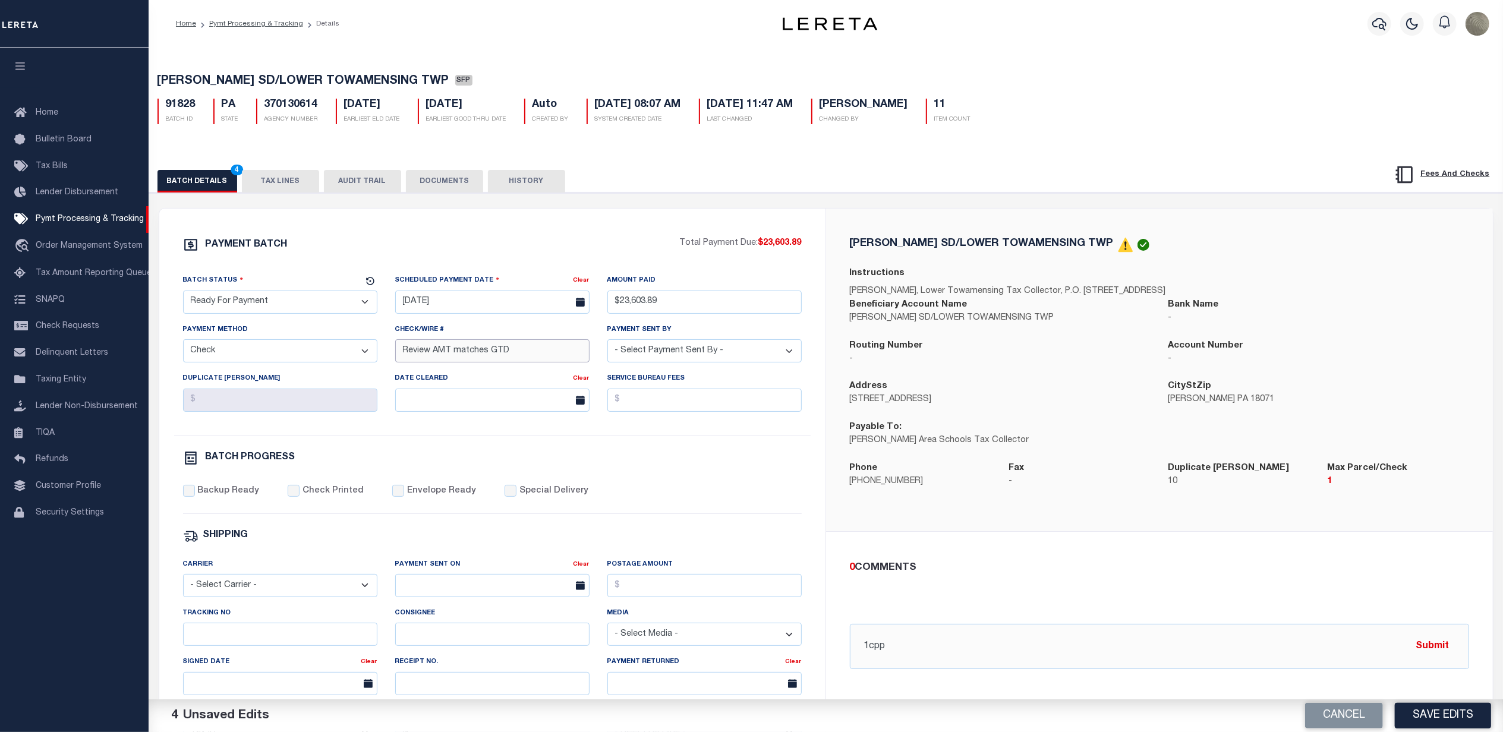
click at [500, 358] on input "Review AMT matches GTD" at bounding box center [492, 350] width 194 height 23
click at [273, 184] on button "TAX LINES" at bounding box center [280, 181] width 77 height 23
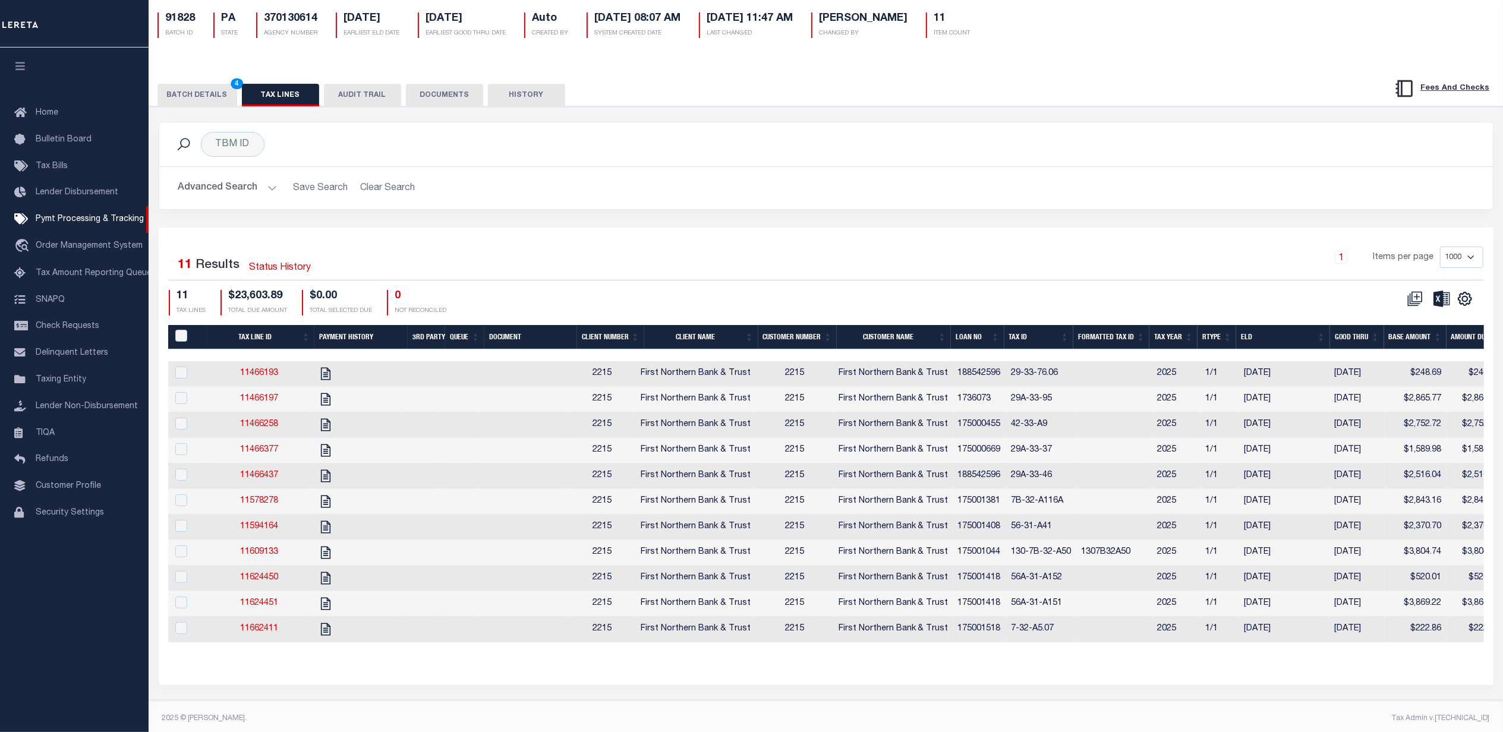
scroll to position [112, 0]
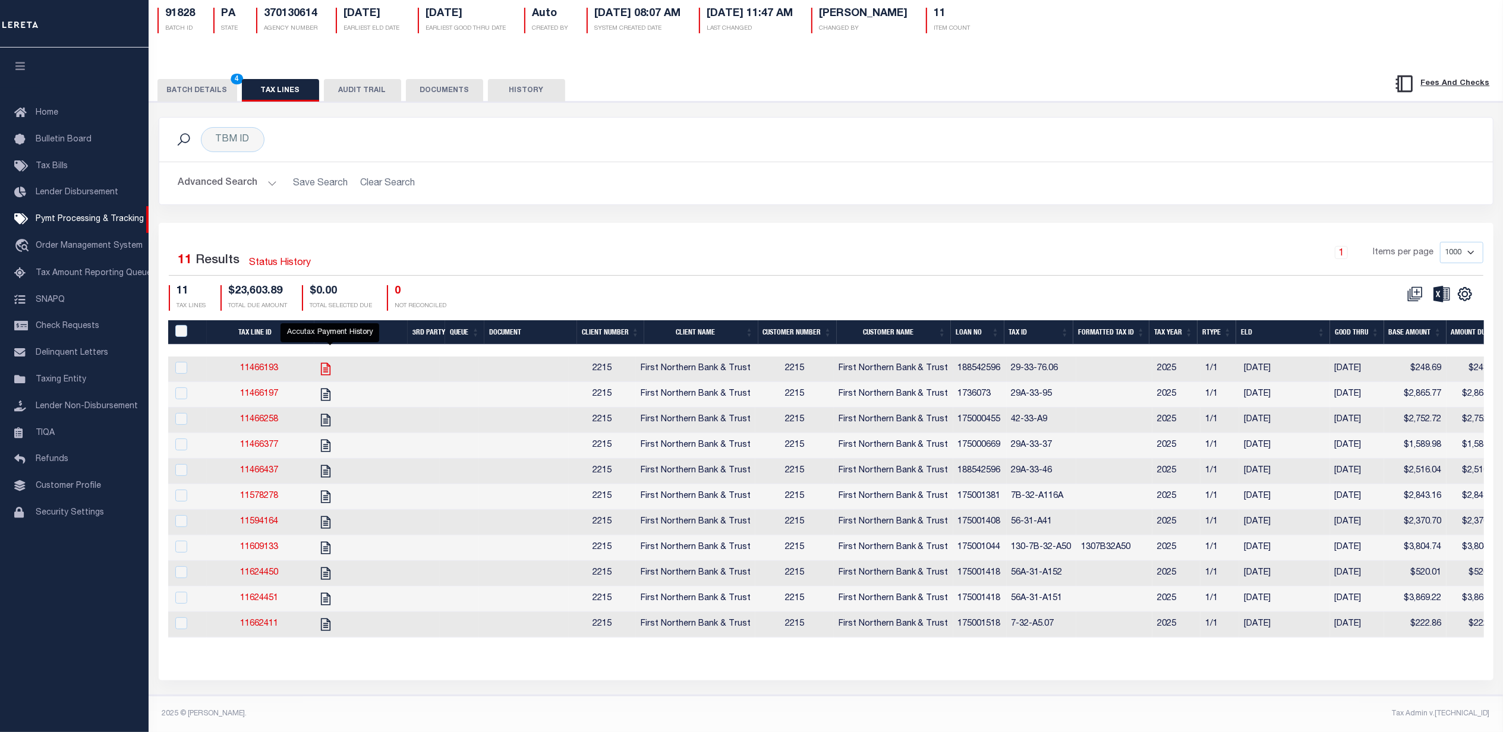
click at [326, 363] on icon "" at bounding box center [326, 369] width 10 height 12
checkbox input "true"
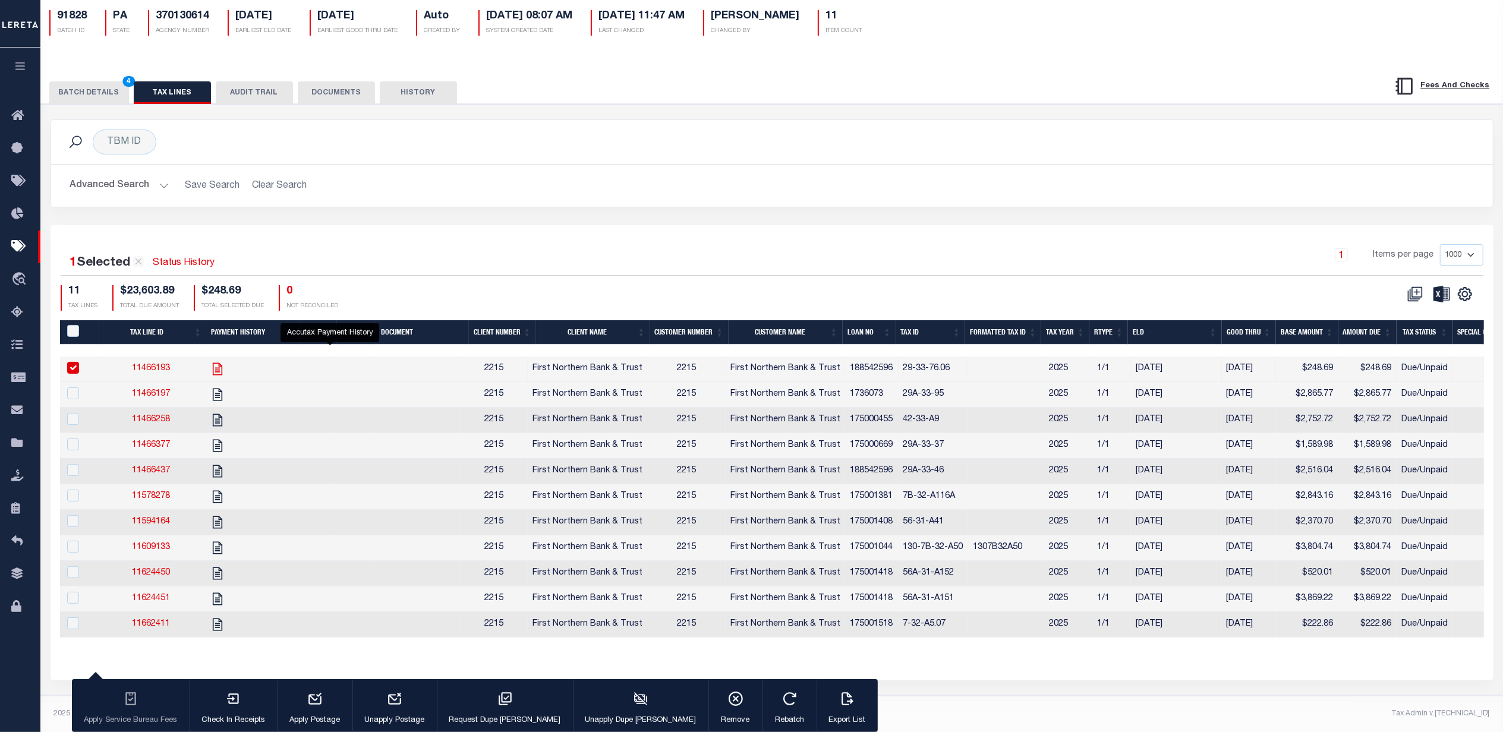
scroll to position [109, 0]
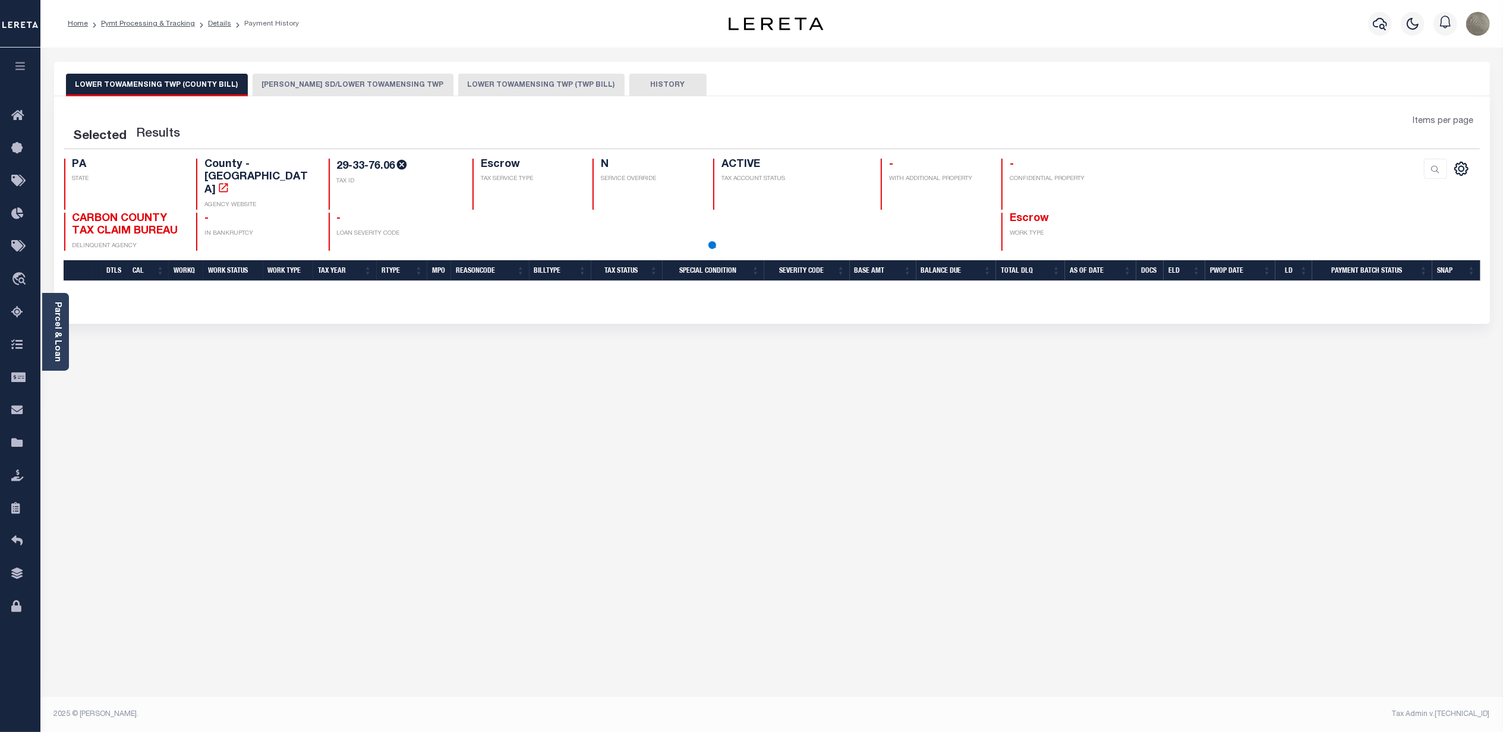
click at [298, 83] on button "[PERSON_NAME] SD/LOWER TOWAMENSING TWP" at bounding box center [353, 85] width 201 height 23
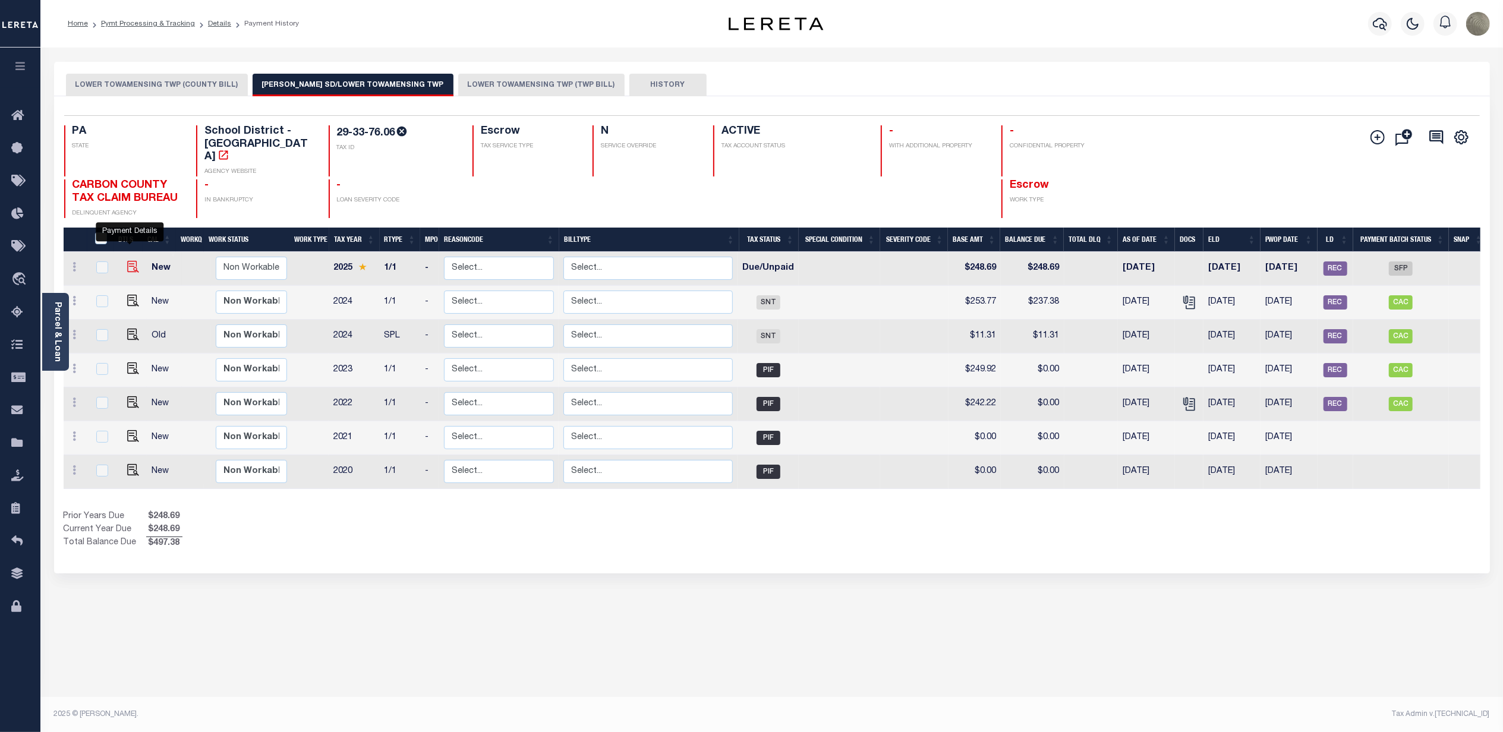
click at [127, 261] on img "" at bounding box center [133, 267] width 12 height 12
checkbox input "true"
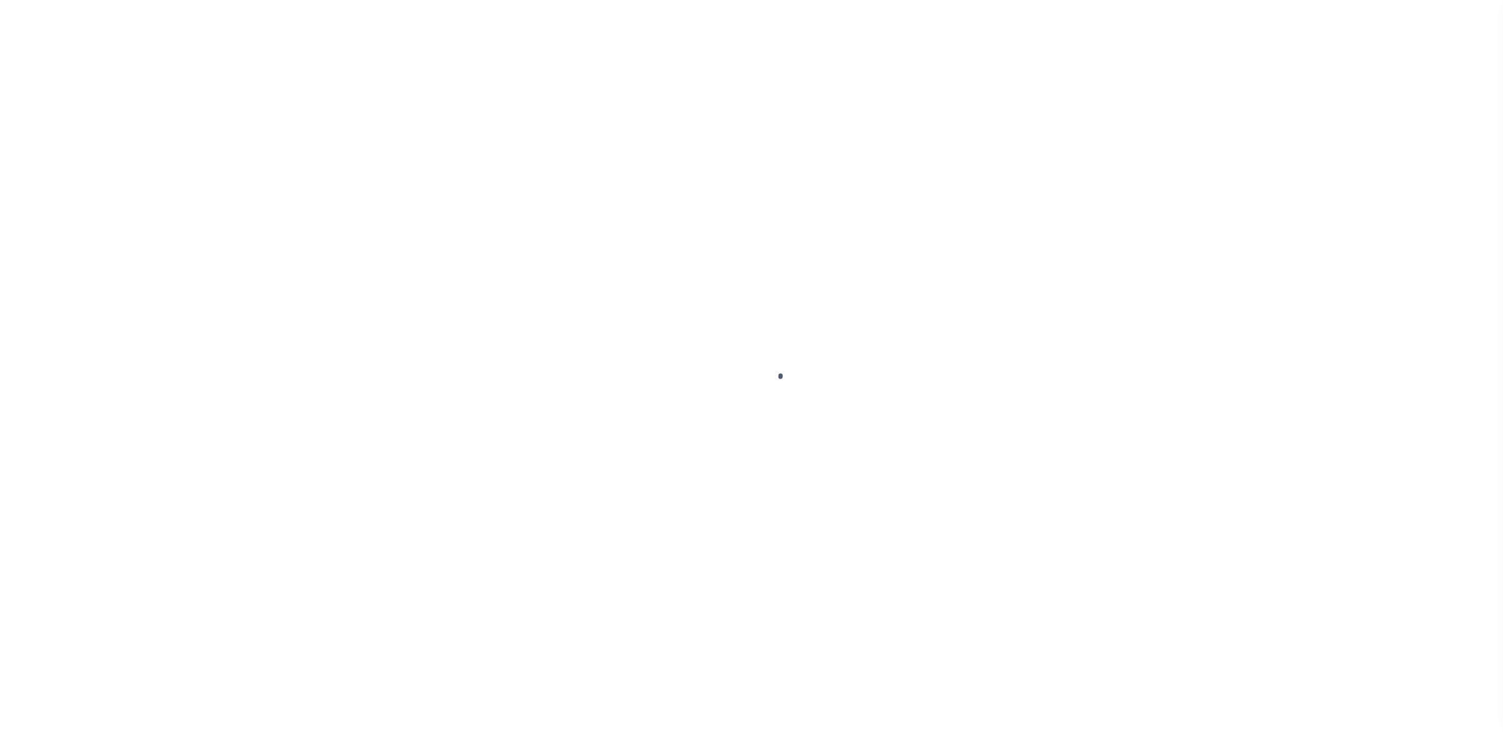
select select "SFP"
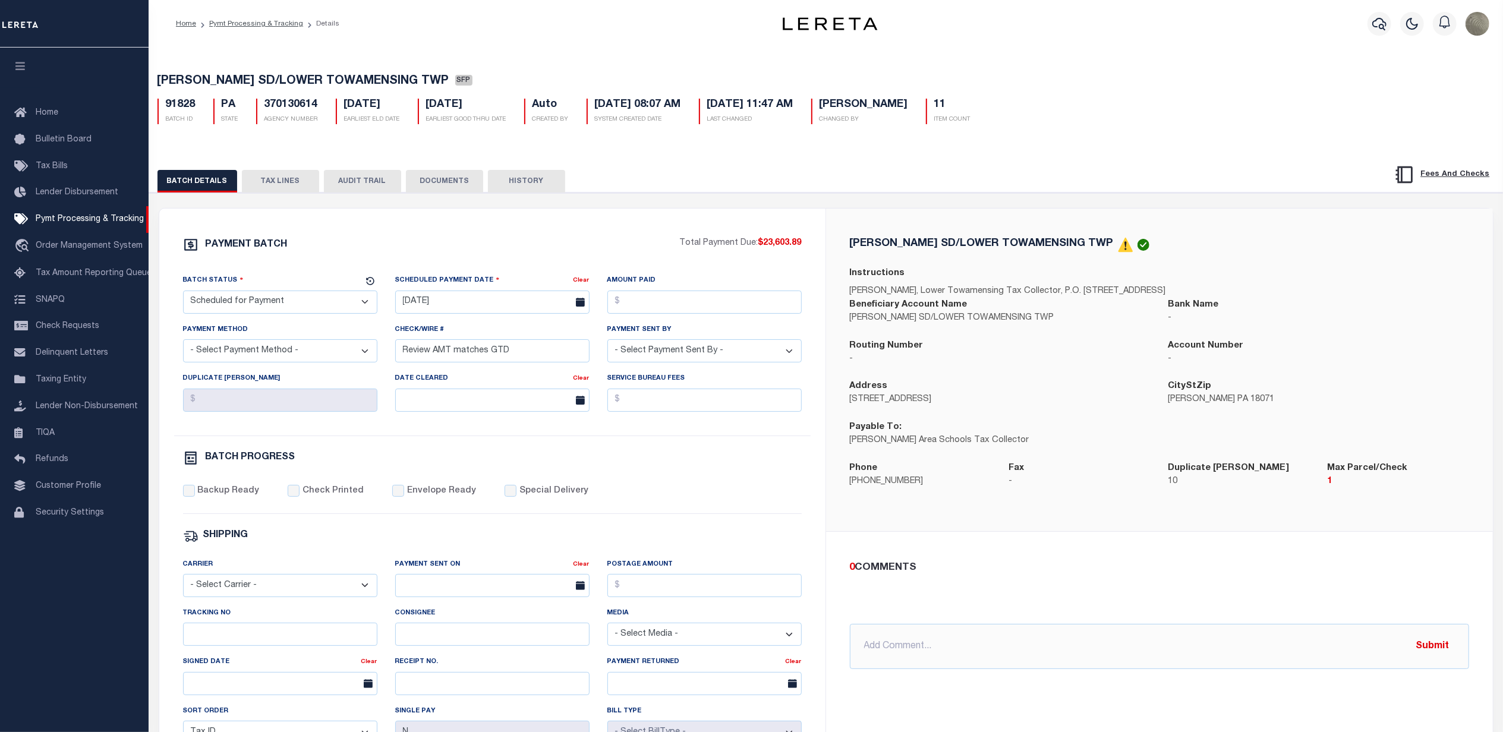
drag, startPoint x: 285, startPoint y: 172, endPoint x: 279, endPoint y: 181, distance: 11.2
click at [281, 180] on div "BATCH DETAILS TAX LINES AUDIT TRAIL DOCUMENTS HISTORY" at bounding box center [826, 177] width 1384 height 30
click at [279, 181] on button "TAX LINES" at bounding box center [280, 181] width 77 height 23
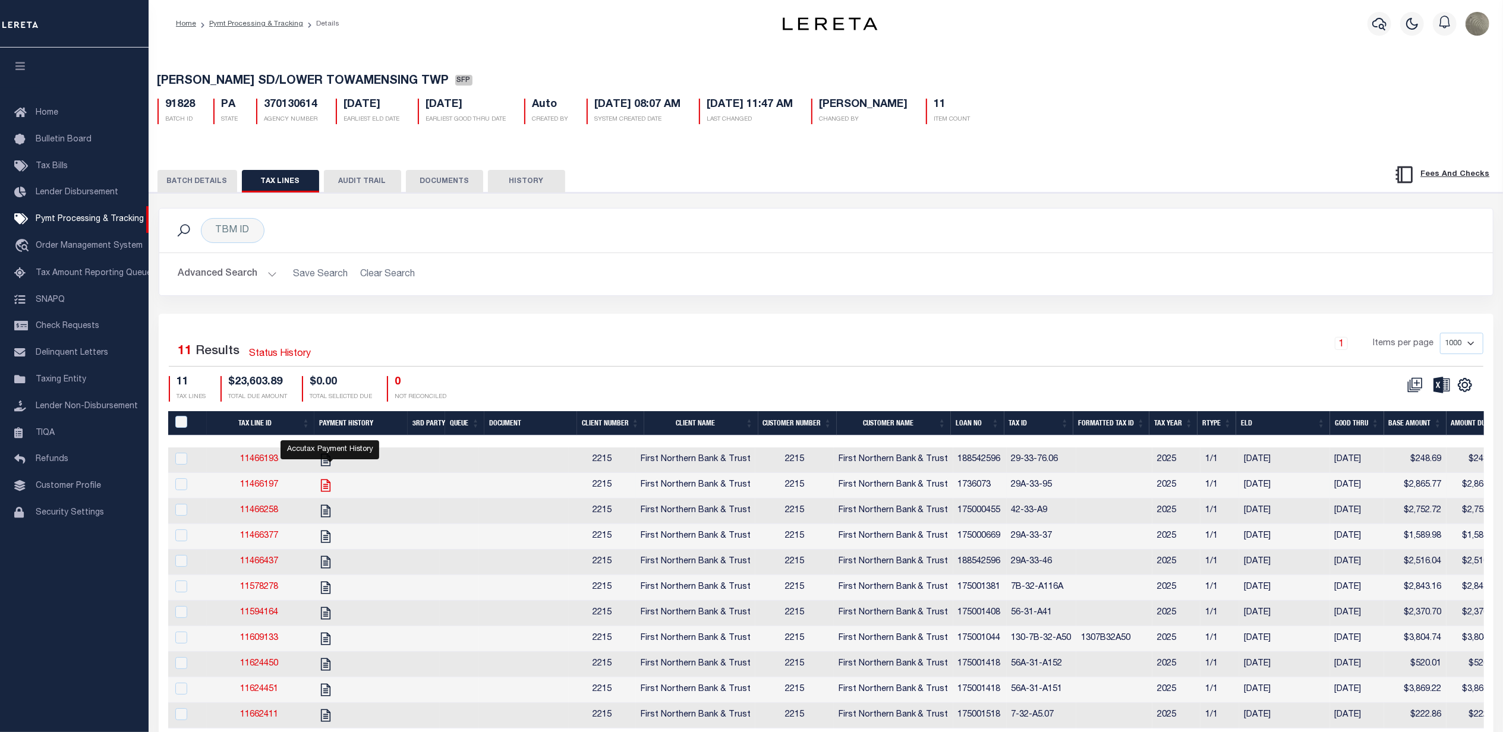
click at [331, 491] on icon "" at bounding box center [326, 485] width 10 height 12
checkbox input "true"
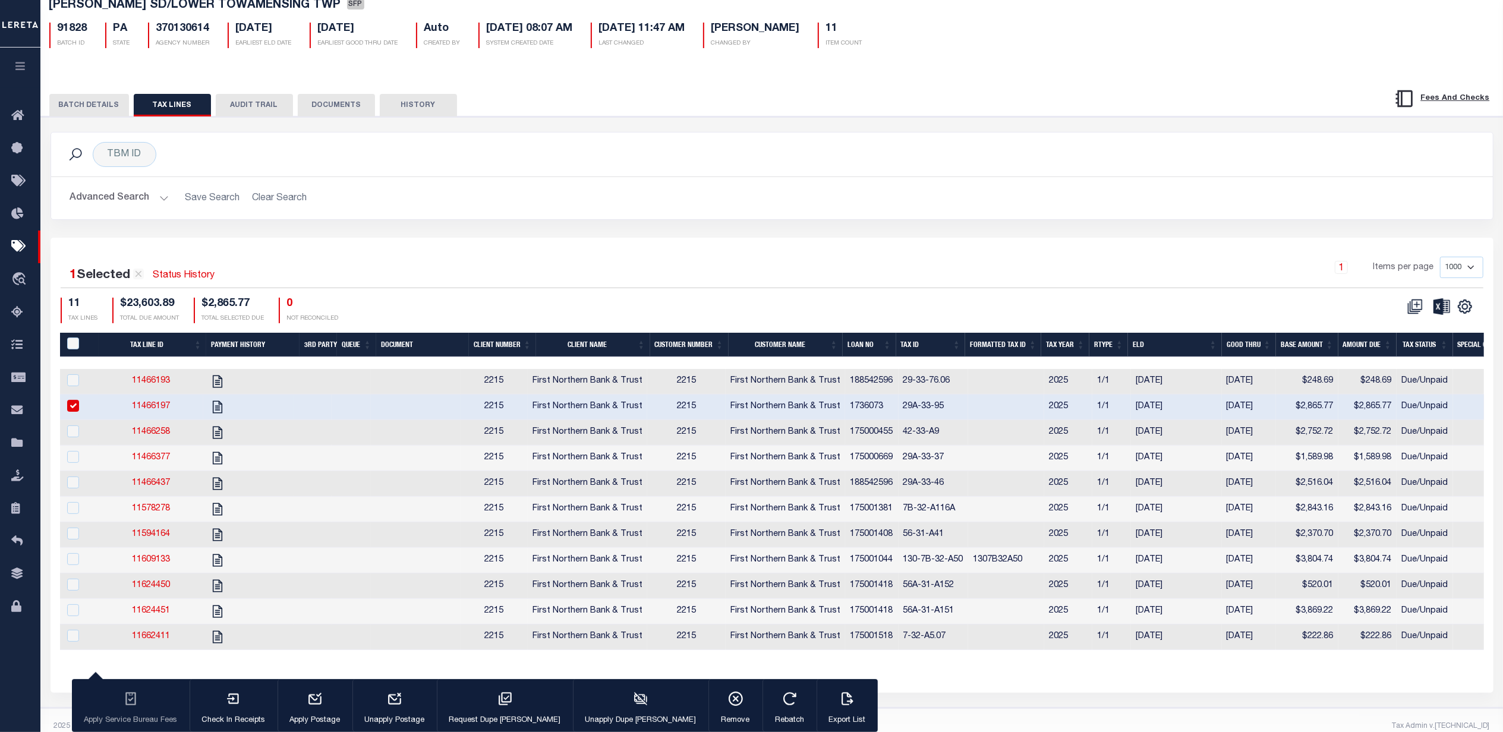
scroll to position [79, 0]
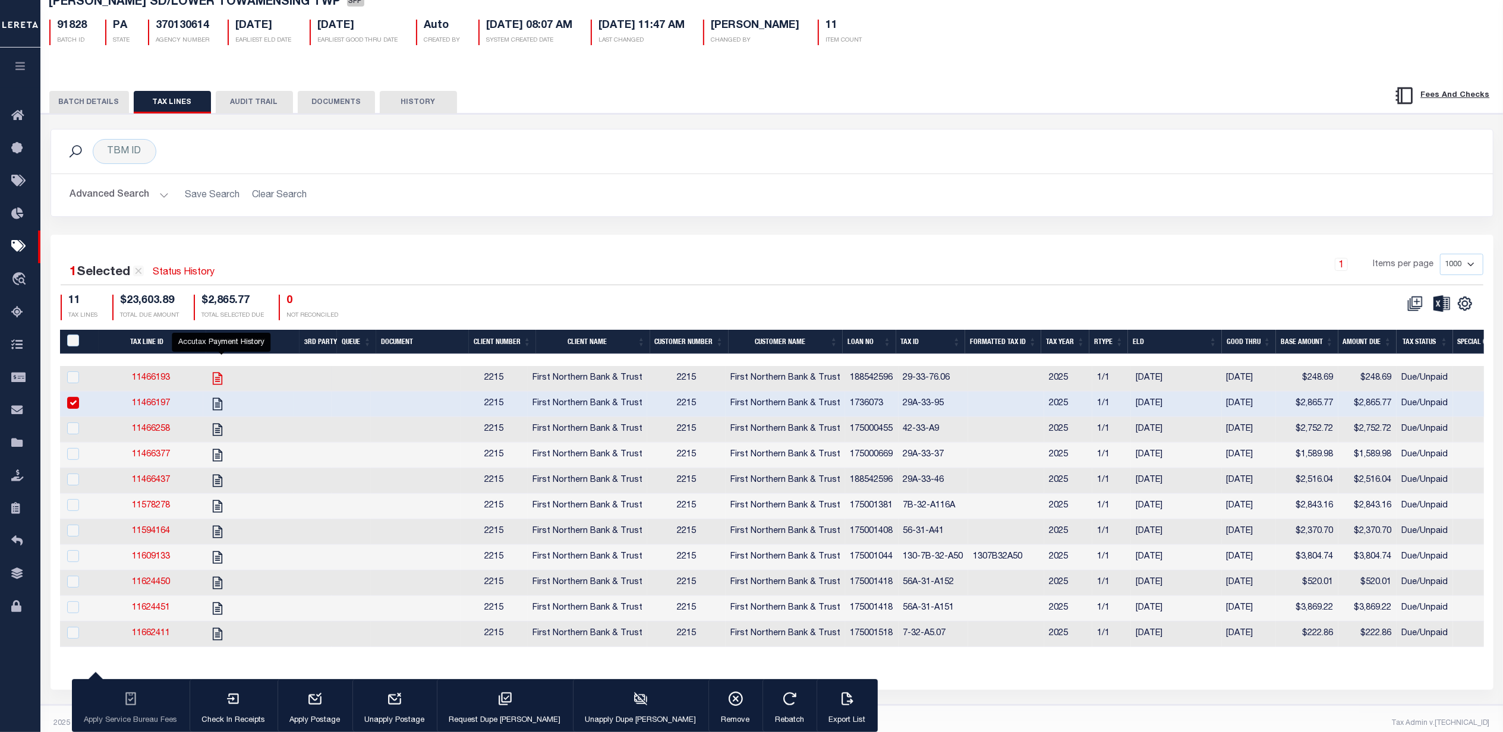
click at [219, 382] on icon "" at bounding box center [218, 379] width 10 height 12
checkbox input "true"
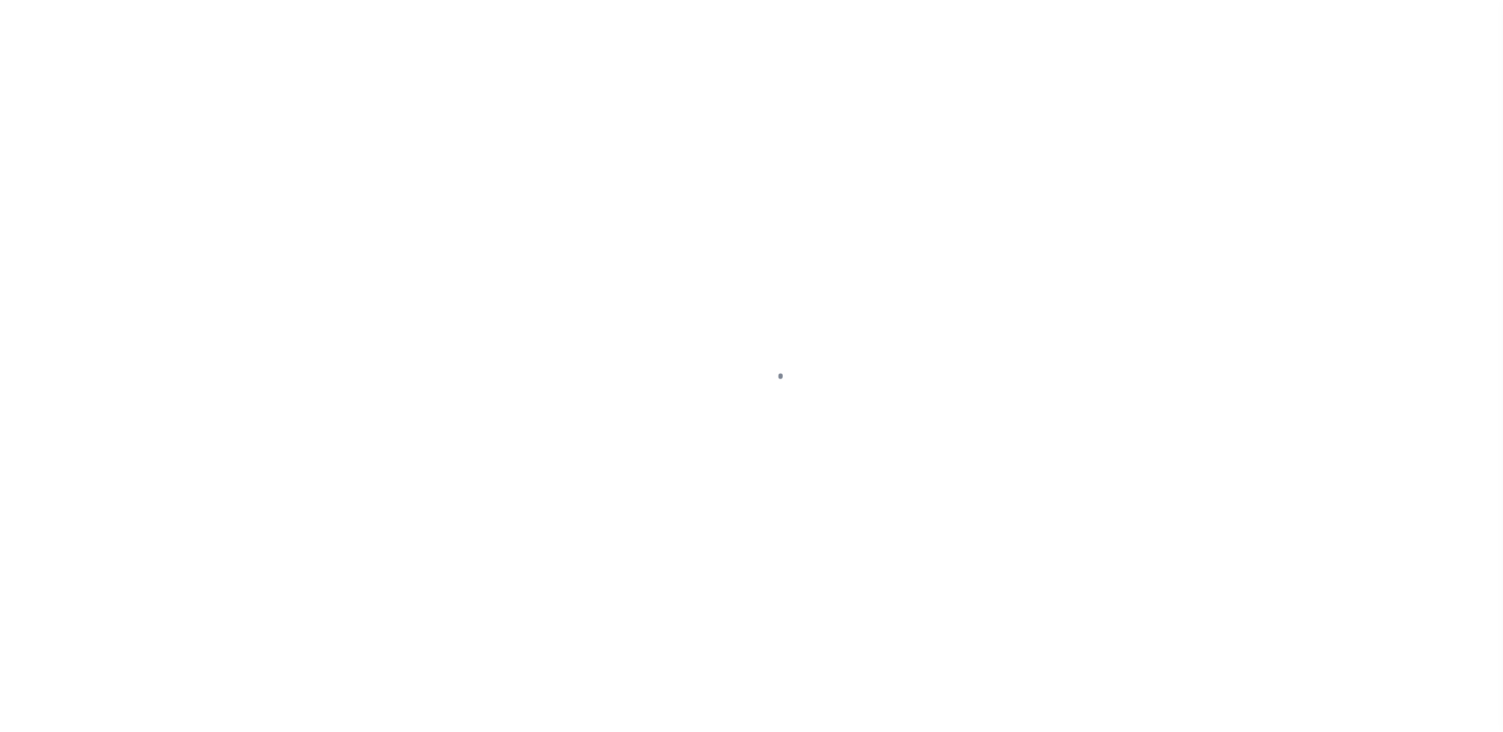
select select "DUE"
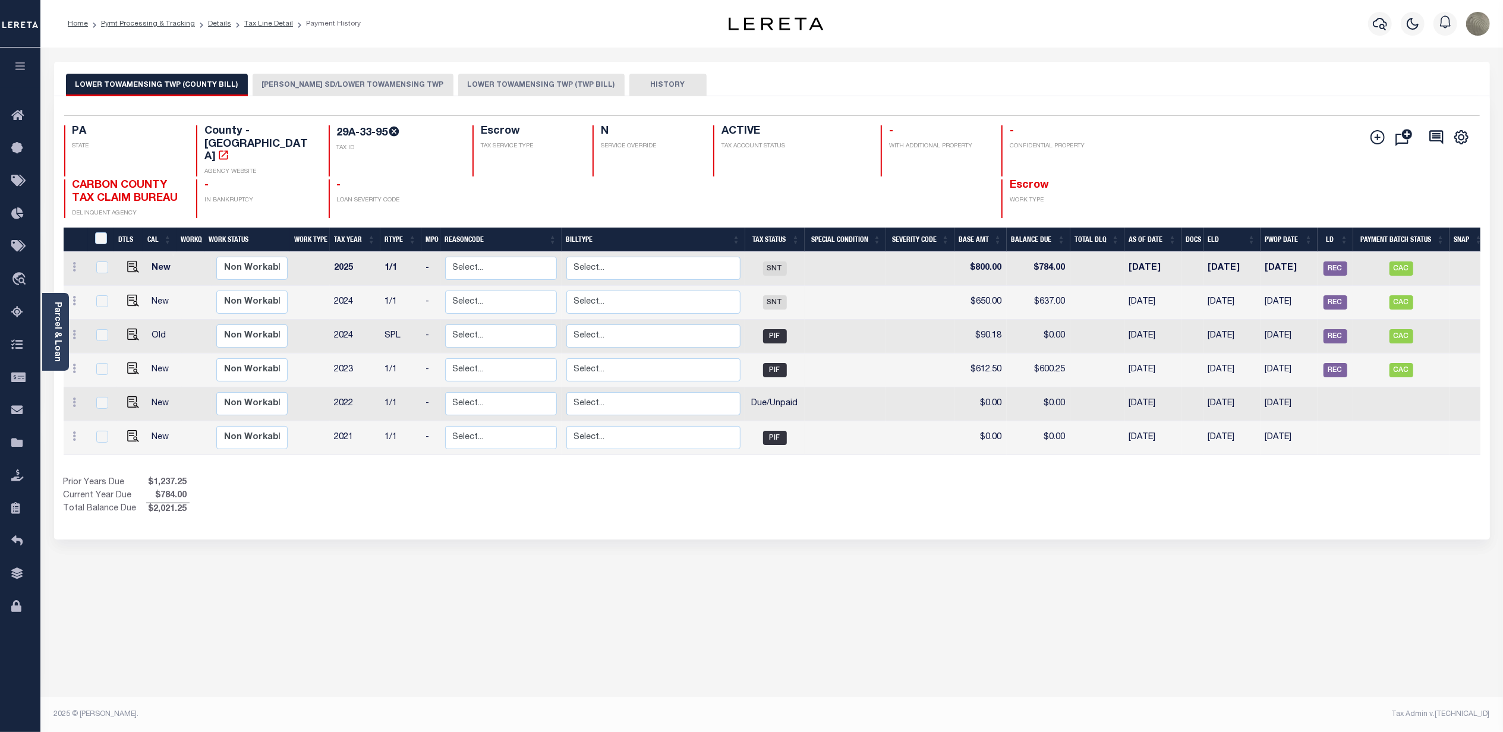
click at [320, 91] on button "[PERSON_NAME] SD/LOWER TOWAMENSING TWP" at bounding box center [353, 85] width 201 height 23
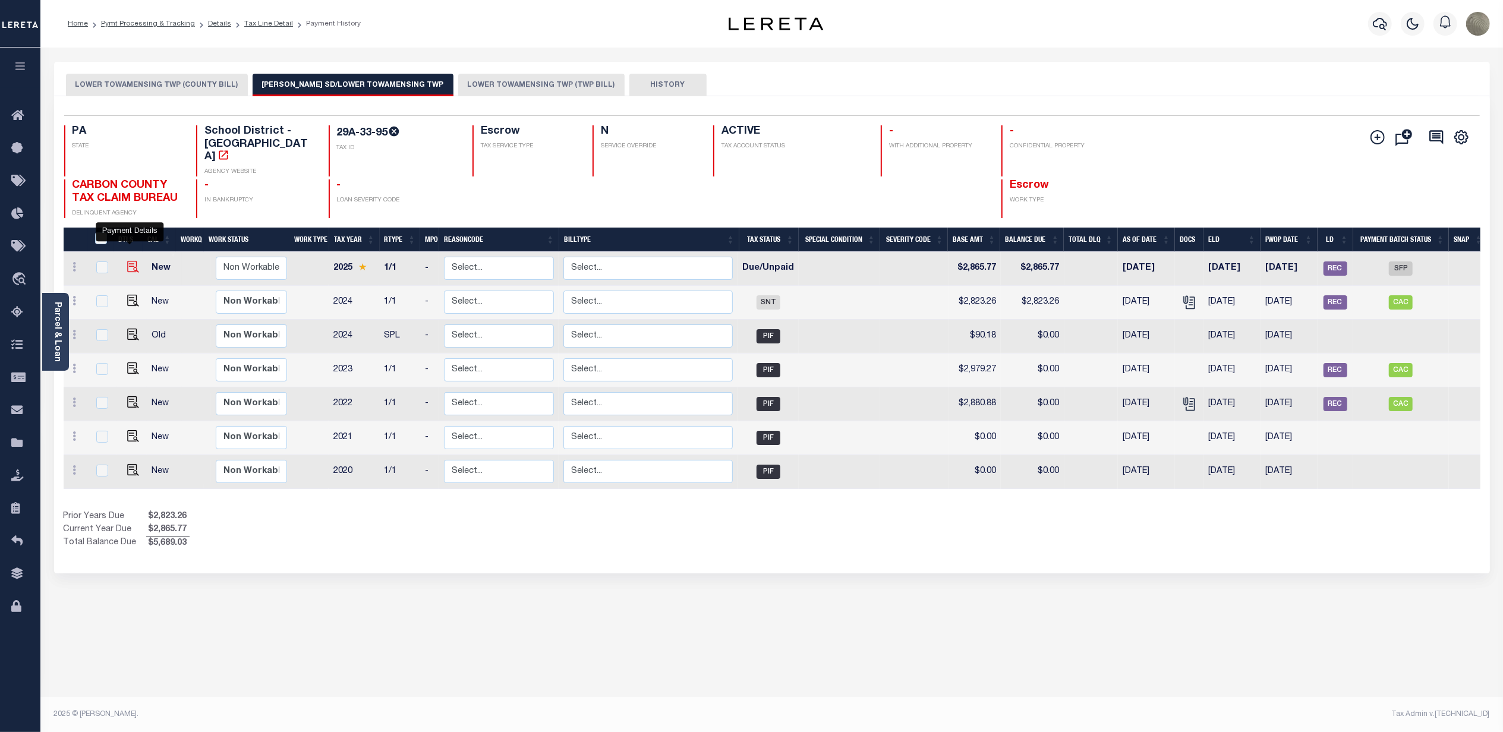
click at [127, 261] on img "" at bounding box center [133, 267] width 12 height 12
checkbox input "true"
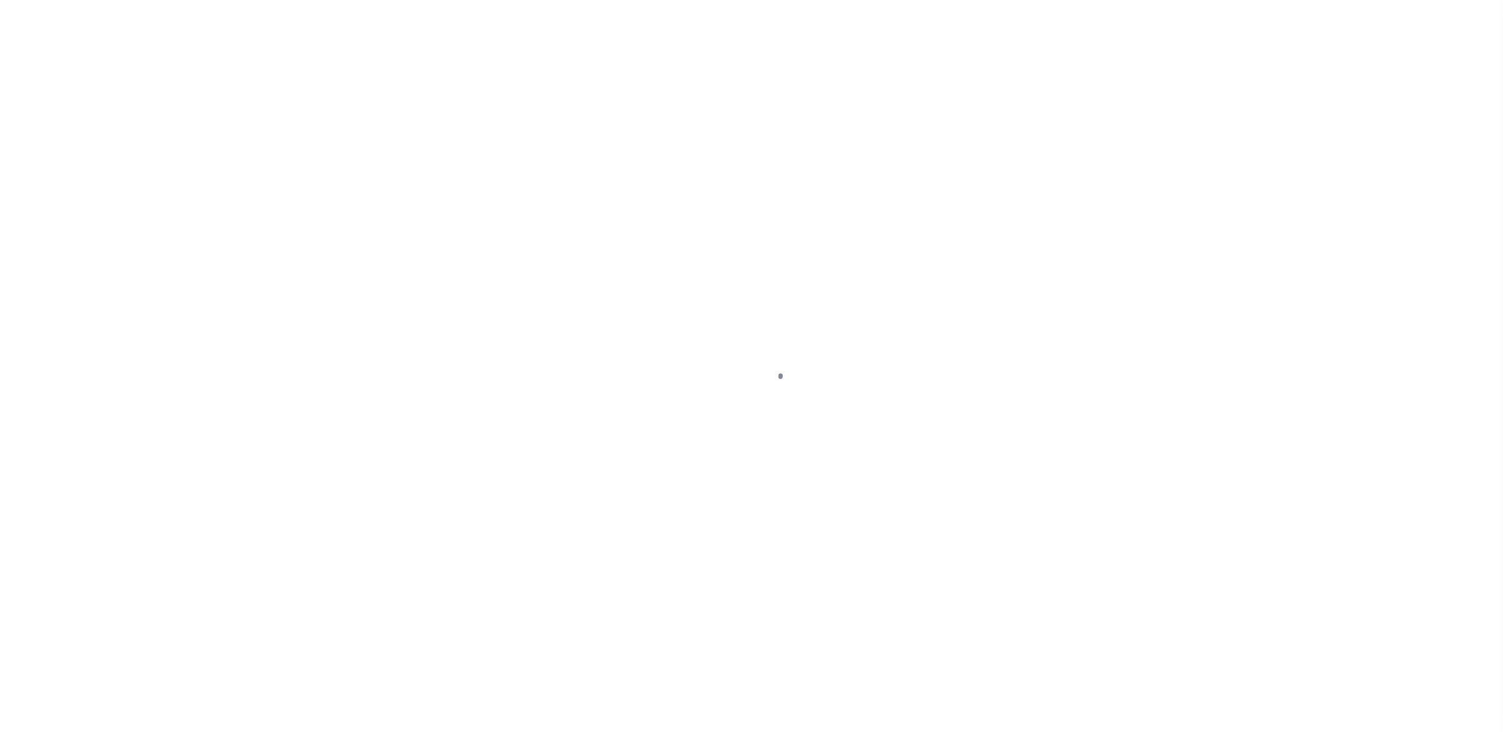
select select "DUE"
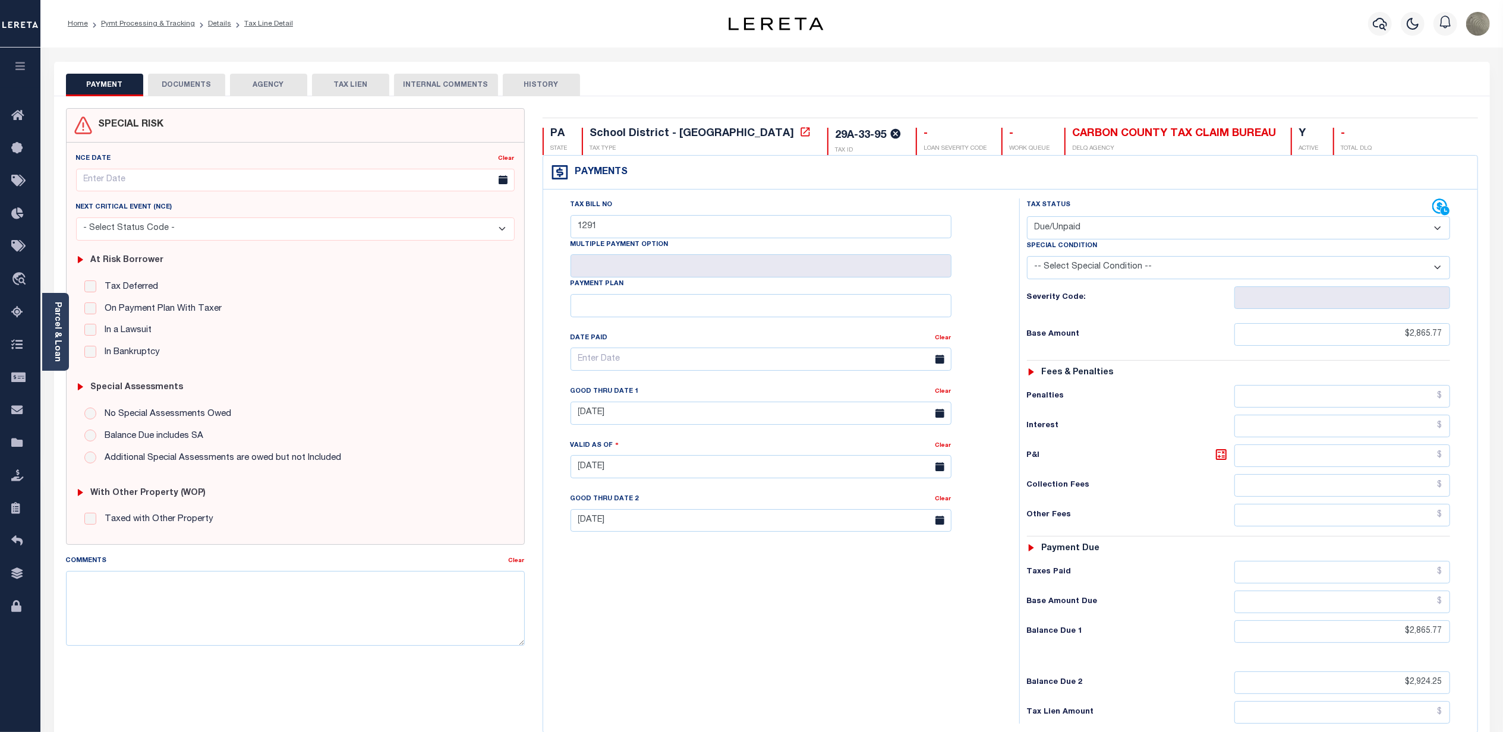
click at [531, 84] on button "HISTORY" at bounding box center [541, 85] width 77 height 23
select select "50"
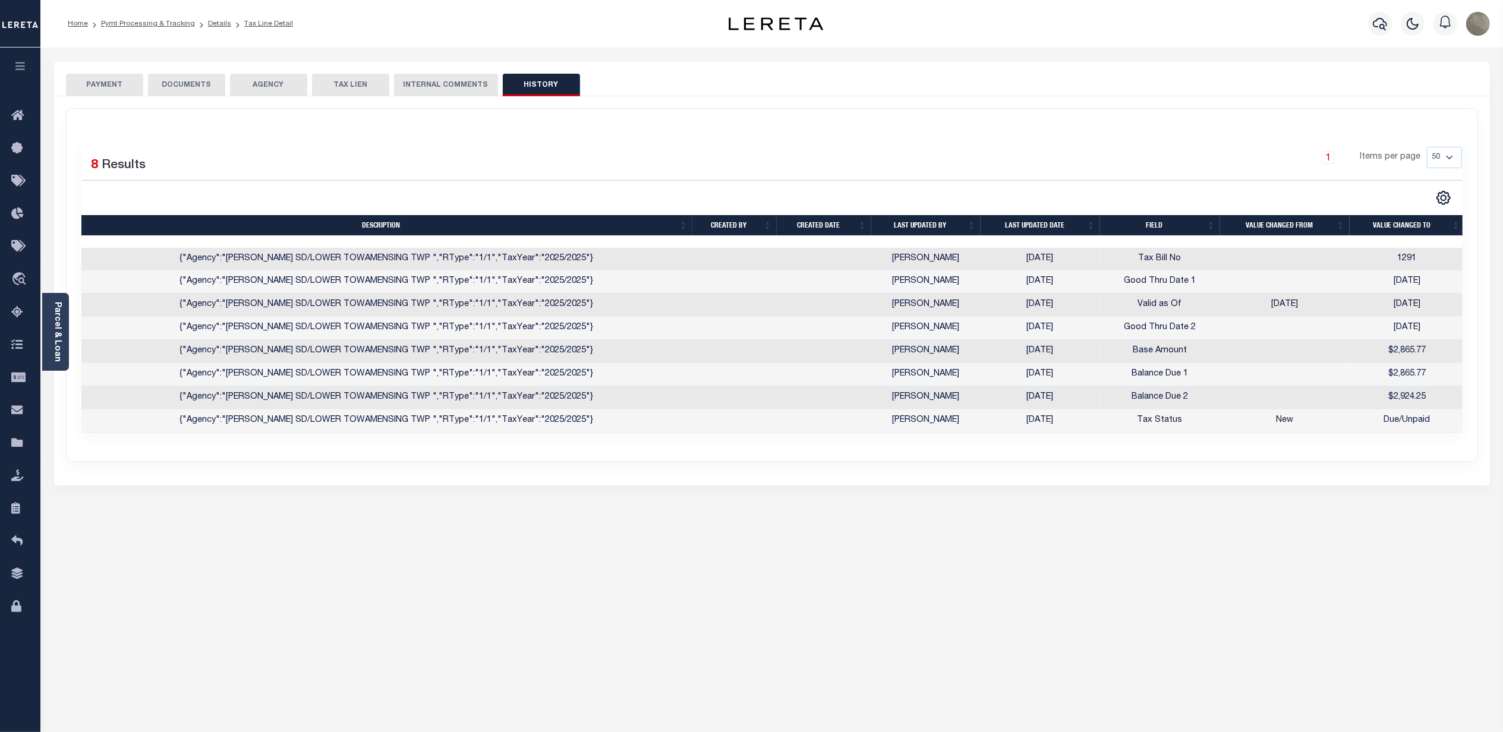
click at [112, 86] on button "PAYMENT" at bounding box center [104, 85] width 77 height 23
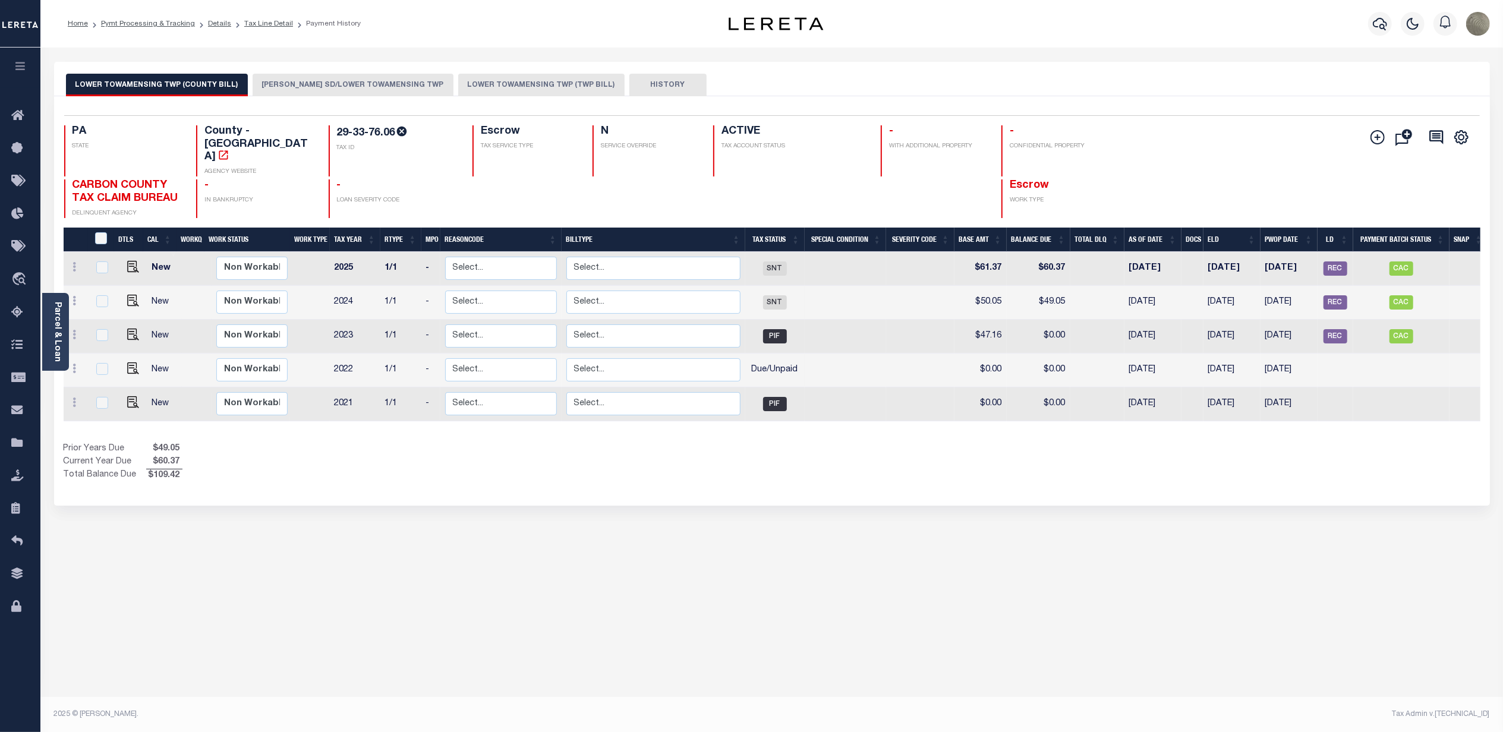
click at [305, 93] on button "[PERSON_NAME] SD/LOWER TOWAMENSING TWP" at bounding box center [353, 85] width 201 height 23
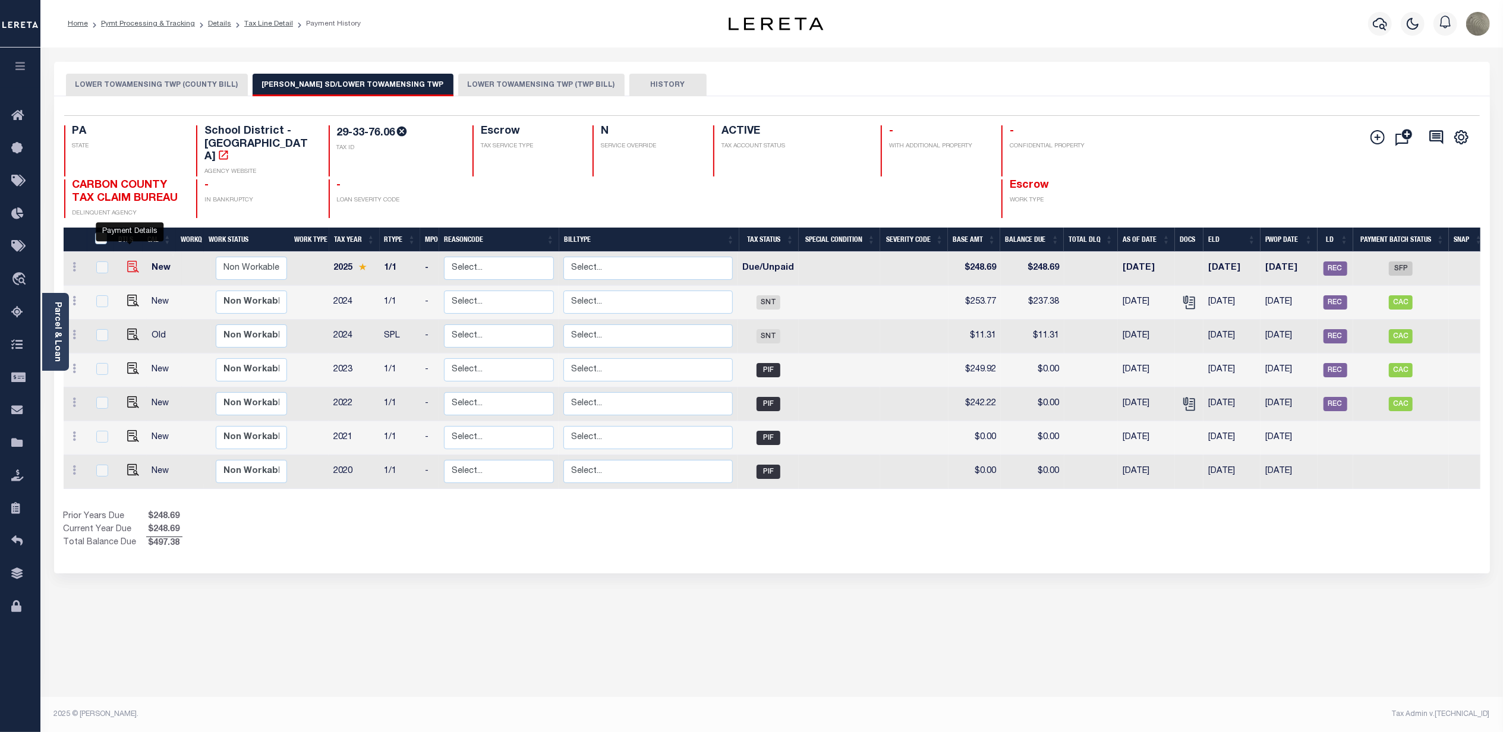
click at [127, 261] on img "" at bounding box center [133, 267] width 12 height 12
checkbox input "true"
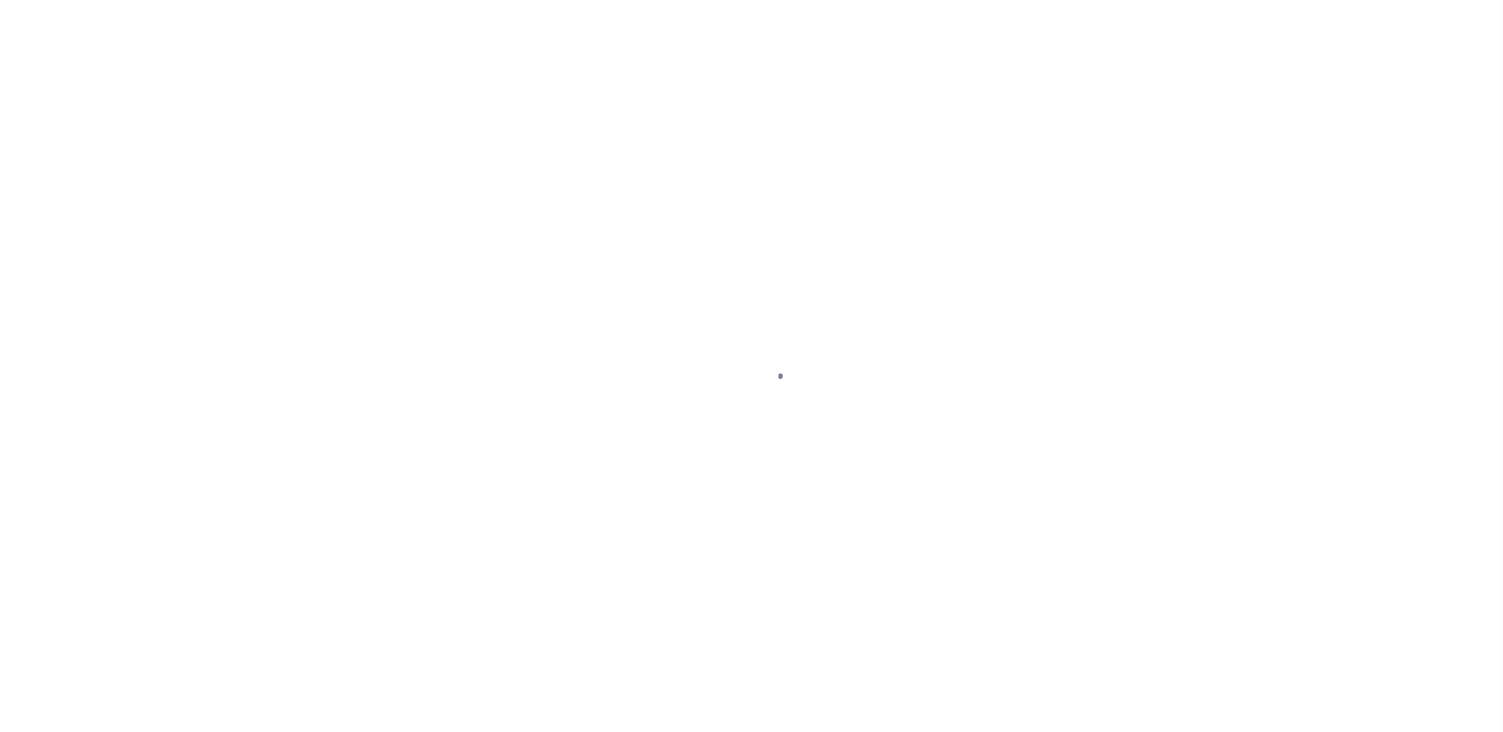
select select "DUE"
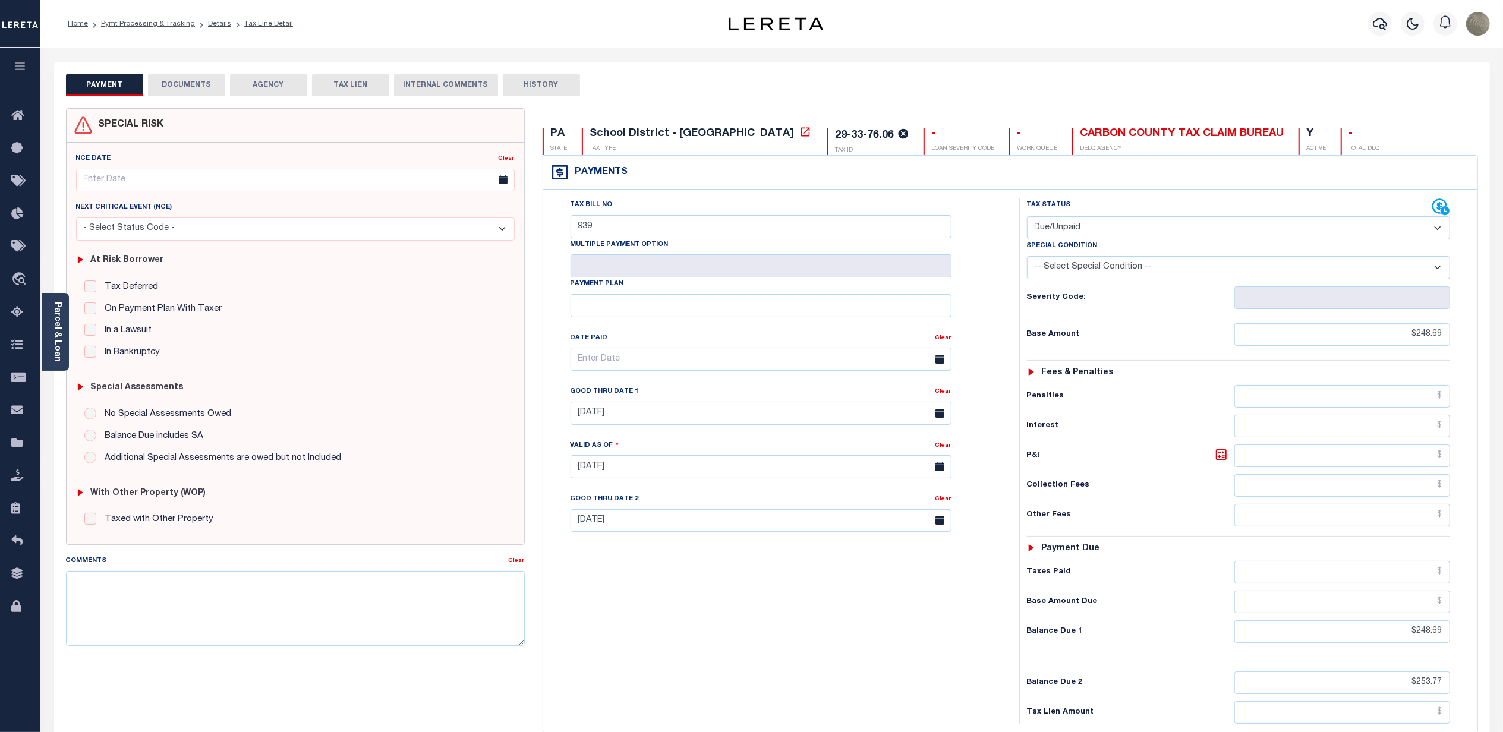
drag, startPoint x: 535, startPoint y: 79, endPoint x: 540, endPoint y: 89, distance: 11.4
click at [535, 79] on button "HISTORY" at bounding box center [541, 85] width 77 height 23
select select "50"
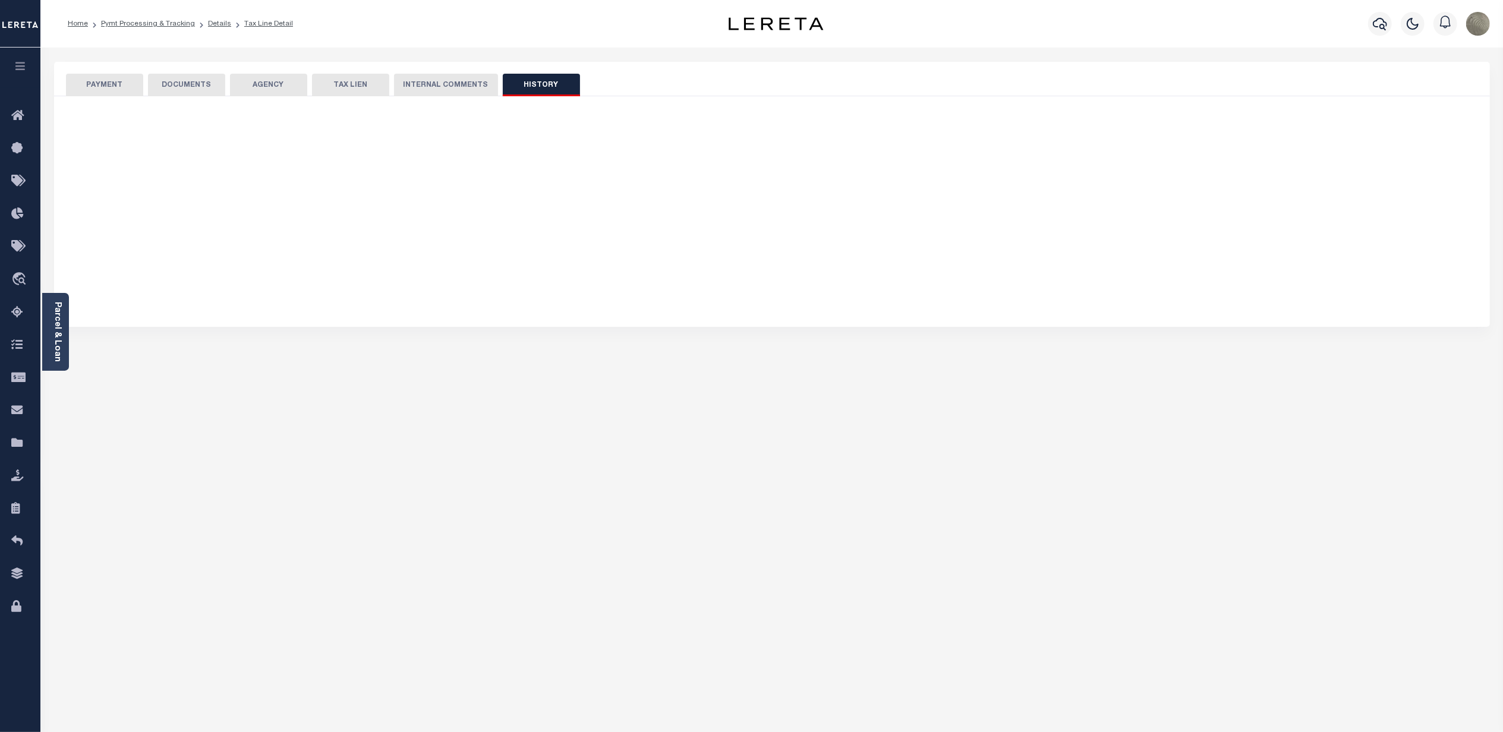
select select "50"
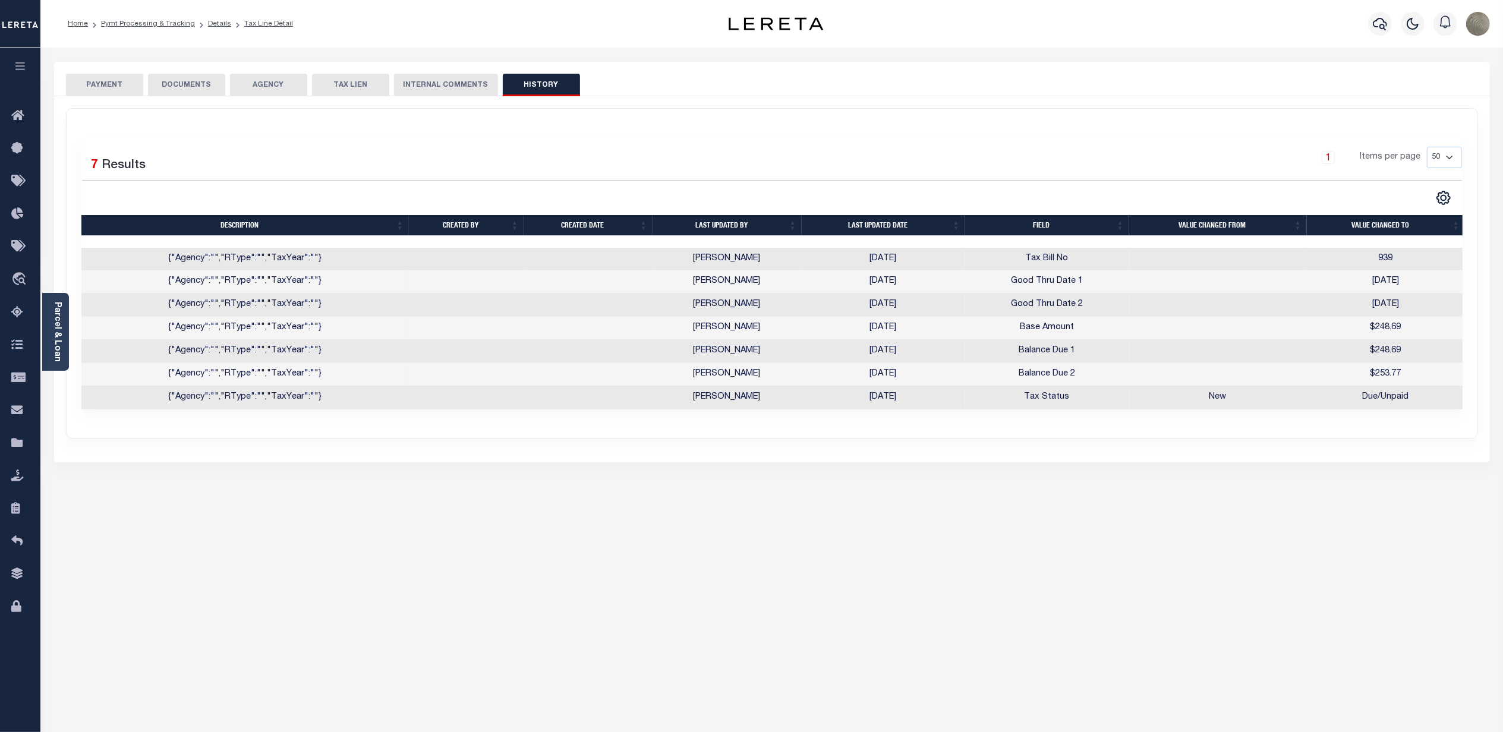
click at [126, 83] on button "PAYMENT" at bounding box center [104, 85] width 77 height 23
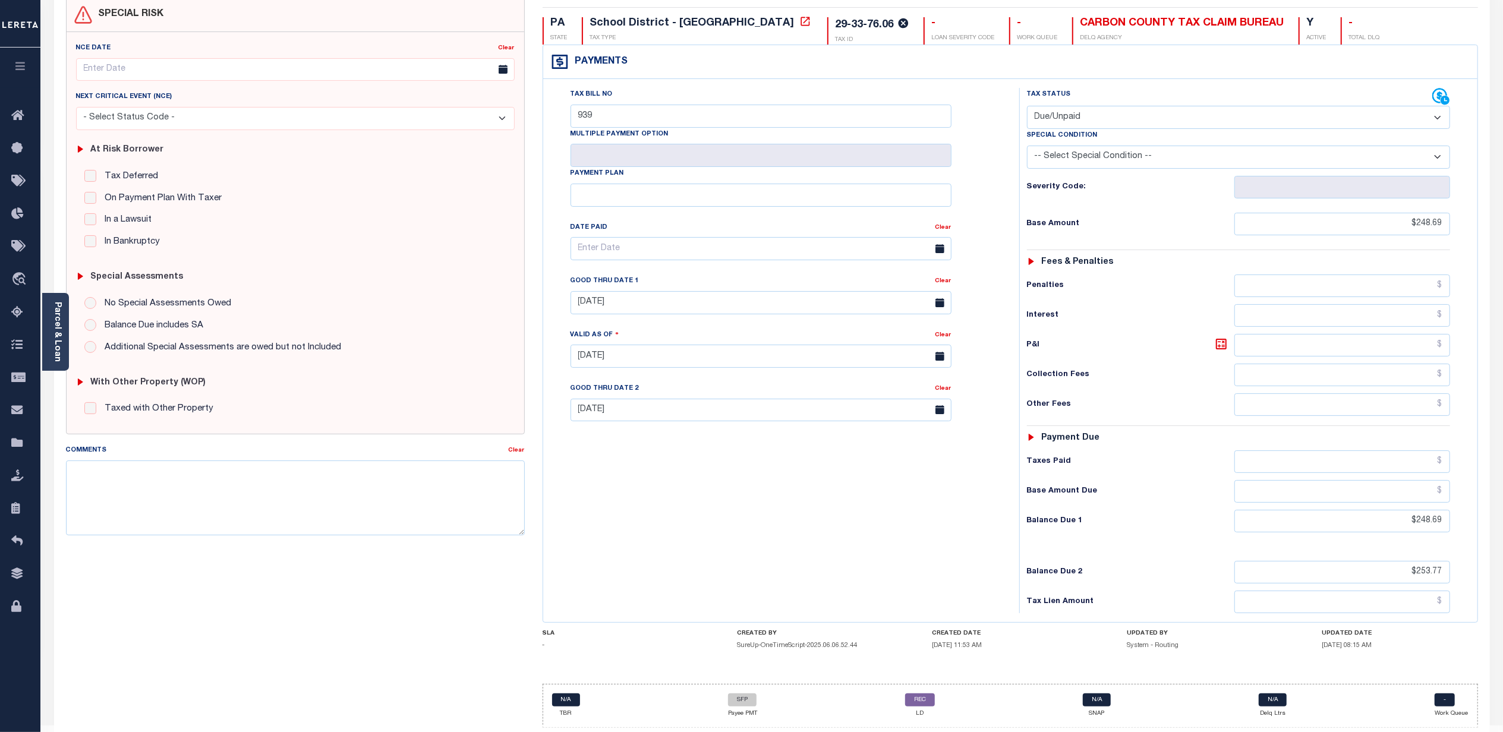
scroll to position [146, 0]
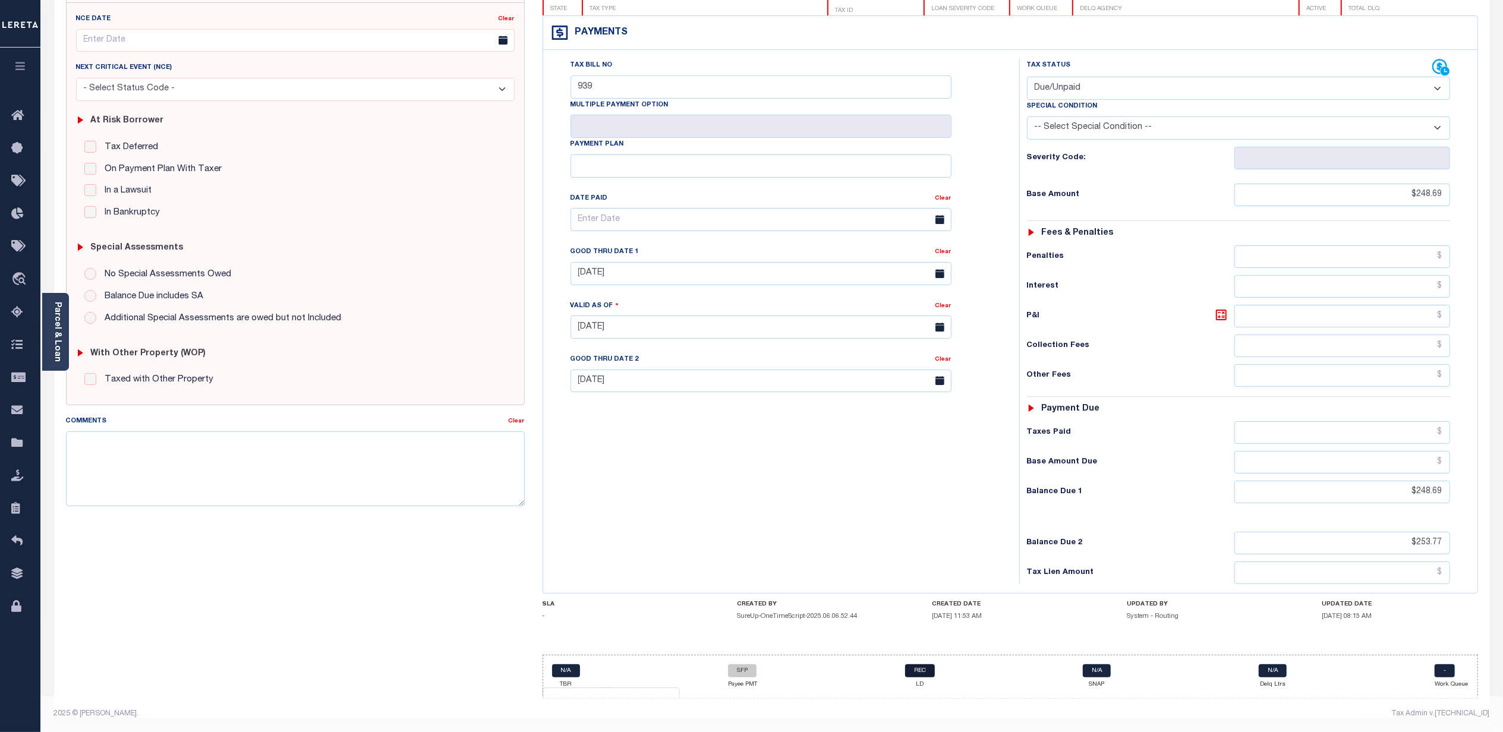
click at [932, 671] on link "REC" at bounding box center [920, 671] width 30 height 13
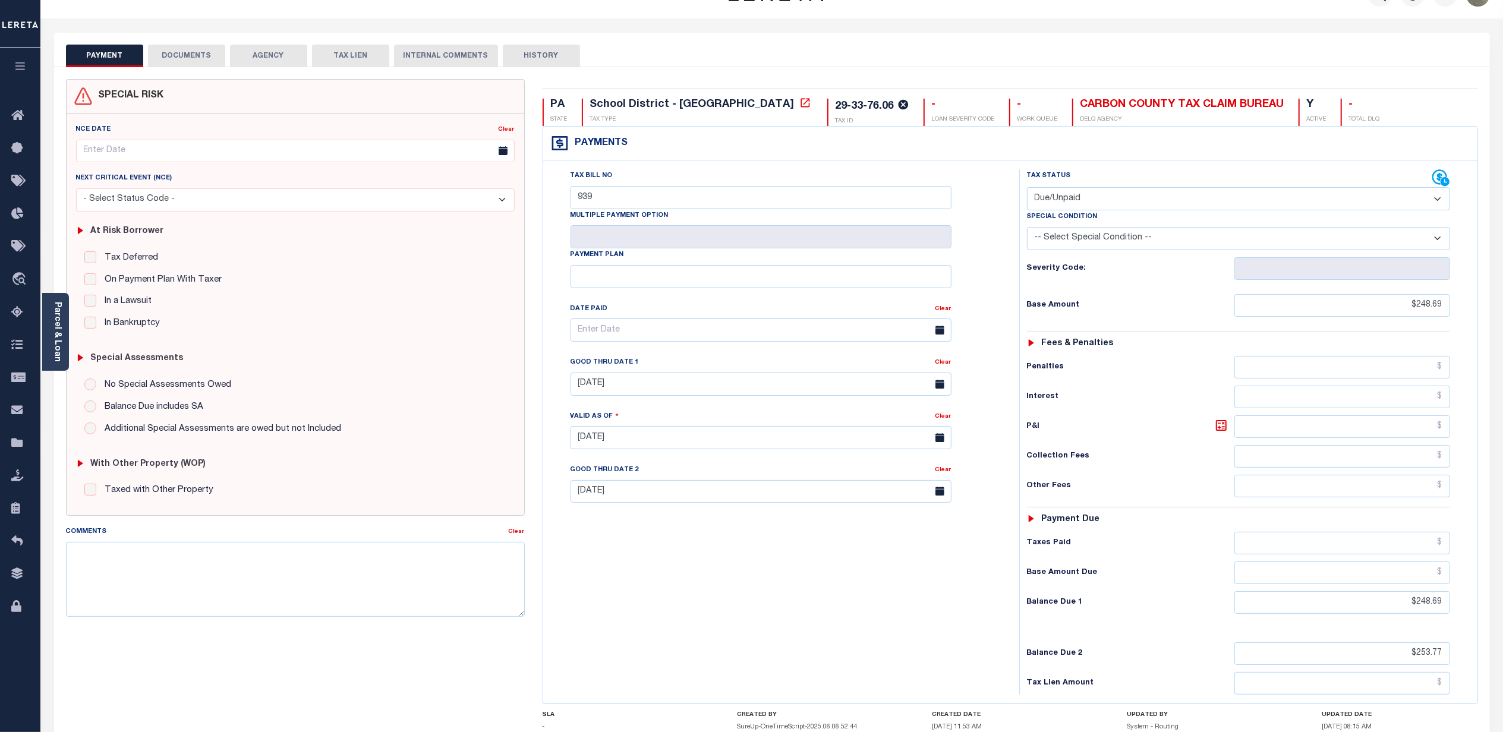
scroll to position [0, 0]
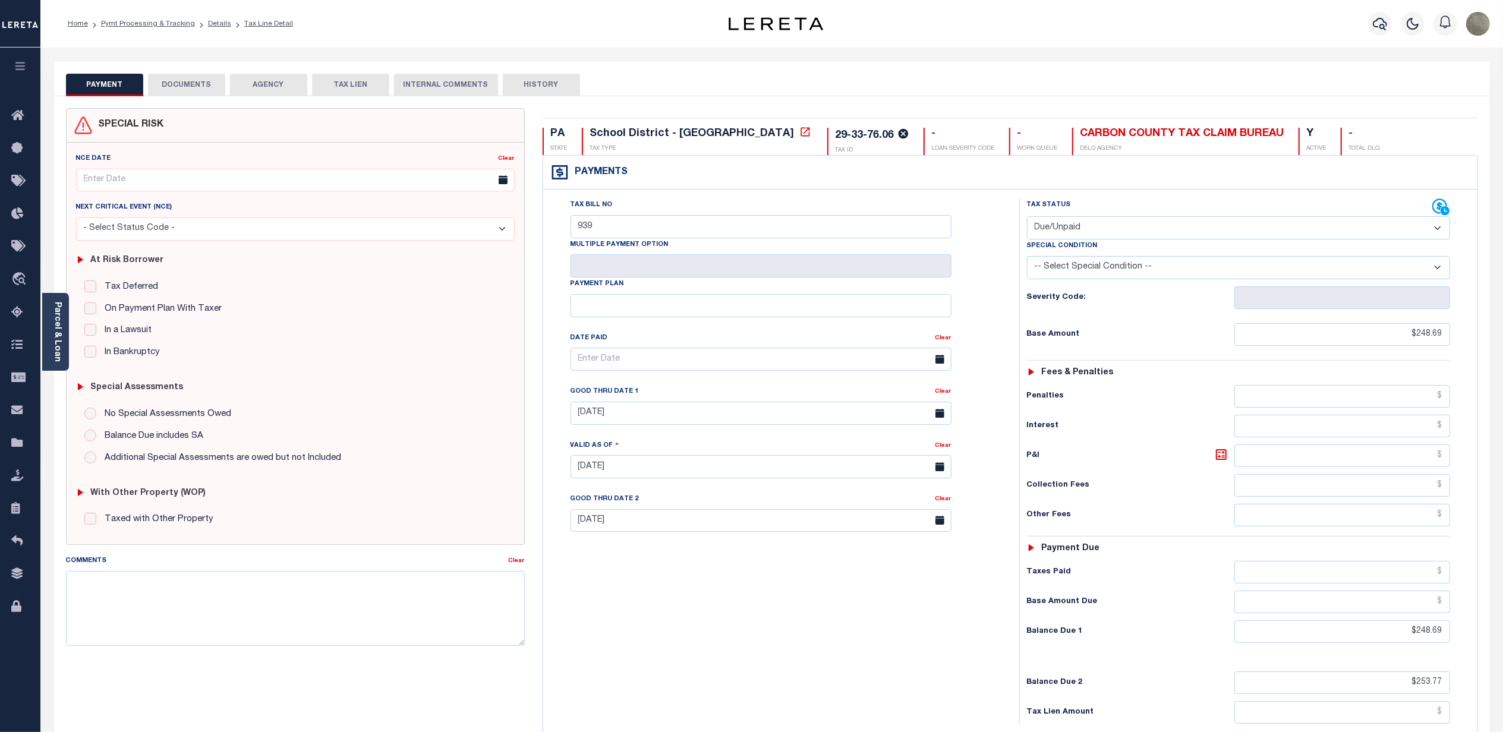
click at [524, 84] on button "HISTORY" at bounding box center [541, 85] width 77 height 23
select select "50"
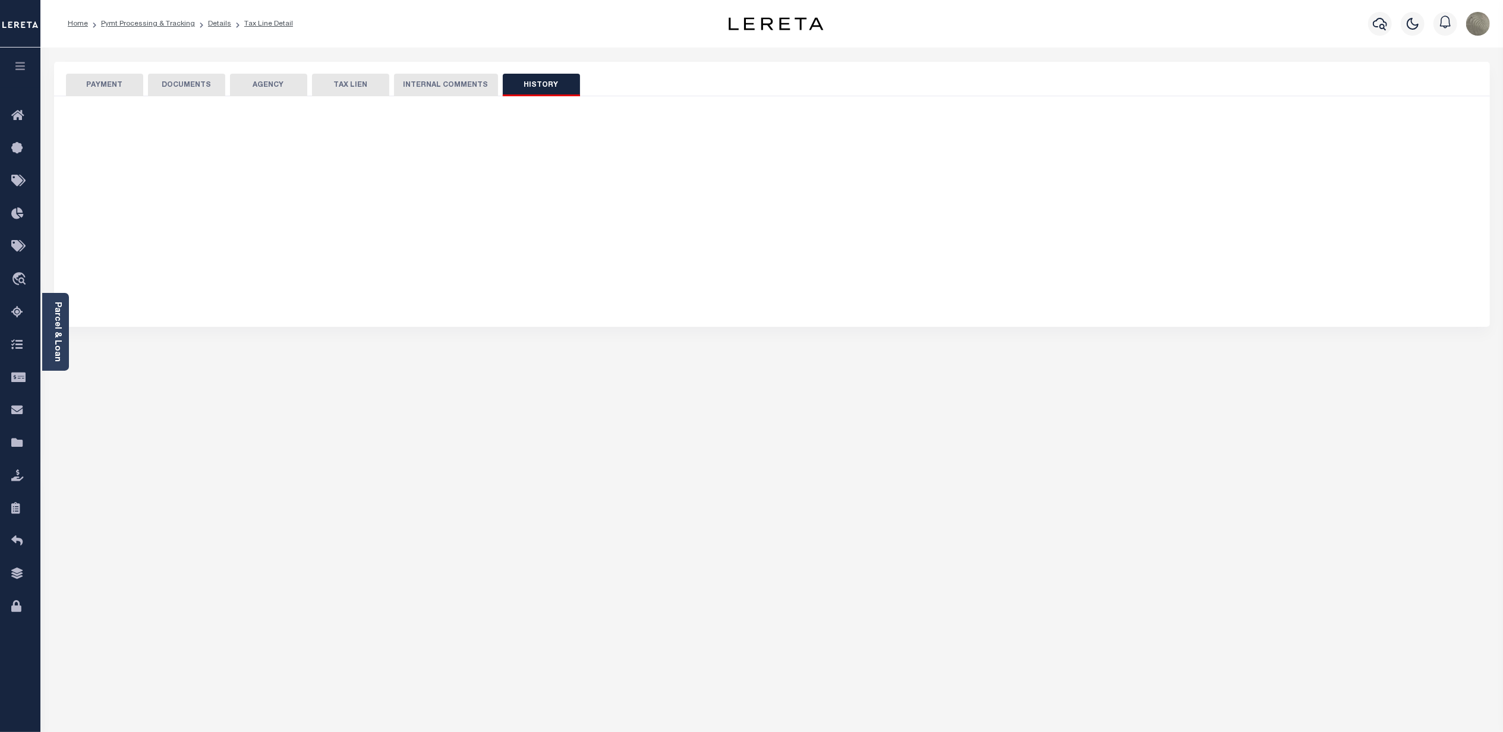
select select "50"
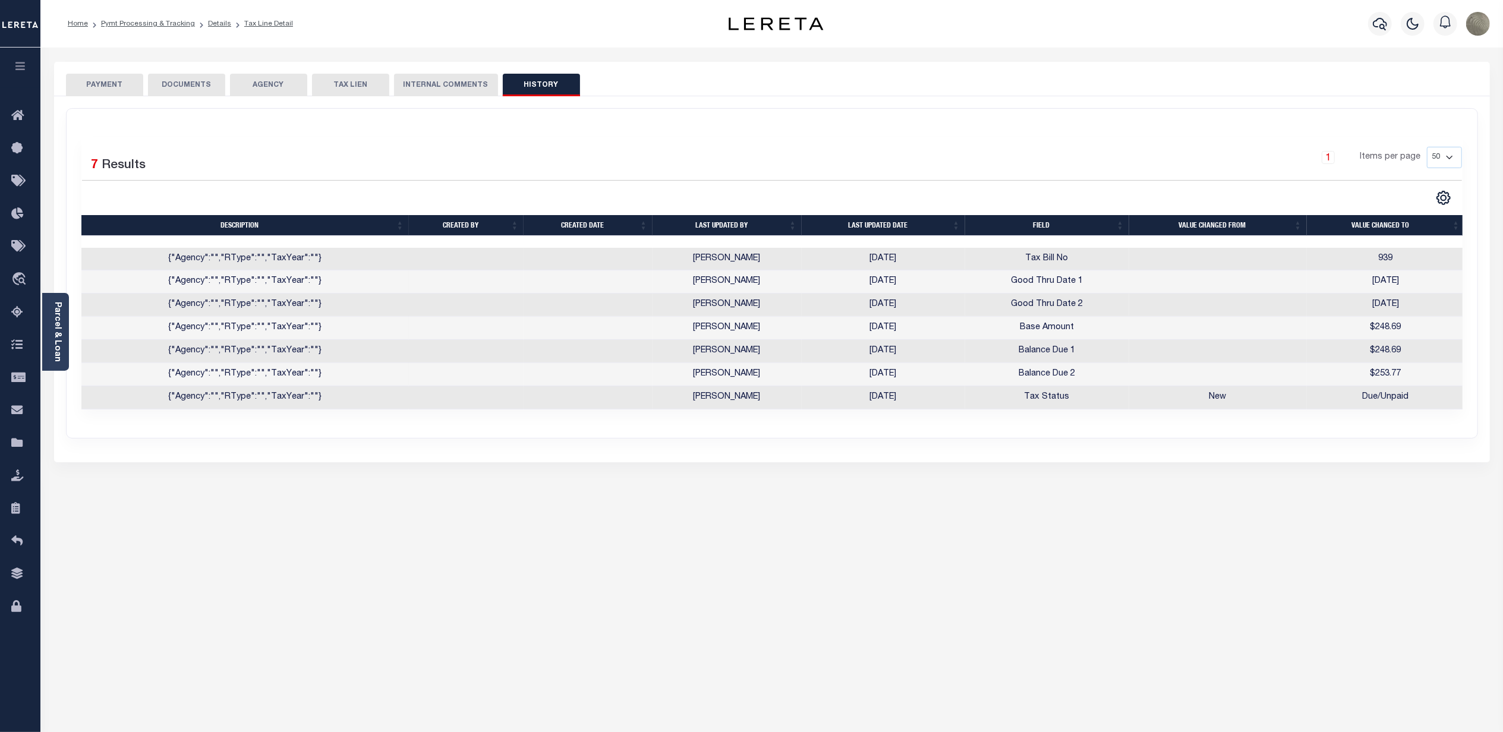
click at [110, 80] on button "PAYMENT" at bounding box center [104, 85] width 77 height 23
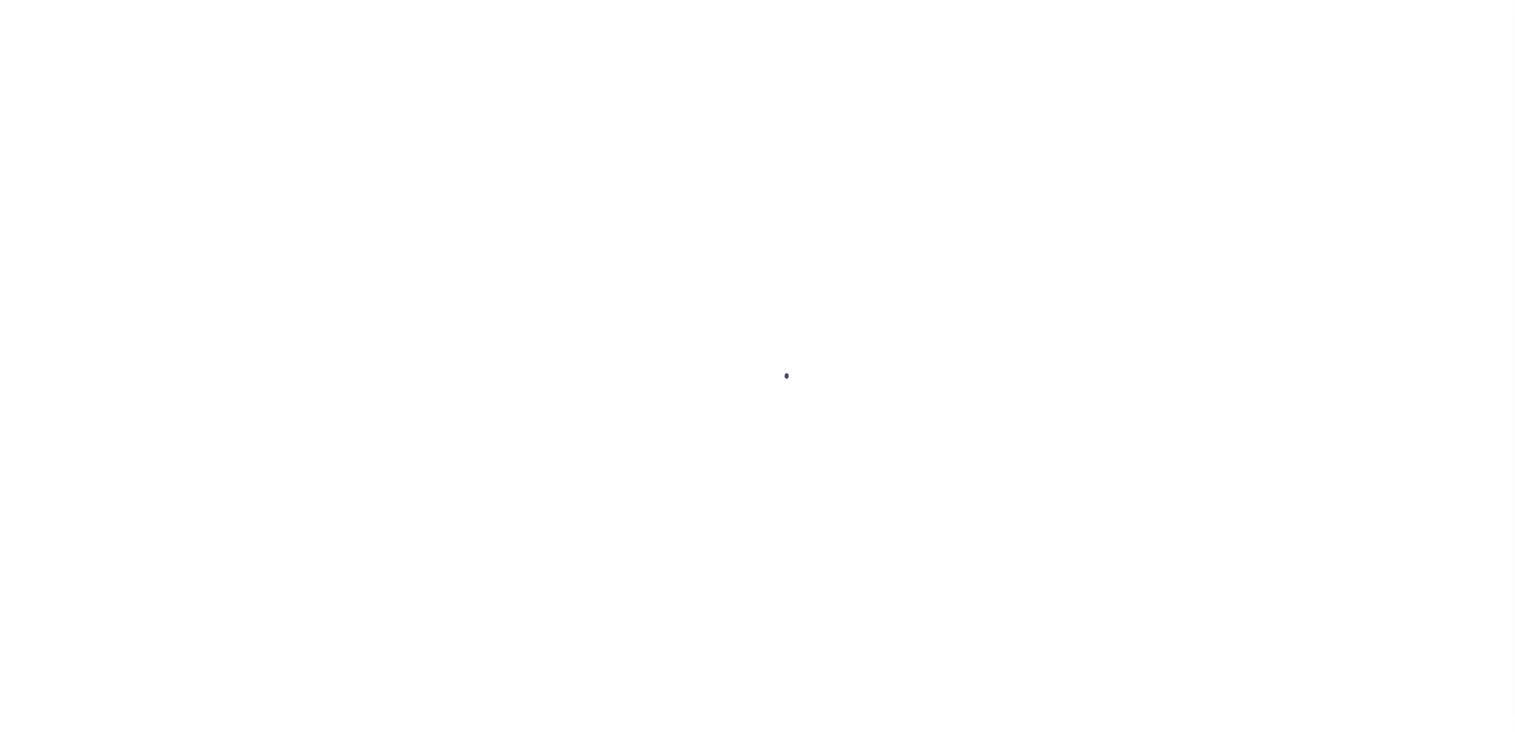
type input "$0.00"
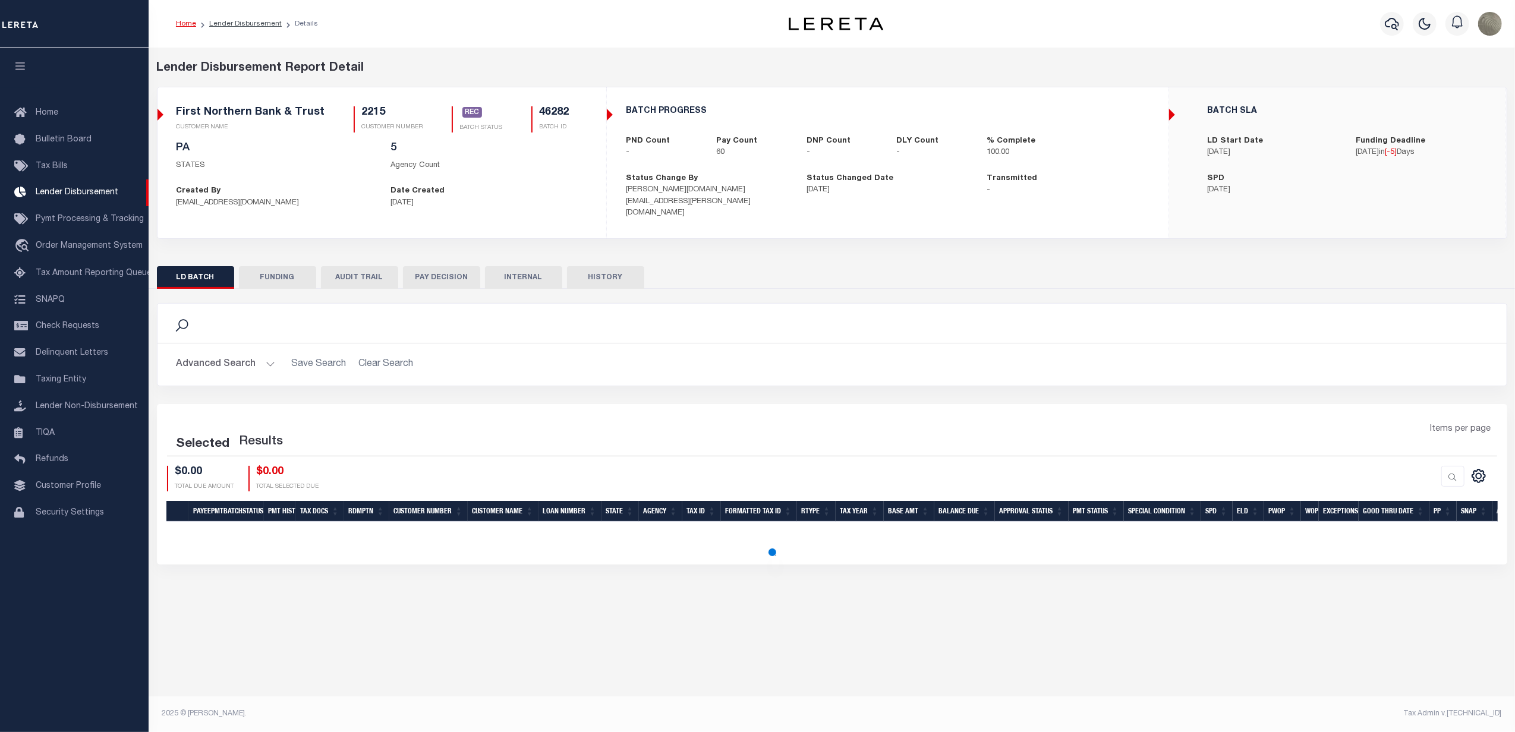
click at [276, 272] on button "FUNDING" at bounding box center [277, 277] width 77 height 23
select select "100"
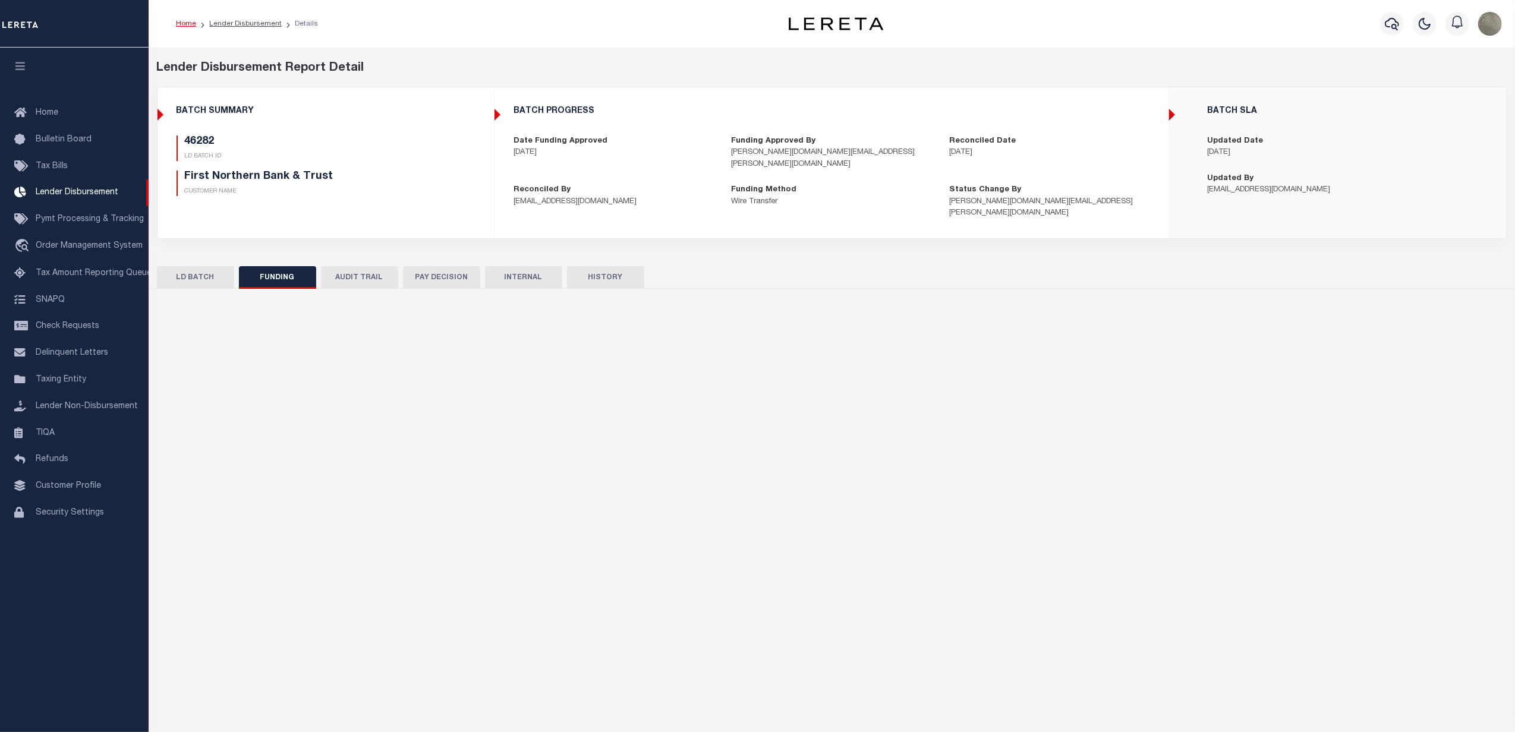
type input "$193,164.94"
type input "$0"
type input "09/24/2025"
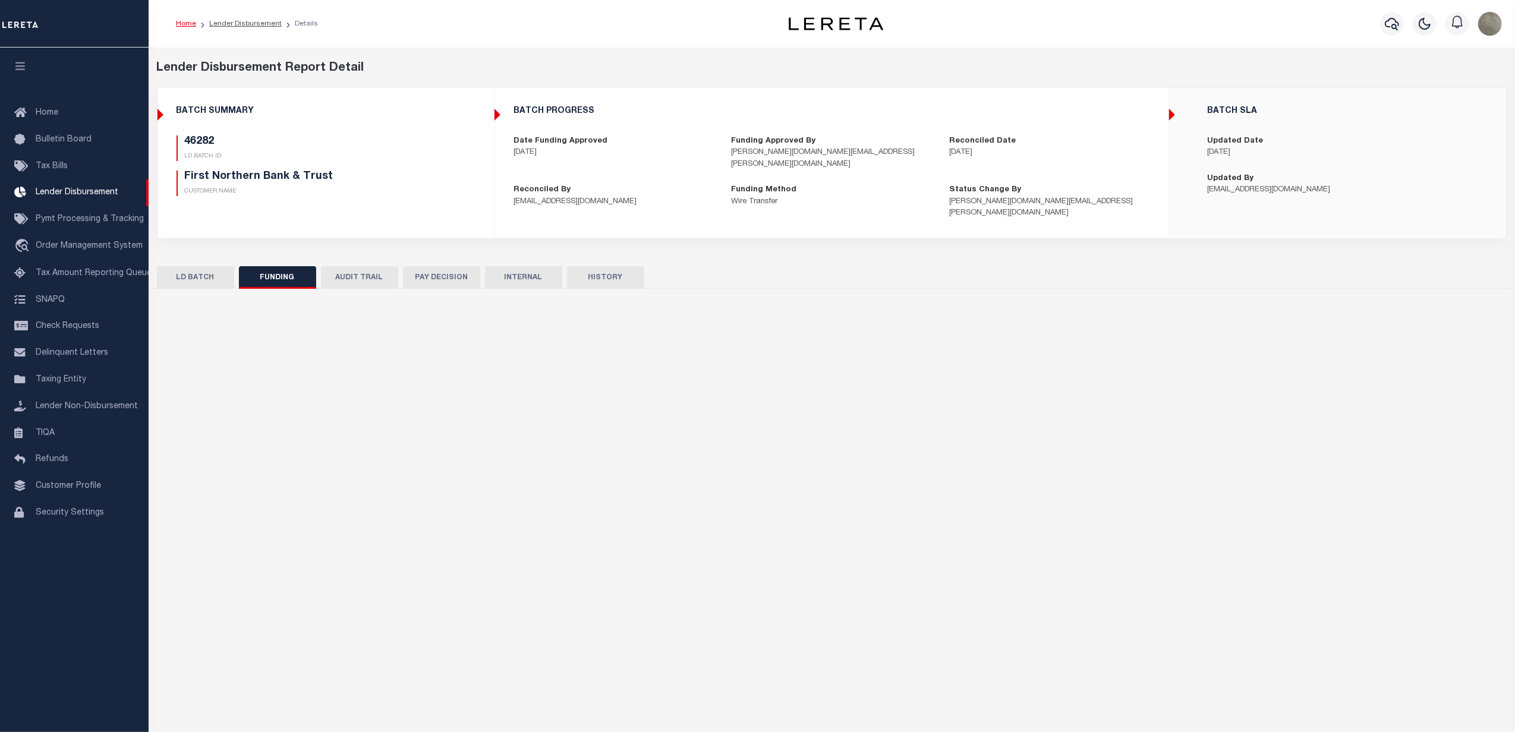
type input "20250924MMQFMP2700252009241515FT03"
type input "09/25/2025"
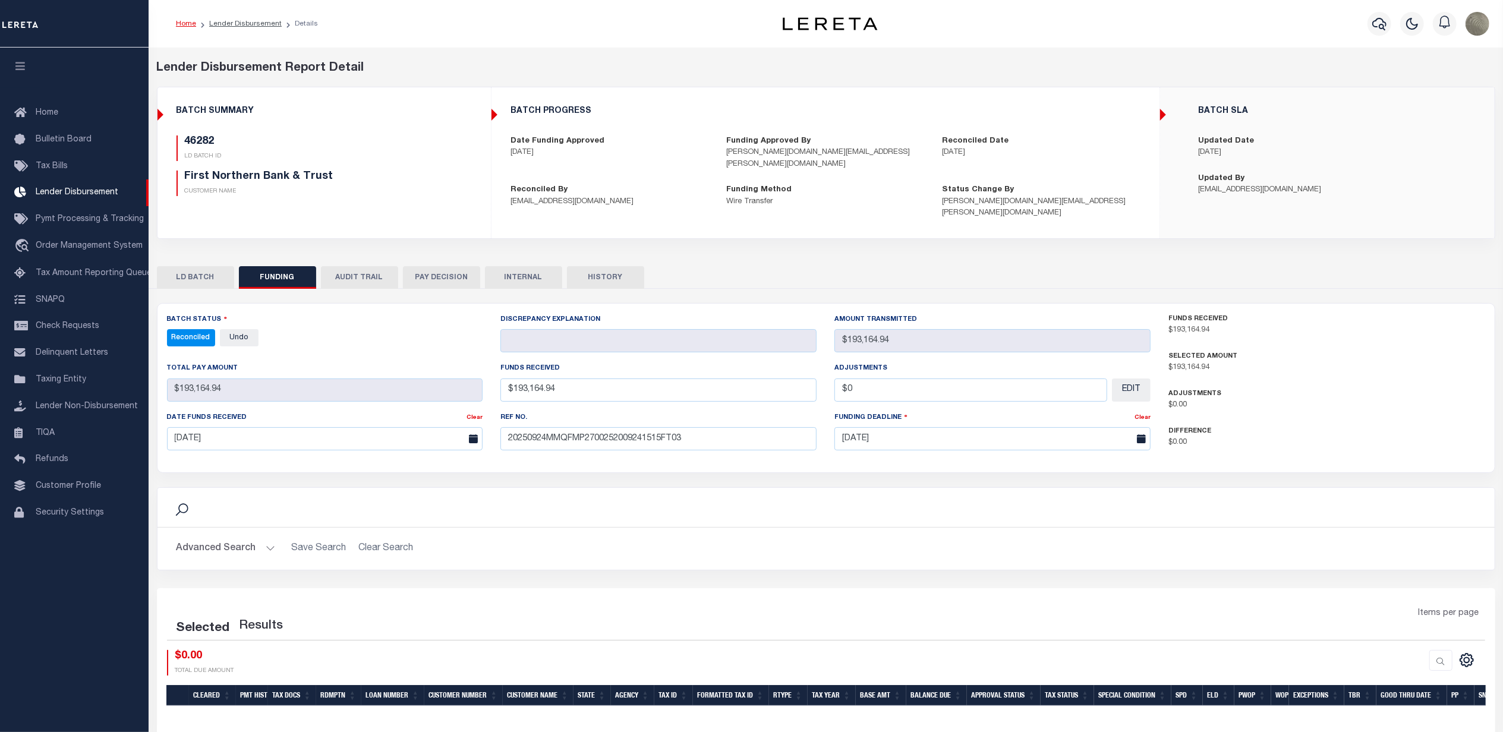
select select "100"
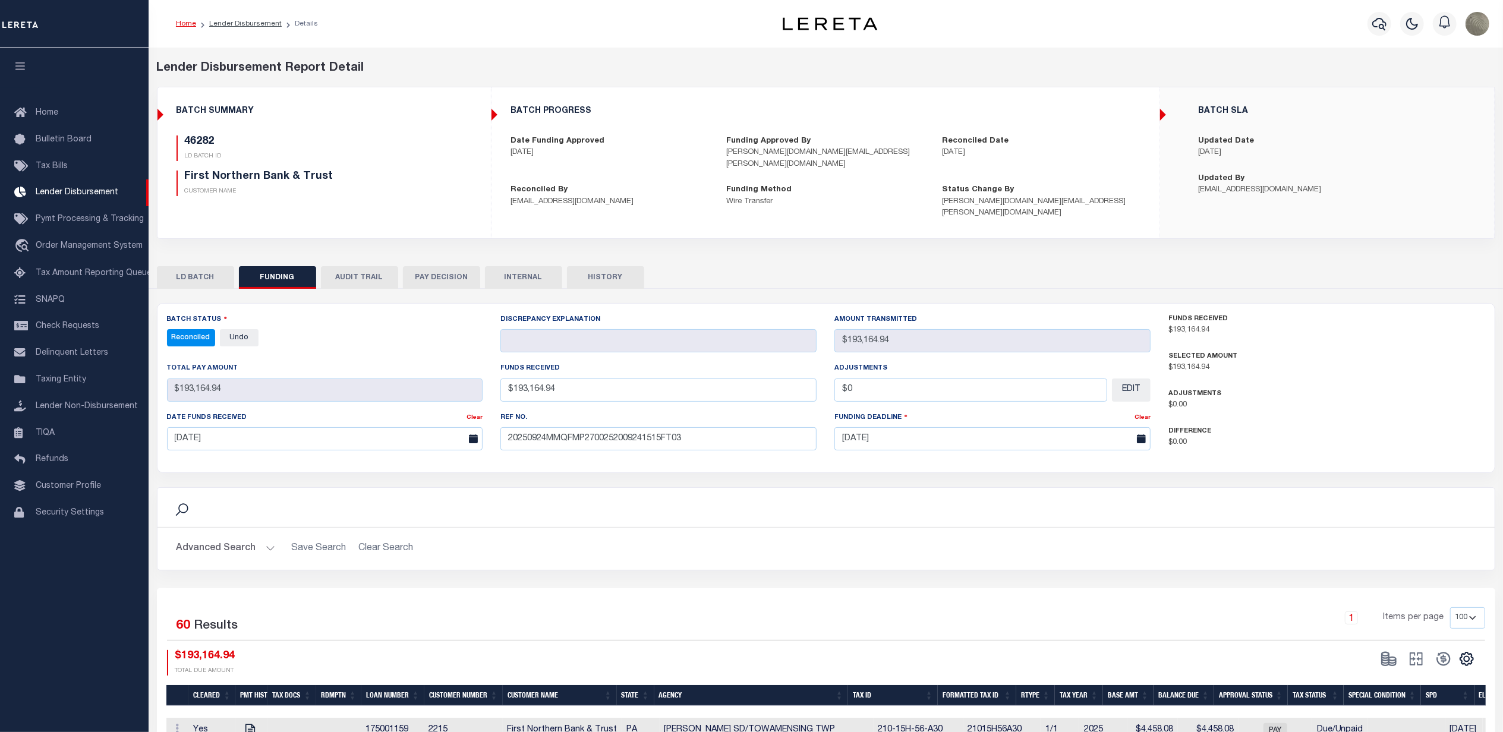
click at [775, 564] on div "Search Advanced Search Save Search Clear Search Is Is" at bounding box center [826, 537] width 1356 height 101
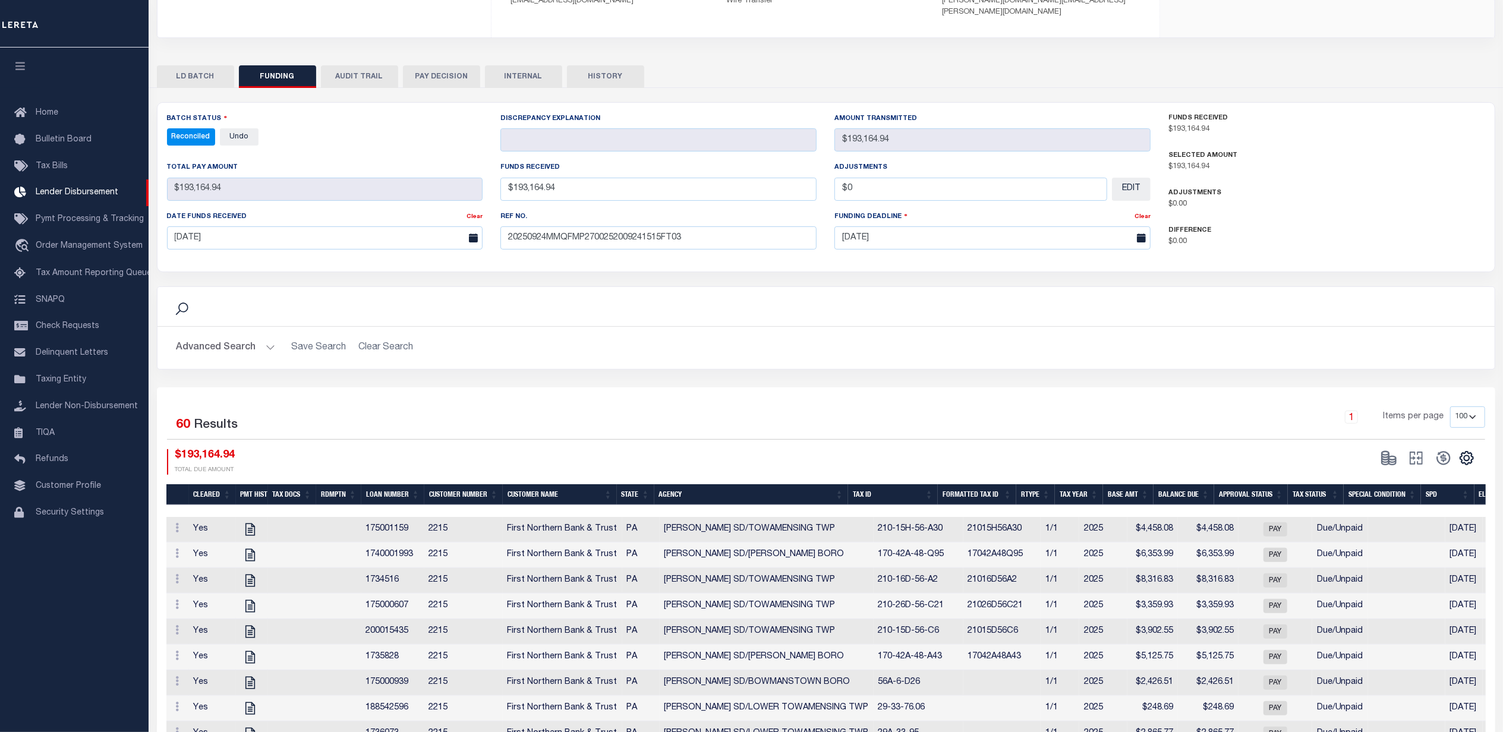
scroll to position [238, 0]
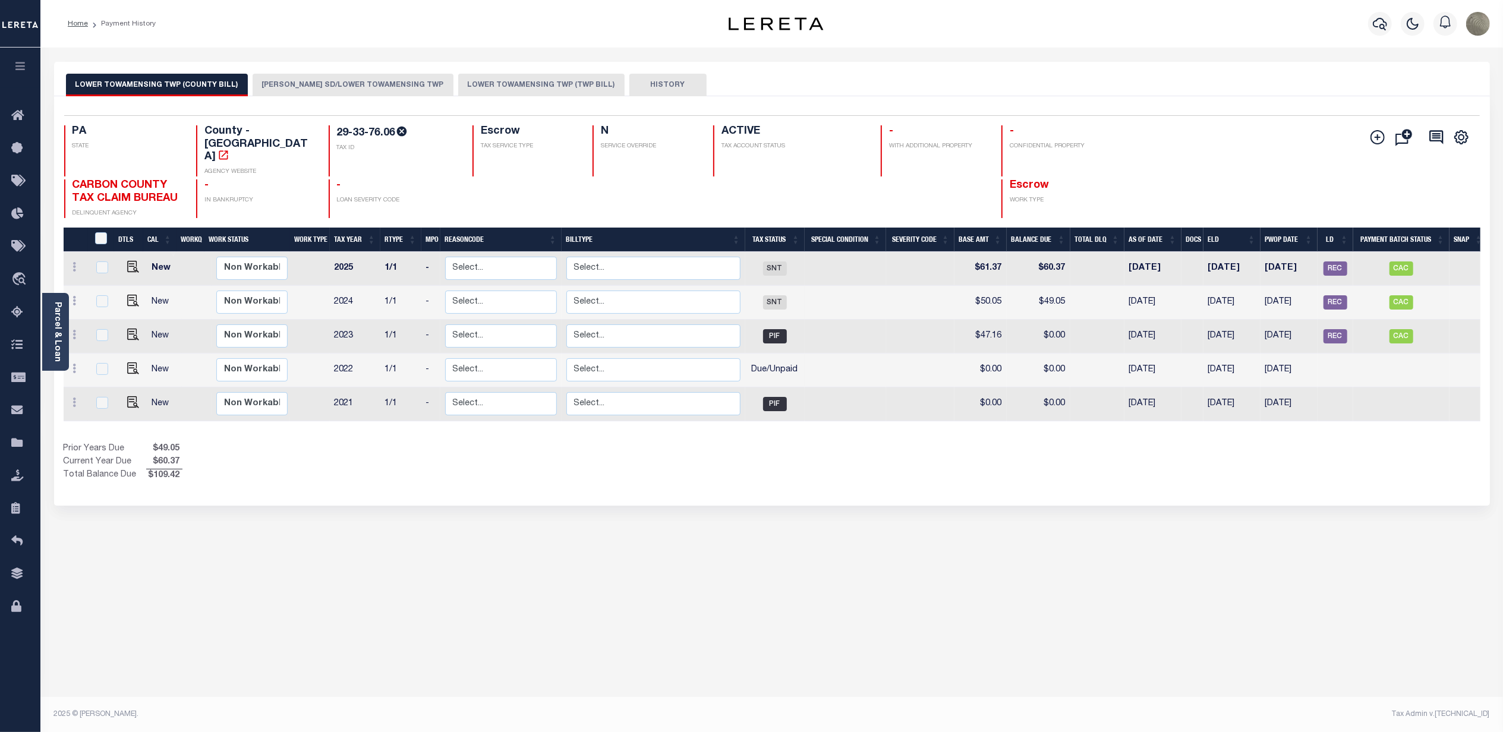
click at [341, 87] on button "[PERSON_NAME] SD/LOWER TOWAMENSING TWP" at bounding box center [353, 85] width 201 height 23
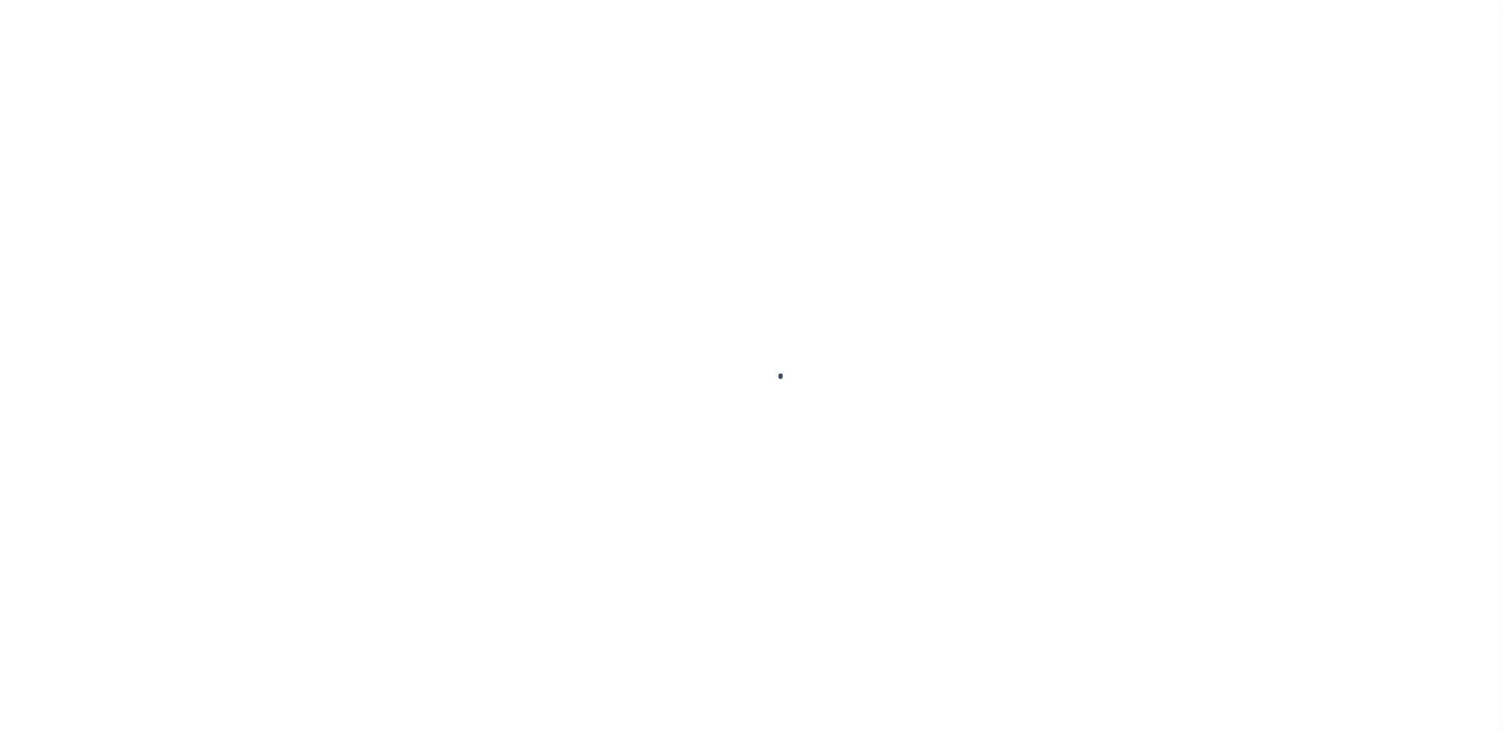
select select "SFP"
select select "RET"
select select "CHK"
select select "[PERSON_NAME]"
select select "FDX"
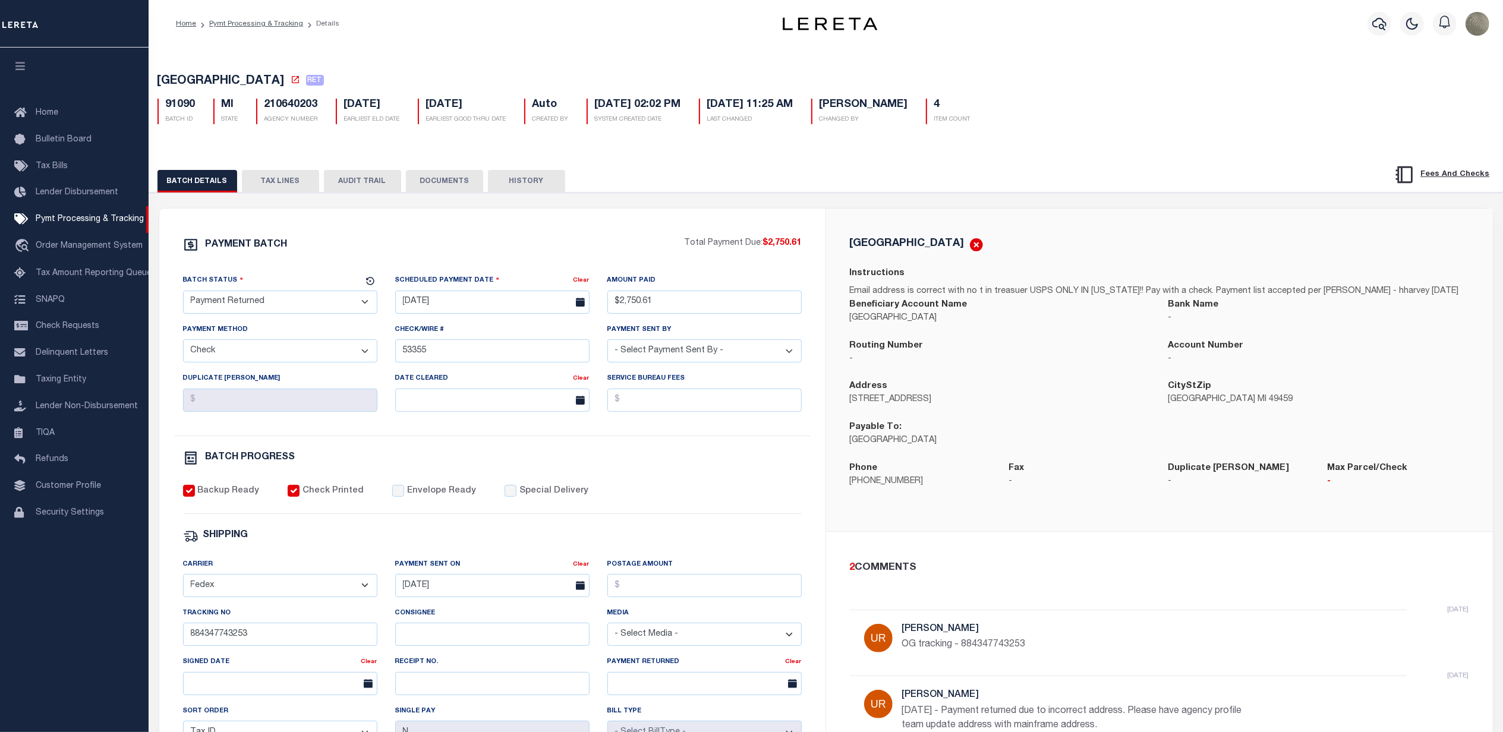
click at [909, 204] on div "PAYMENT BATCH Total Payment Due: $2,750.61 Batch Status" at bounding box center [826, 577] width 1366 height 769
click at [265, 176] on button "TAX LINES" at bounding box center [280, 181] width 77 height 23
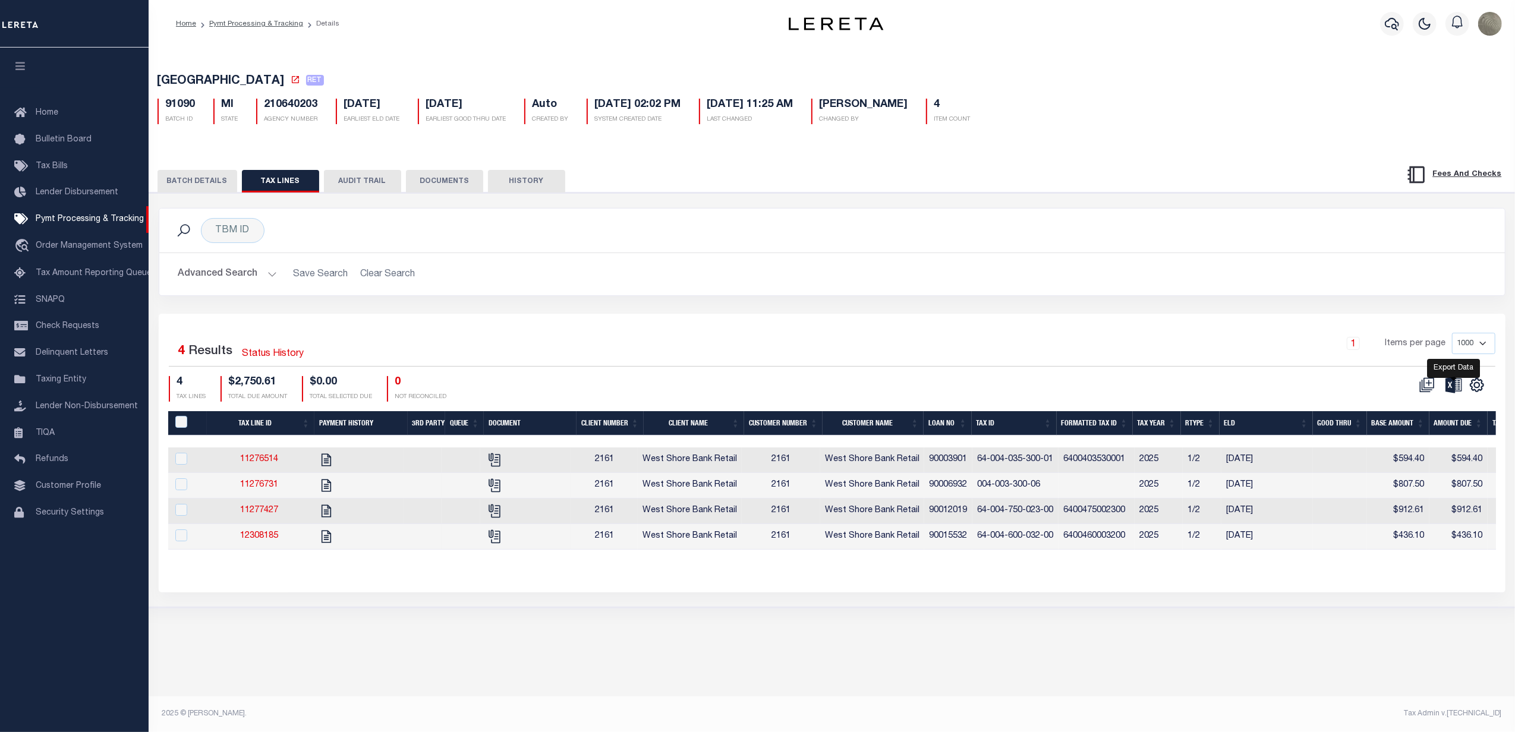
click at [1449, 388] on icon at bounding box center [1454, 385] width 17 height 16
click at [799, 319] on div "Selected 4 Results Status History 1 Items per page 1000 2500 5000 10000 4 TAX L…" at bounding box center [832, 453] width 1347 height 278
drag, startPoint x: 1453, startPoint y: 2, endPoint x: 1082, endPoint y: 221, distance: 430.6
click at [1083, 224] on div "TBM ID Search" at bounding box center [832, 230] width 1327 height 25
click at [197, 184] on button "BATCH DETAILS" at bounding box center [198, 181] width 80 height 23
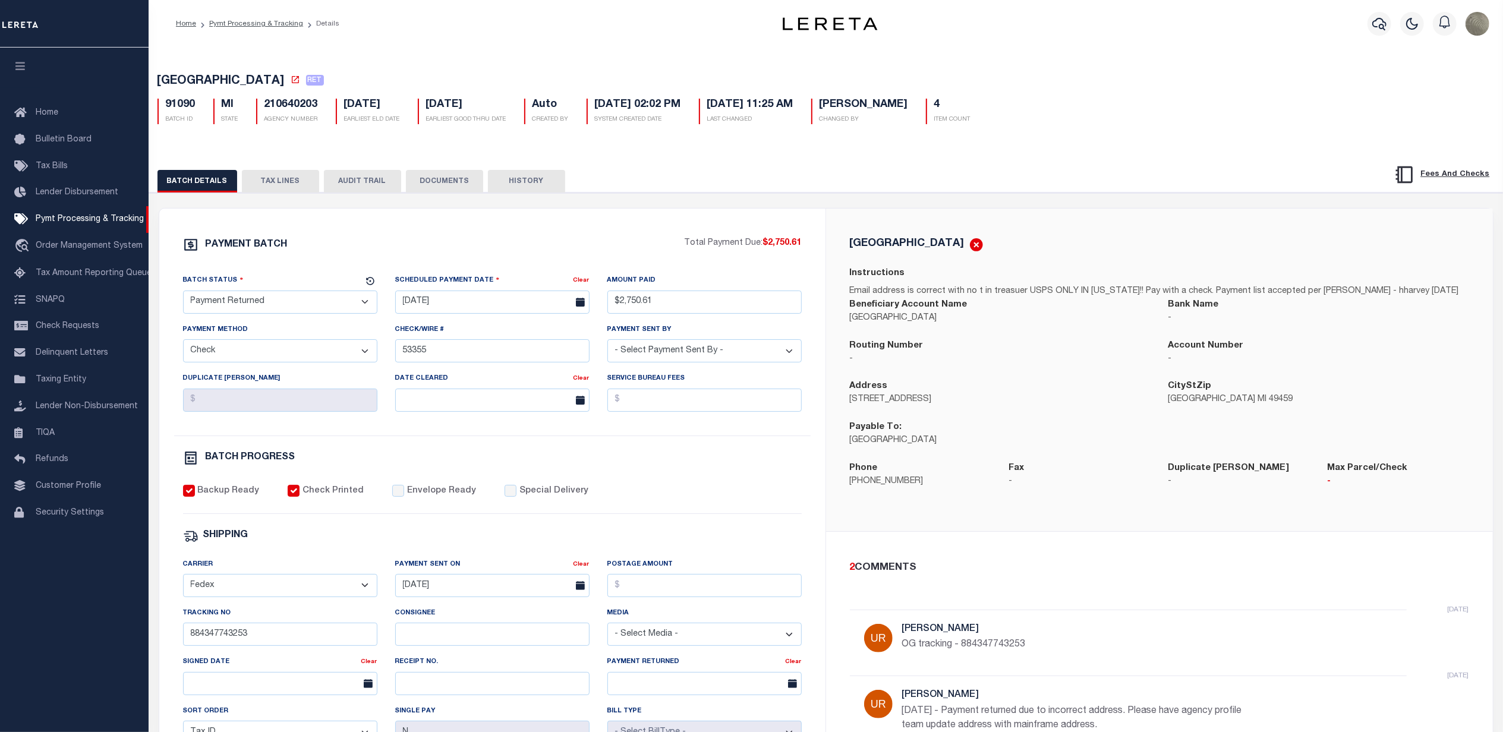
click at [987, 210] on div "COLFAX TOWNSHIP Instructions Email address is correct with no t in treasuer USP…" at bounding box center [1159, 370] width 667 height 323
click at [300, 105] on h5 "210640203" at bounding box center [291, 105] width 53 height 13
copy h5 "210640203"
click at [291, 80] on icon at bounding box center [296, 80] width 10 height 10
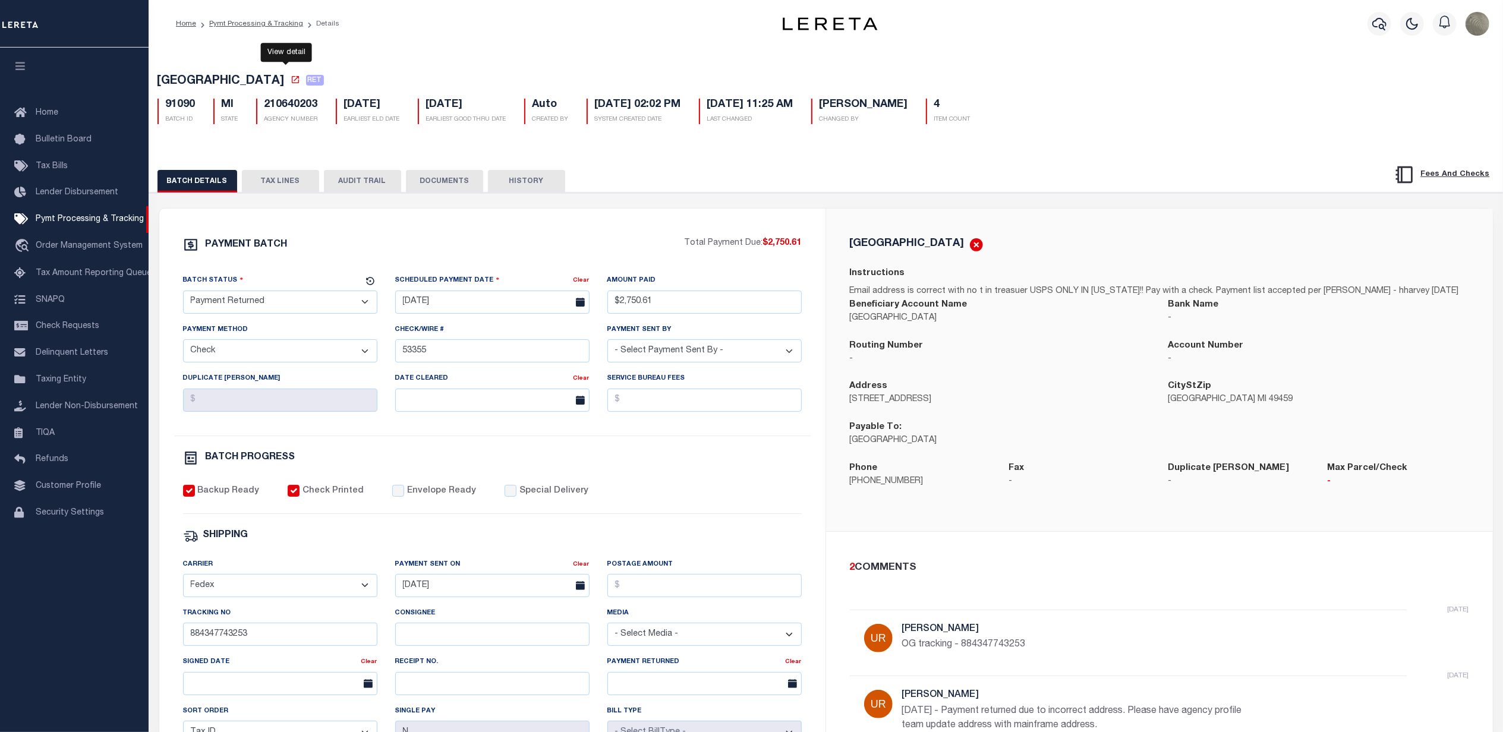
click at [287, 176] on button "TAX LINES" at bounding box center [280, 181] width 77 height 23
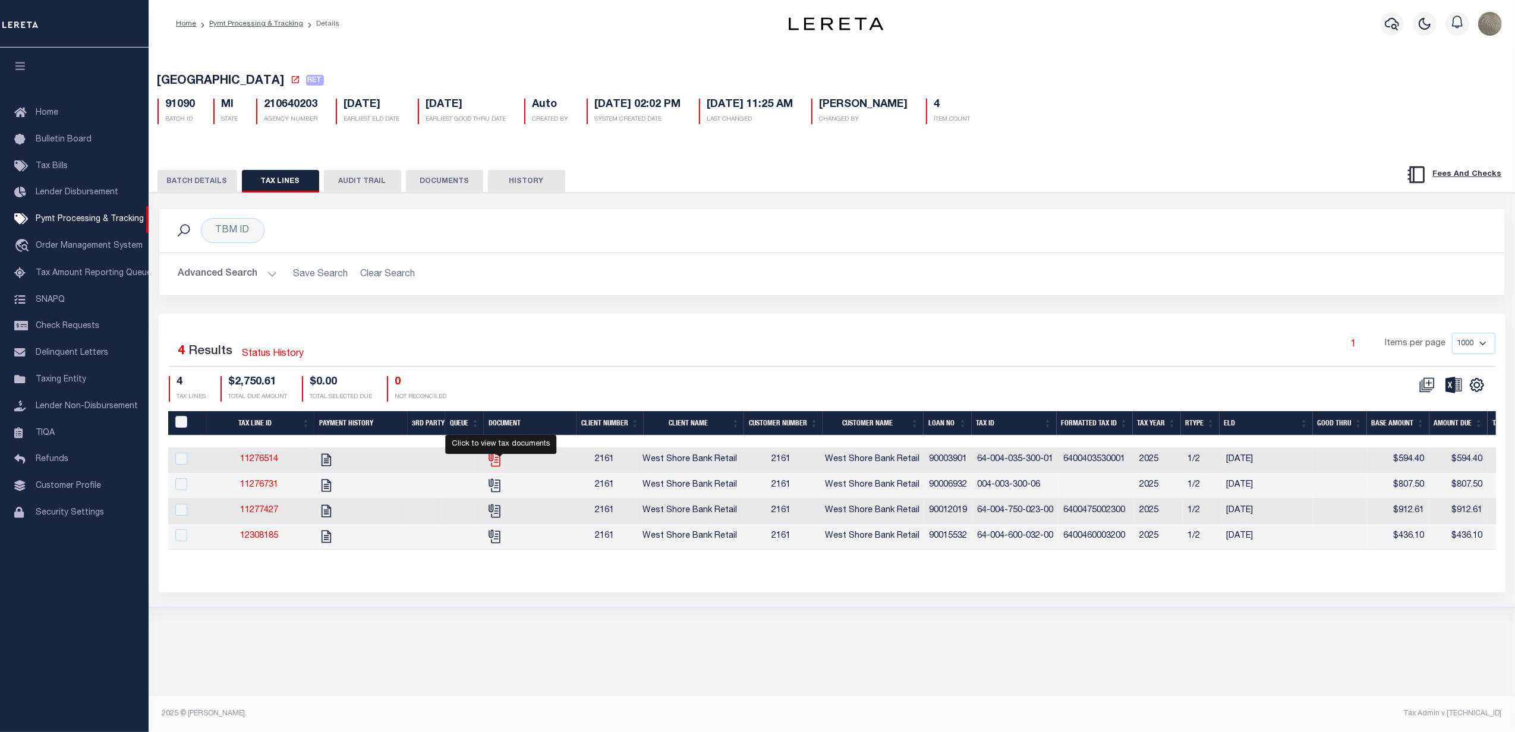
click at [499, 462] on icon "" at bounding box center [494, 458] width 10 height 10
checkbox input "true"
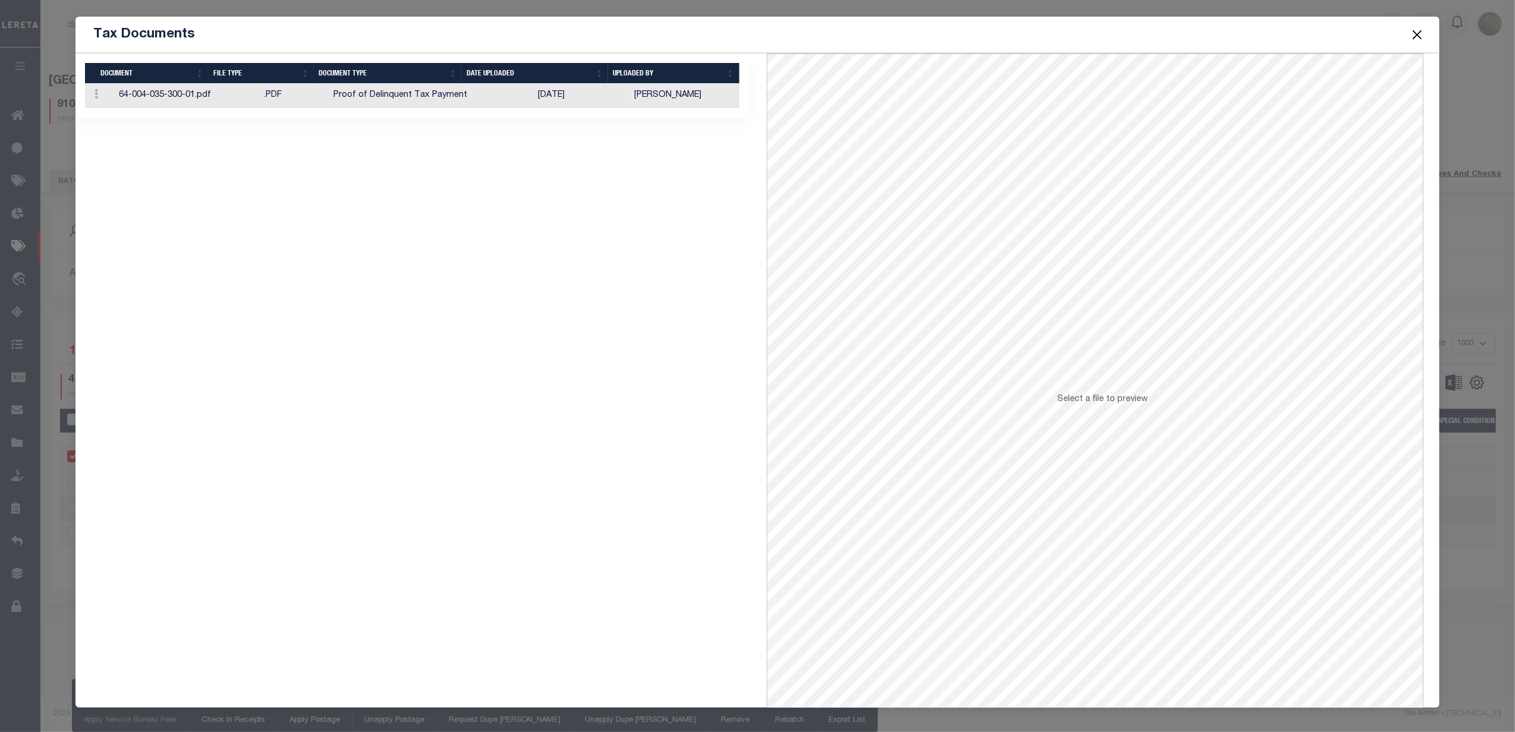
click at [474, 101] on td "Proof of Delinquent Tax Payment" at bounding box center [431, 96] width 204 height 24
click at [1411, 33] on button "Close" at bounding box center [1416, 34] width 15 height 15
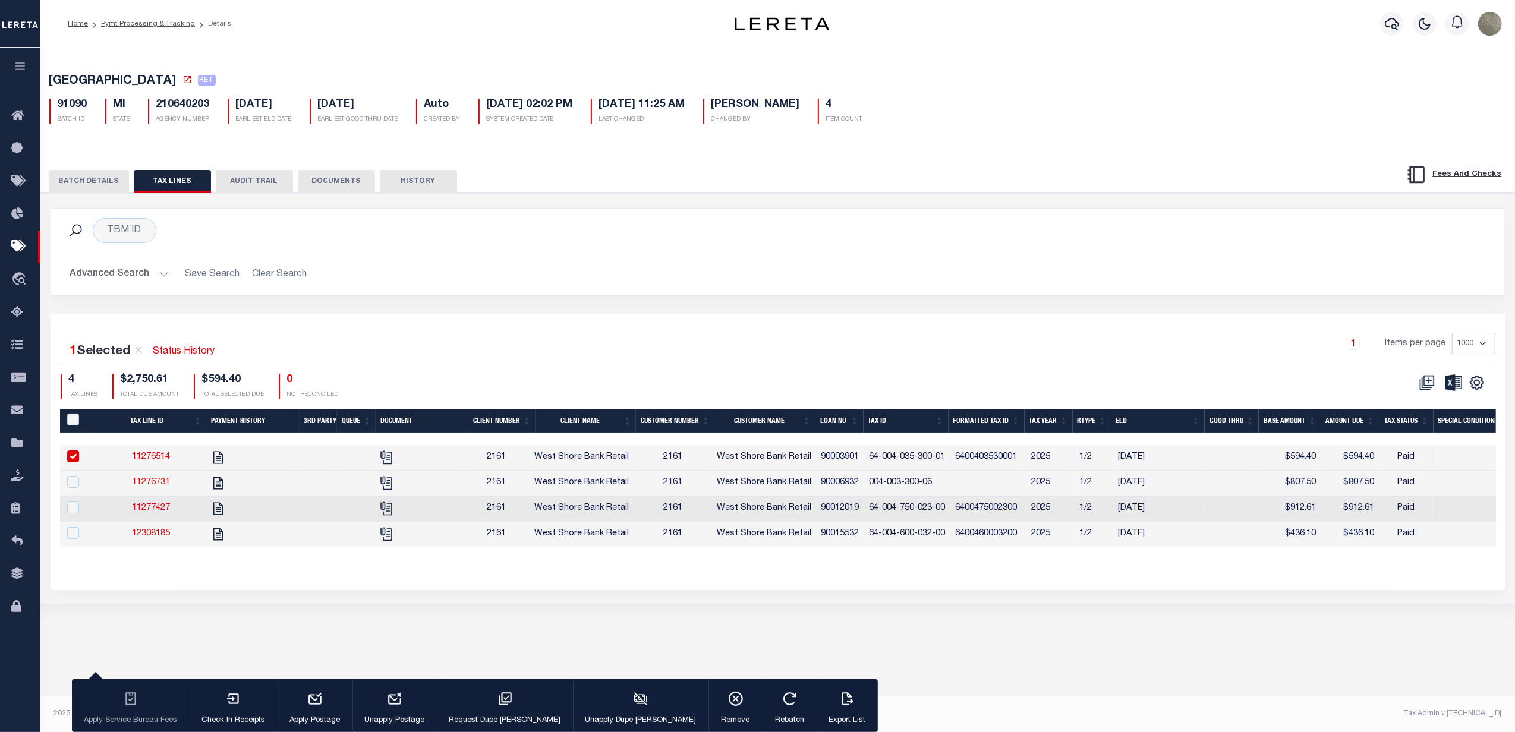
click at [182, 81] on icon at bounding box center [187, 80] width 10 height 10
click at [111, 177] on button "BATCH DETAILS" at bounding box center [89, 181] width 80 height 23
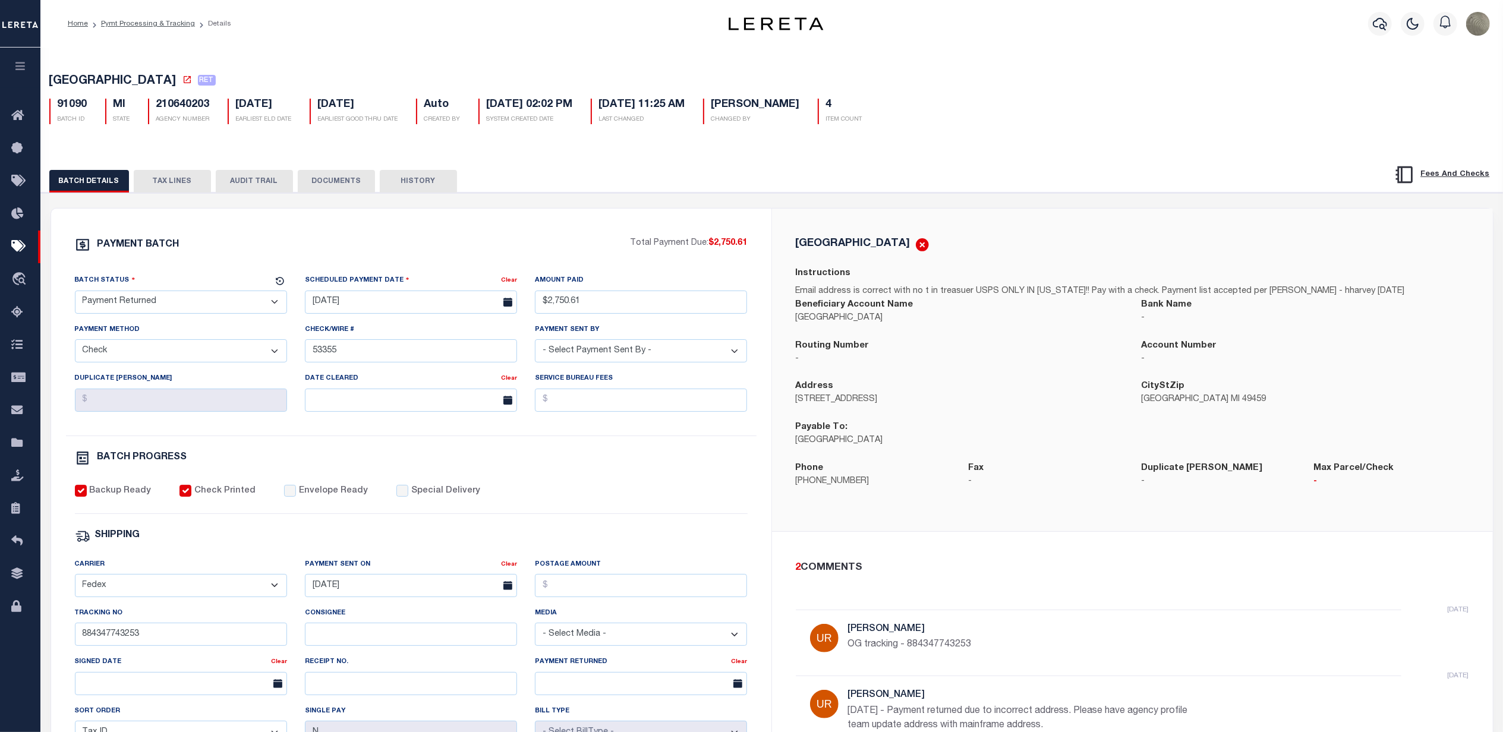
click at [928, 198] on div "PAYMENT BATCH Total Payment Due: $2,750.61 Batch Status" at bounding box center [772, 577] width 1474 height 769
click at [169, 185] on button "TAX LINES" at bounding box center [172, 181] width 77 height 23
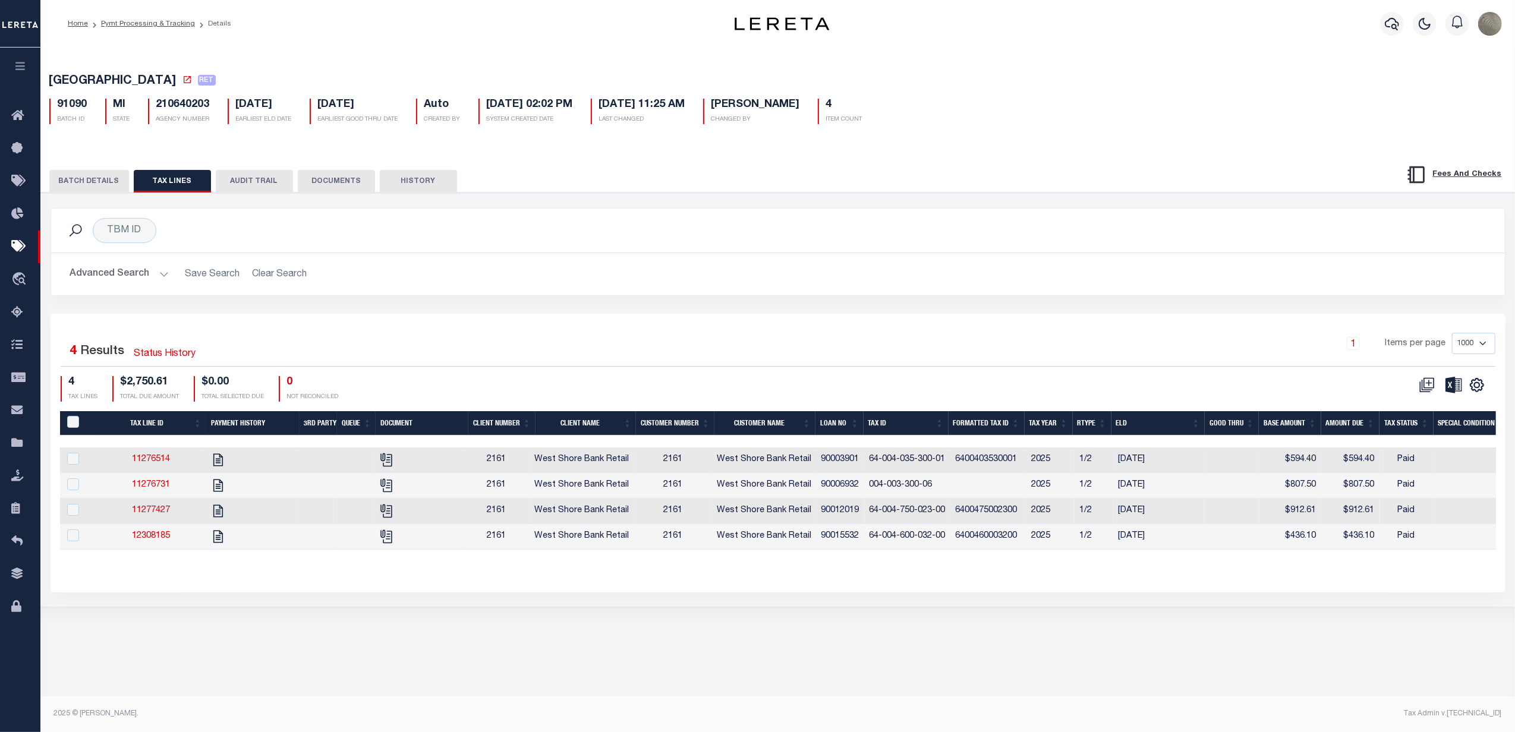
click at [923, 464] on td "64-004-035-300-01" at bounding box center [907, 461] width 86 height 26
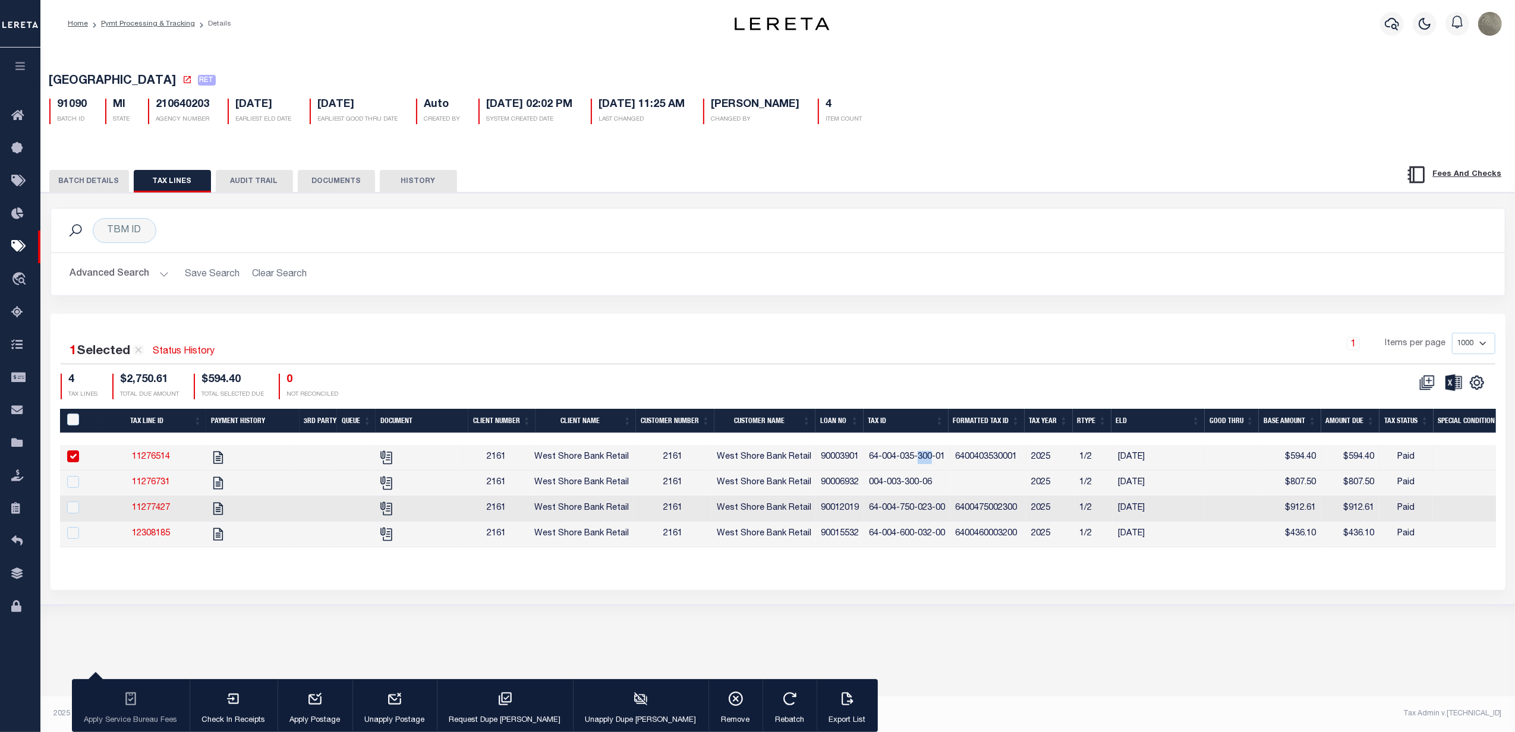
click at [923, 464] on td "64-004-035-300-01" at bounding box center [907, 458] width 86 height 26
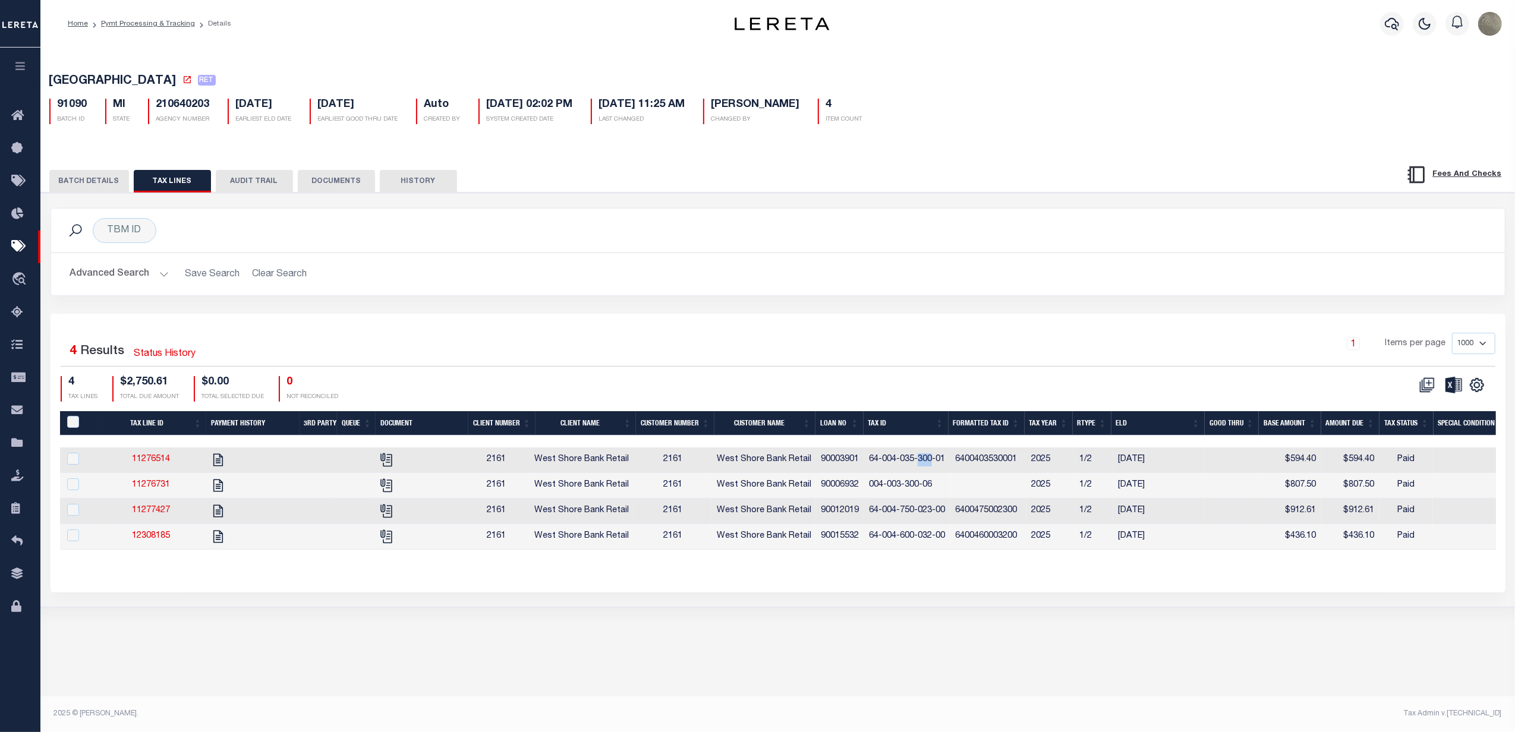
click at [923, 464] on td "64-004-035-300-01" at bounding box center [907, 461] width 86 height 26
checkbox input "true"
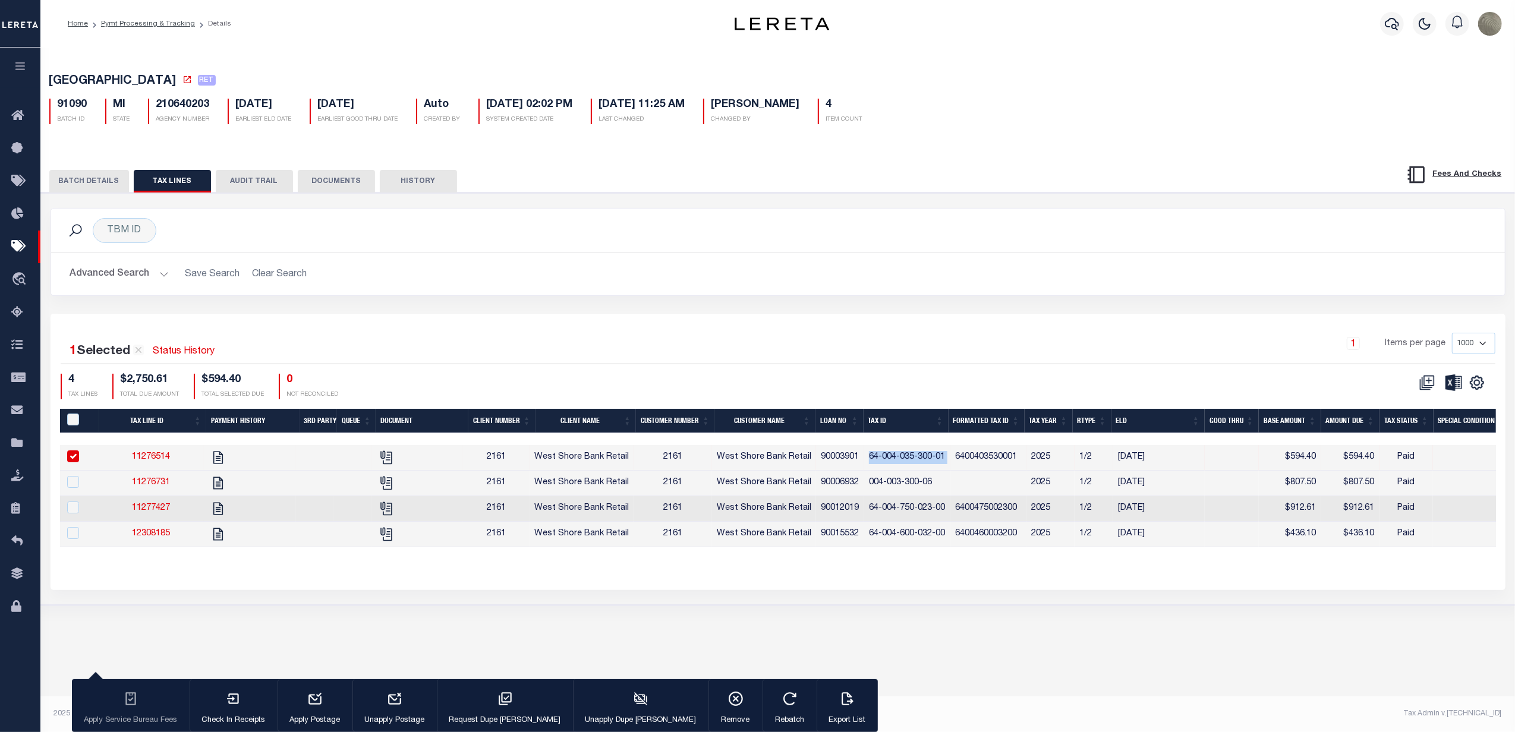
copy td "64-004-035-300-01"
click at [0, 383] on html "Home Pymt Processing & Tracking Details" at bounding box center [757, 366] width 1515 height 732
click at [11, 391] on link "Check Requests" at bounding box center [20, 378] width 40 height 33
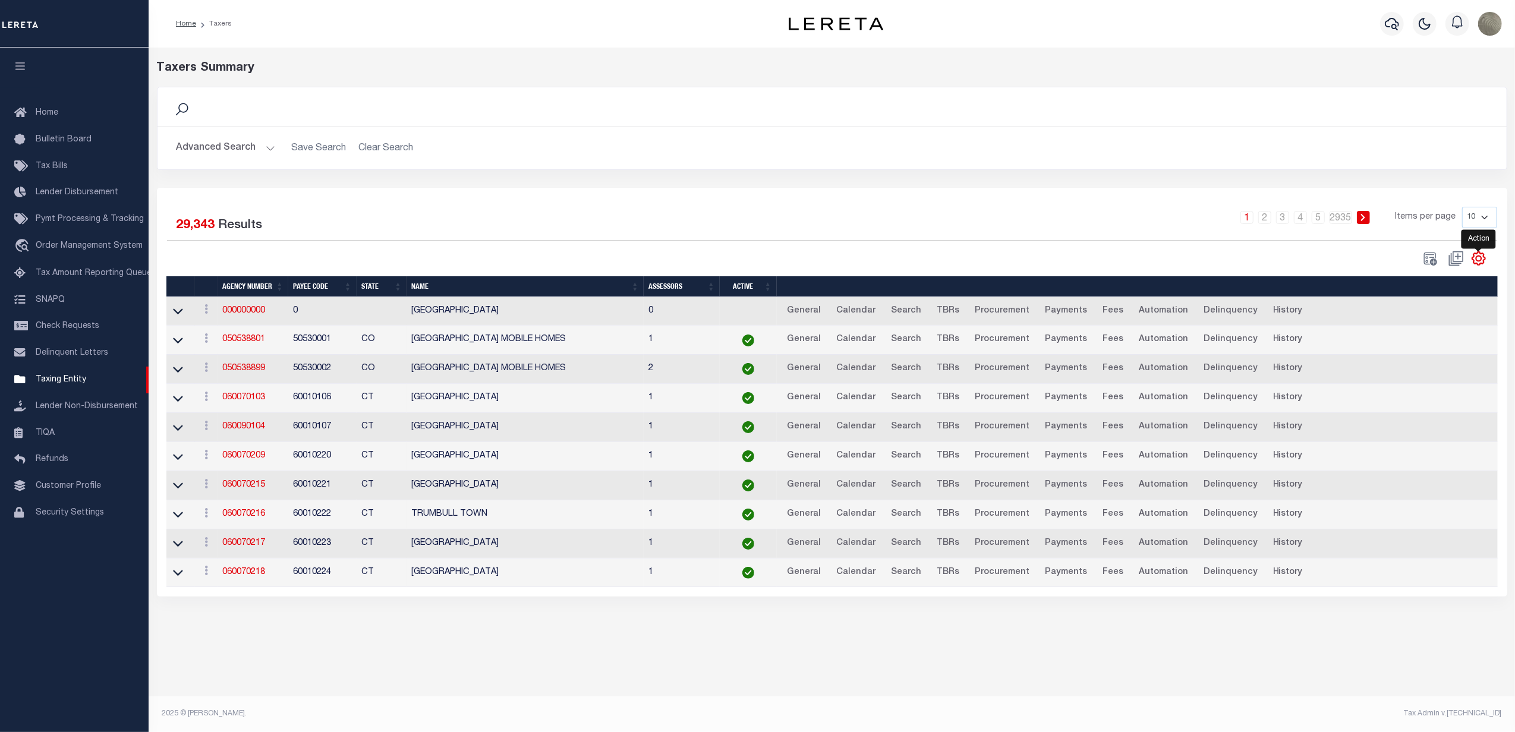
click at [1480, 261] on icon "" at bounding box center [1478, 258] width 5 height 5
click at [1415, 341] on link "Show Filter" at bounding box center [1430, 347] width 116 height 23
select select
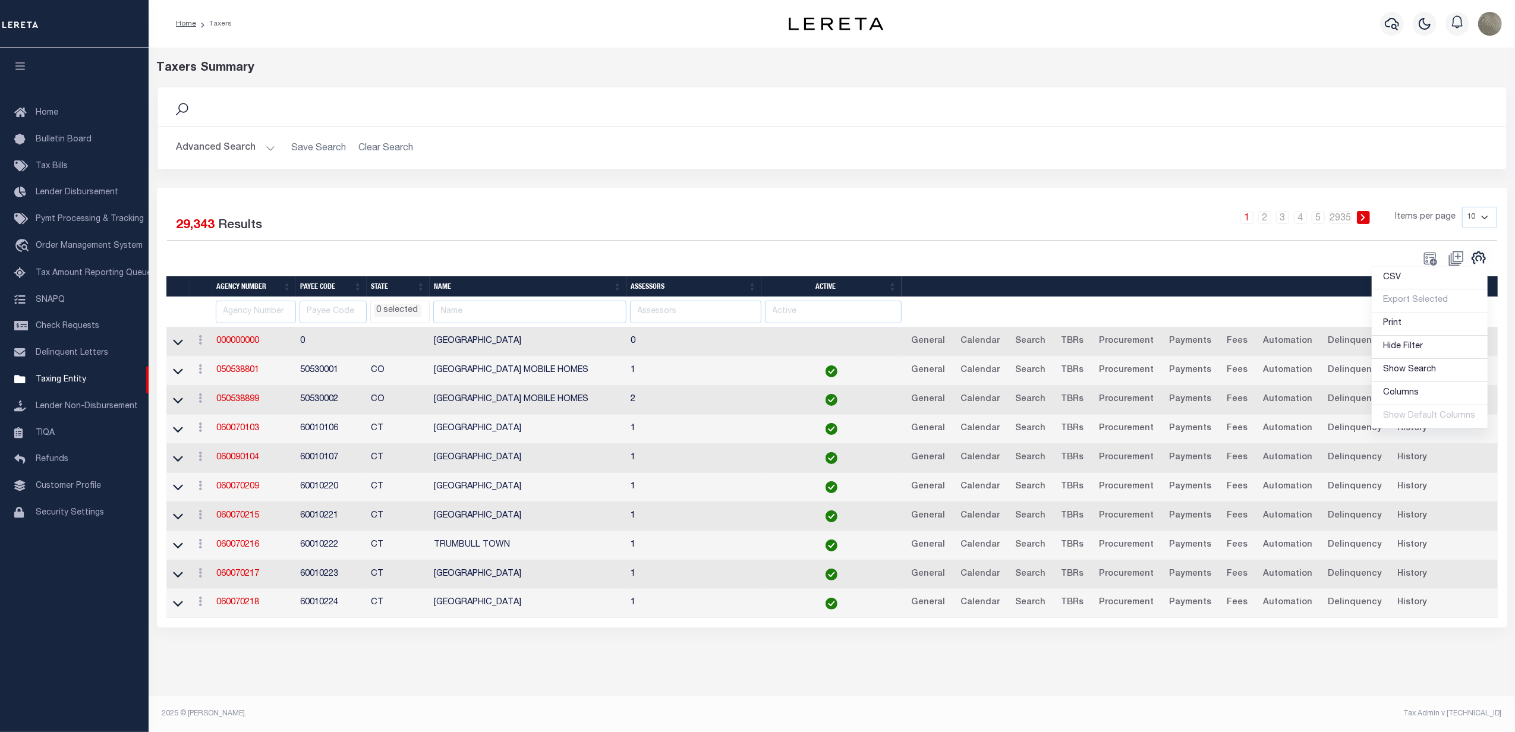
click at [780, 232] on div "1 2 3 4 5 … 2935 Items per page 10 25 50 100" at bounding box center [1000, 222] width 993 height 31
click at [567, 307] on input "text" at bounding box center [529, 312] width 193 height 23
type input "colfax townshi"
select select
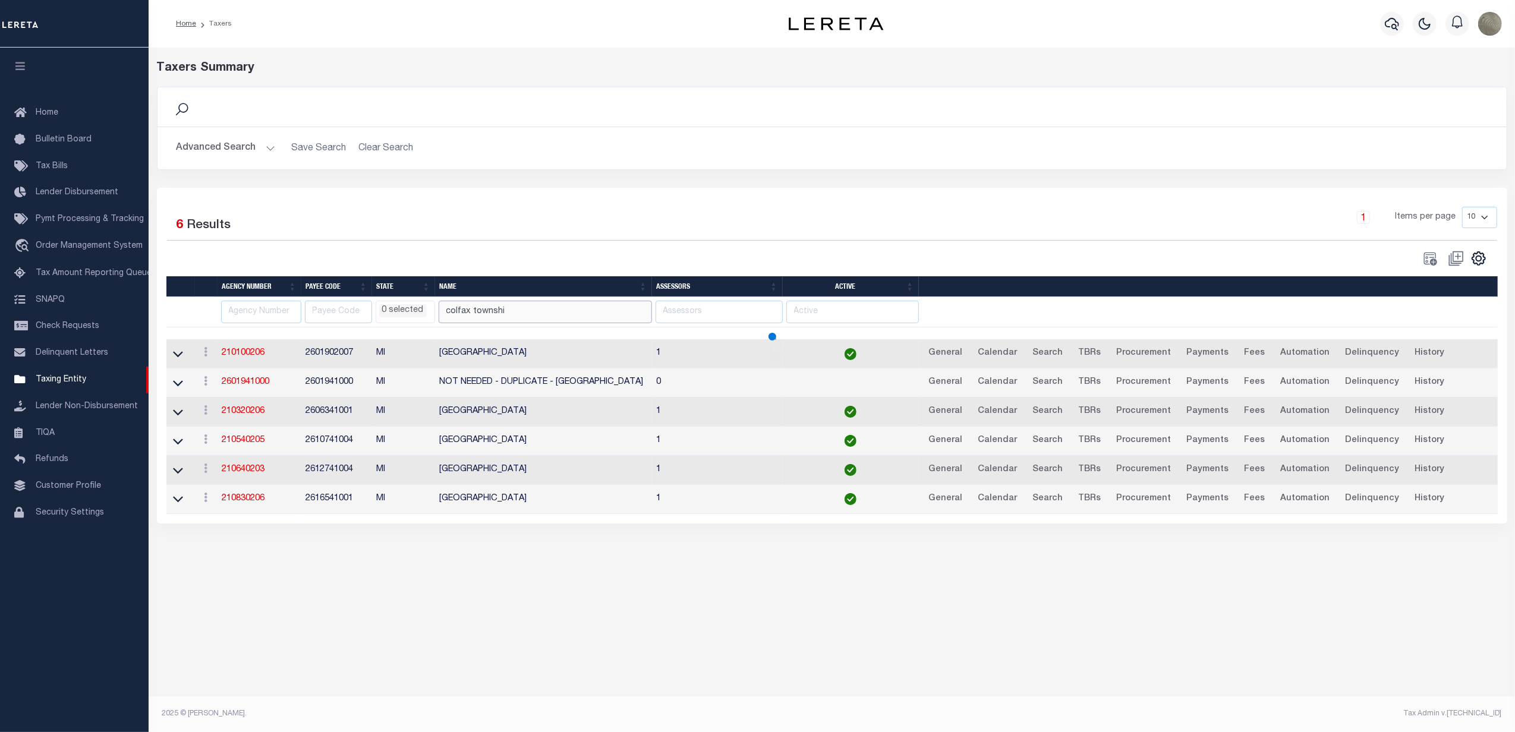
select select
click at [180, 355] on icon at bounding box center [178, 354] width 10 height 12
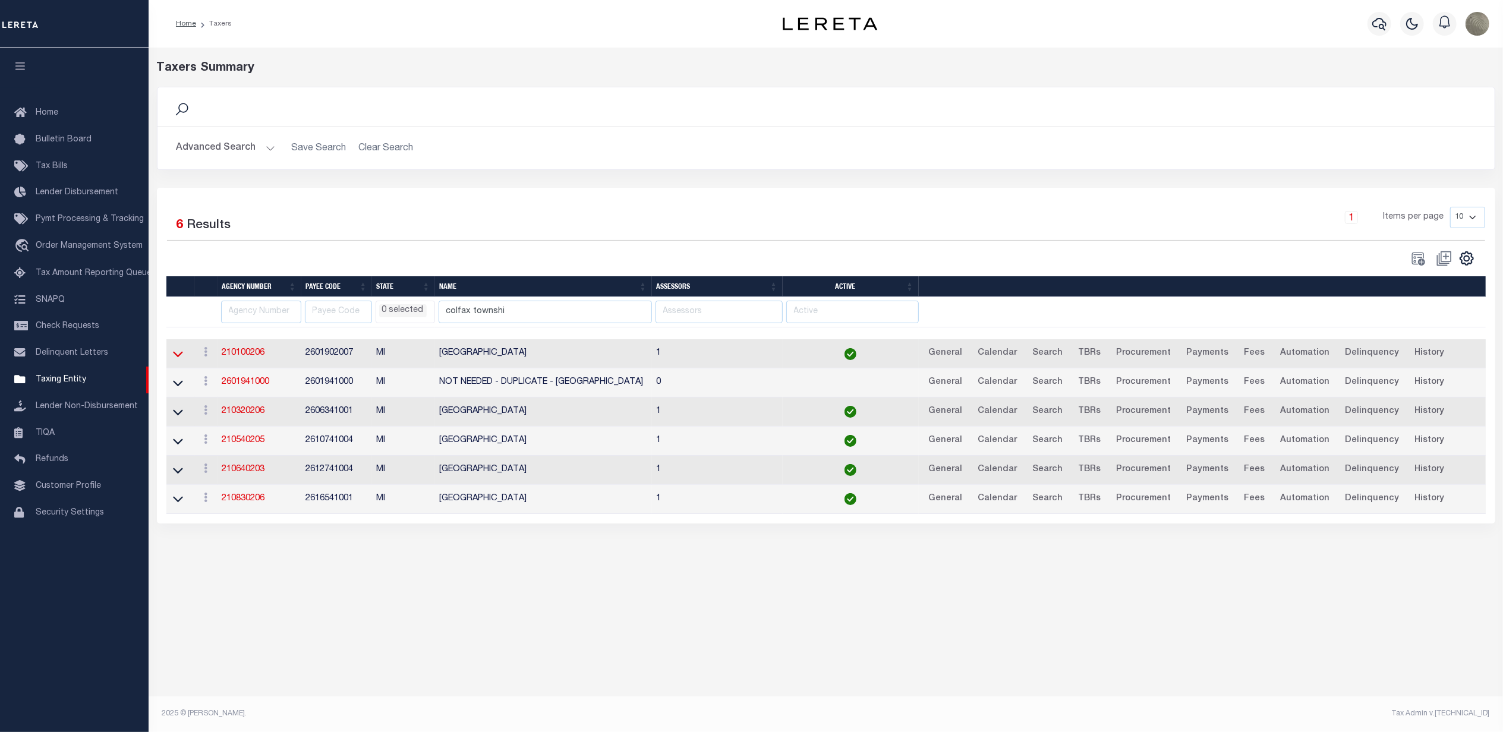
select select
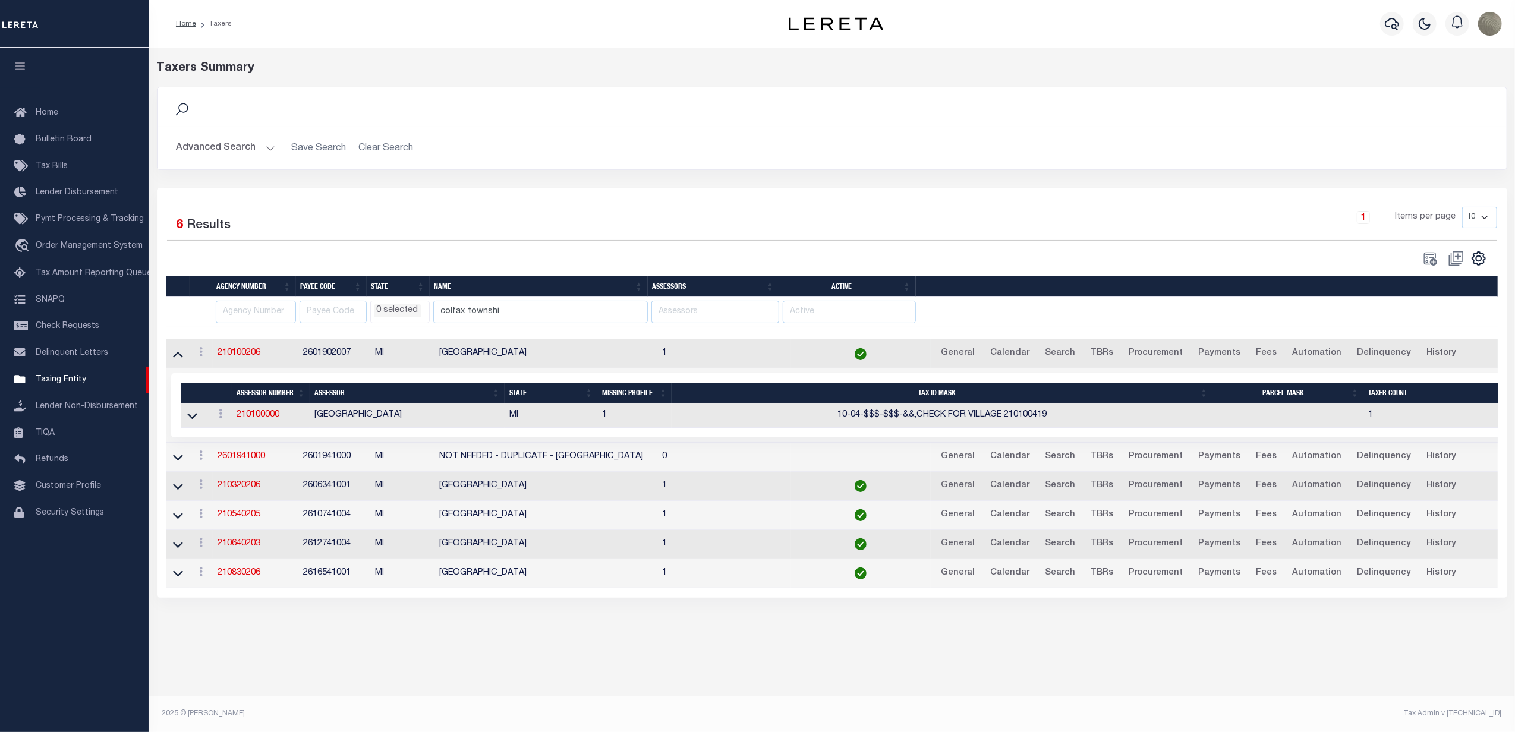
click at [1053, 256] on div "CSV Export Selected Print Hide Filter Show Search Columns 0: 1: 2: Agency Number" at bounding box center [1164, 258] width 665 height 17
drag, startPoint x: 1135, startPoint y: 245, endPoint x: 1135, endPoint y: 238, distance: 7.1
click at [1135, 243] on div "Selected 6 Results 1 Items per page 10 25 50 100" at bounding box center [832, 237] width 1349 height 60
click at [1158, 234] on div "1 Items per page 10 25 50 100" at bounding box center [1000, 222] width 993 height 31
click at [1108, 257] on div "CSV Export Selected Print Hide Filter Show Search Columns 0: 1: 2: Agency Number" at bounding box center [1164, 258] width 665 height 17
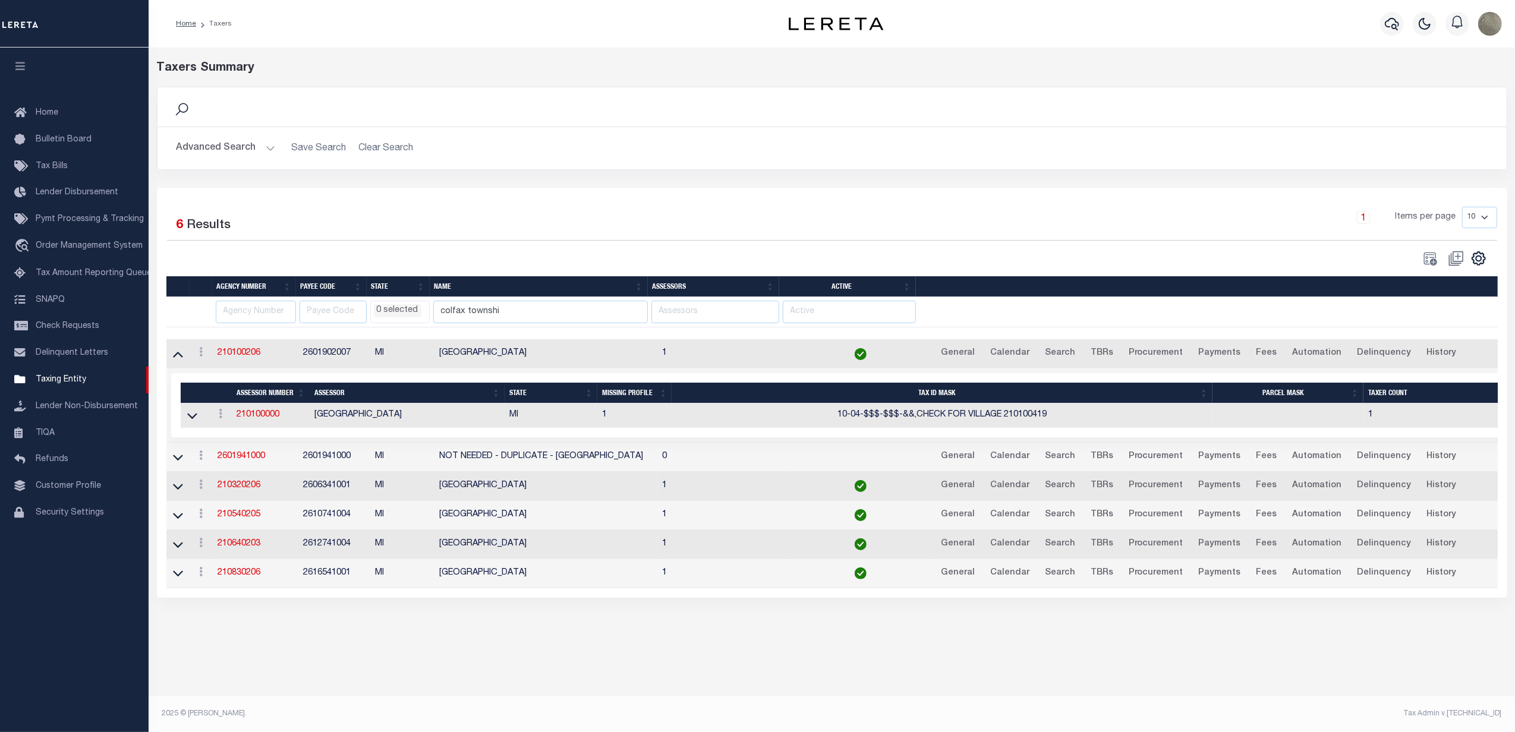
click at [741, 162] on div "Advanced Search Save Search Clear Search Agency Number Contains Contains" at bounding box center [832, 148] width 1349 height 42
click at [236, 323] on input "text" at bounding box center [256, 312] width 80 height 23
paste input "210640203"
type input "210640203"
click at [539, 315] on input "colfax townshi" at bounding box center [540, 312] width 215 height 23
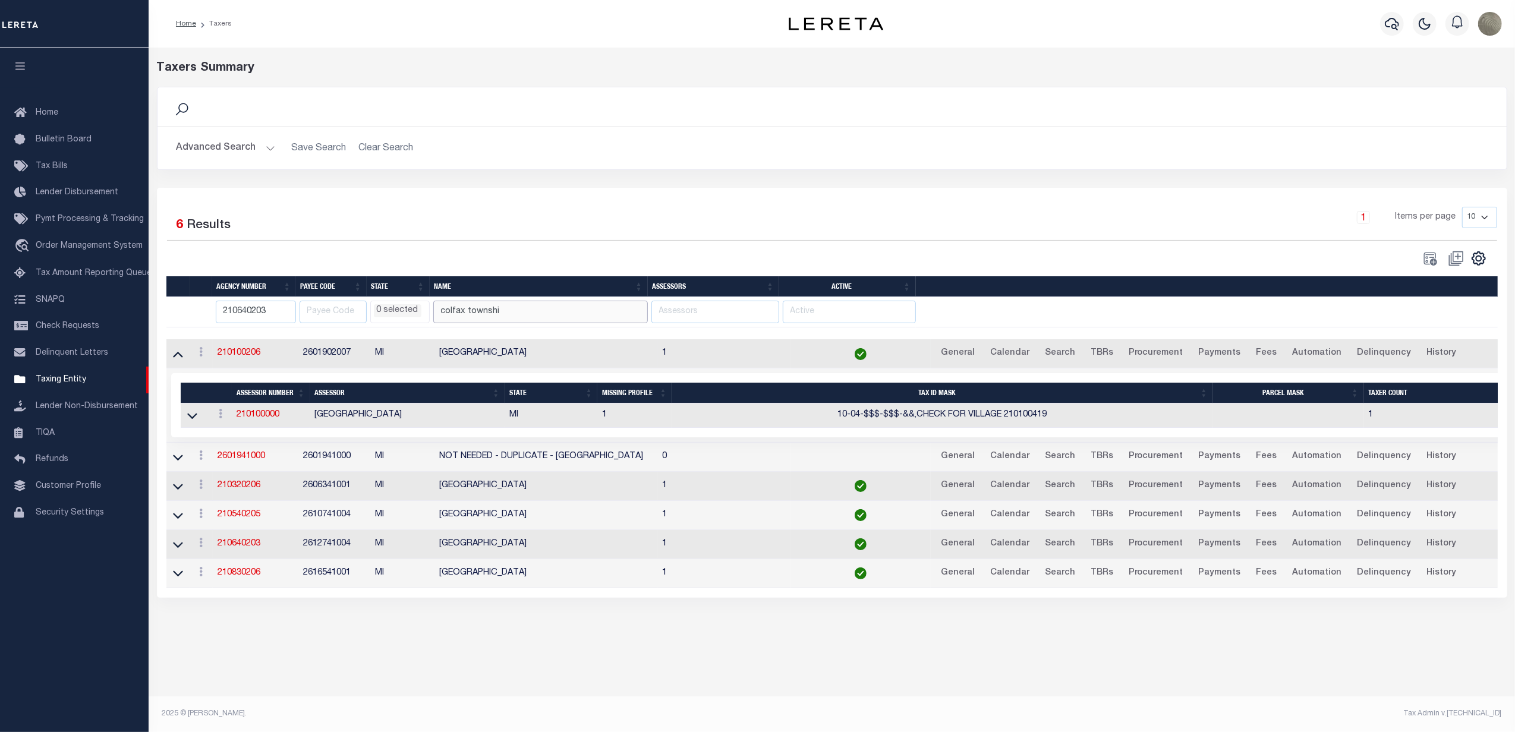
click at [539, 315] on input "colfax townshi" at bounding box center [540, 312] width 215 height 23
select select
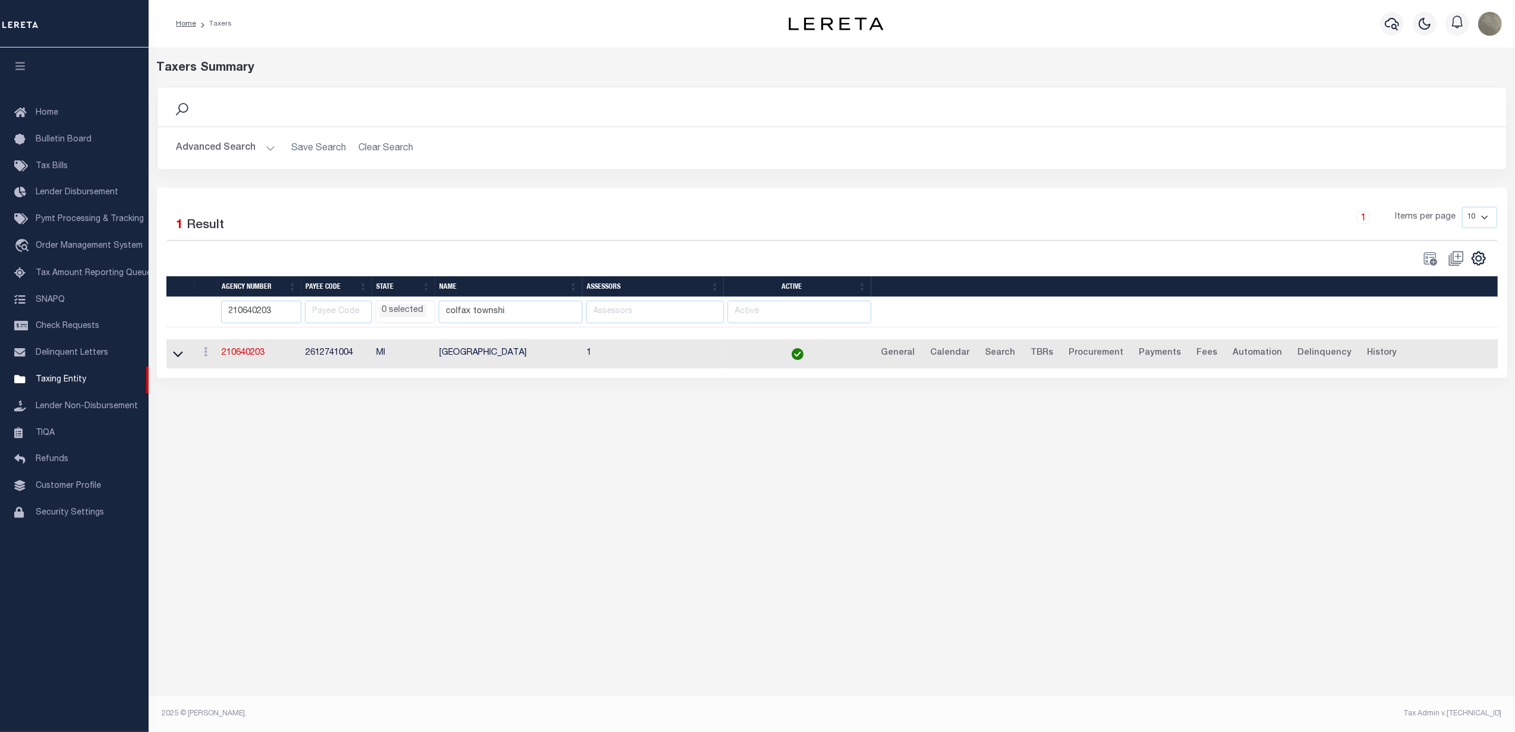
click at [621, 229] on div "1 Items per page 10 25 50 100" at bounding box center [1000, 222] width 993 height 31
select select
click at [243, 357] on link "210640203" at bounding box center [243, 353] width 43 height 8
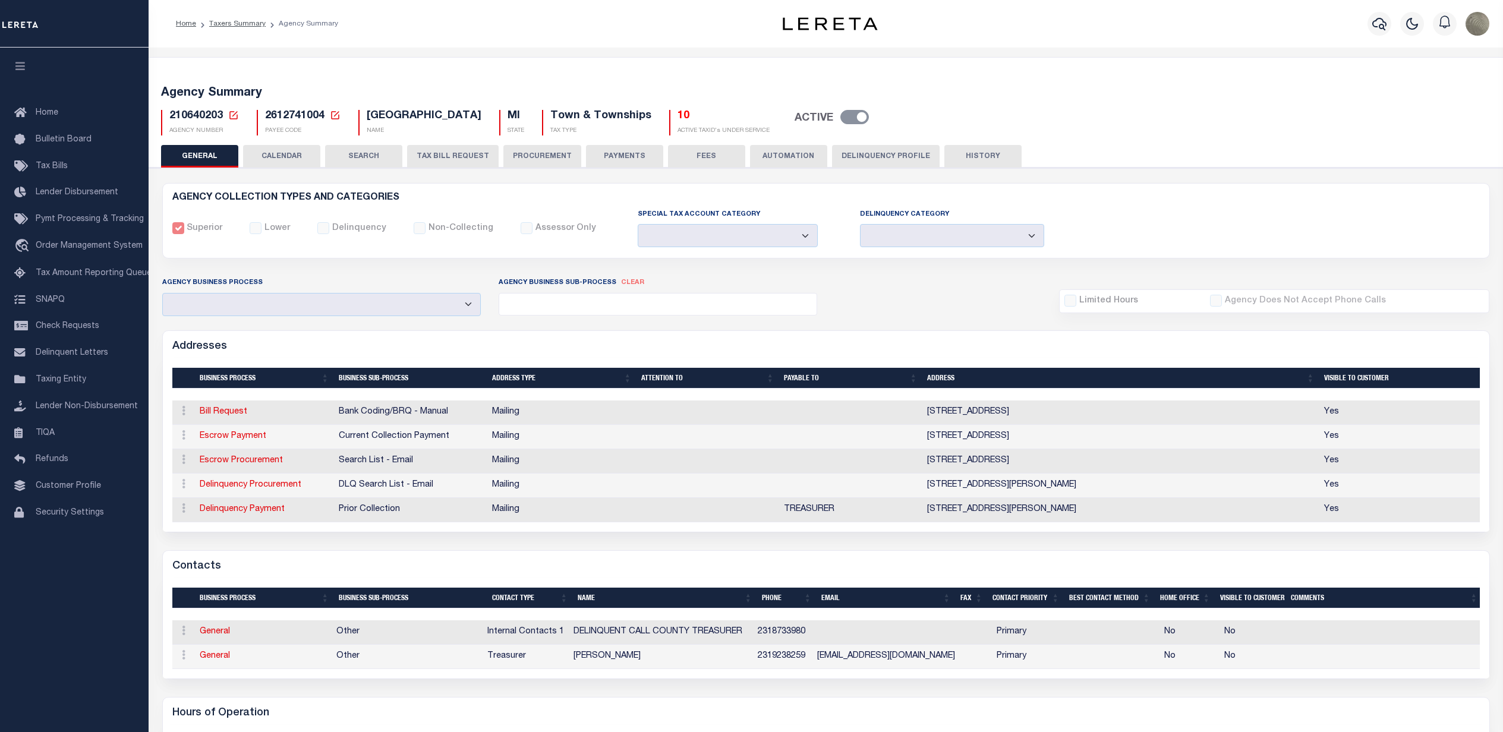
select select
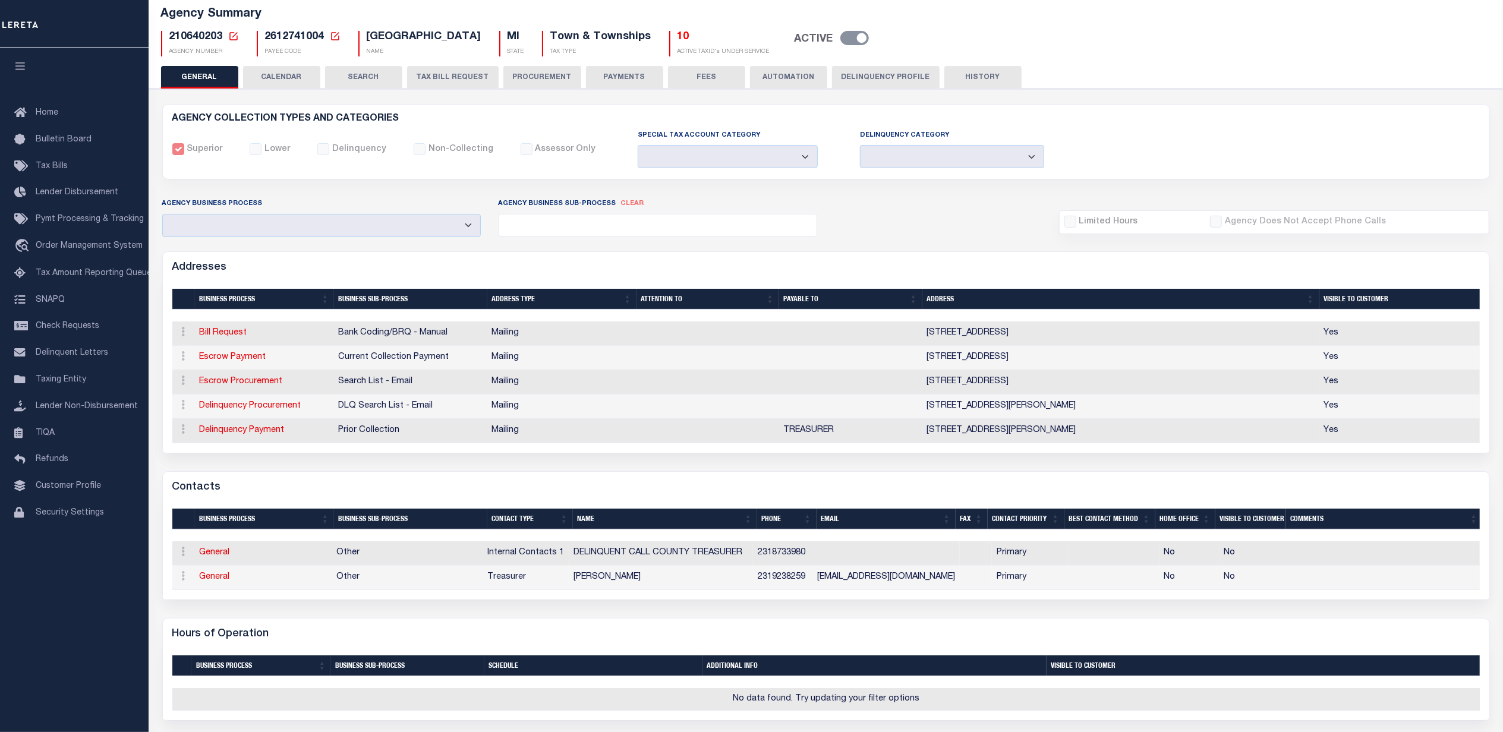
scroll to position [79, 0]
click at [892, 588] on td "[EMAIL_ADDRESS][DOMAIN_NAME]" at bounding box center [886, 578] width 147 height 24
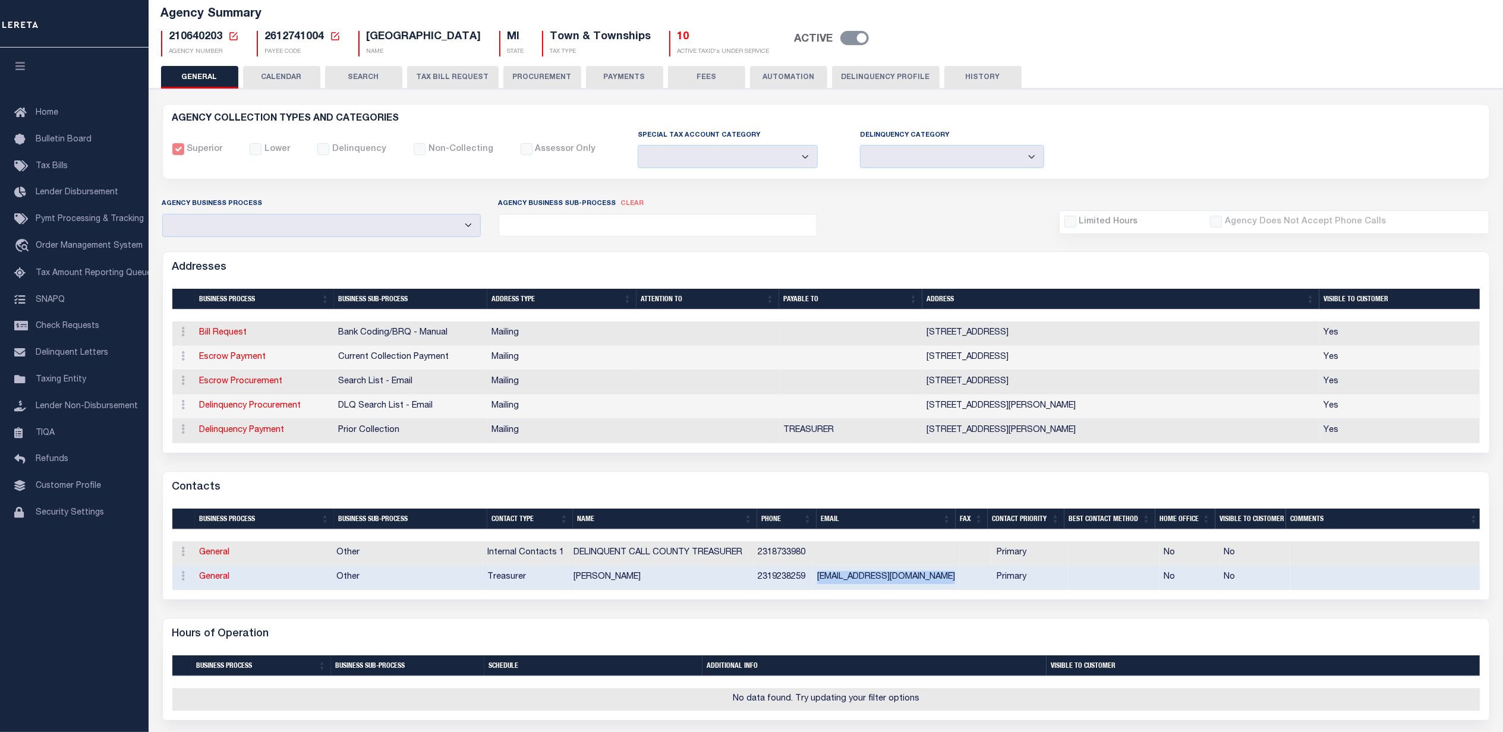
click at [874, 588] on td "[EMAIL_ADDRESS][DOMAIN_NAME]" at bounding box center [886, 578] width 147 height 24
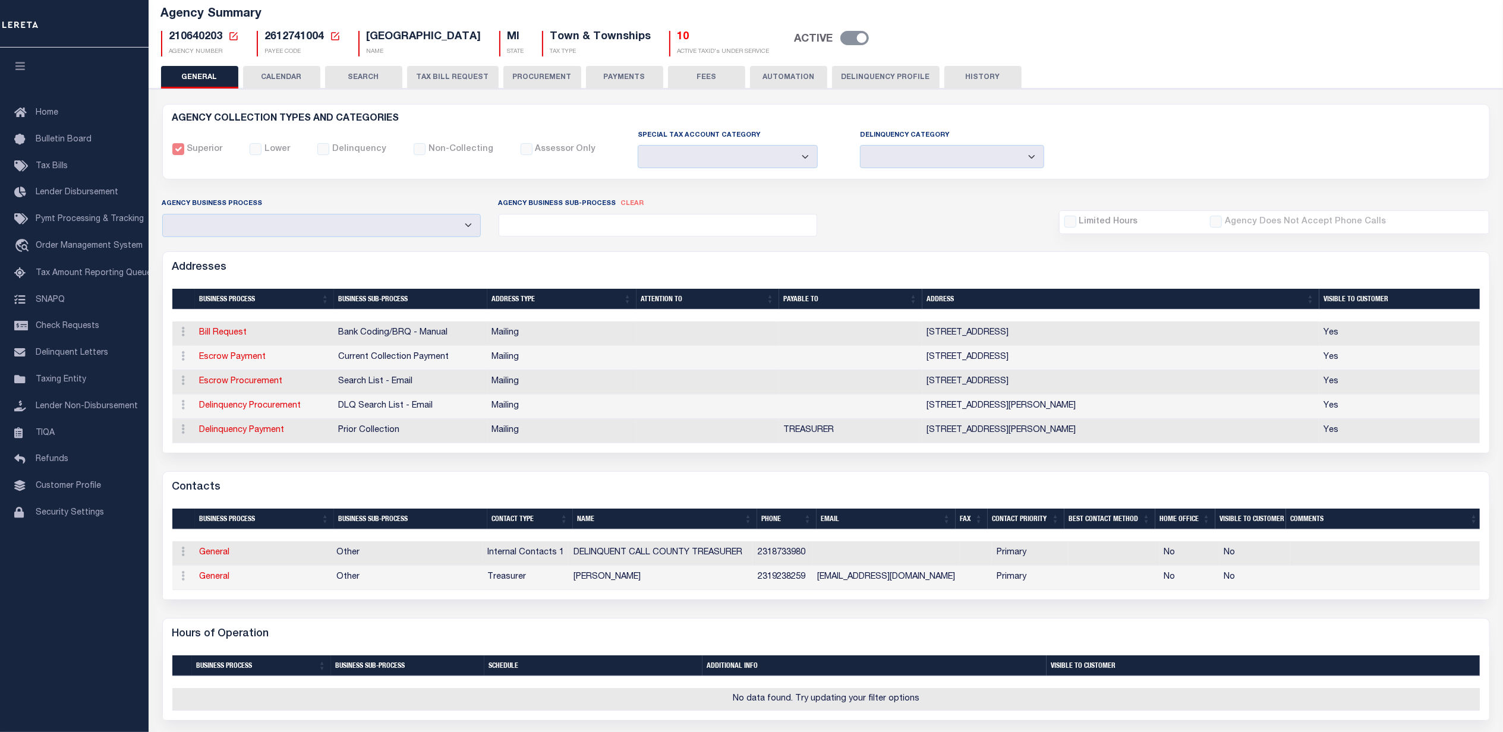
click at [874, 588] on td "[EMAIL_ADDRESS][DOMAIN_NAME]" at bounding box center [886, 578] width 147 height 24
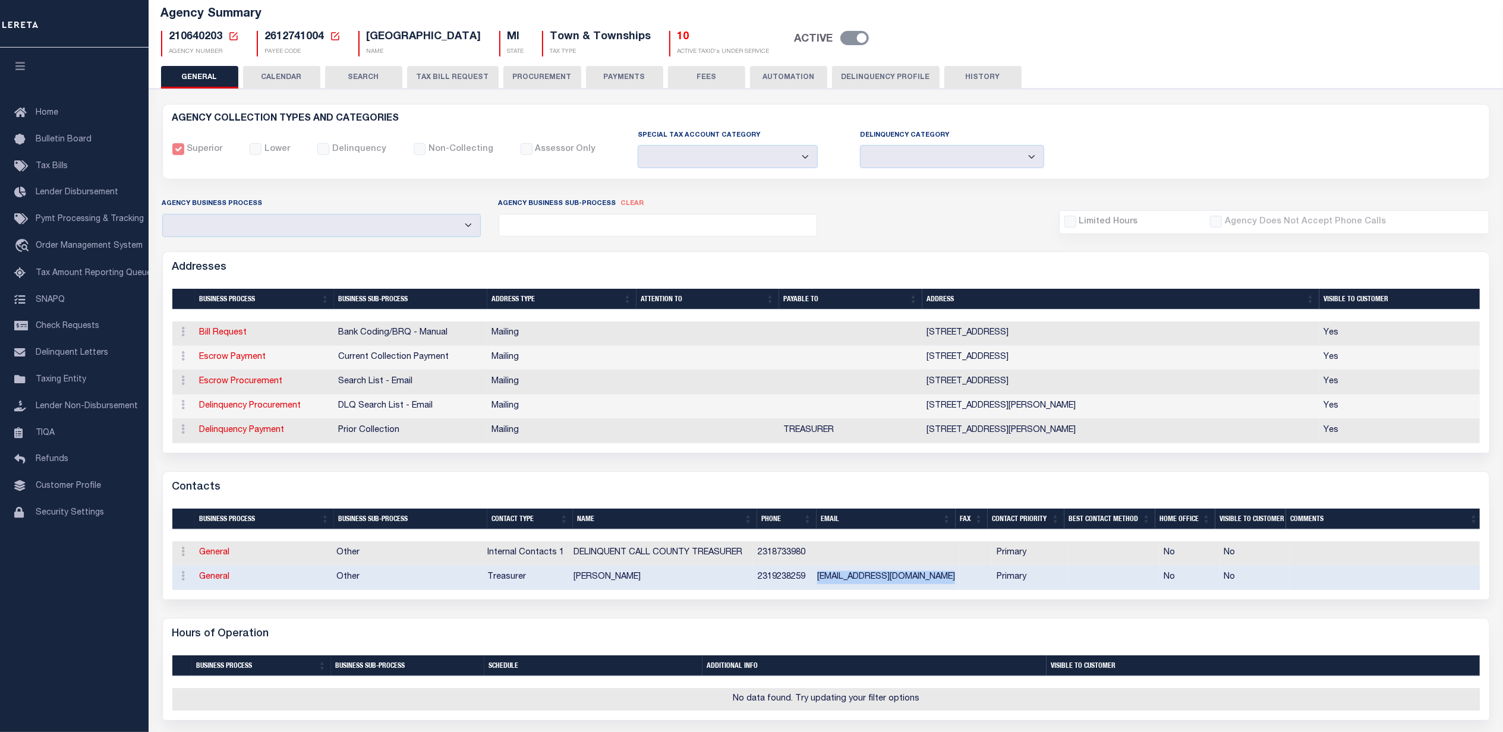
click at [874, 588] on td "[EMAIL_ADDRESS][DOMAIN_NAME]" at bounding box center [886, 578] width 147 height 24
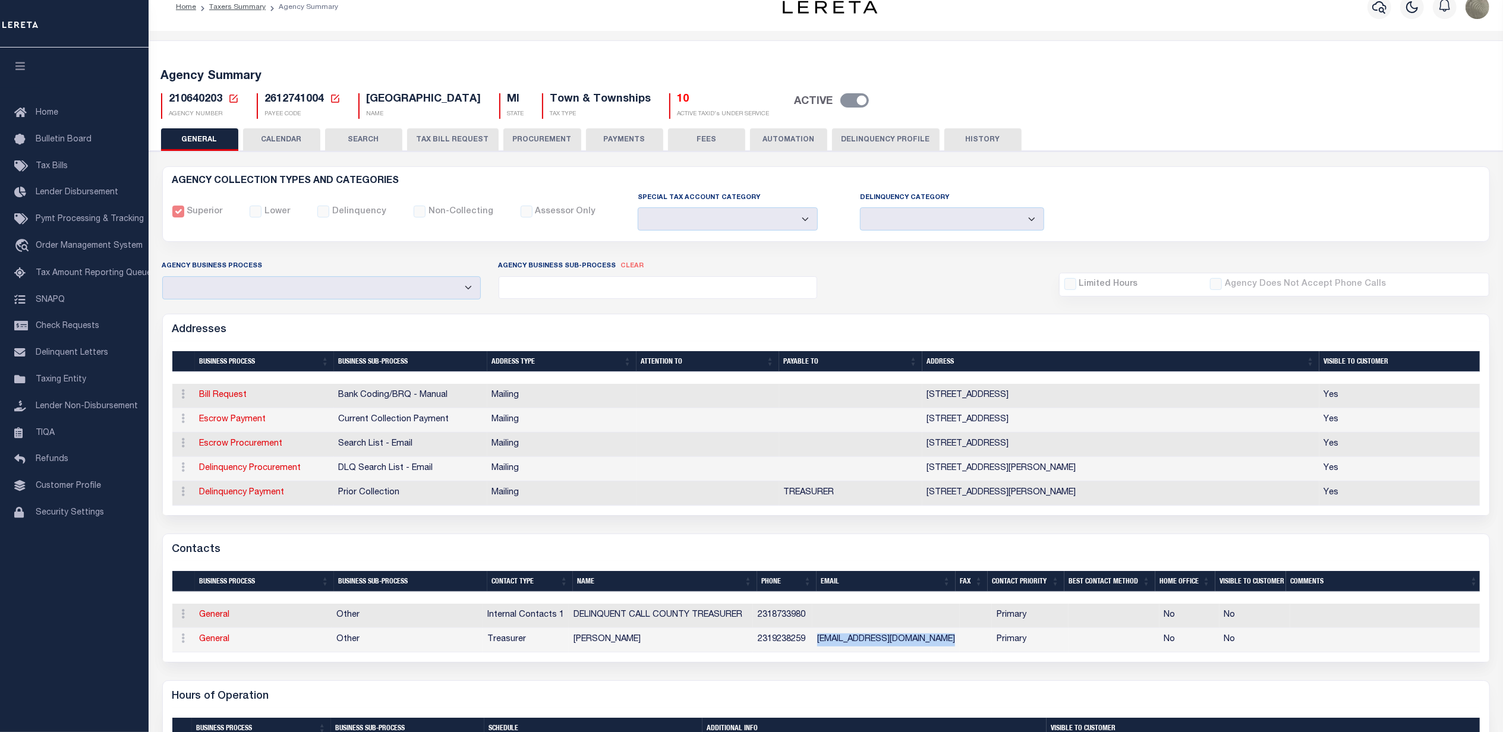
scroll to position [0, 0]
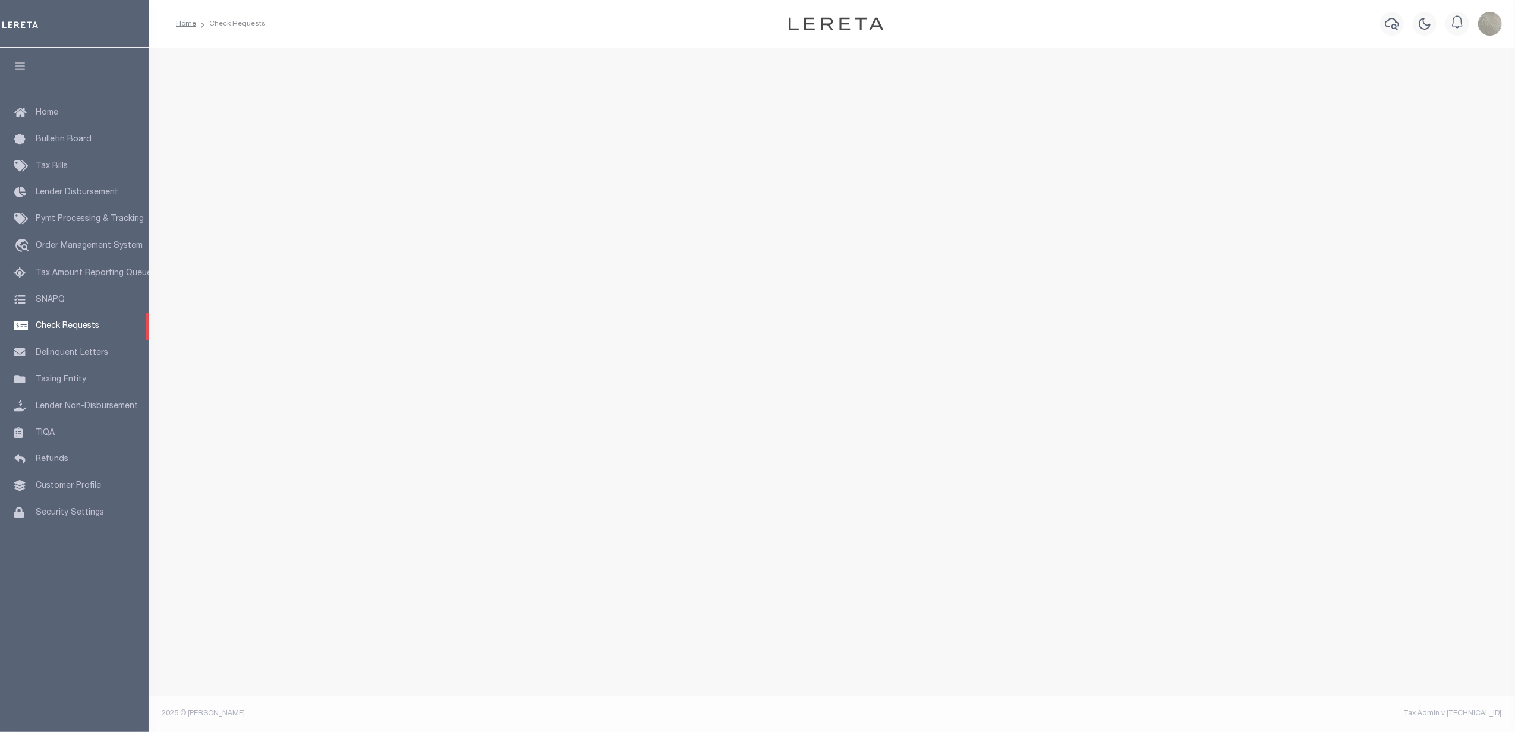
select select "50"
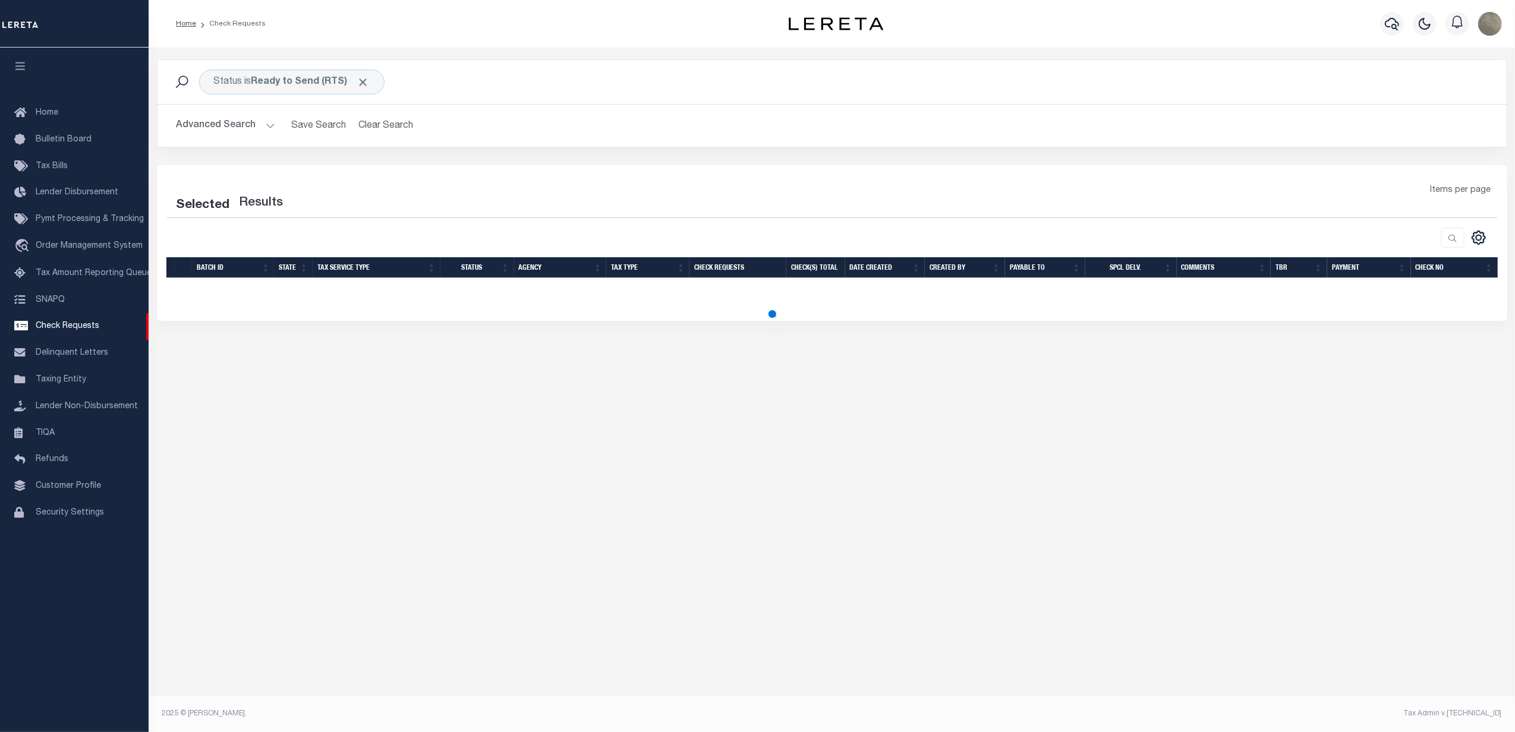
select select "50"
